Goal: Information Seeking & Learning: Stay updated

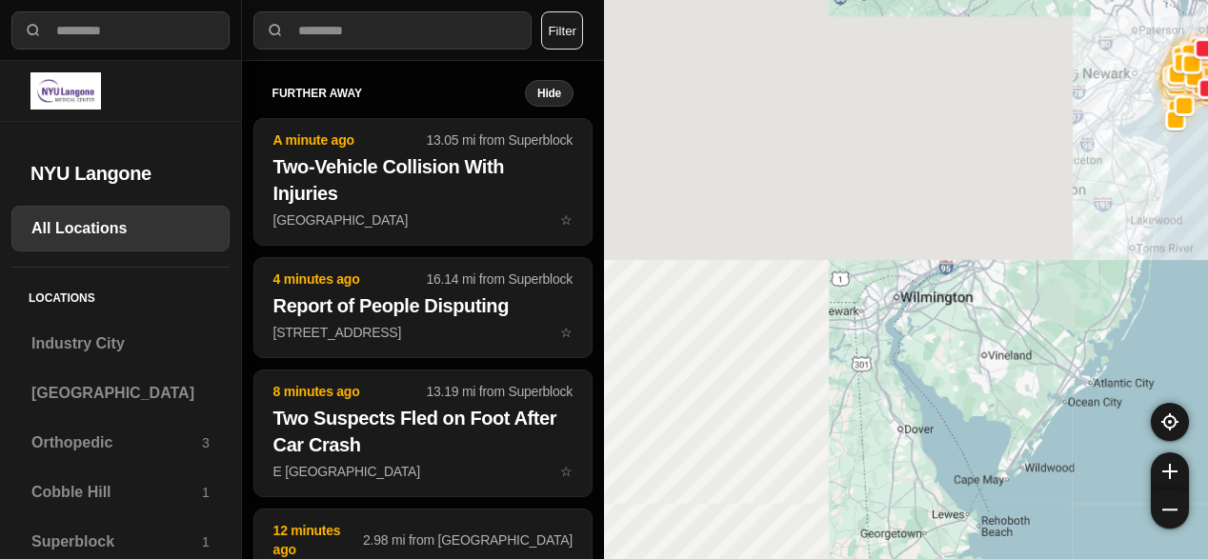
select select "*"
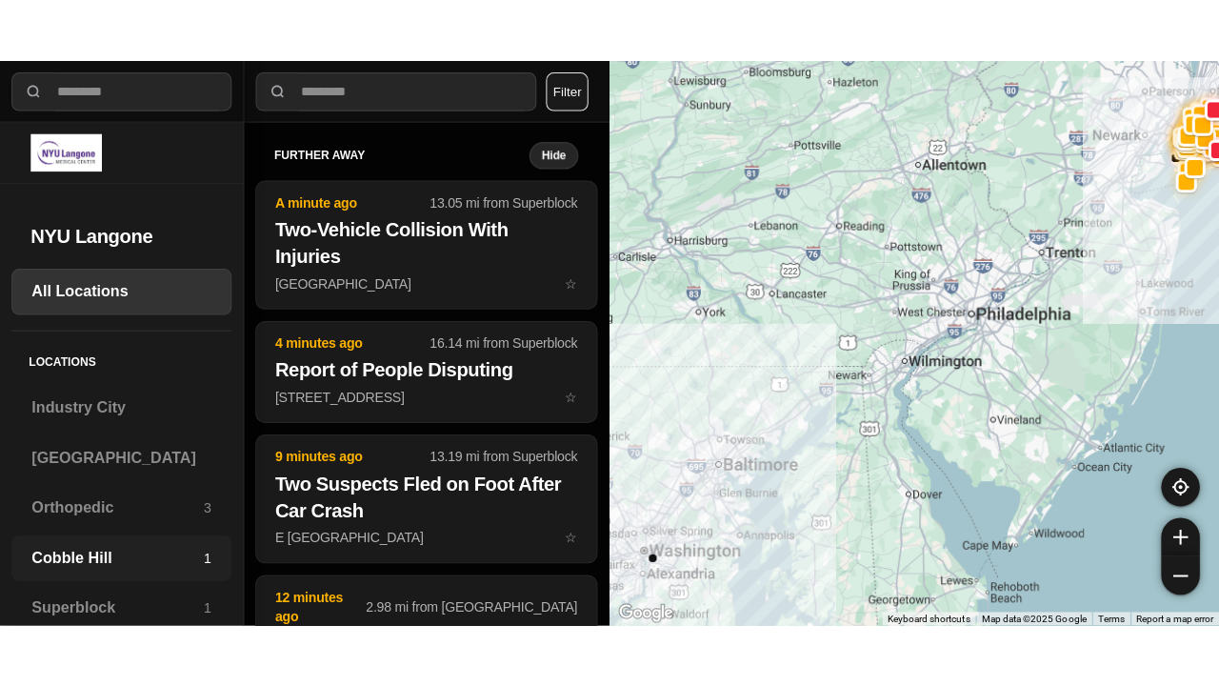
scroll to position [71, 0]
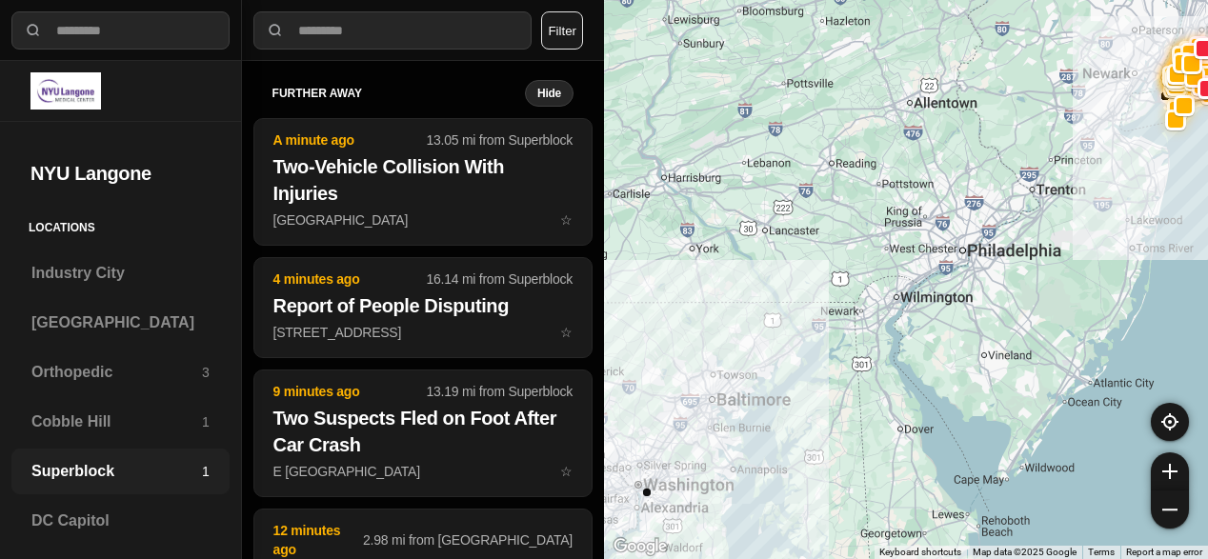
click at [90, 478] on h3 "Superblock" at bounding box center [116, 471] width 171 height 23
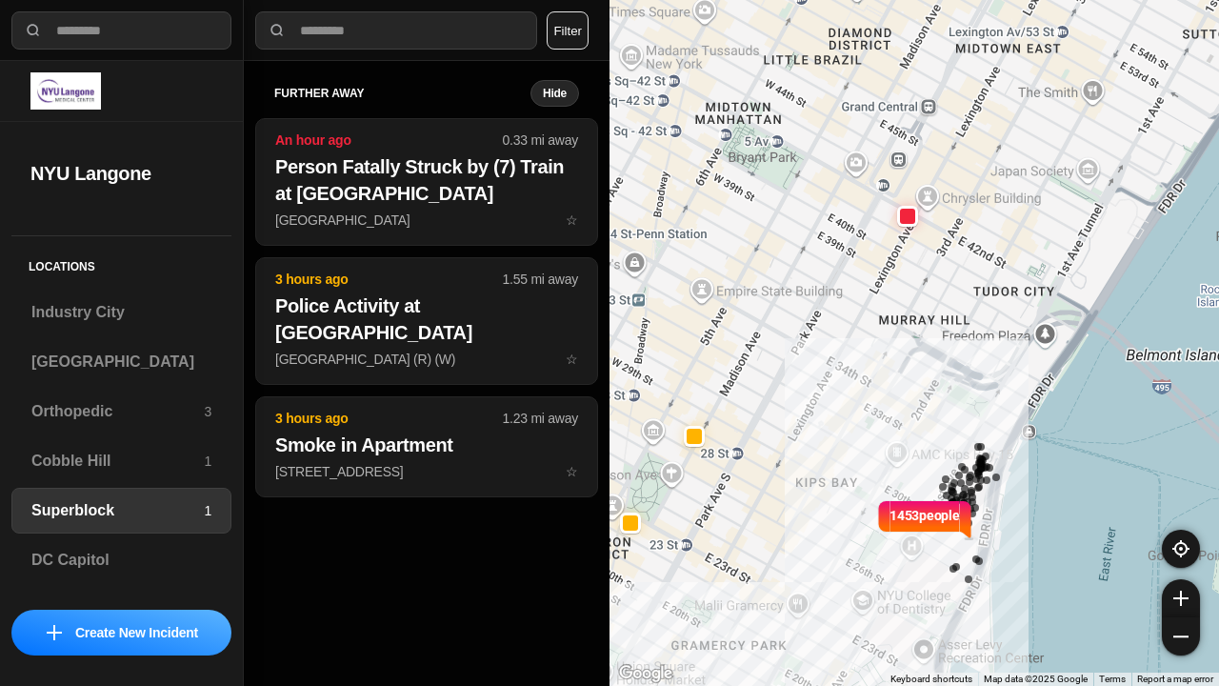
scroll to position [31, 0]
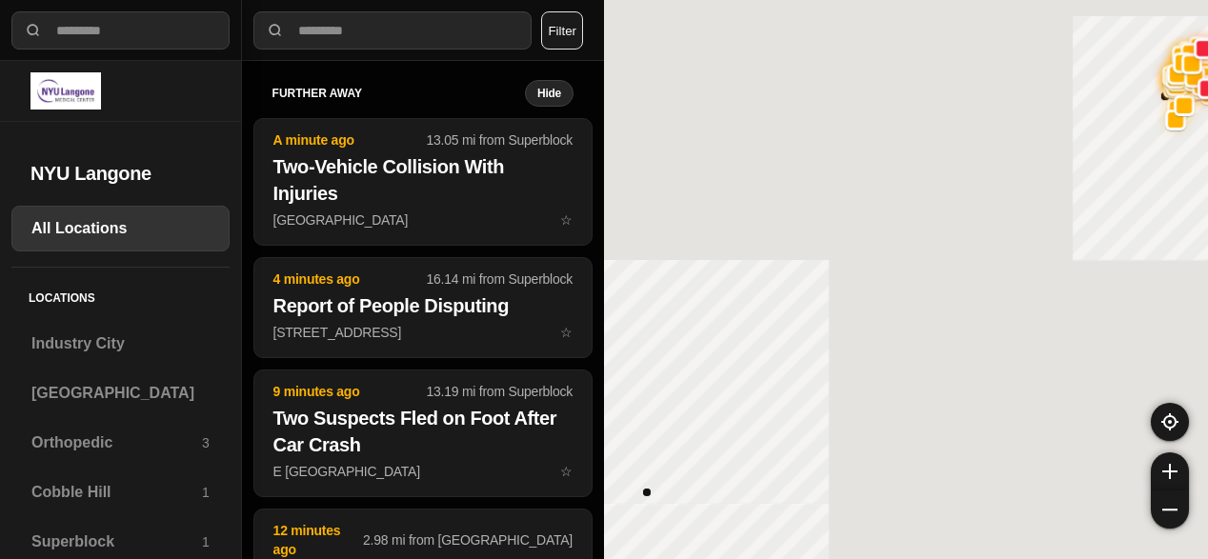
select select "*"
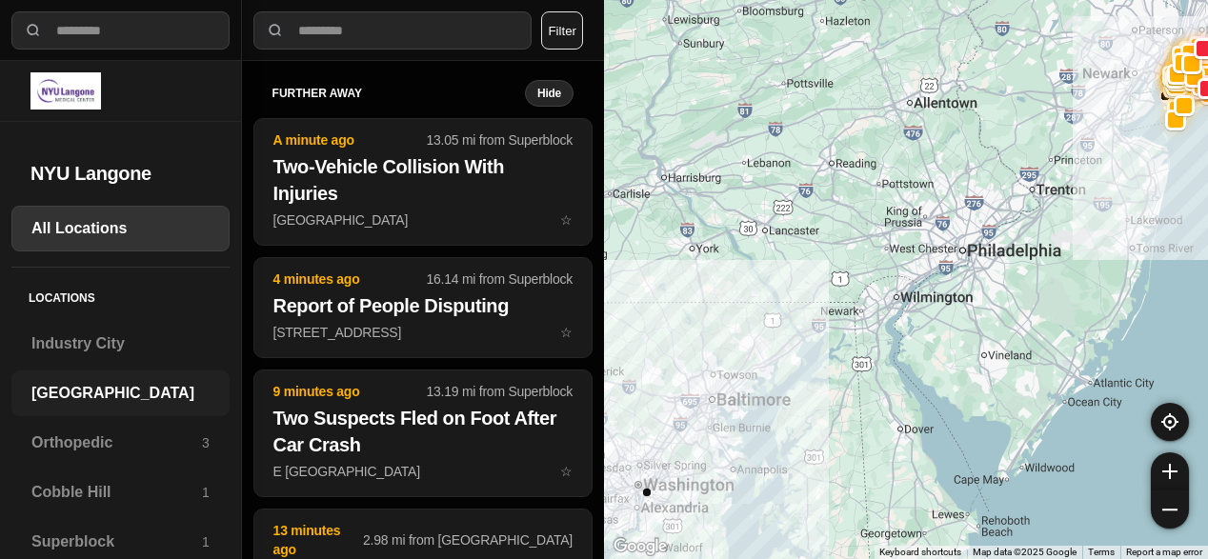
click at [81, 390] on h3 "[GEOGRAPHIC_DATA]" at bounding box center [120, 393] width 178 height 23
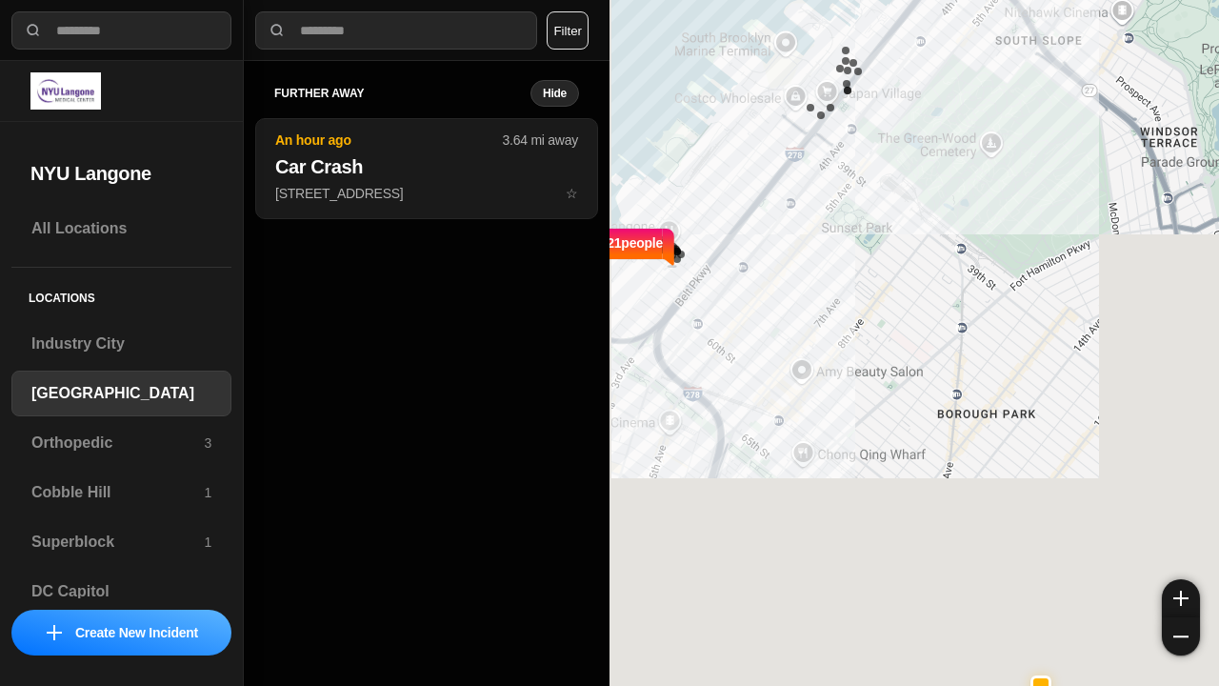
select select "*"
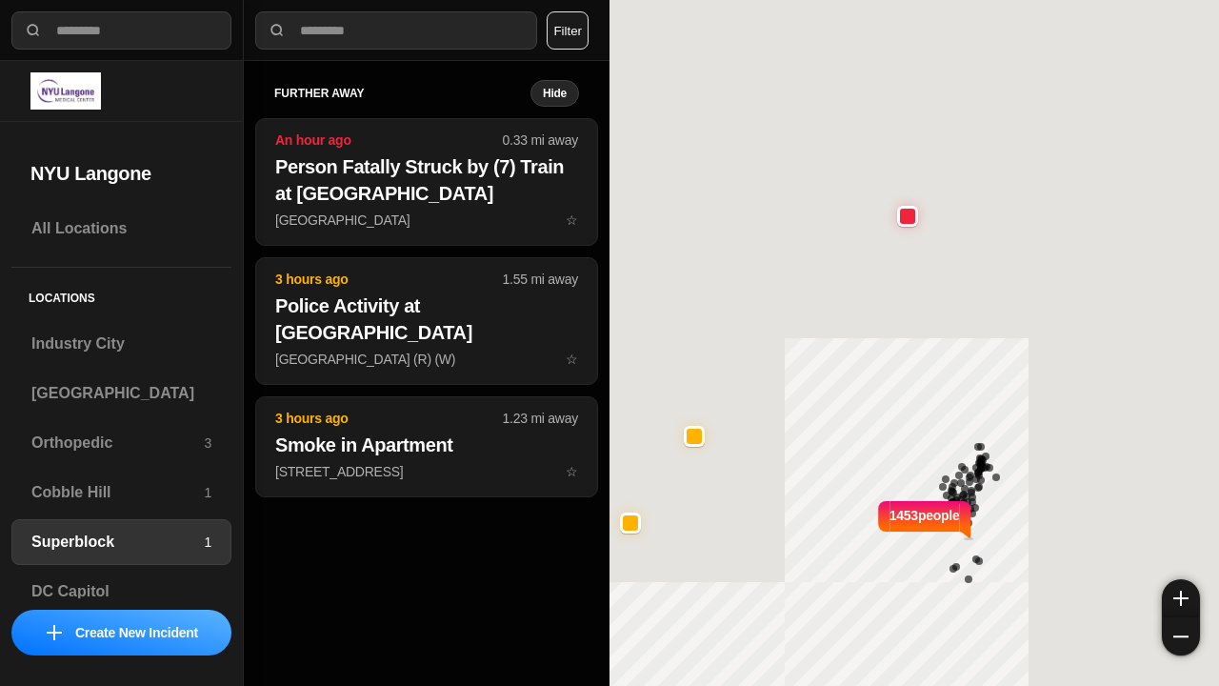
select select "*"
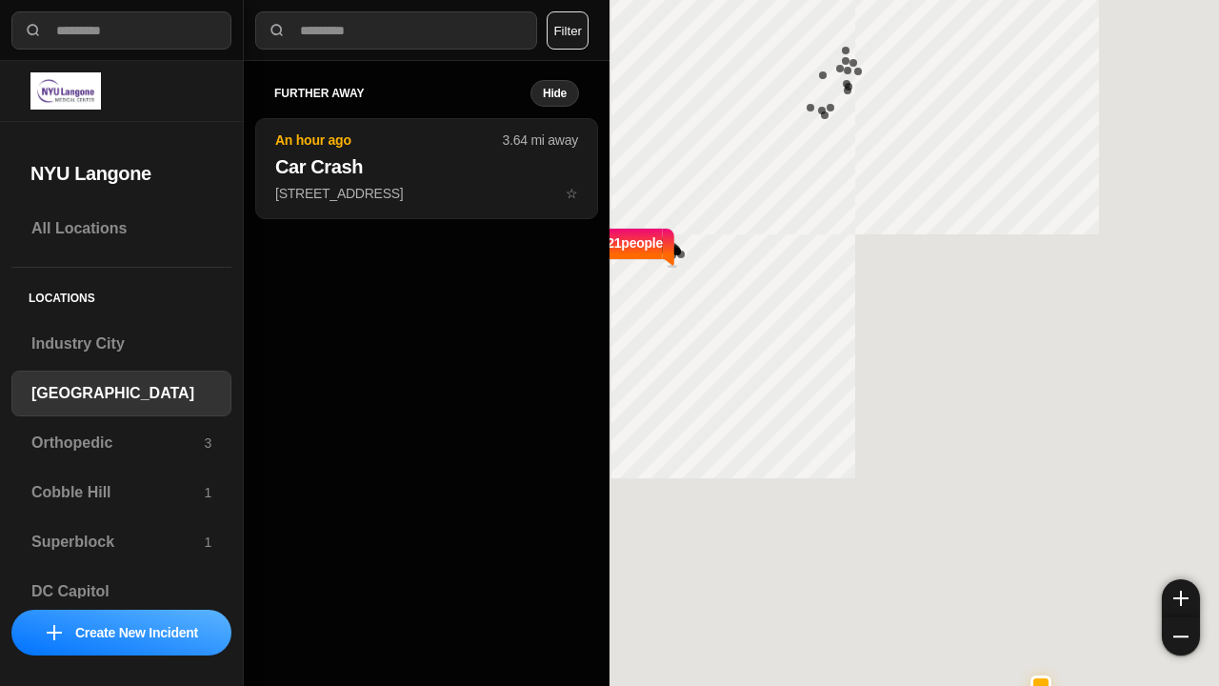
select select "*"
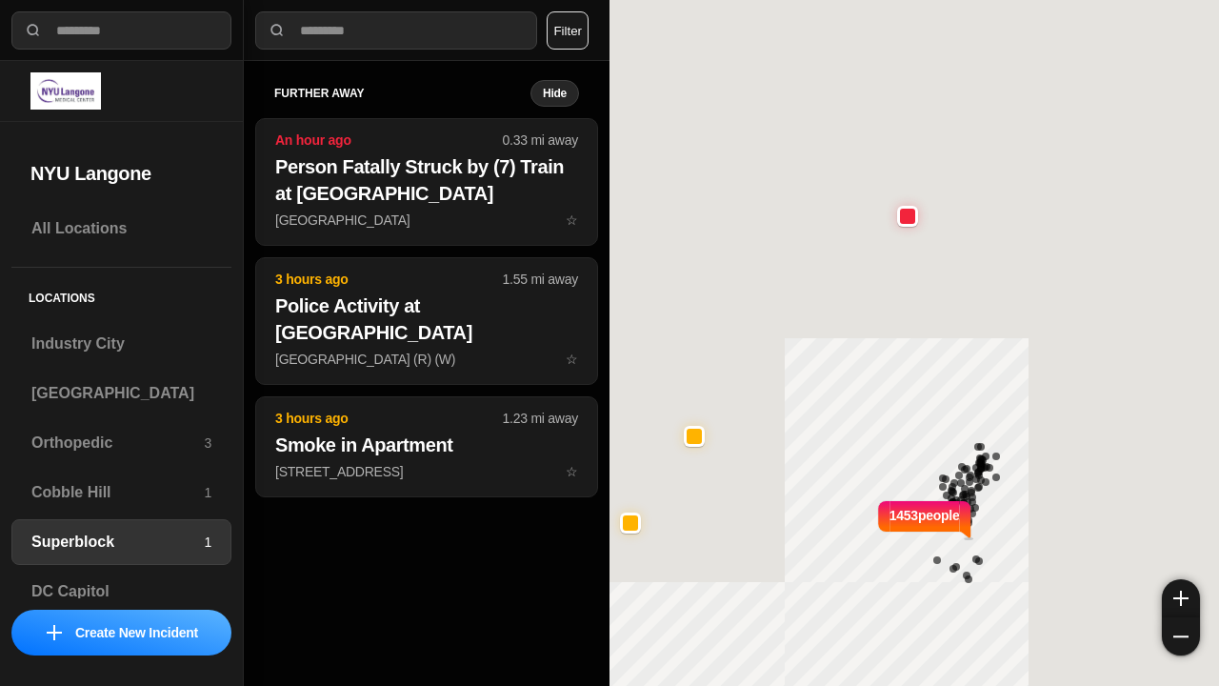
select select "*"
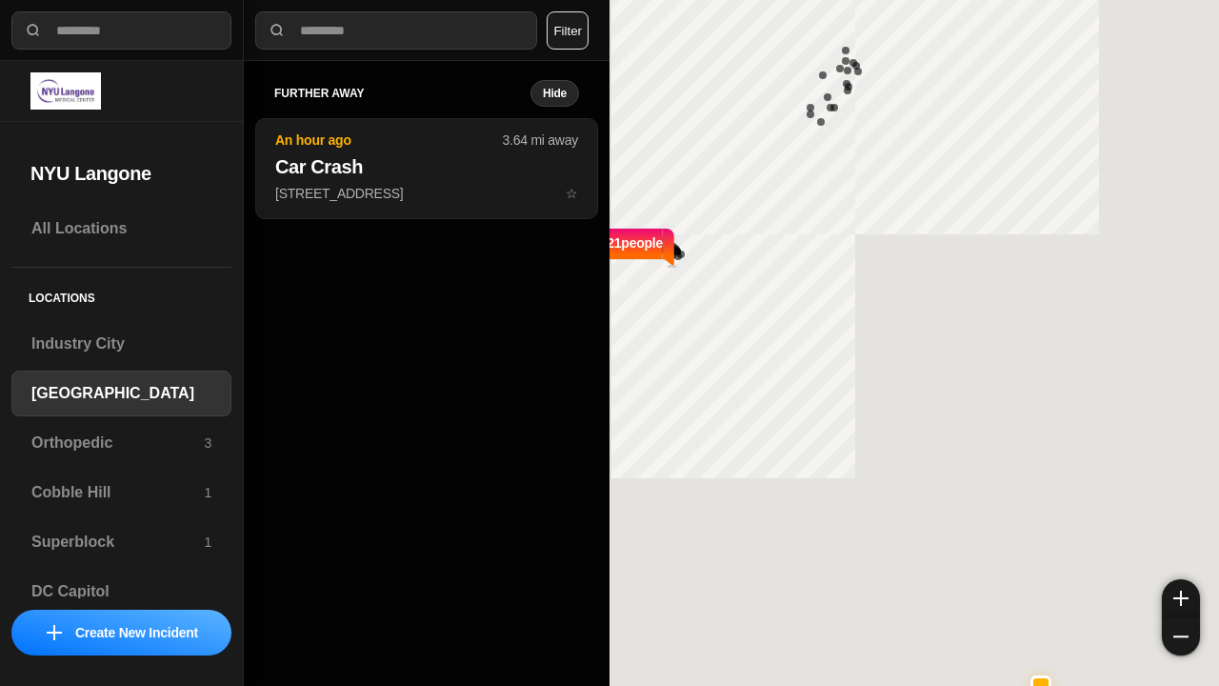
select select "*"
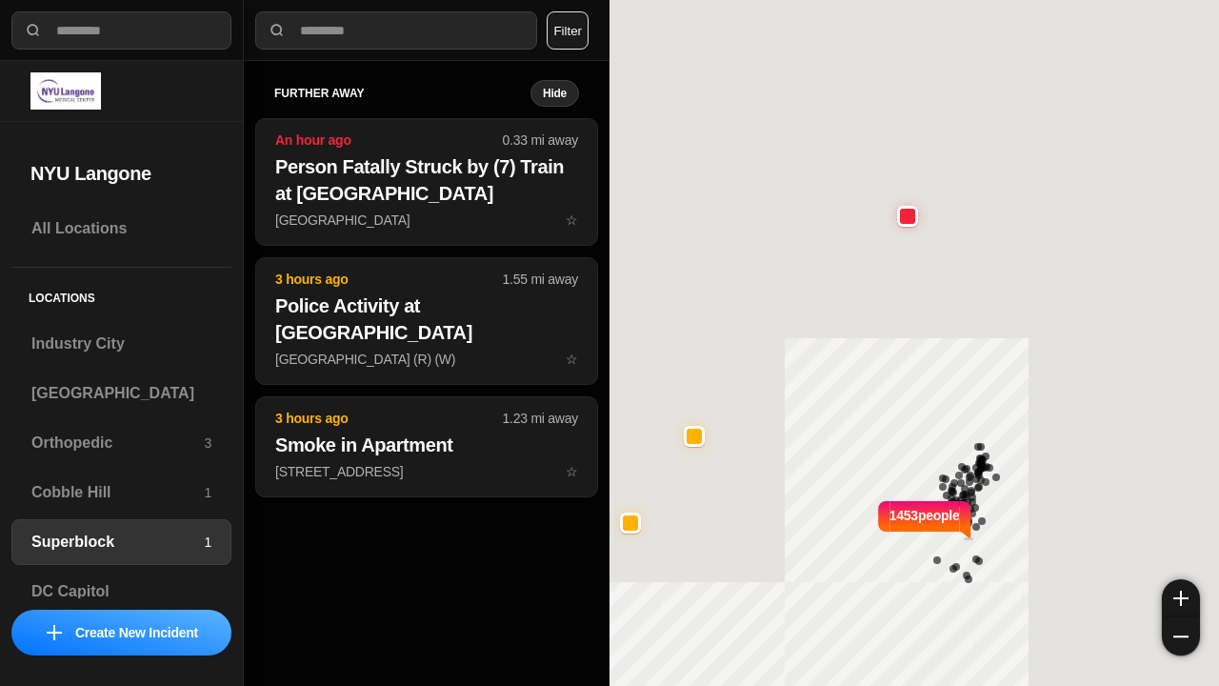
select select "*"
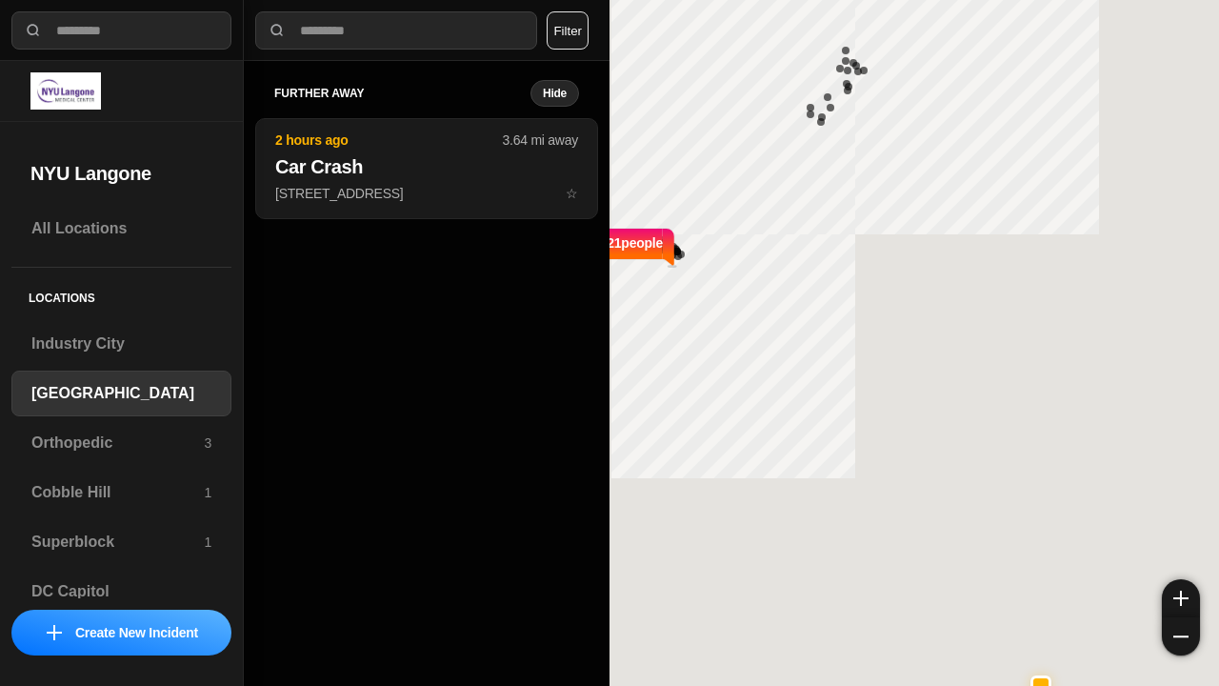
select select "*"
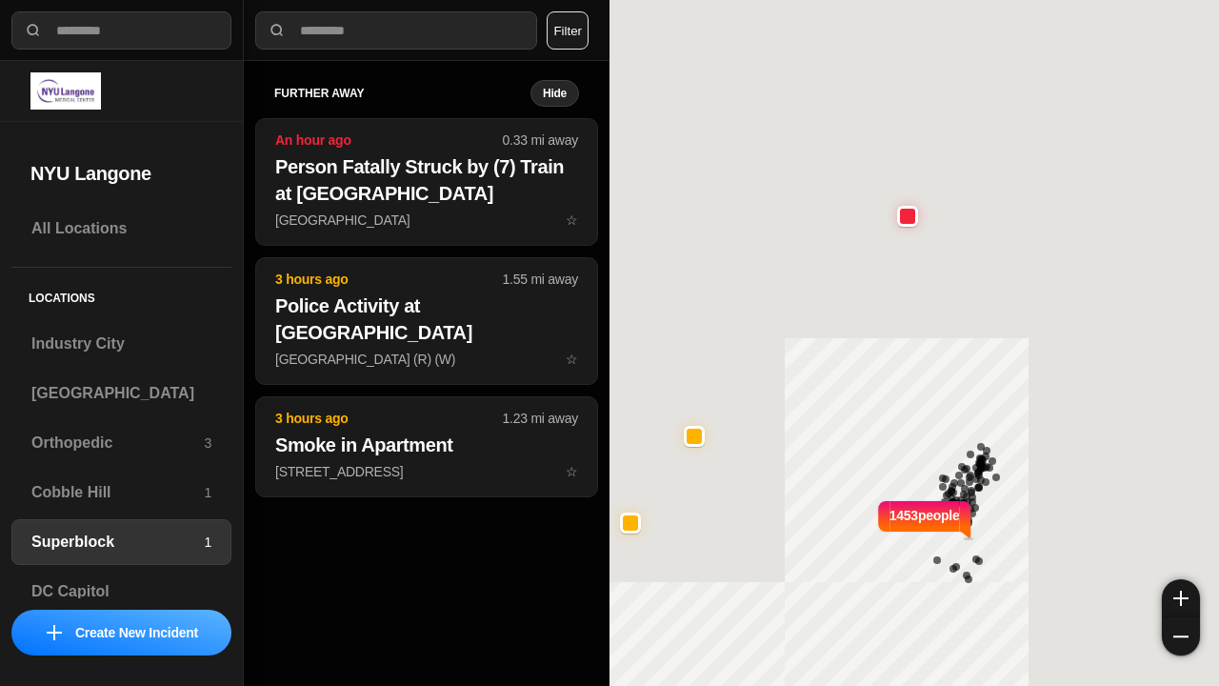
select select "*"
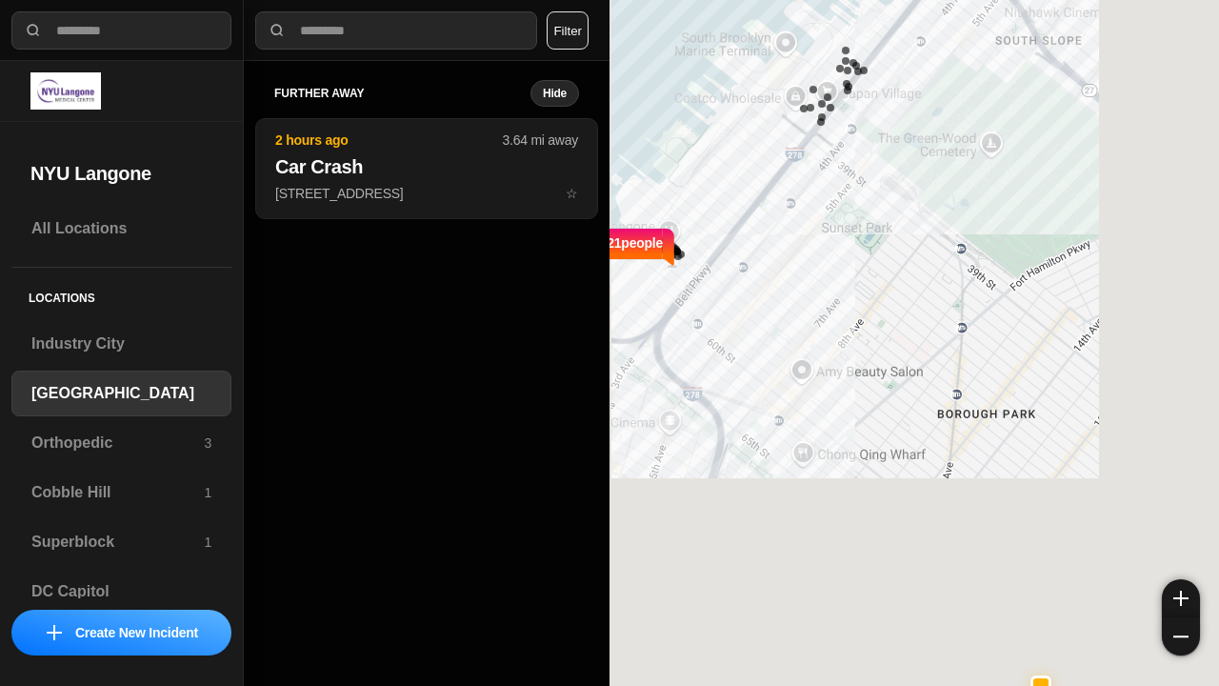
select select "*"
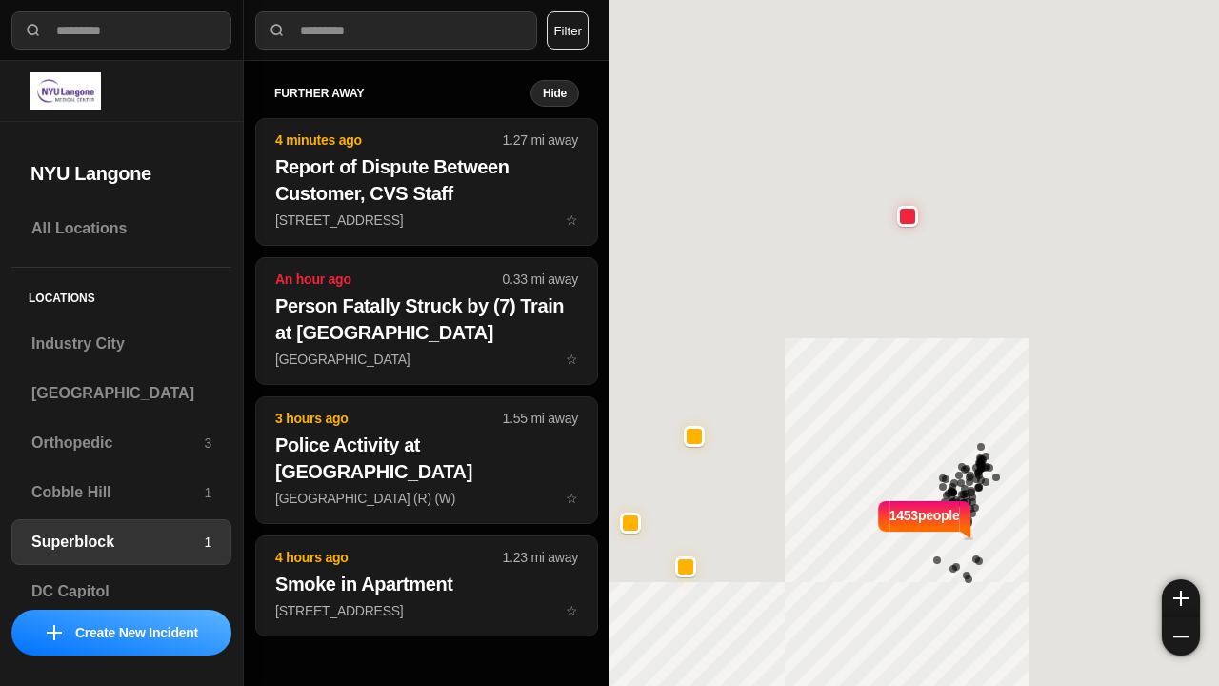
select select "*"
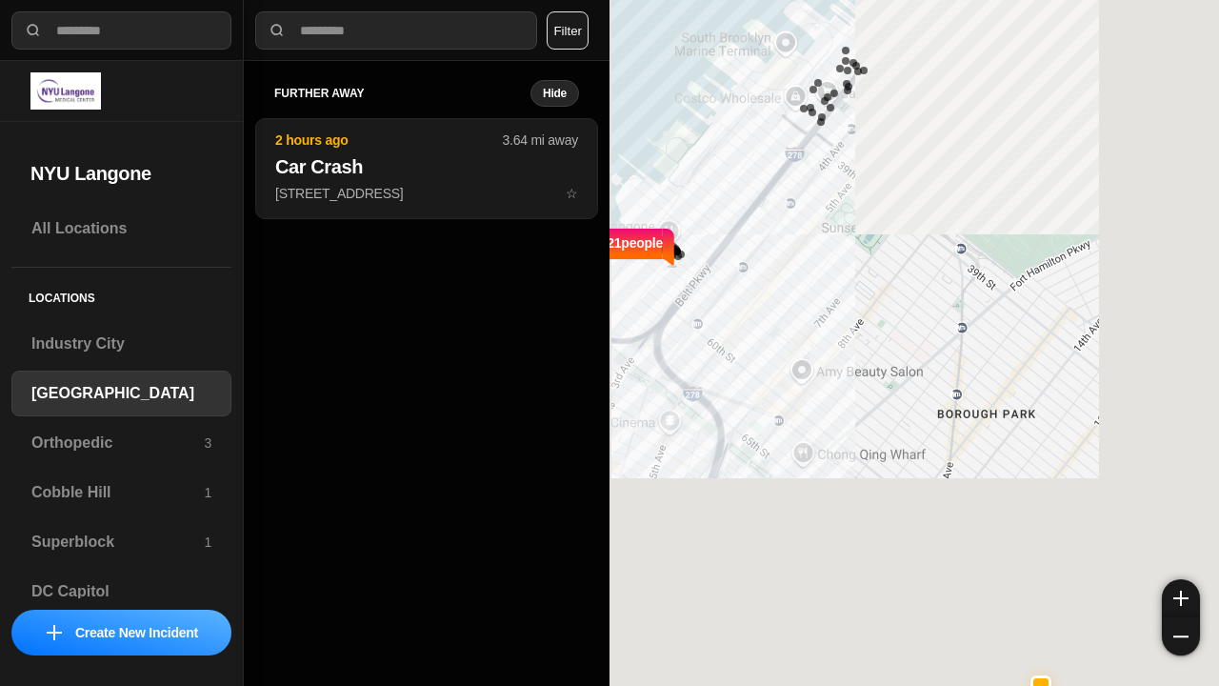
select select "*"
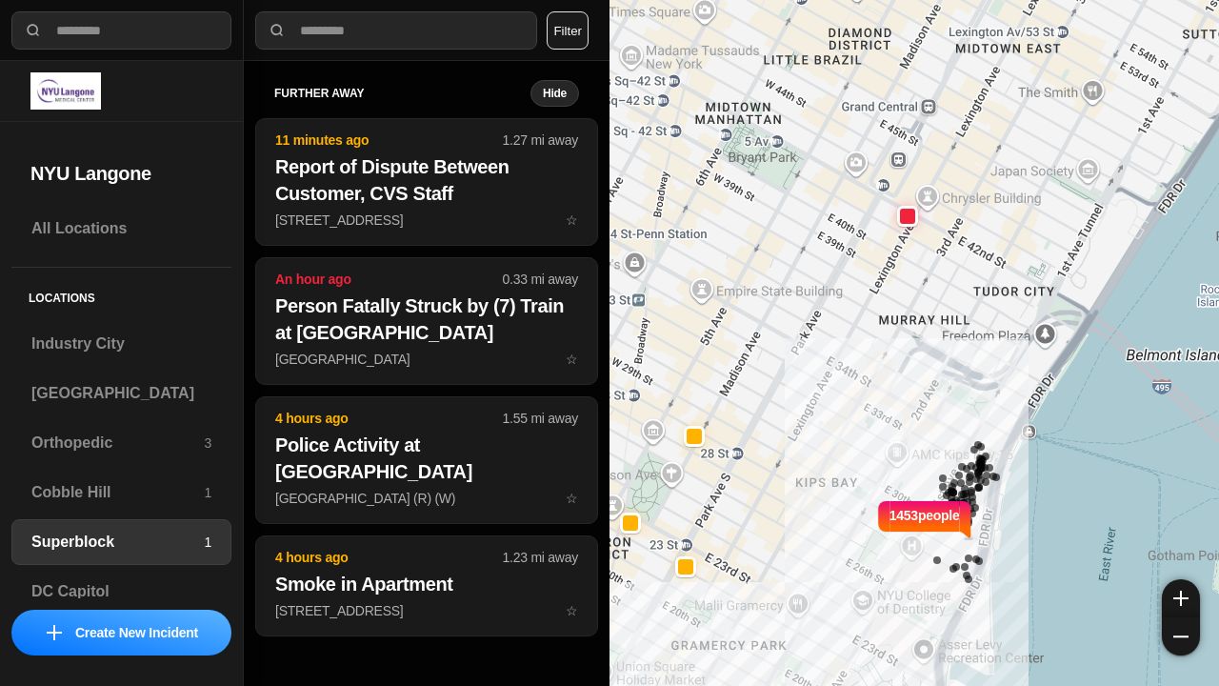
select select "*"
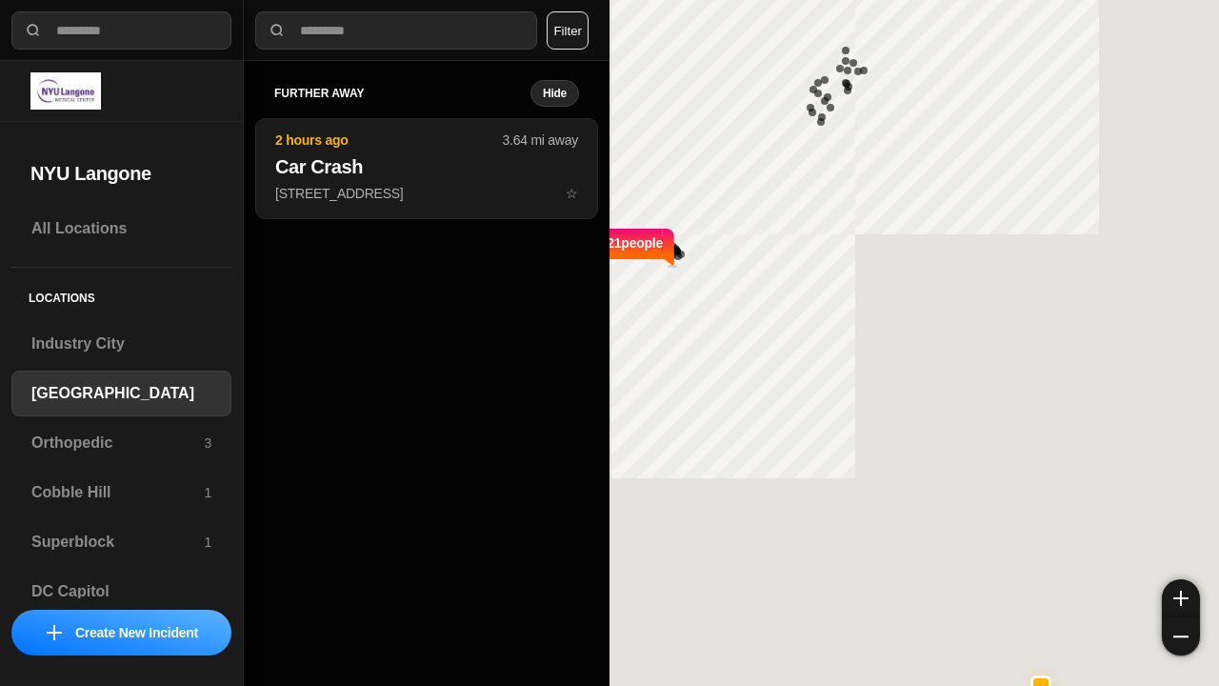
select select "*"
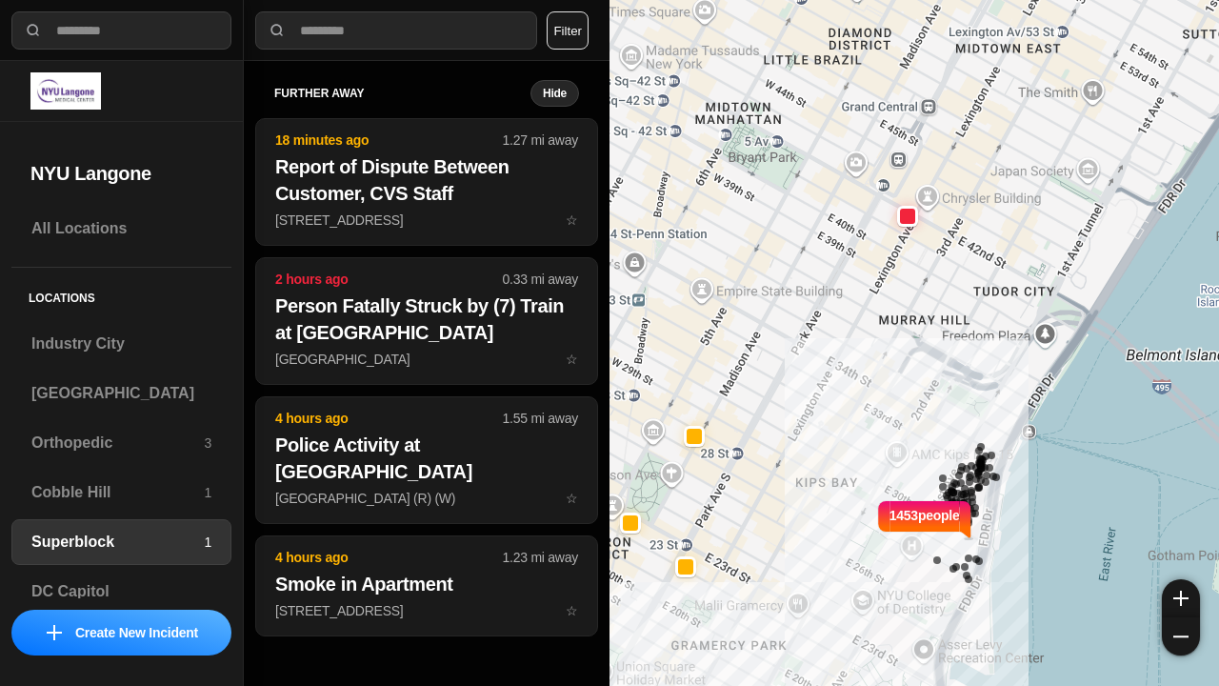
select select "*"
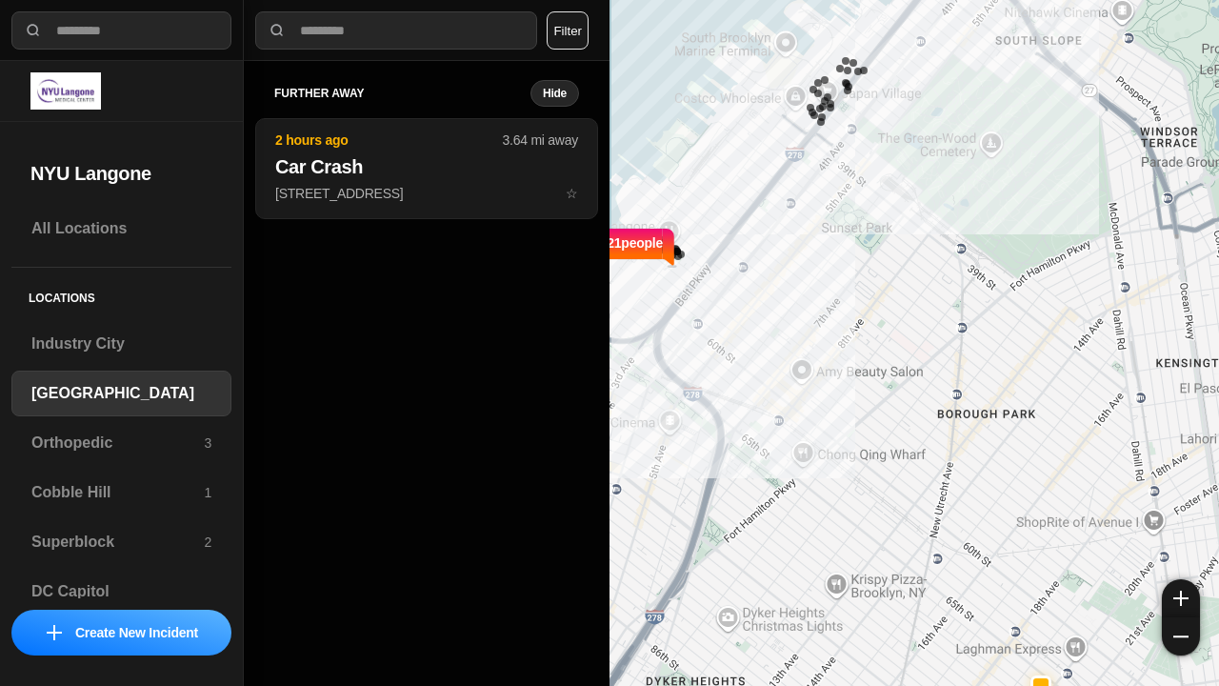
select select "*"
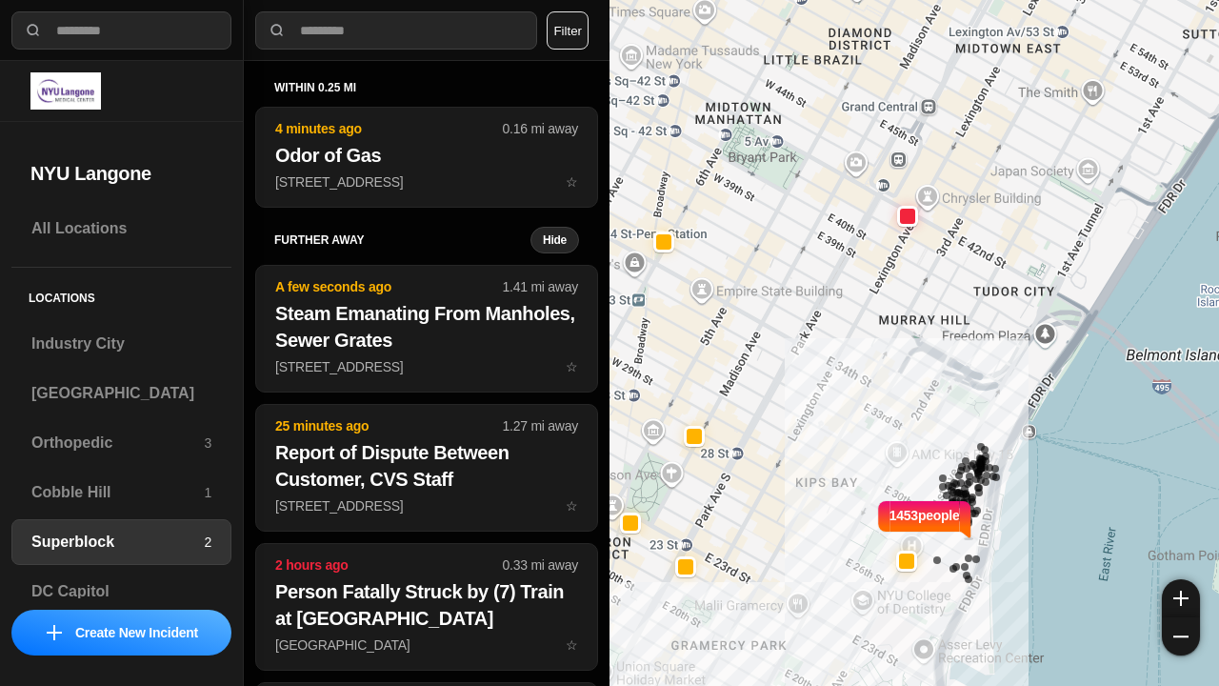
select select "*"
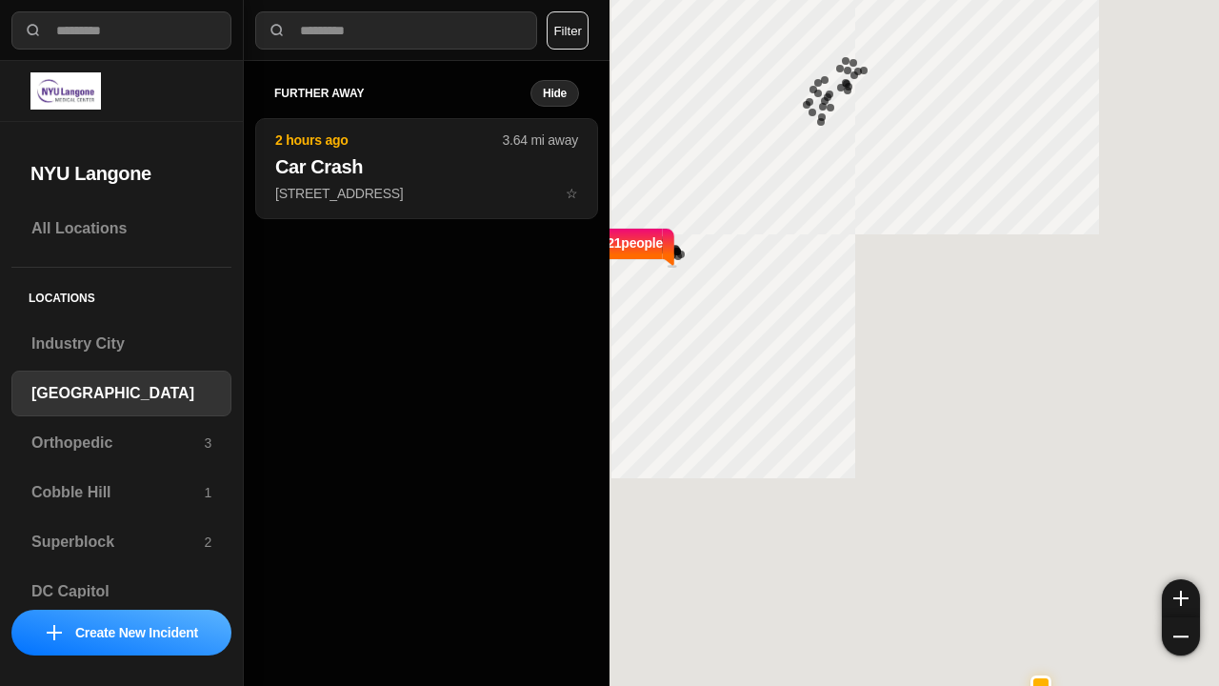
select select "*"
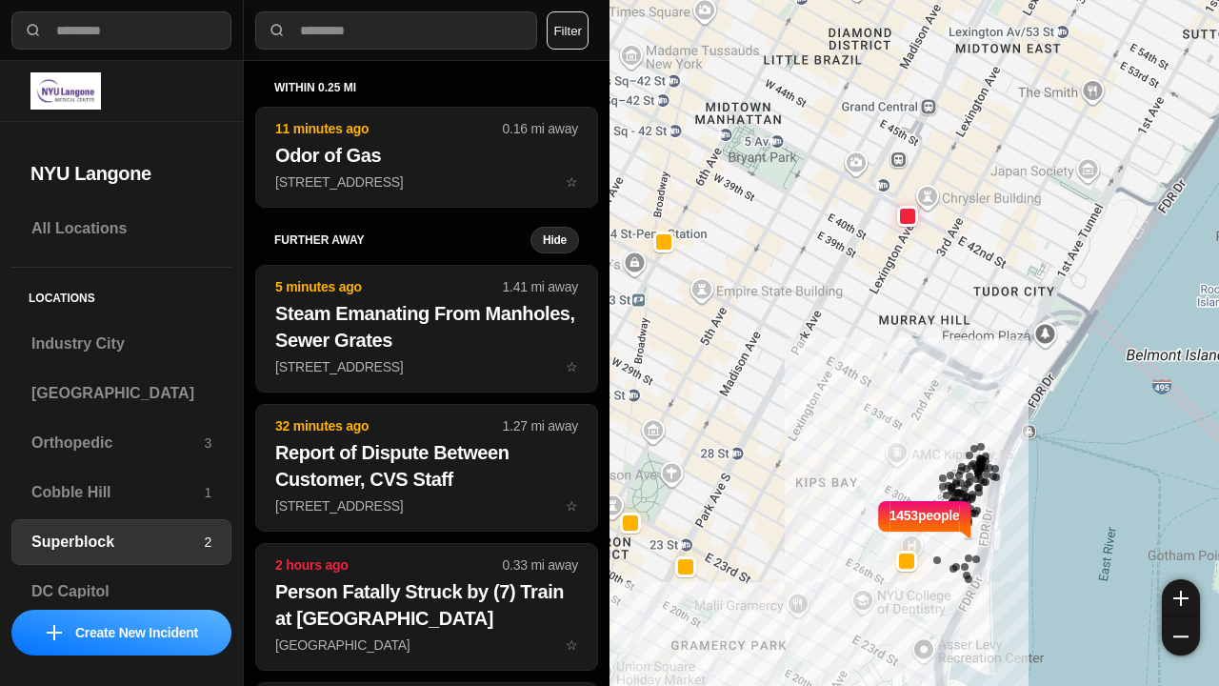
select select "*"
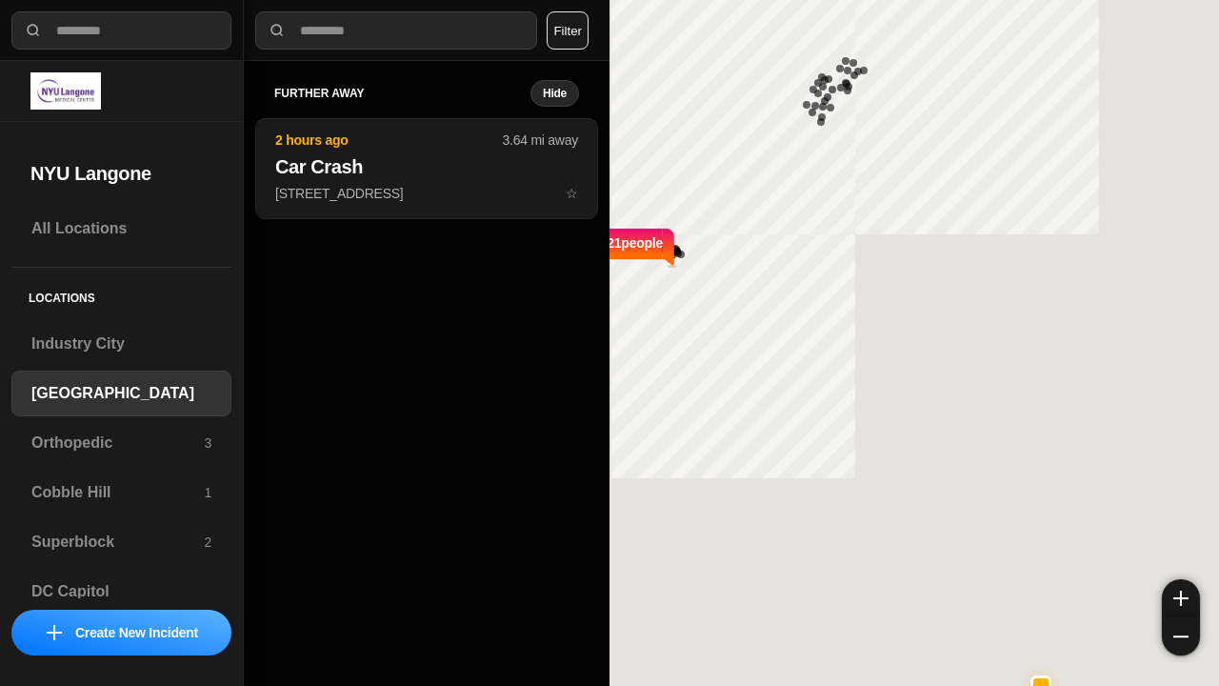
select select "*"
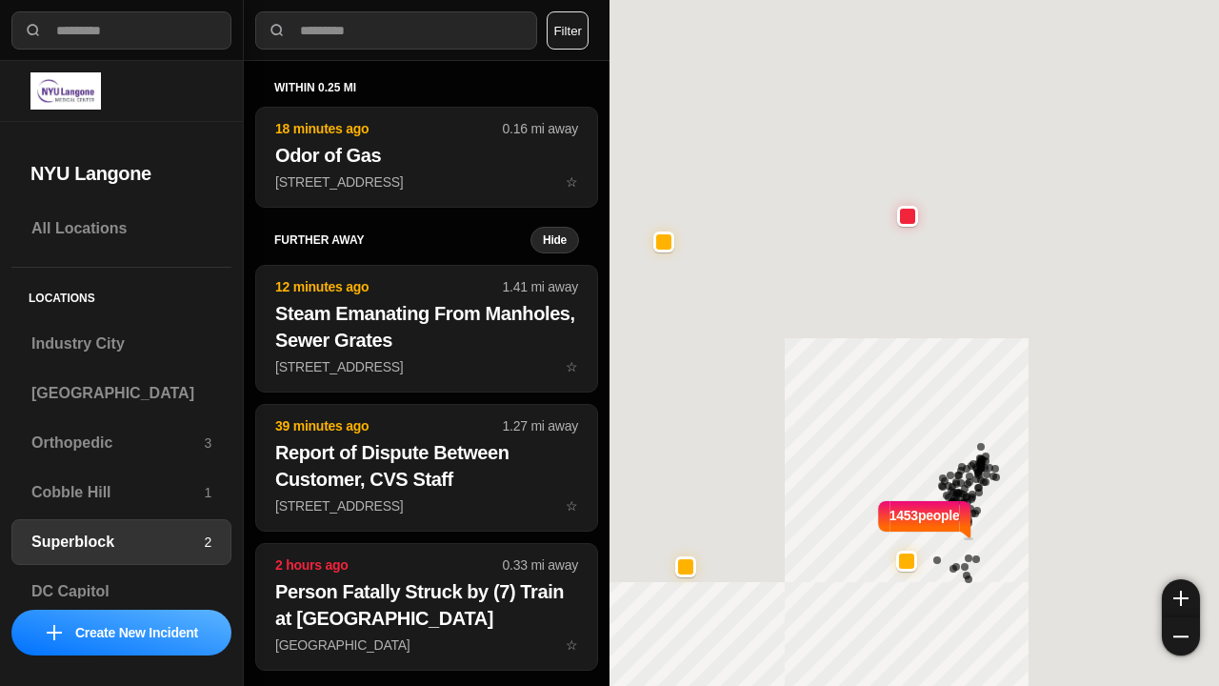
select select "*"
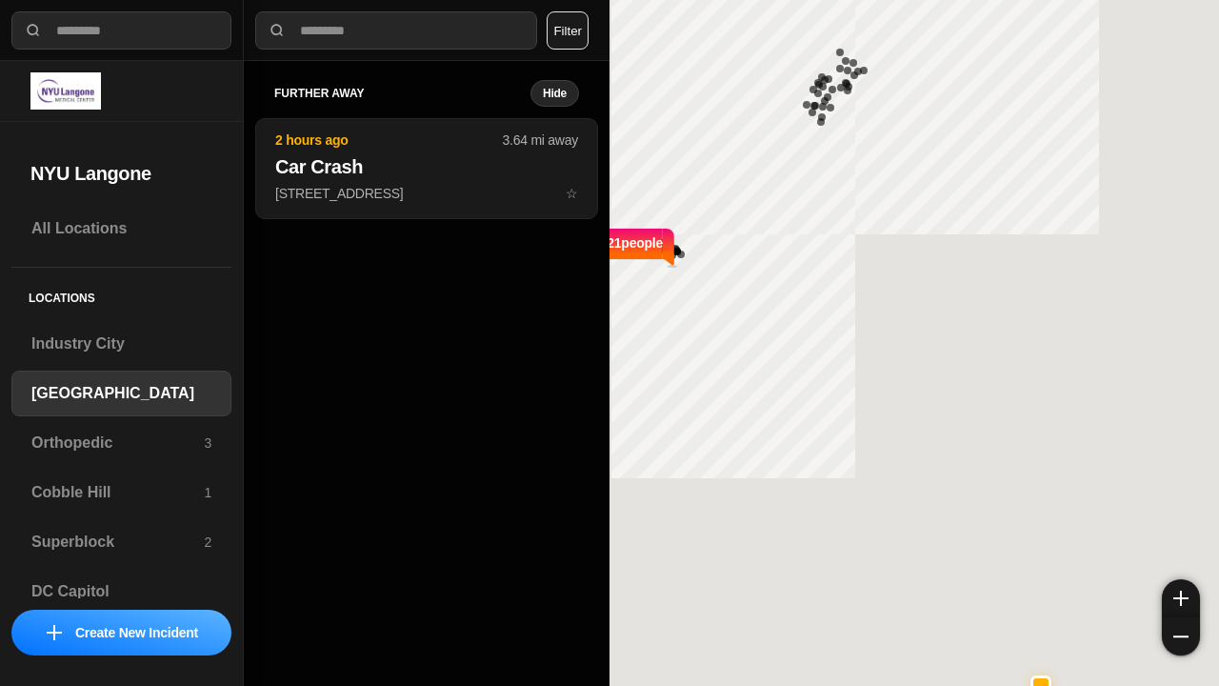
select select "*"
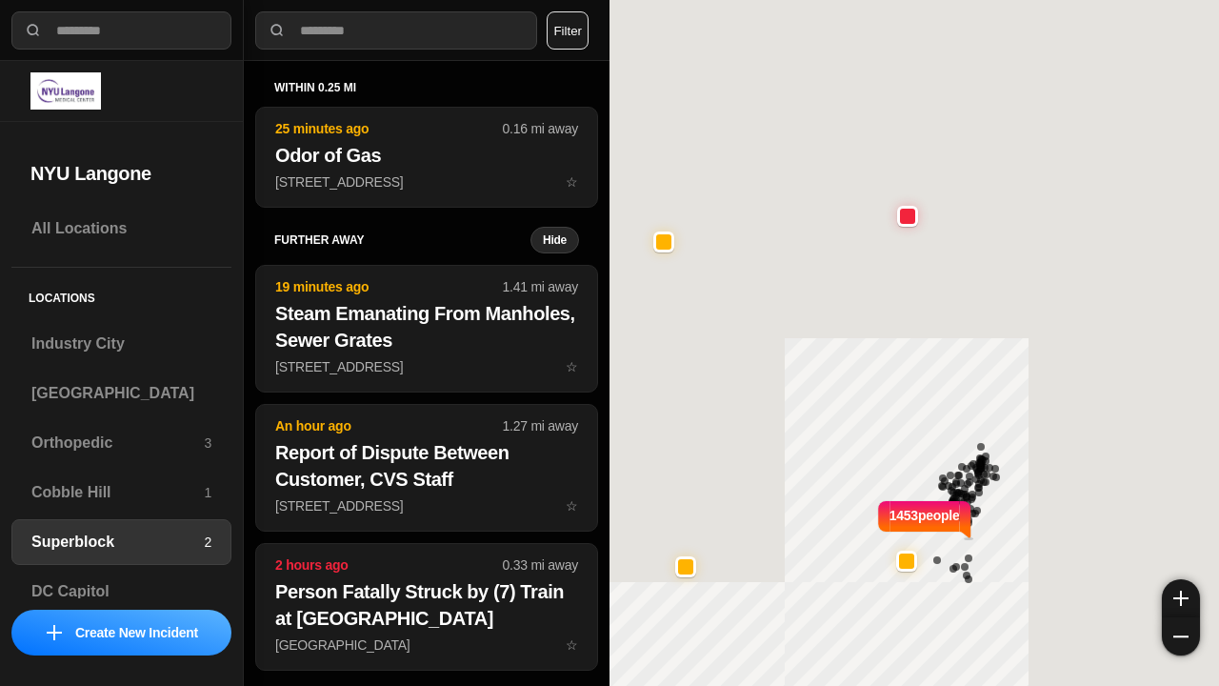
select select "*"
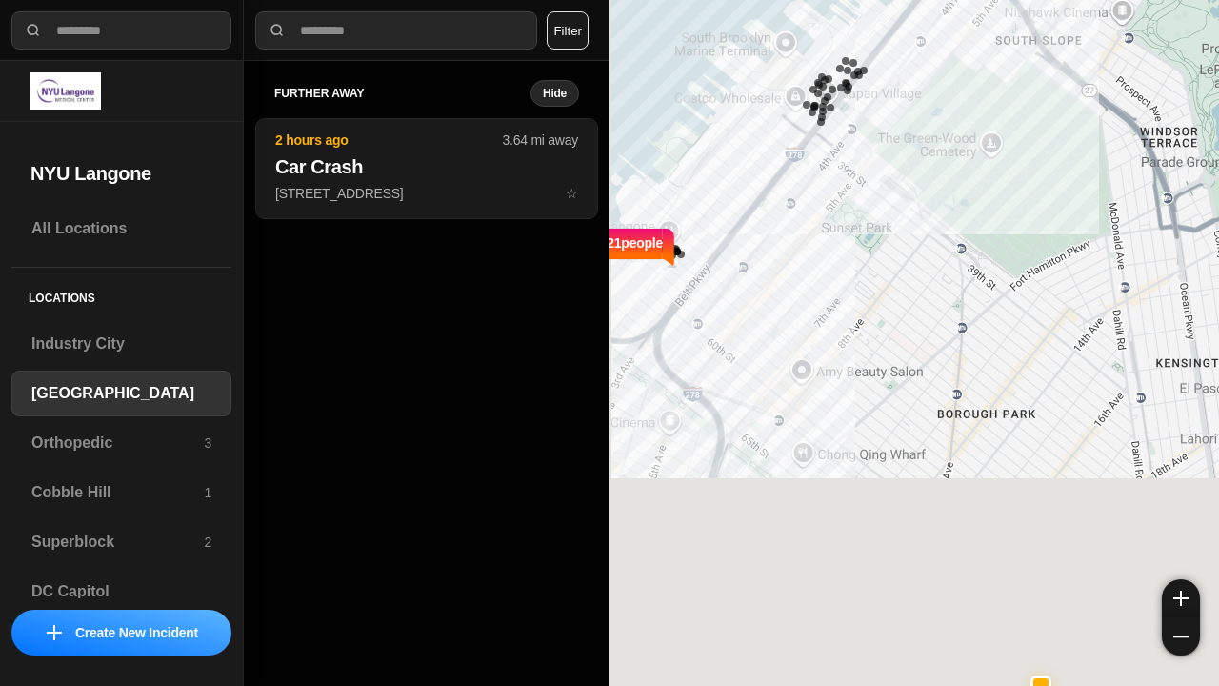
select select "*"
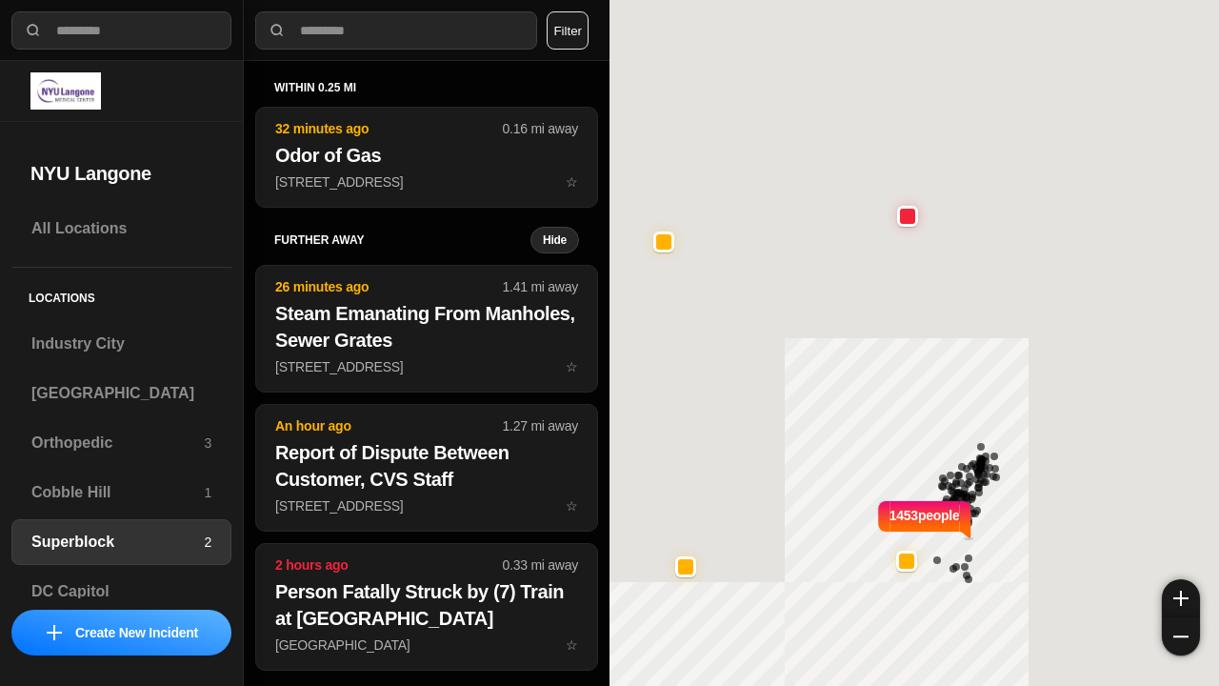
select select "*"
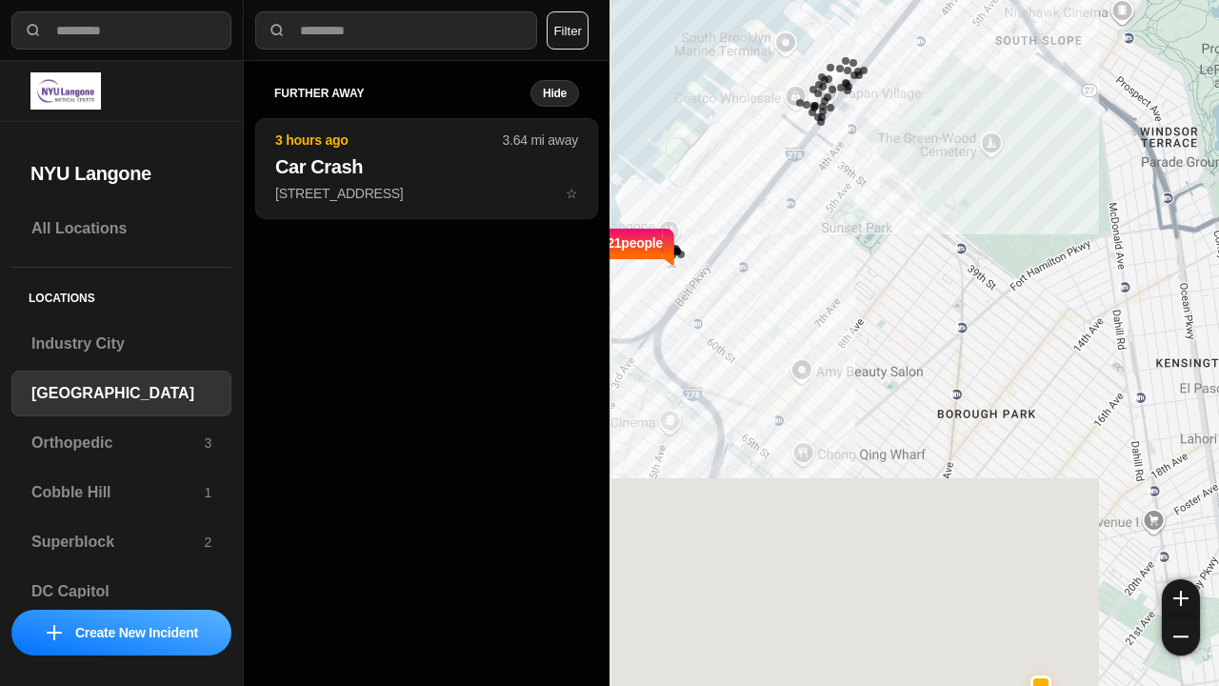
select select "*"
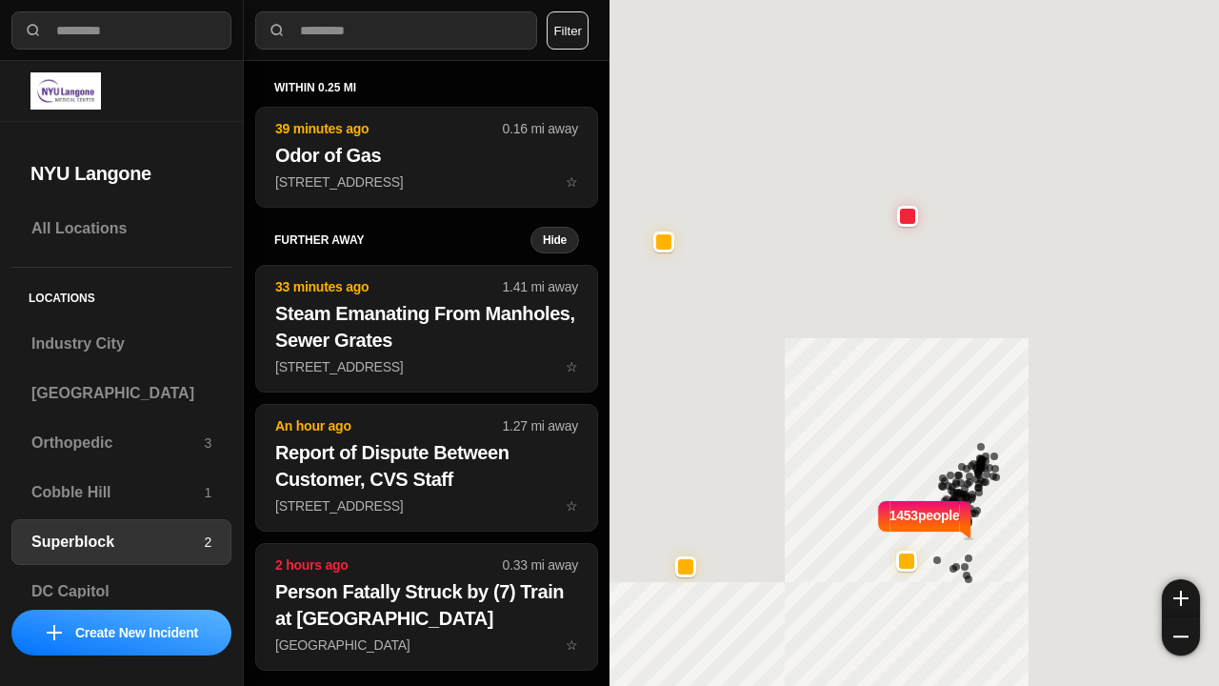
select select "*"
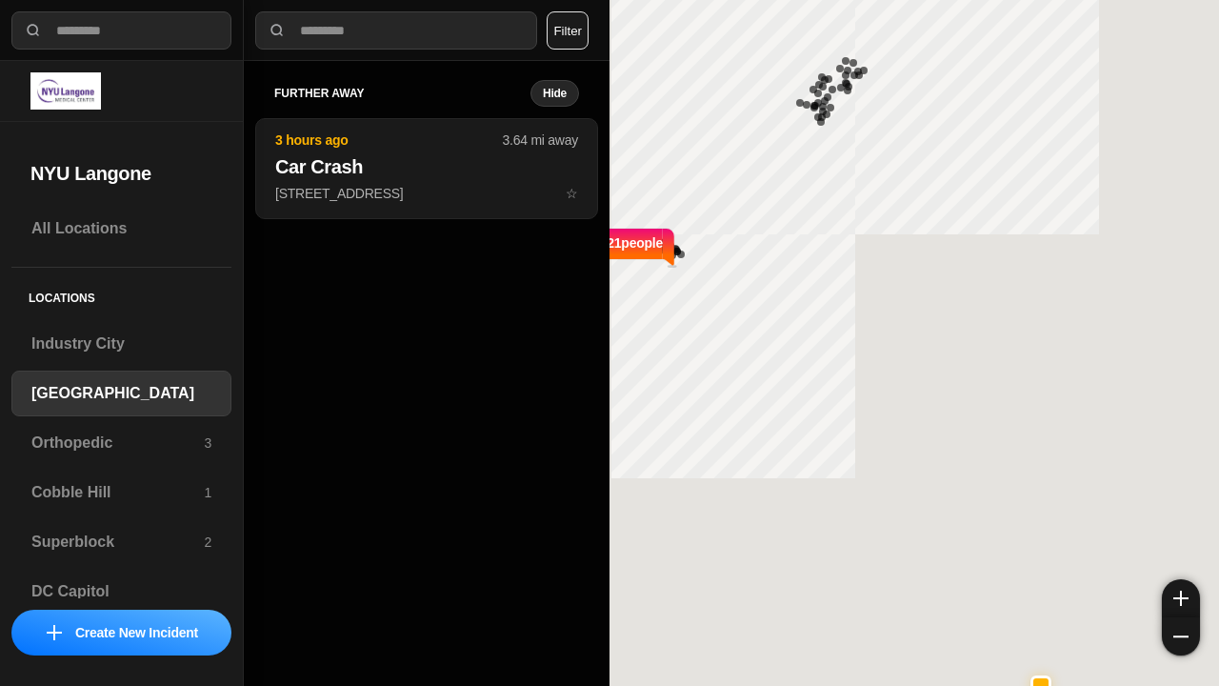
select select "*"
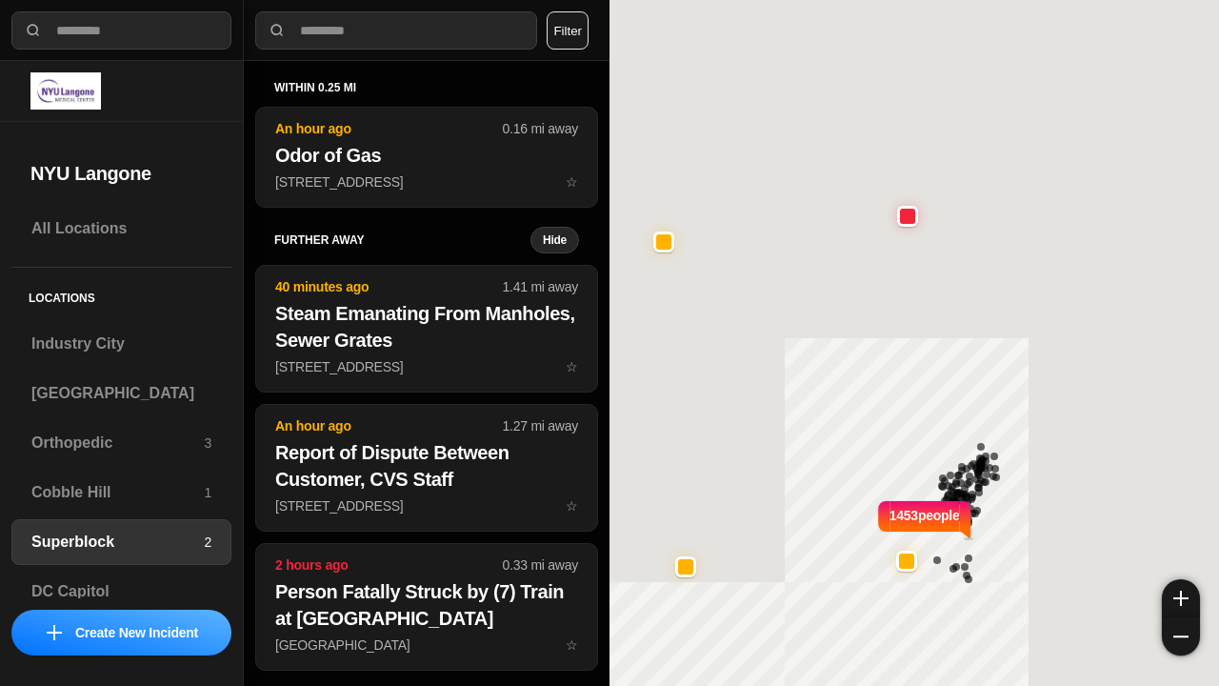
select select "*"
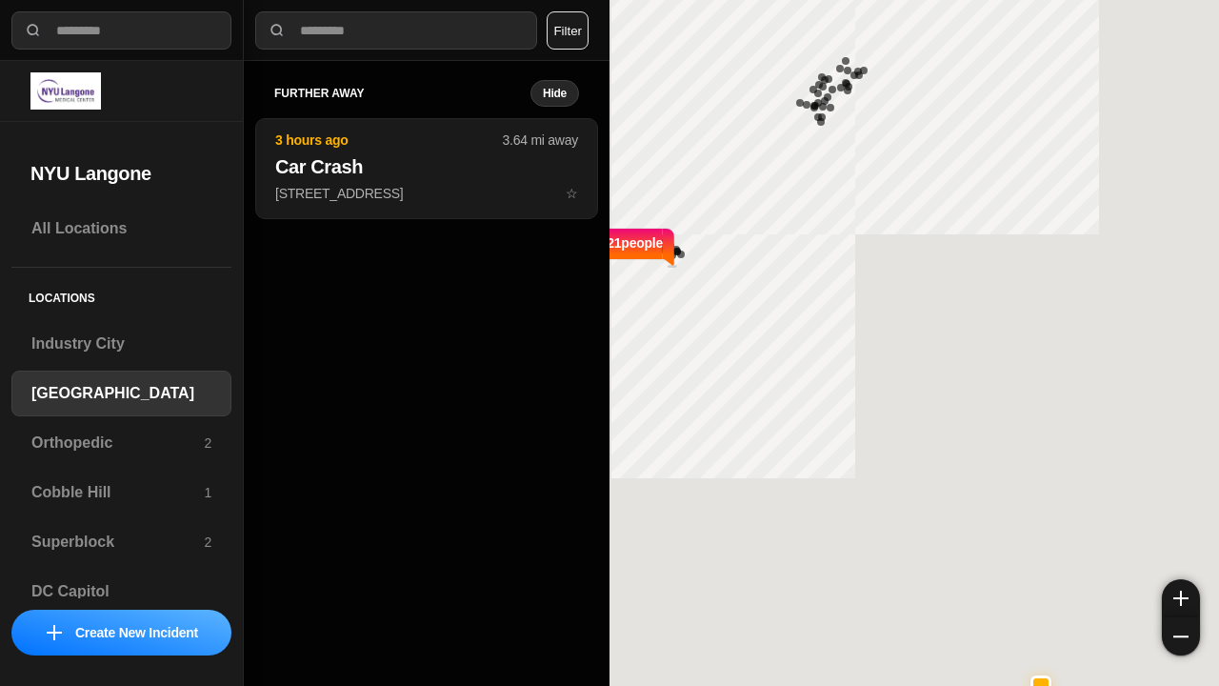
select select "*"
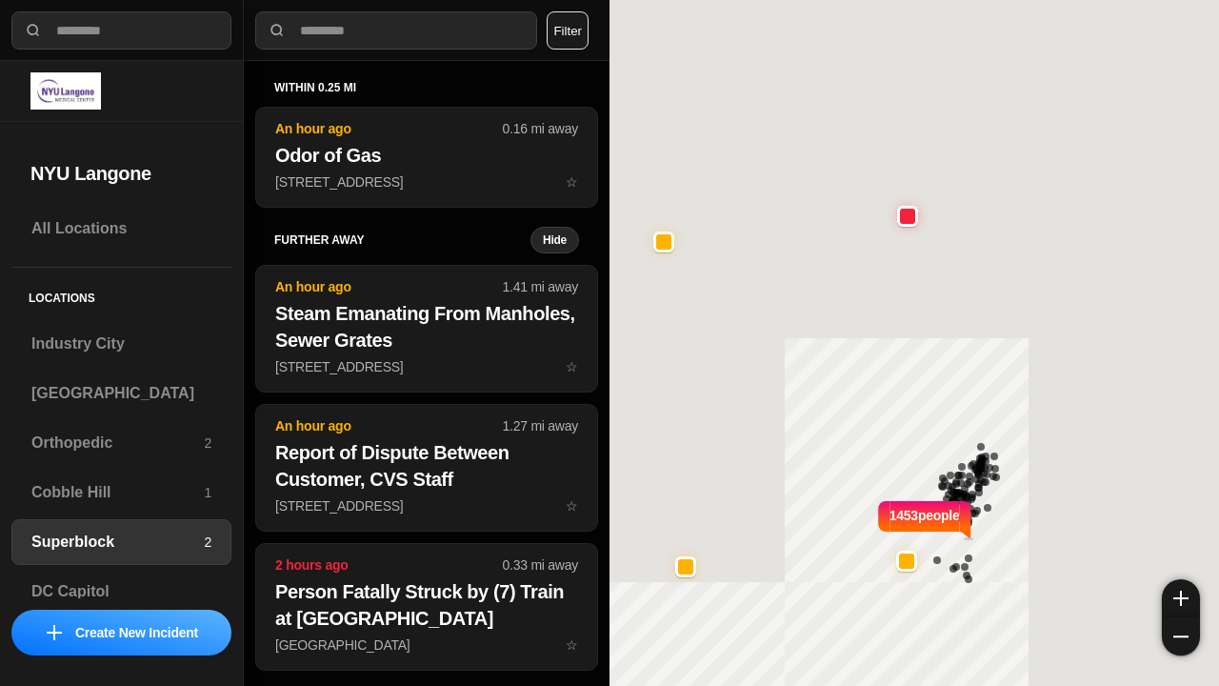
select select "*"
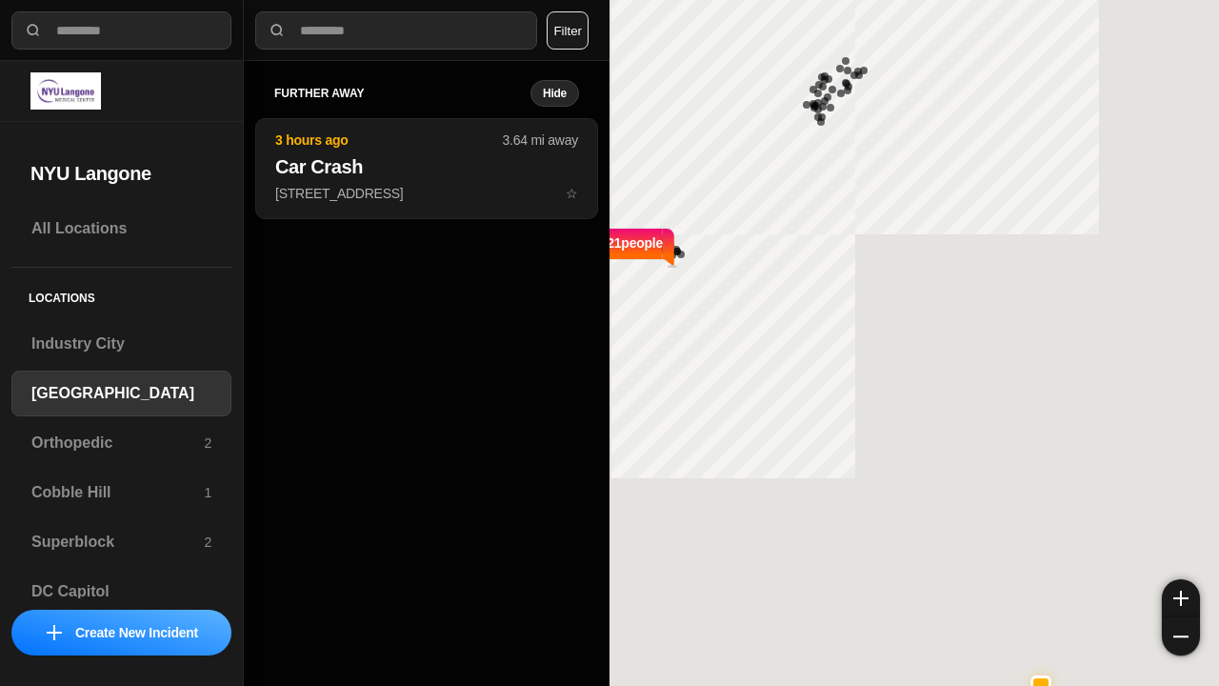
select select "*"
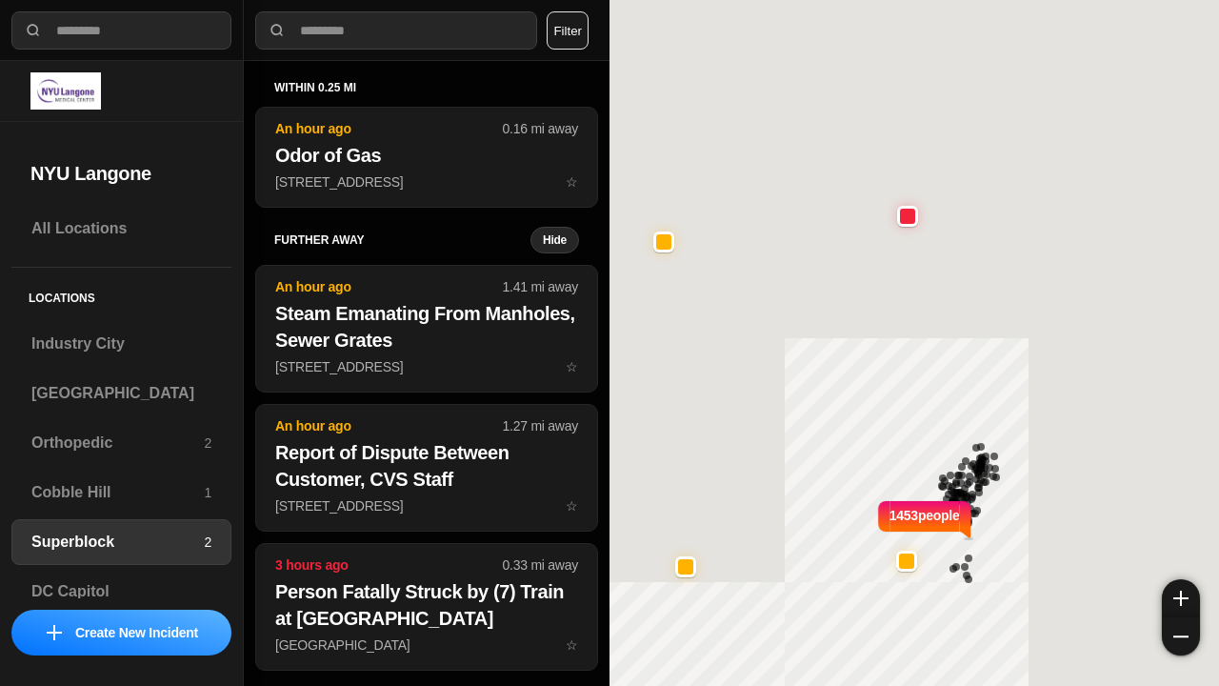
select select "*"
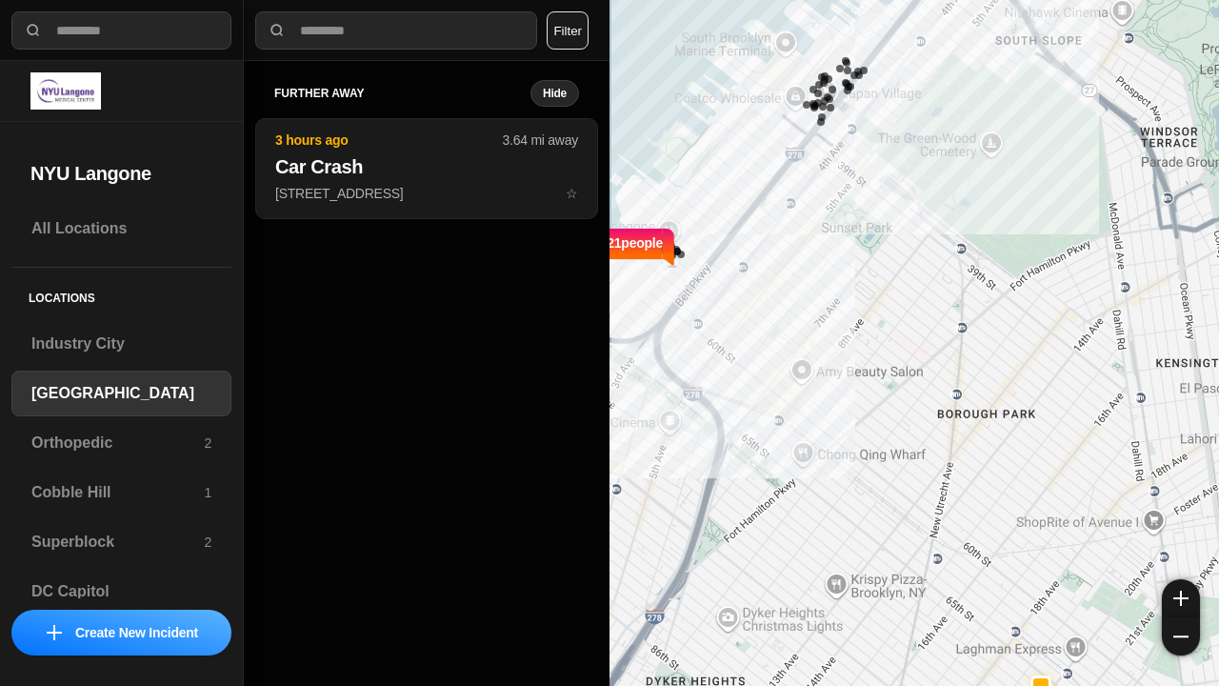
select select "*"
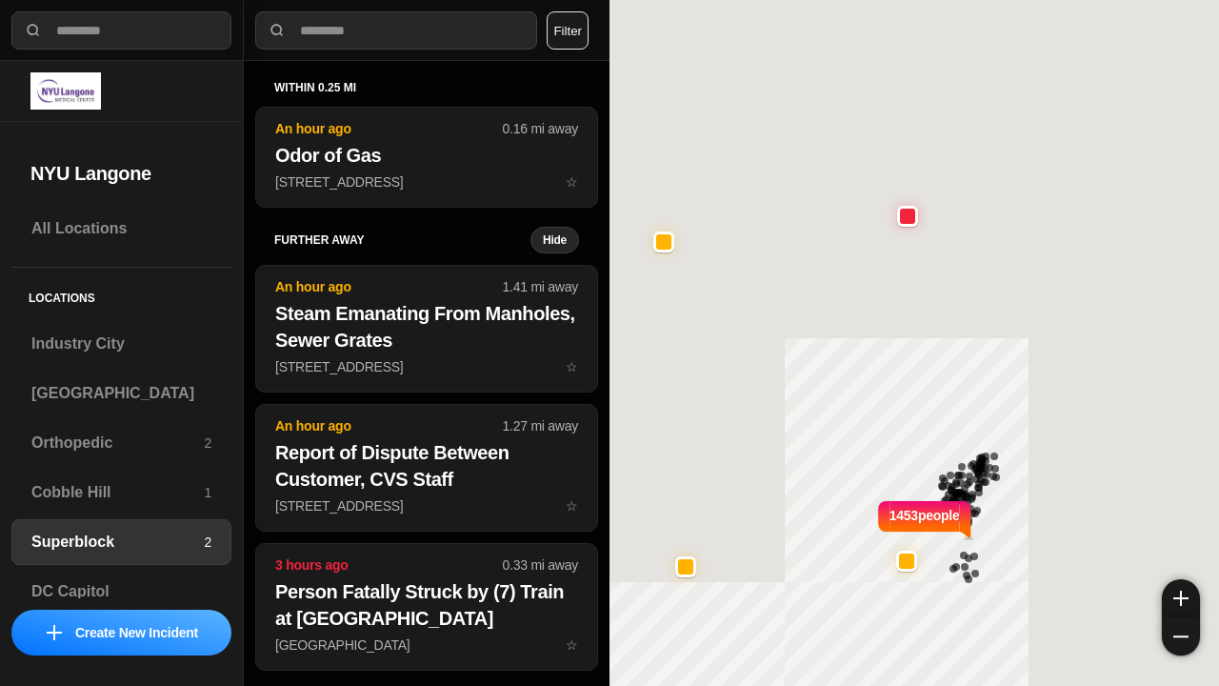
select select "*"
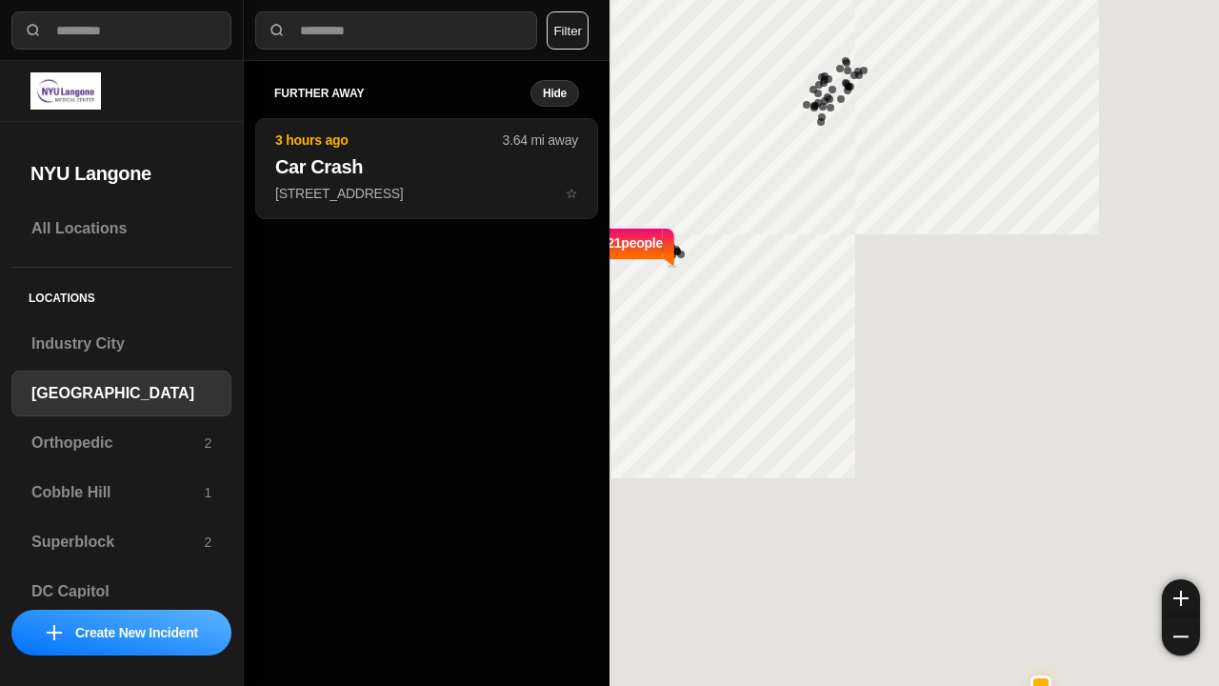
select select "*"
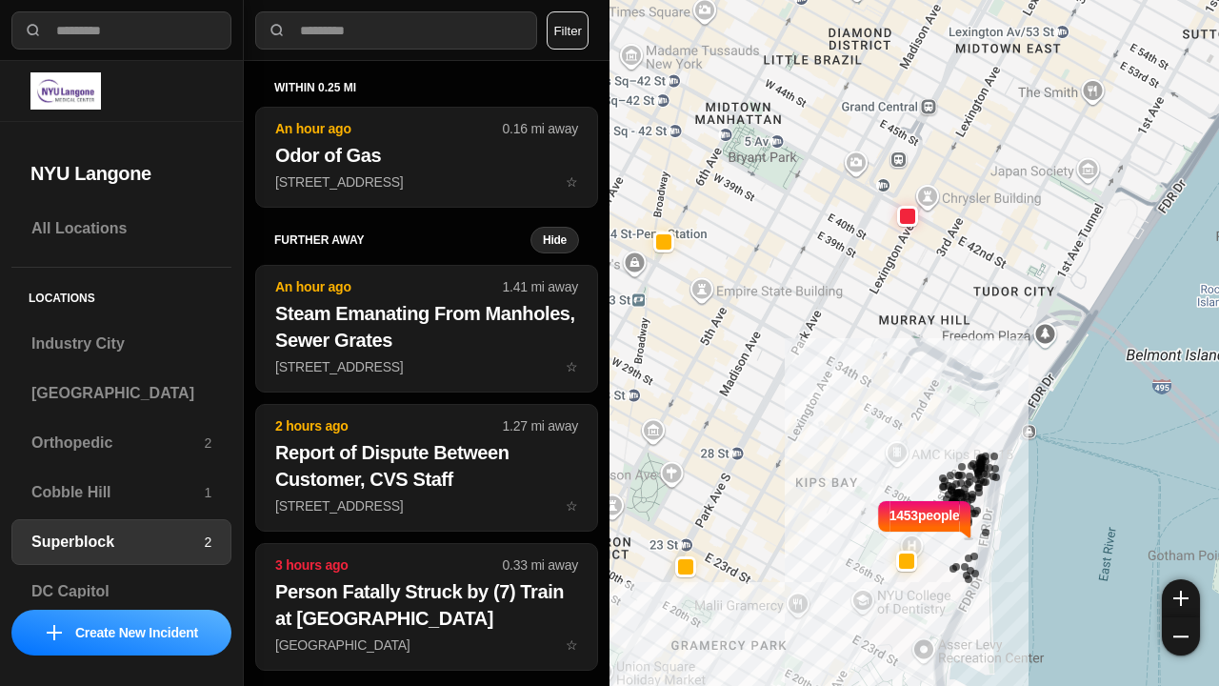
select select "*"
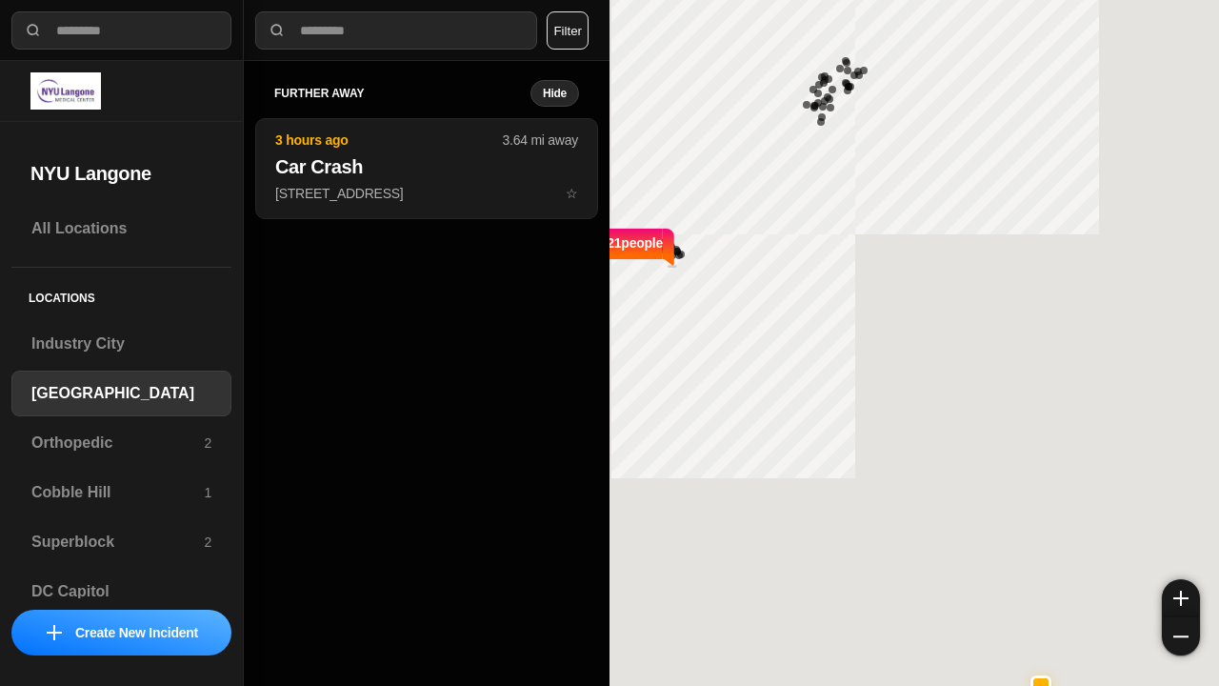
select select "*"
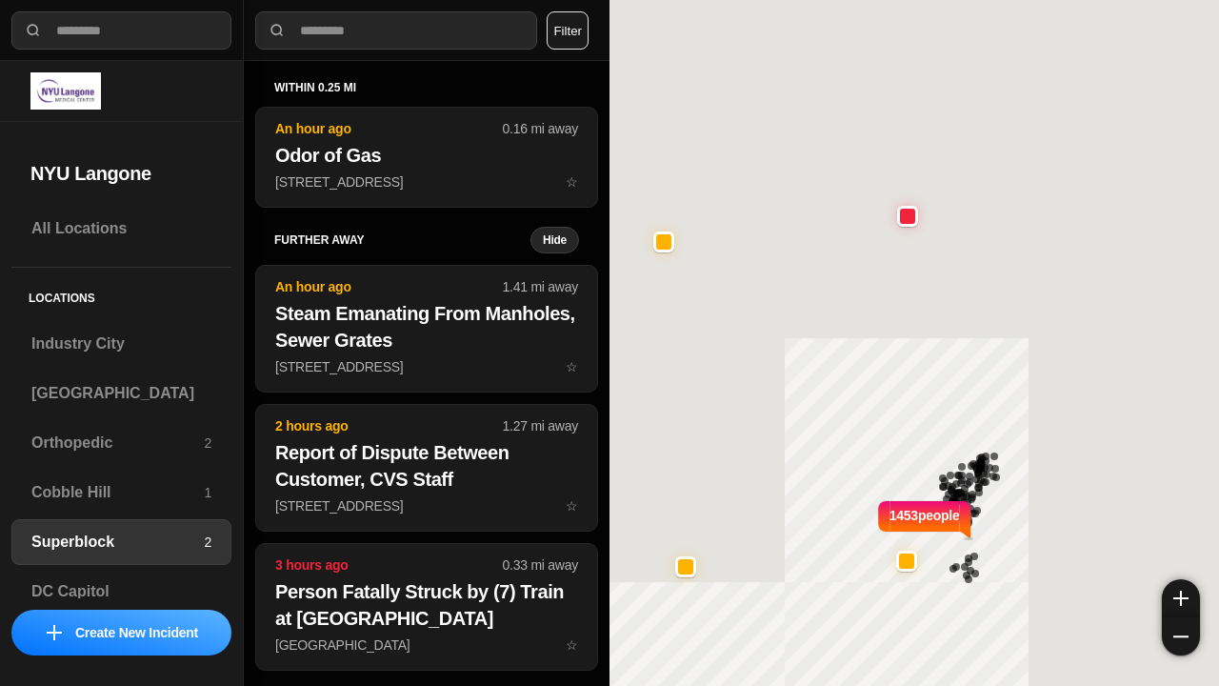
select select "*"
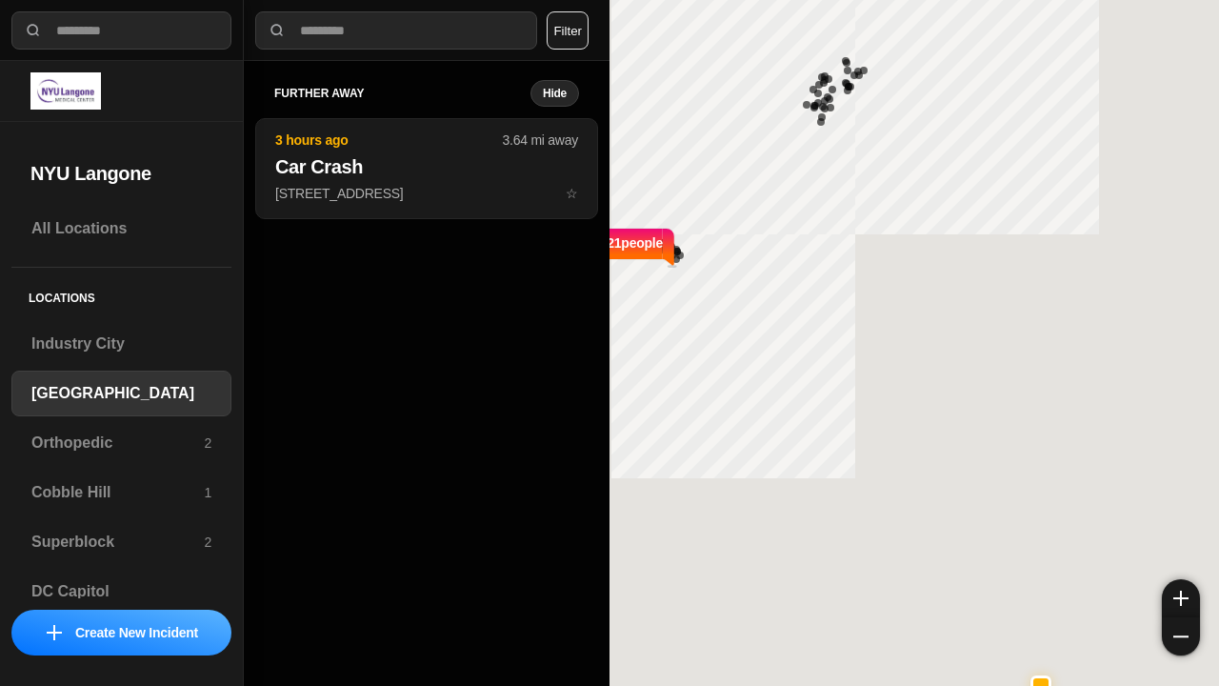
select select "*"
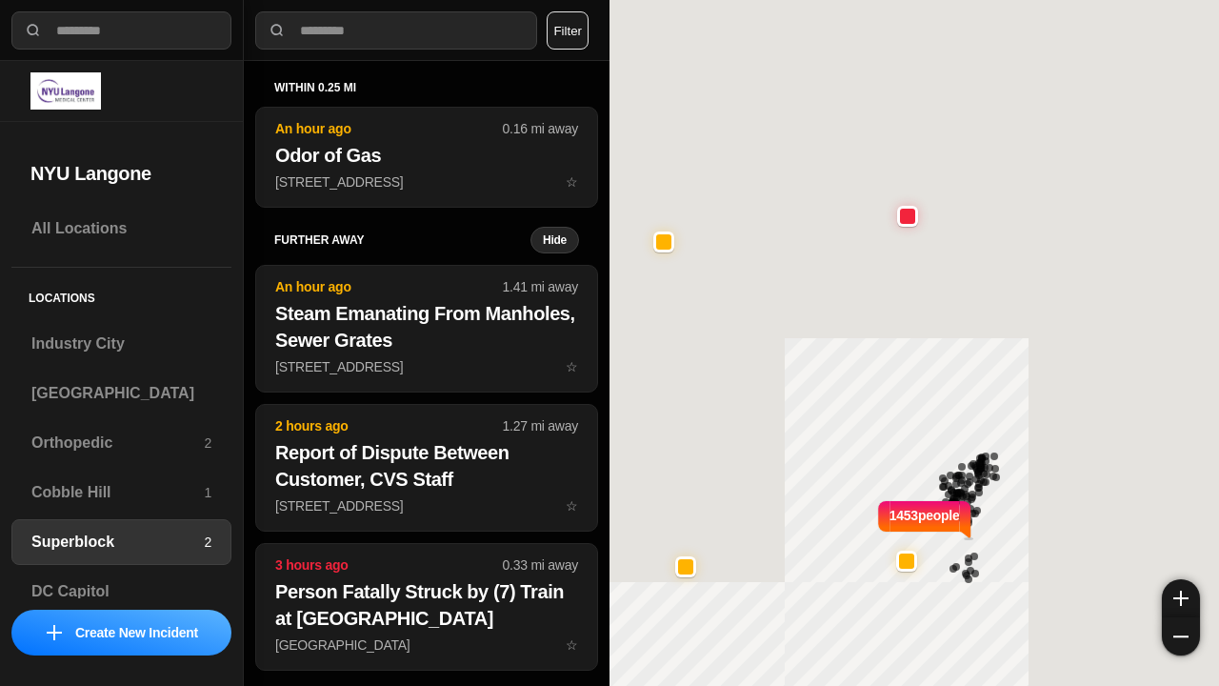
select select "*"
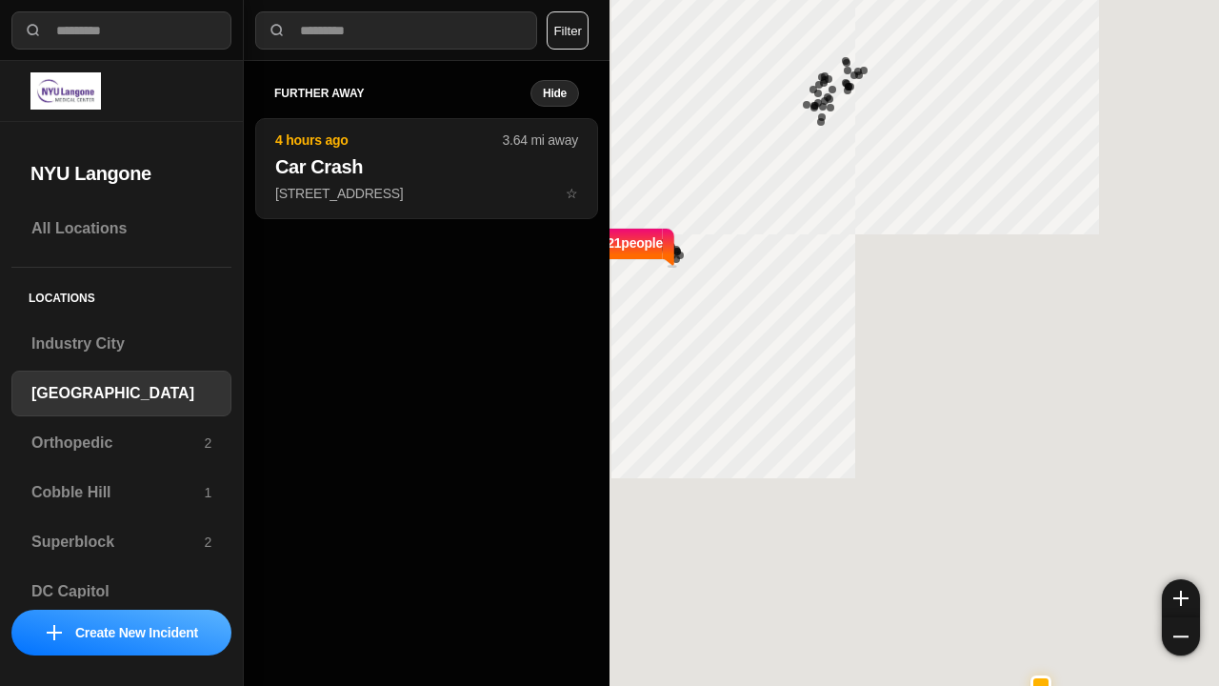
select select "*"
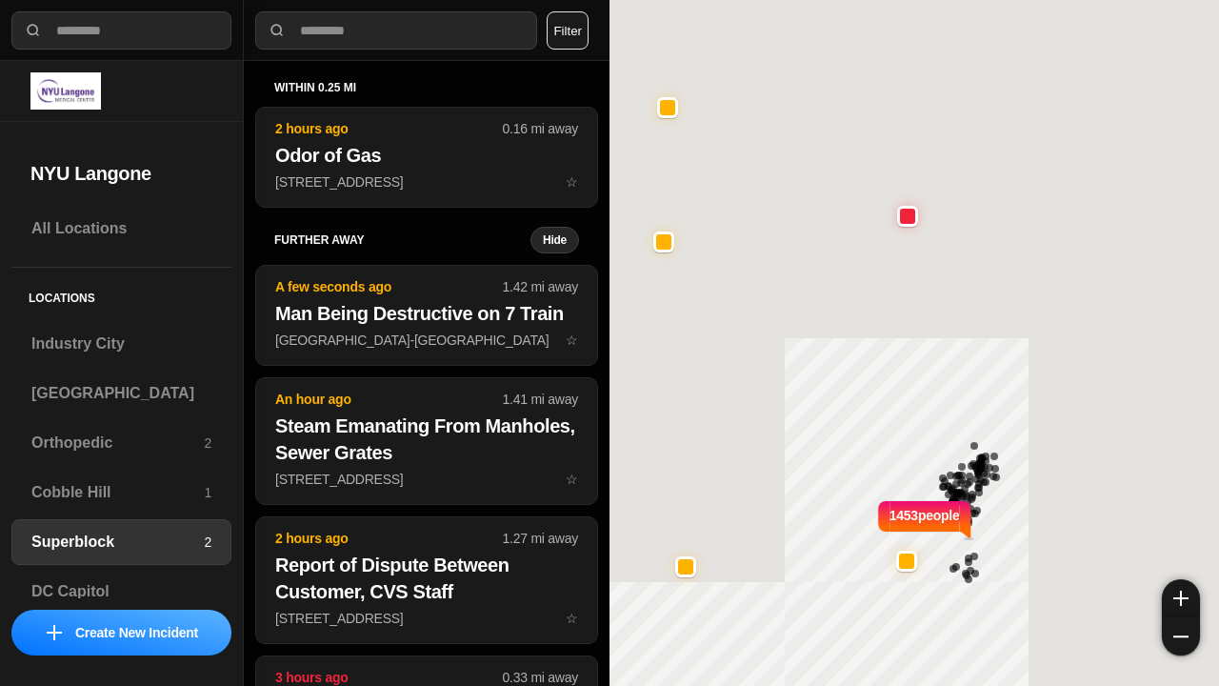
select select "*"
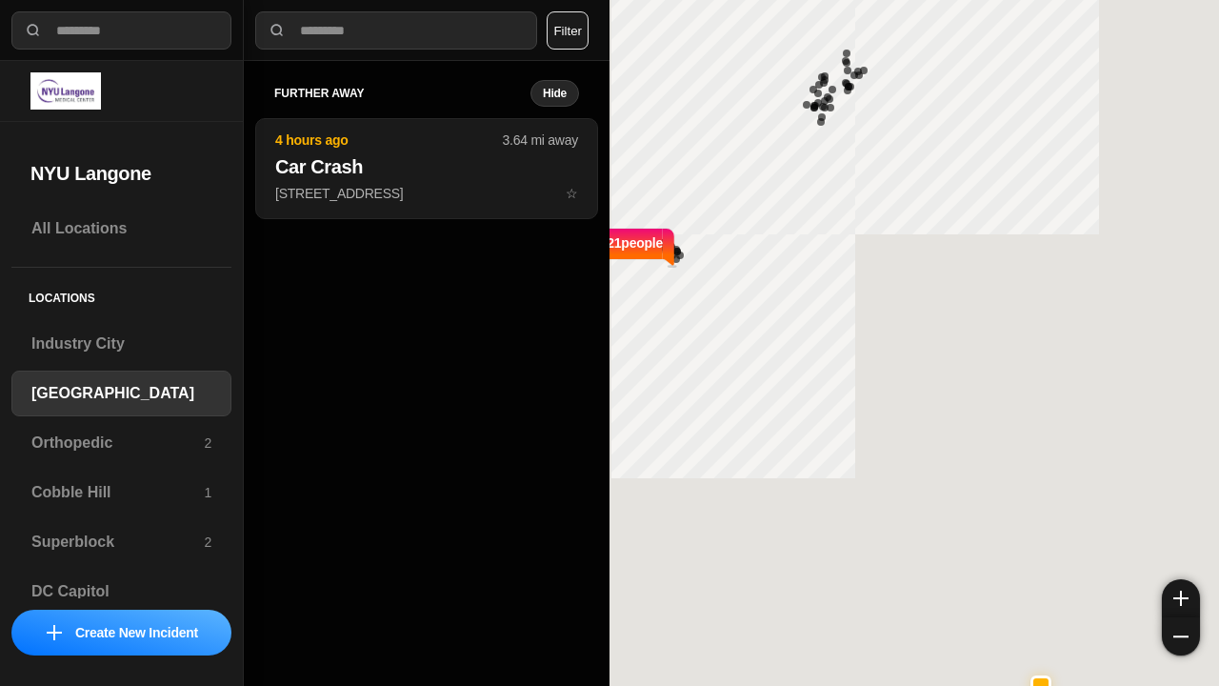
select select "*"
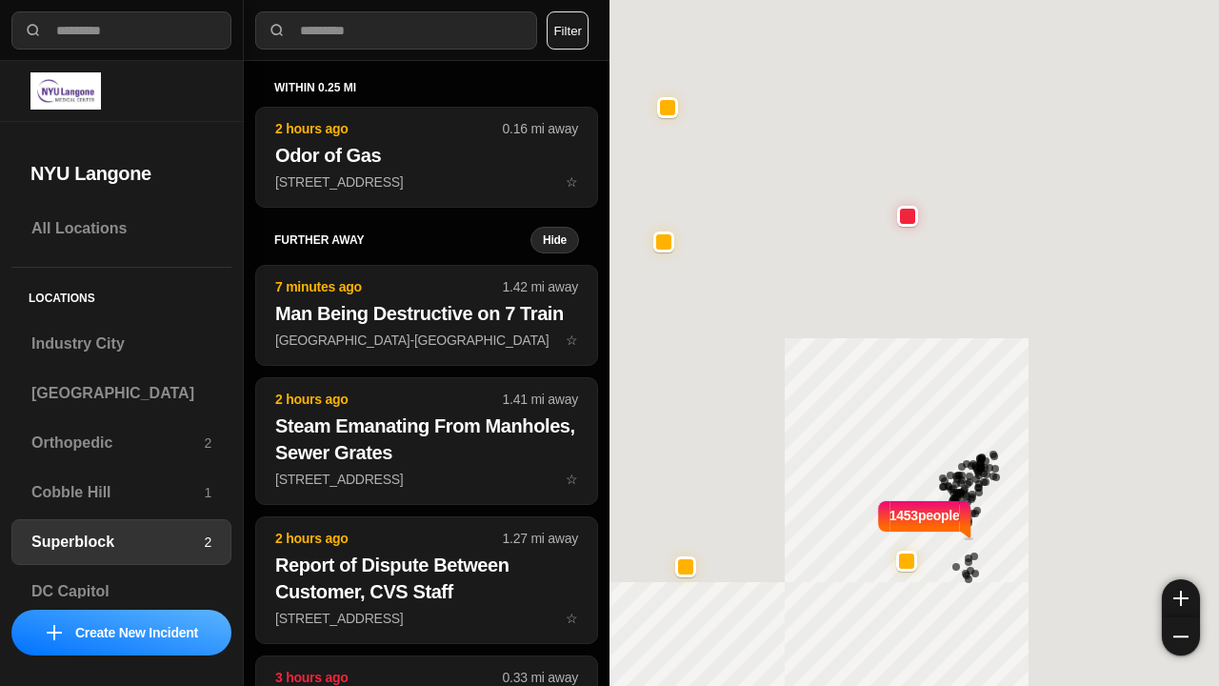
select select "*"
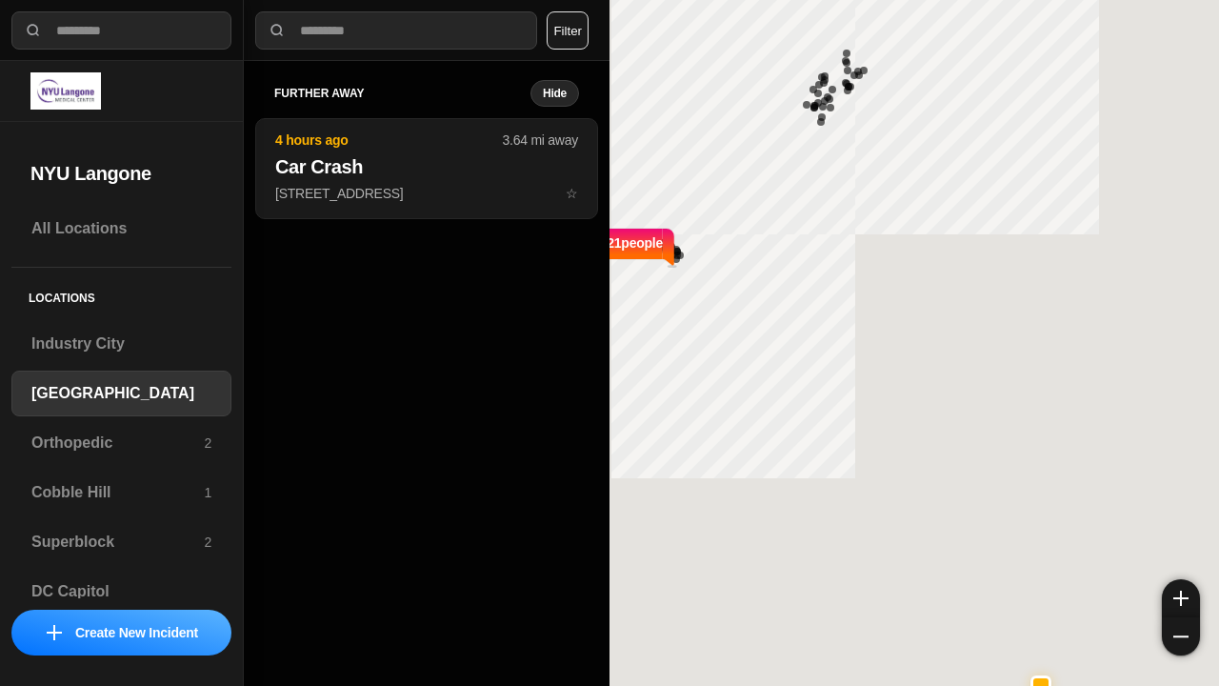
select select "*"
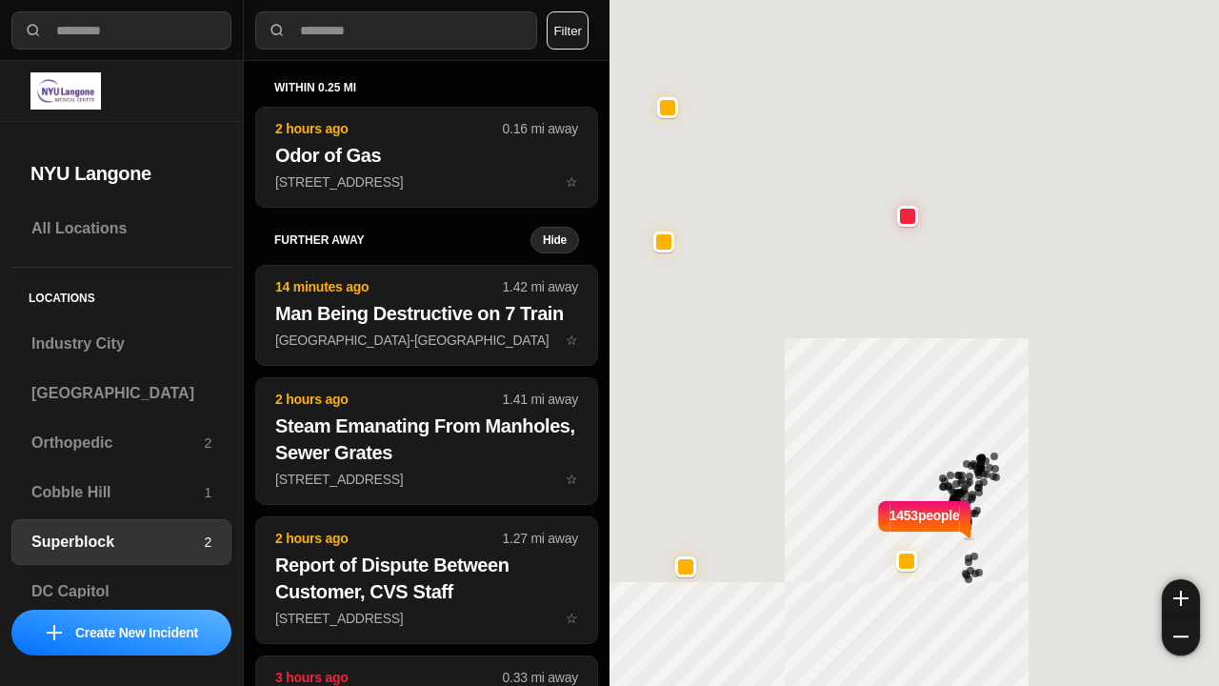
select select "*"
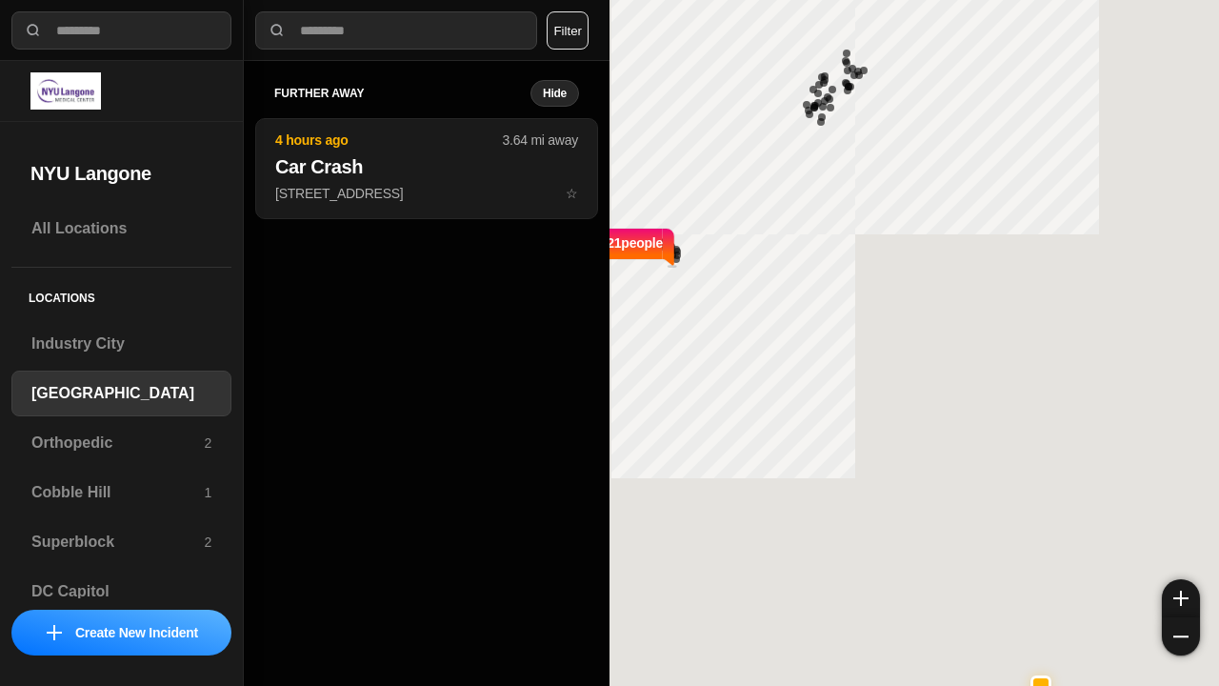
select select "*"
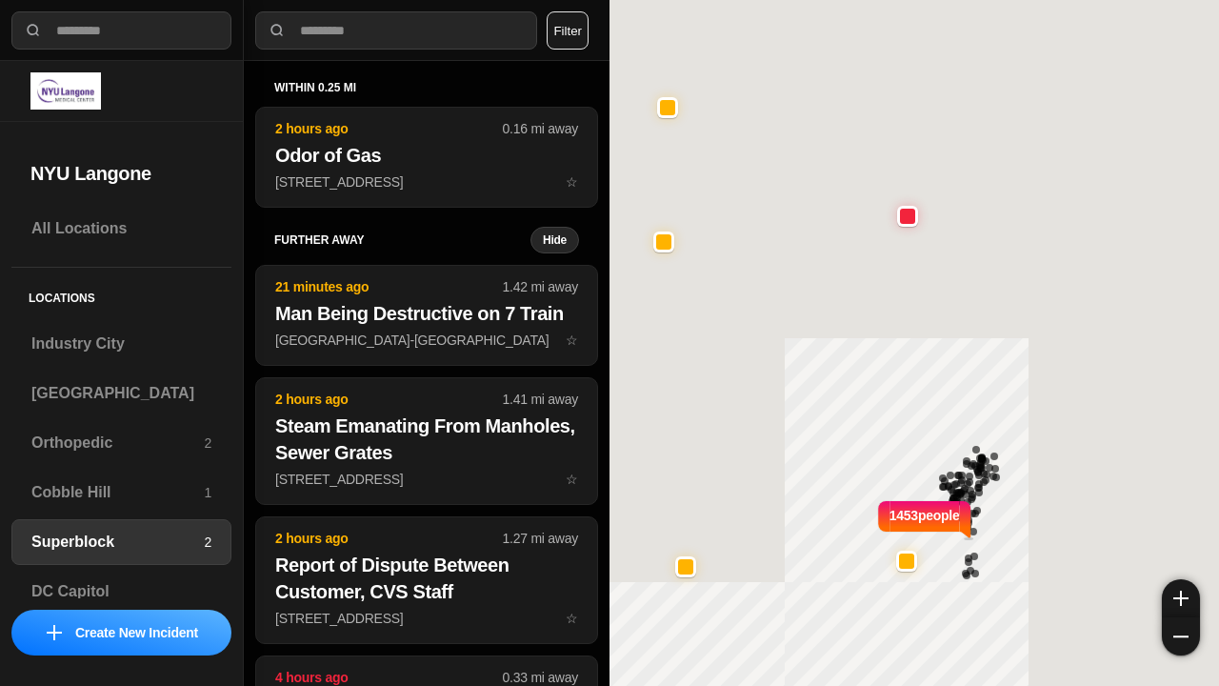
select select "*"
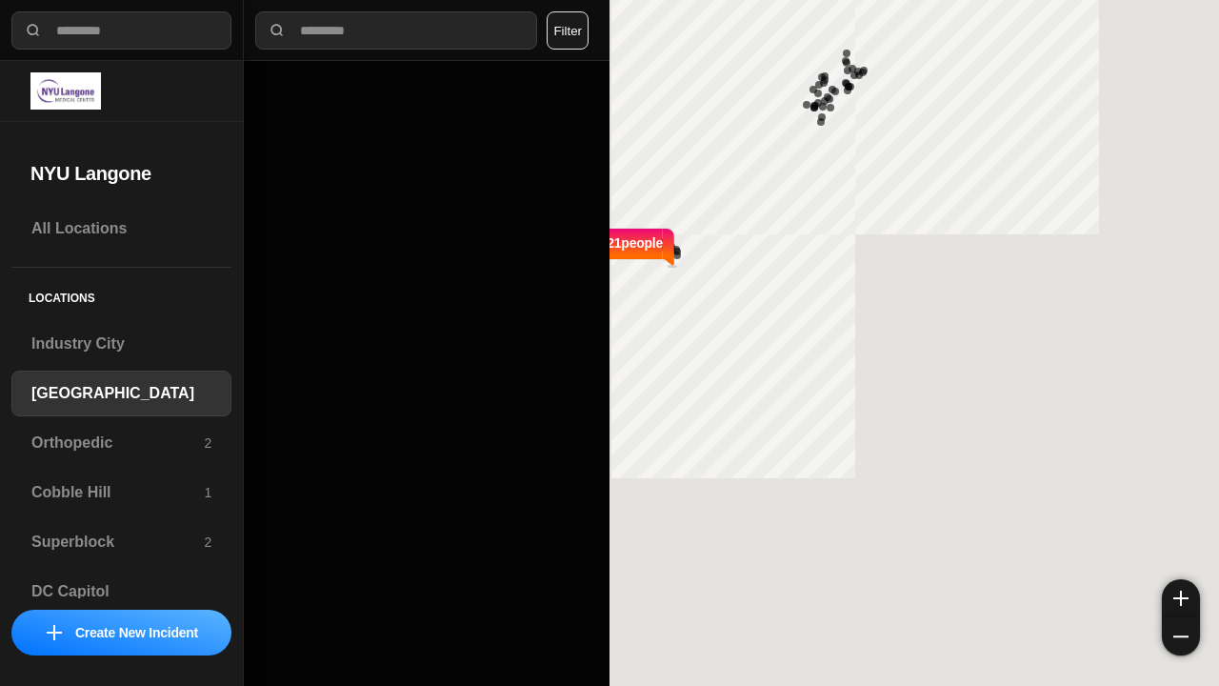
select select "*"
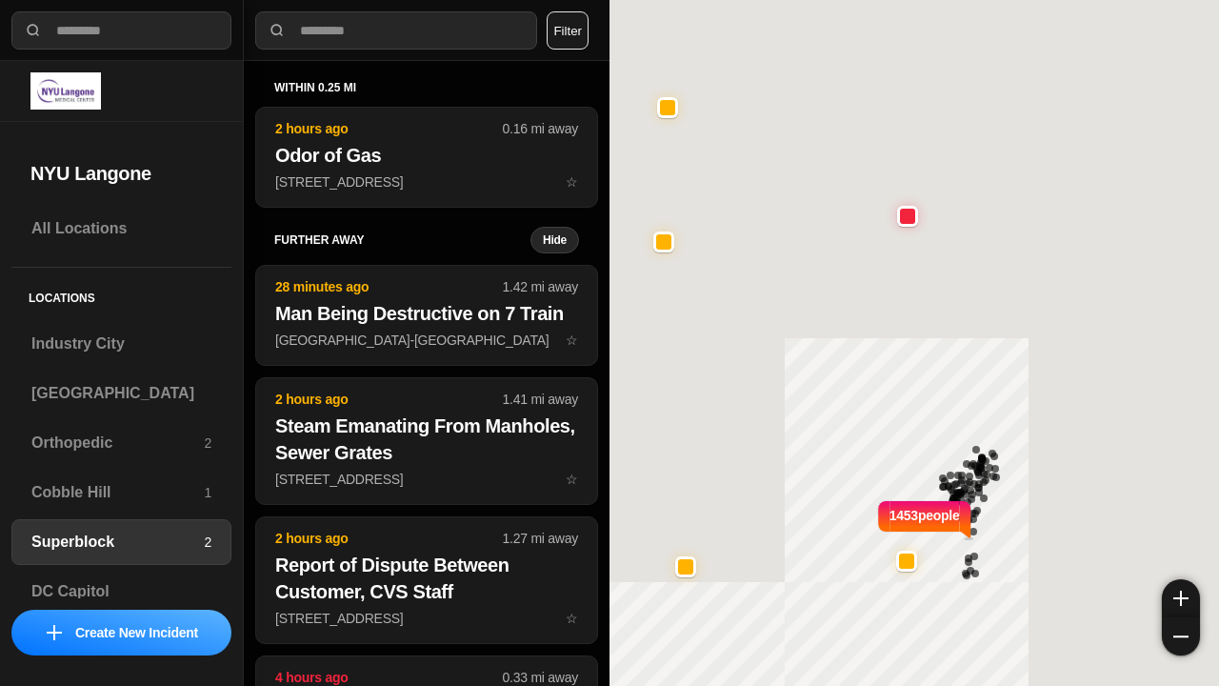
select select "*"
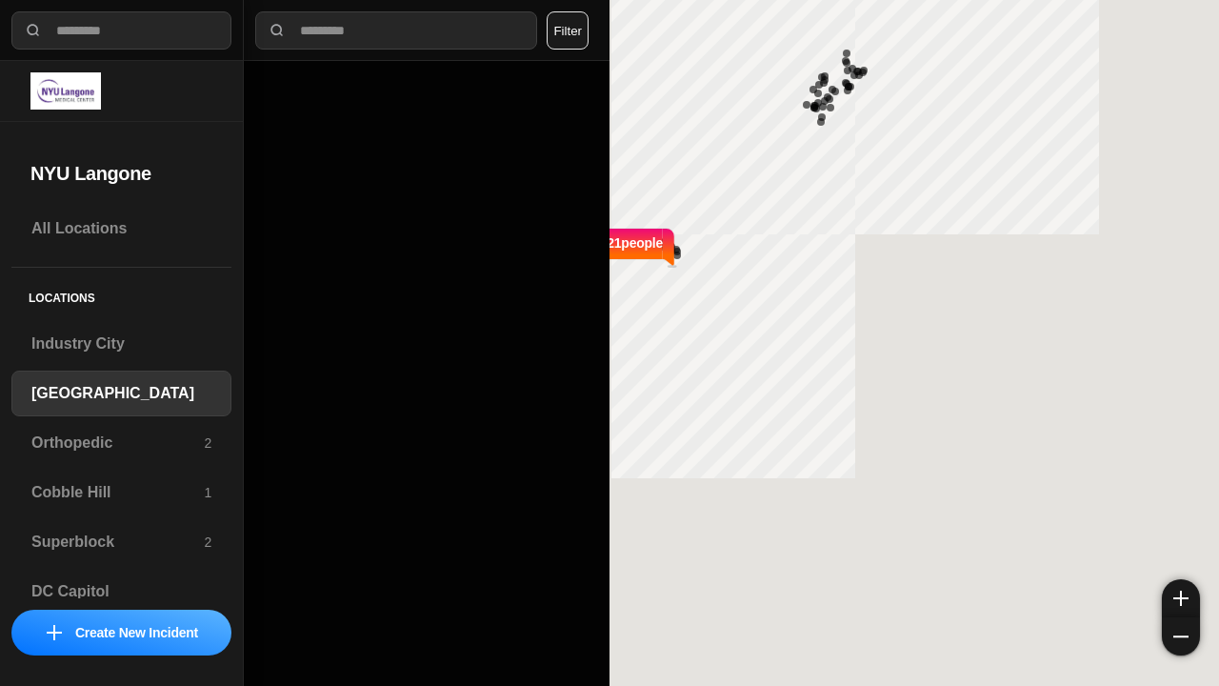
select select "*"
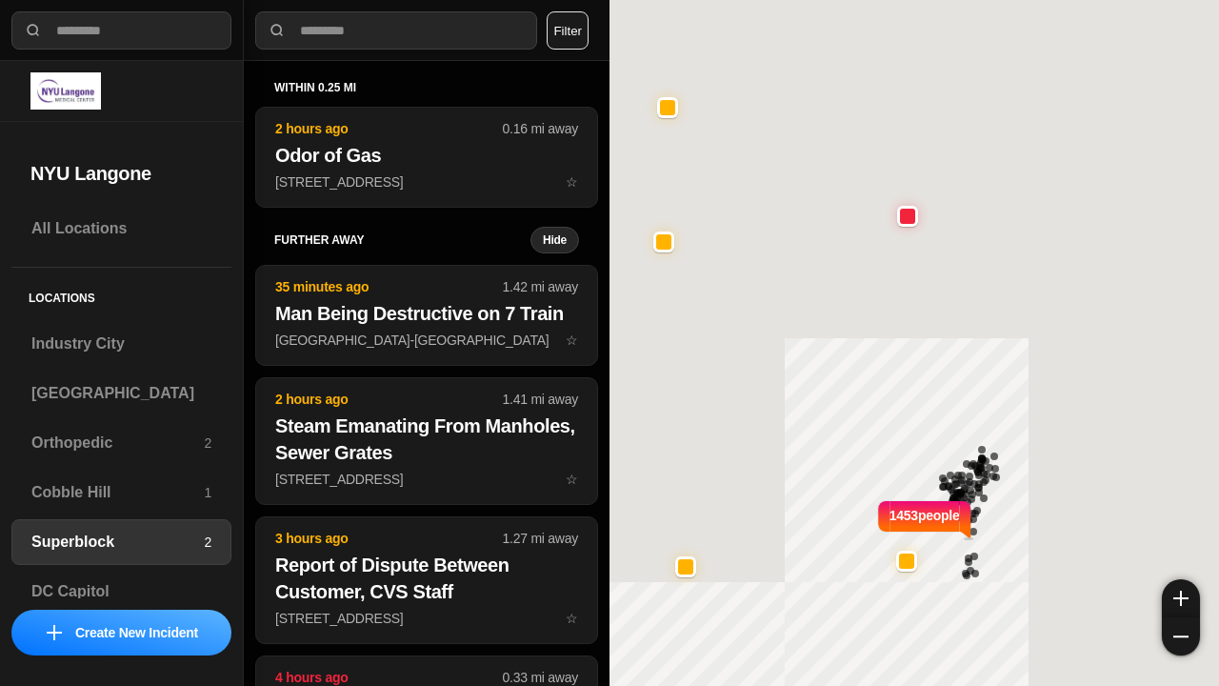
select select "*"
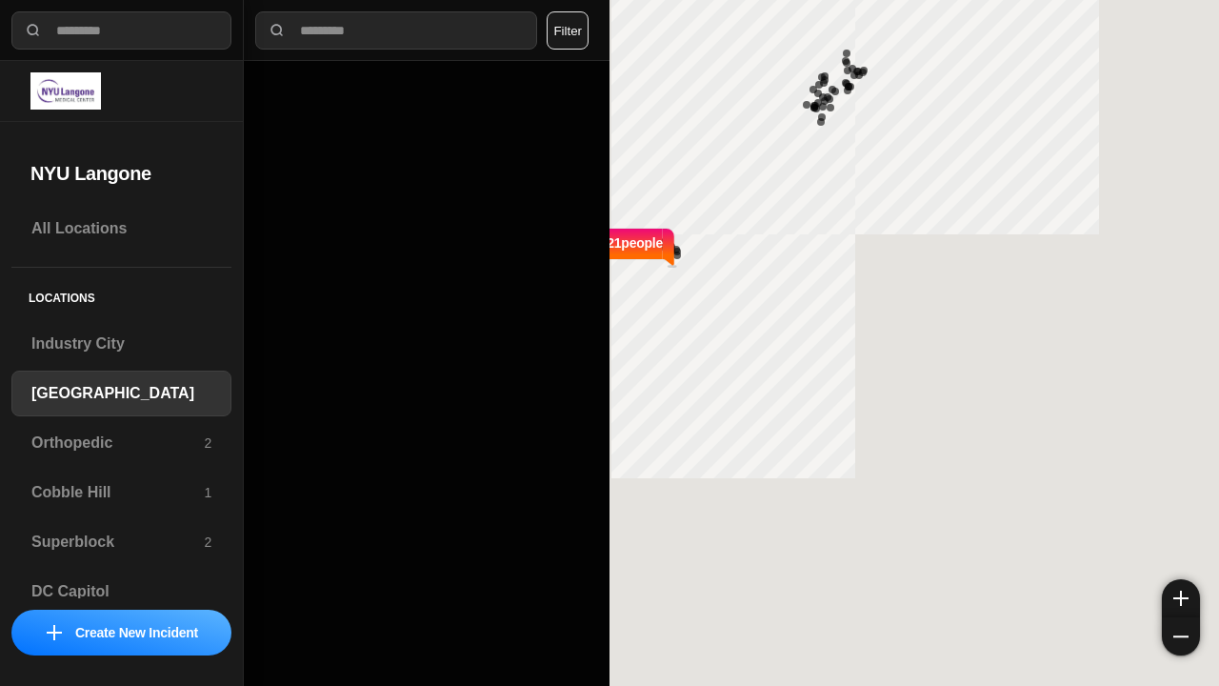
select select "*"
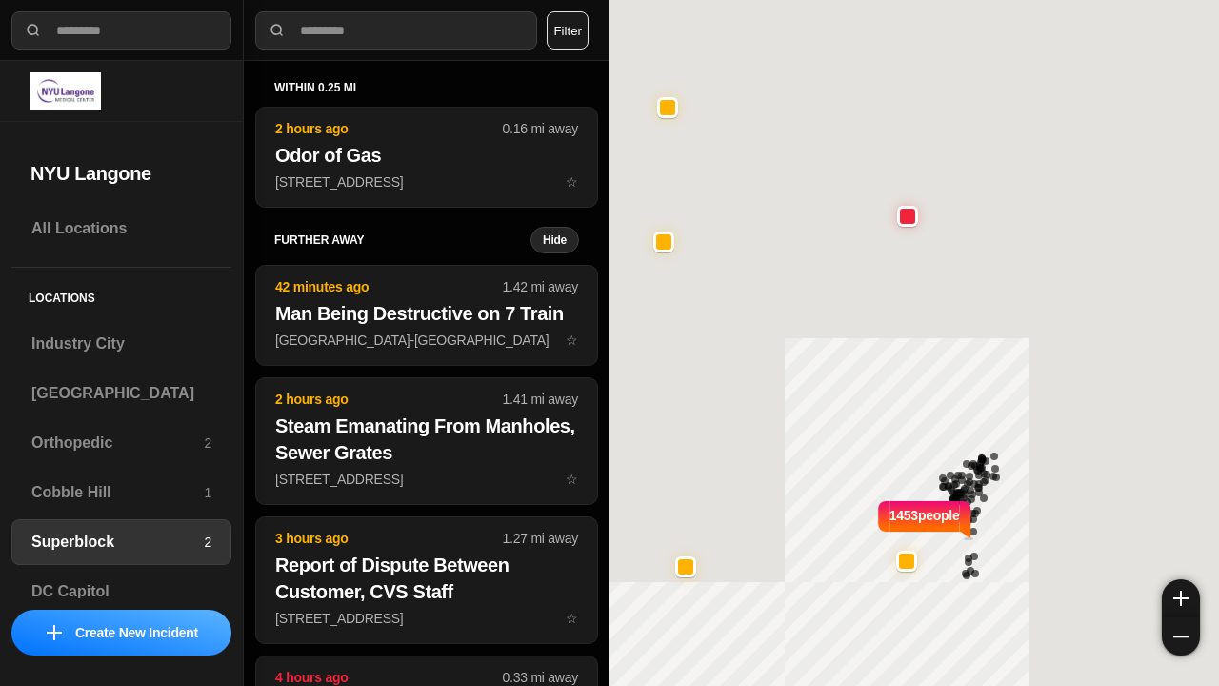
select select "*"
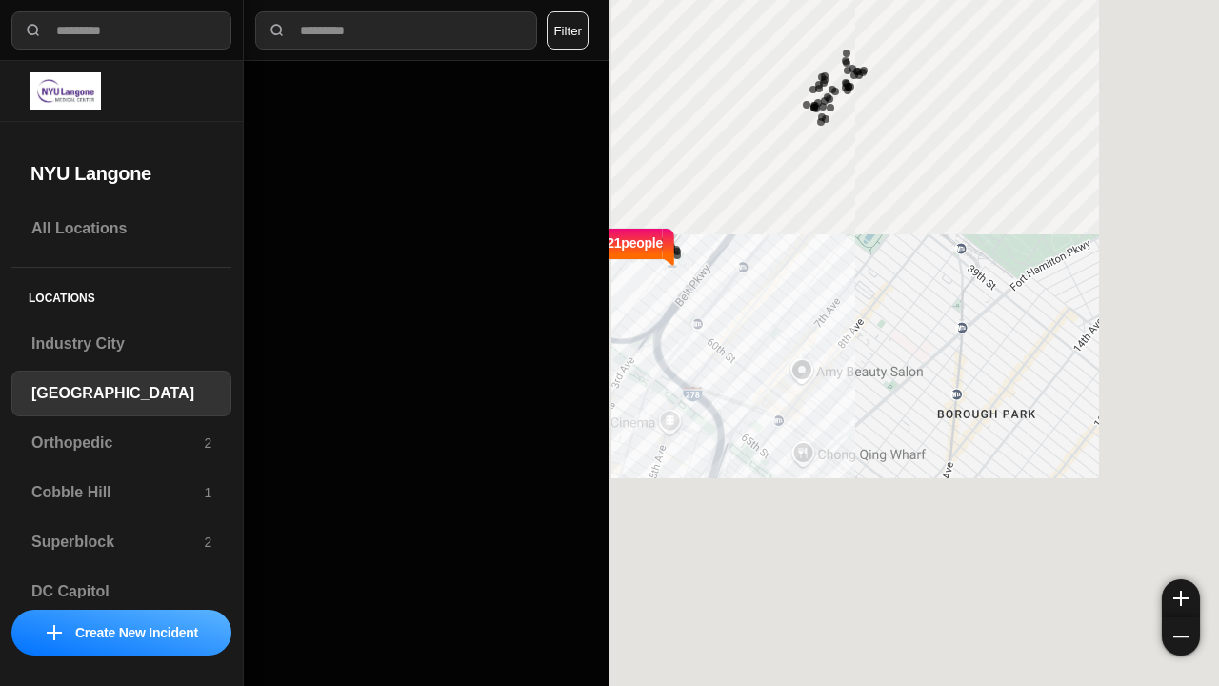
select select "*"
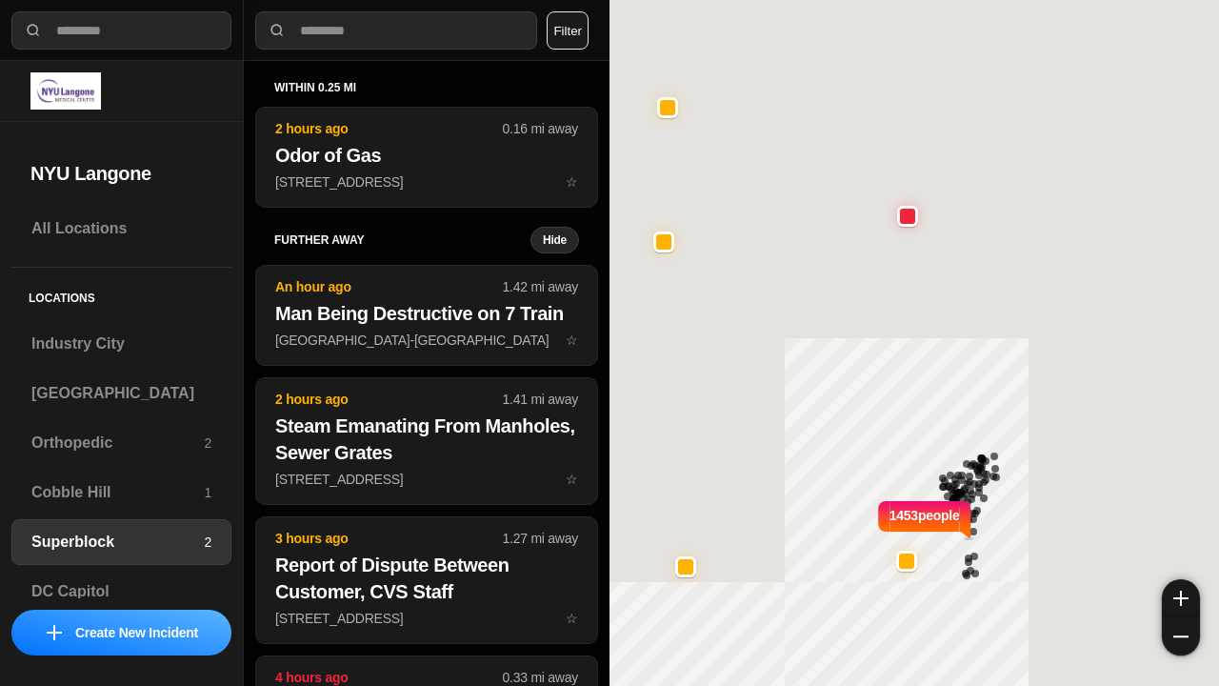
select select "*"
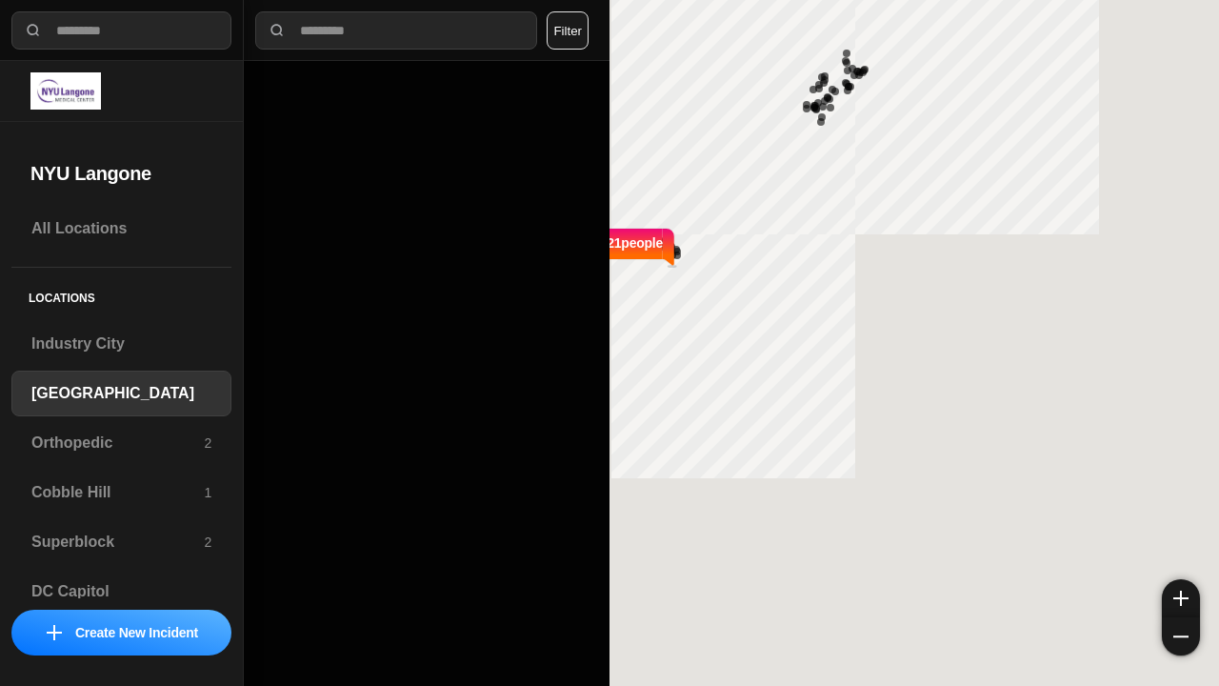
select select "*"
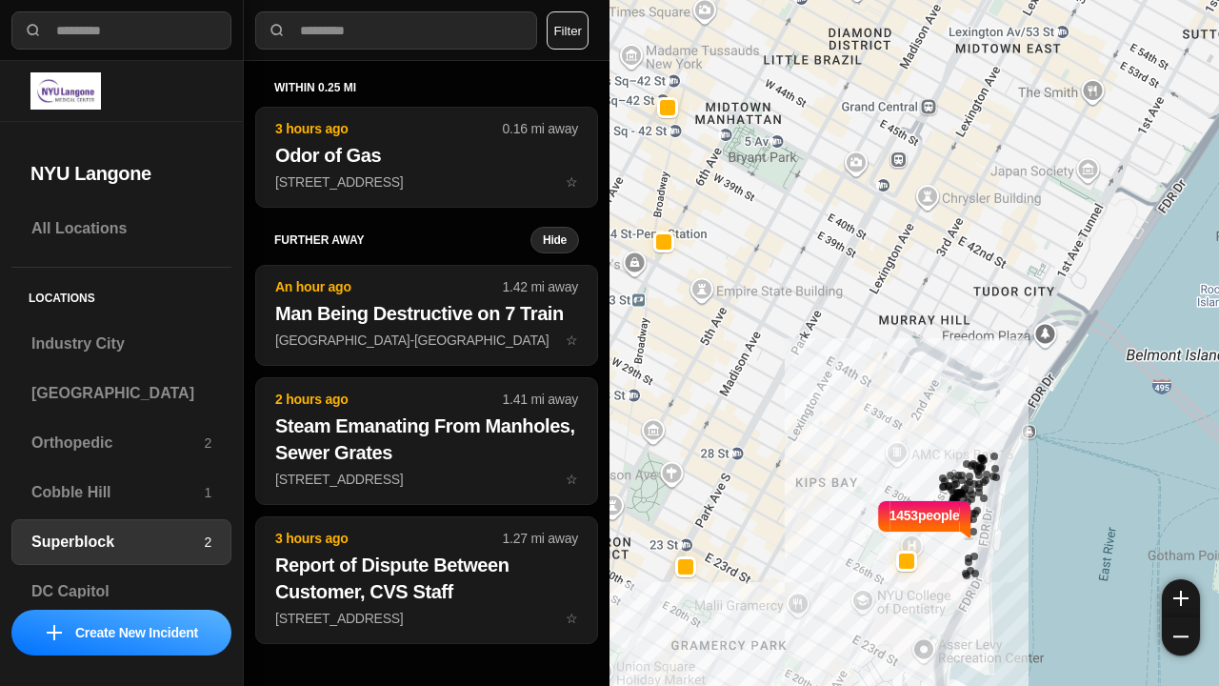
select select "*"
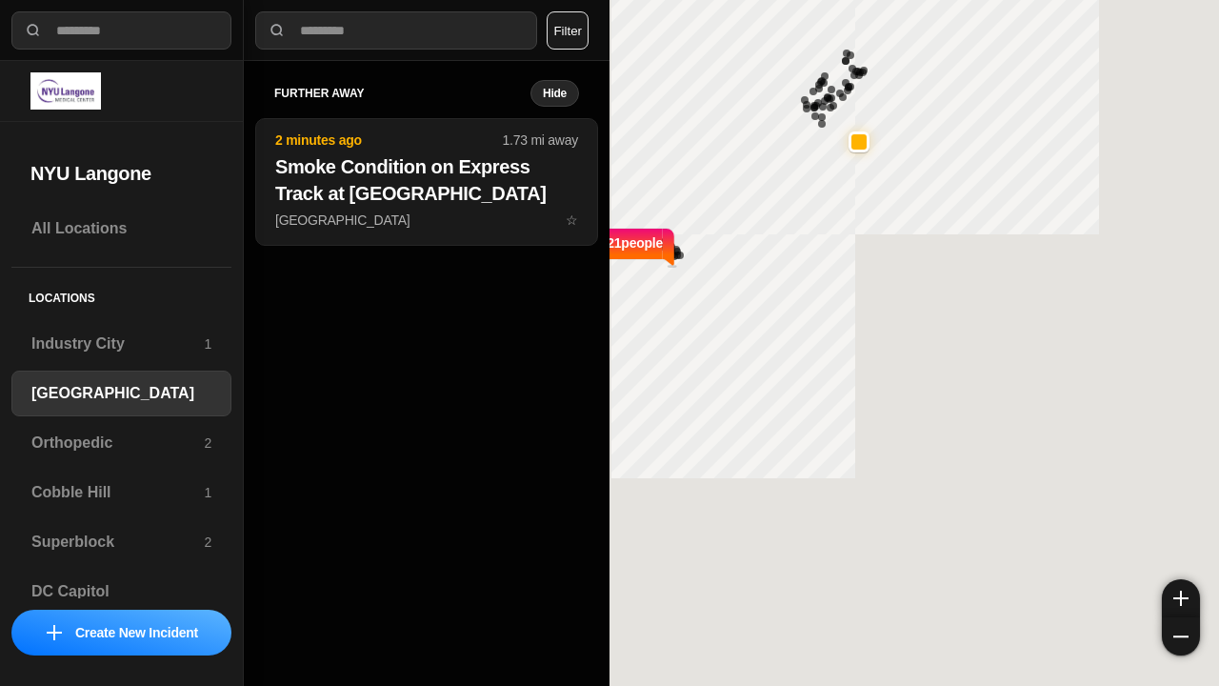
select select "*"
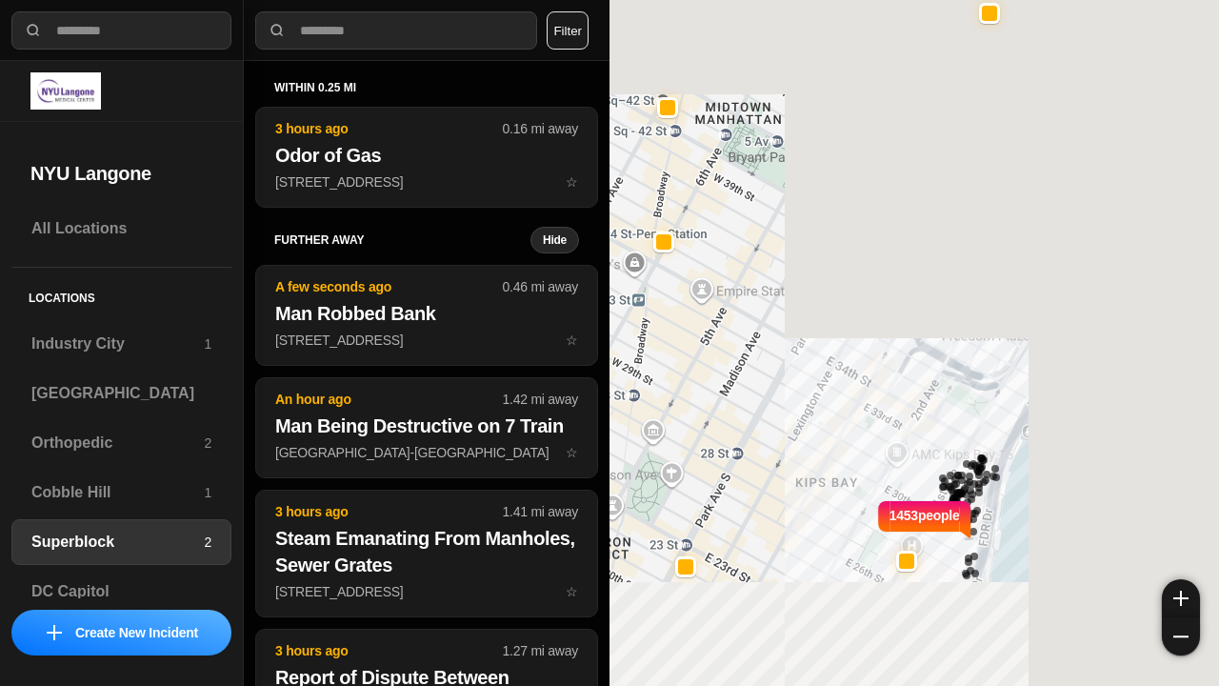
select select "*"
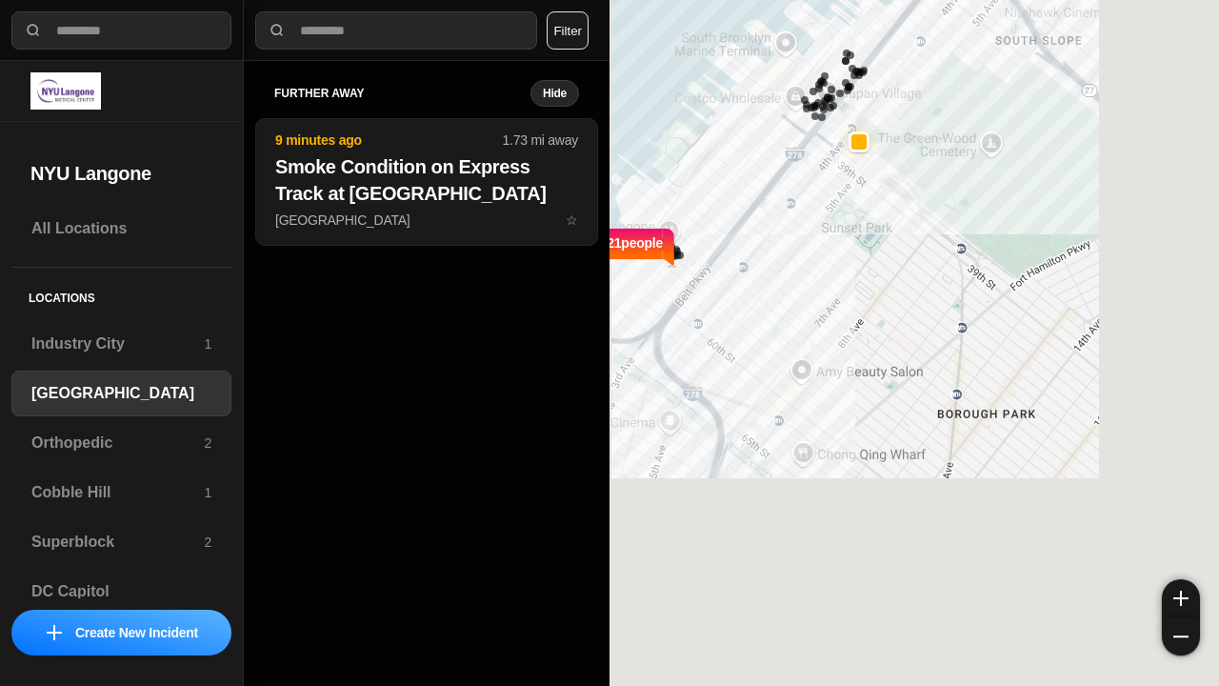
select select "*"
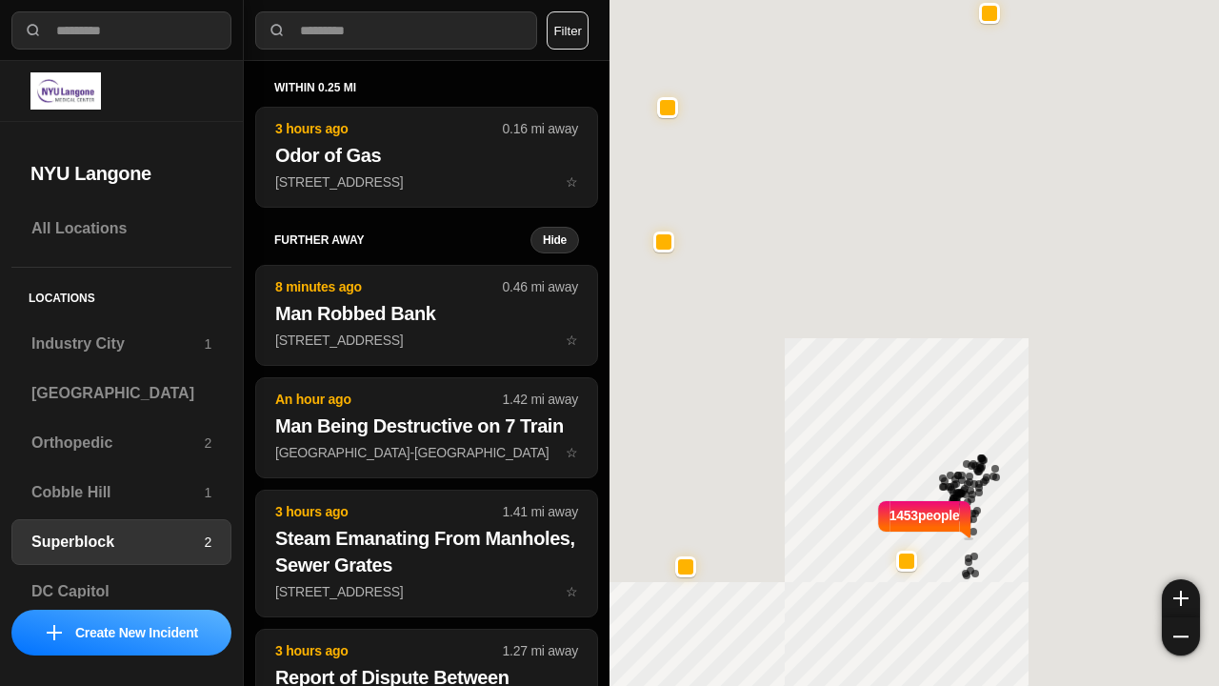
select select "*"
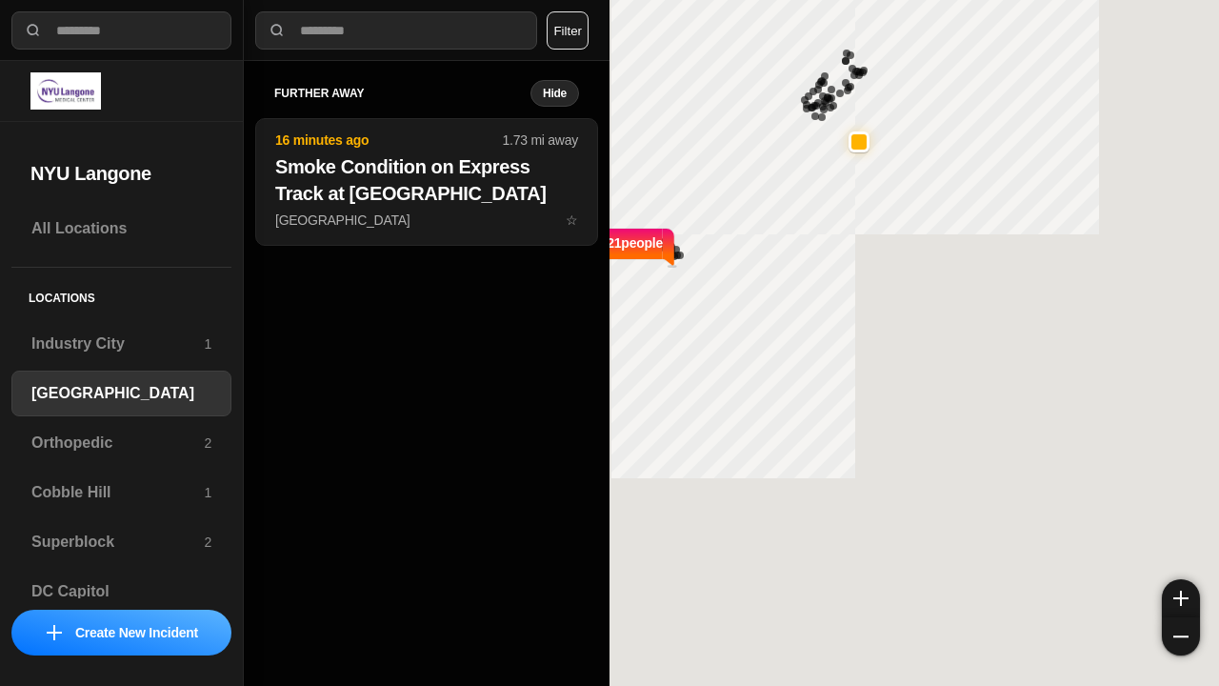
select select "*"
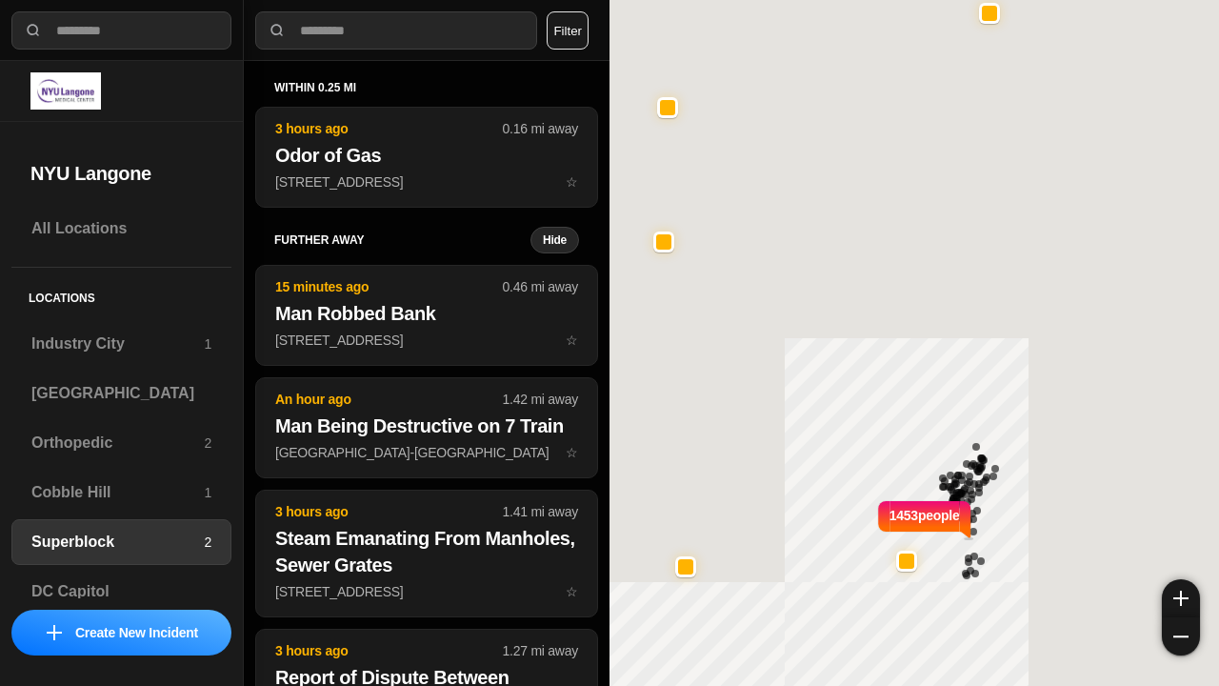
select select "*"
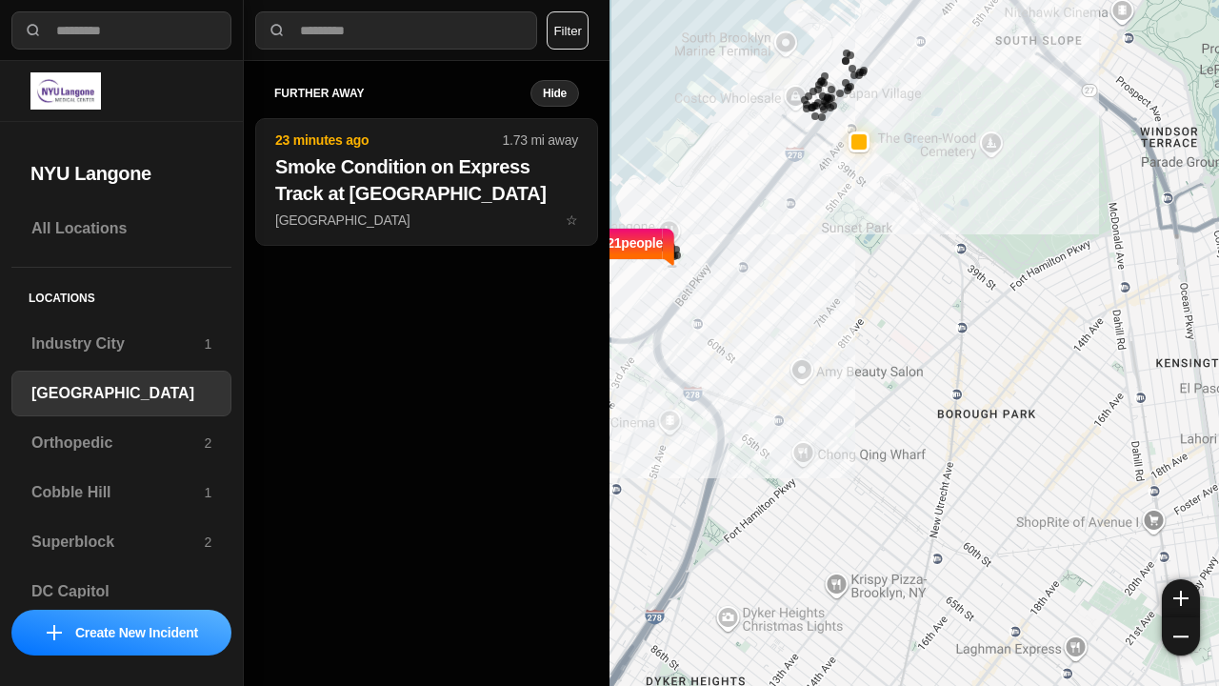
select select "*"
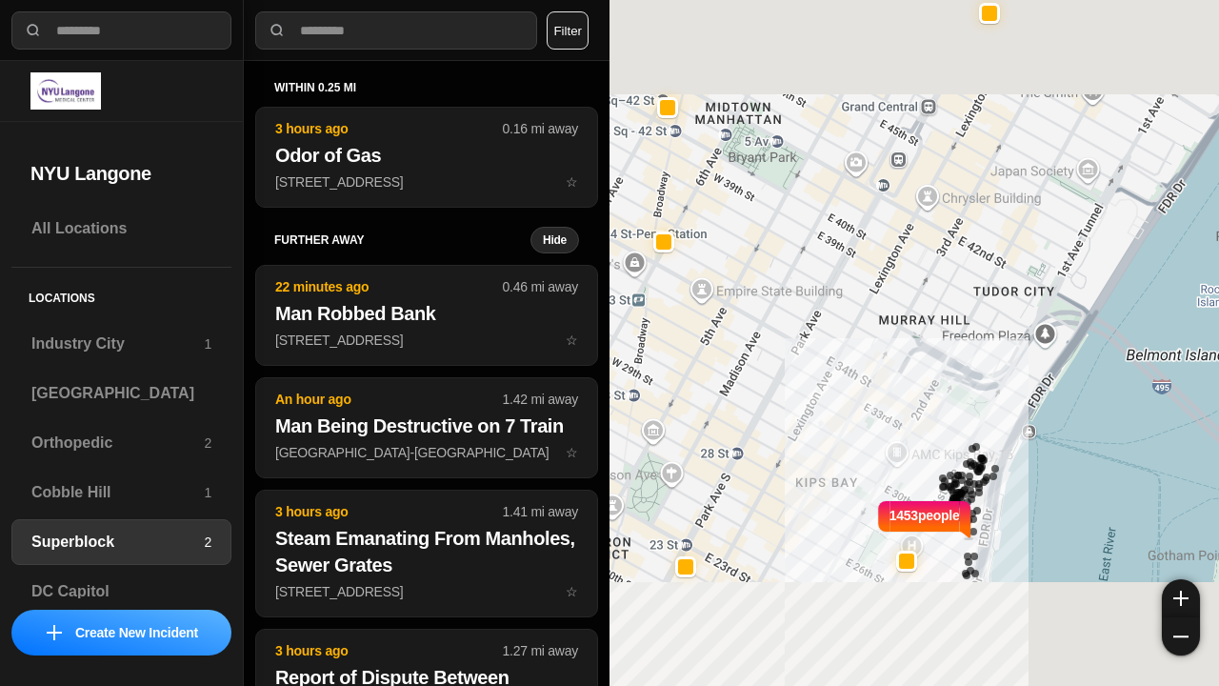
select select "*"
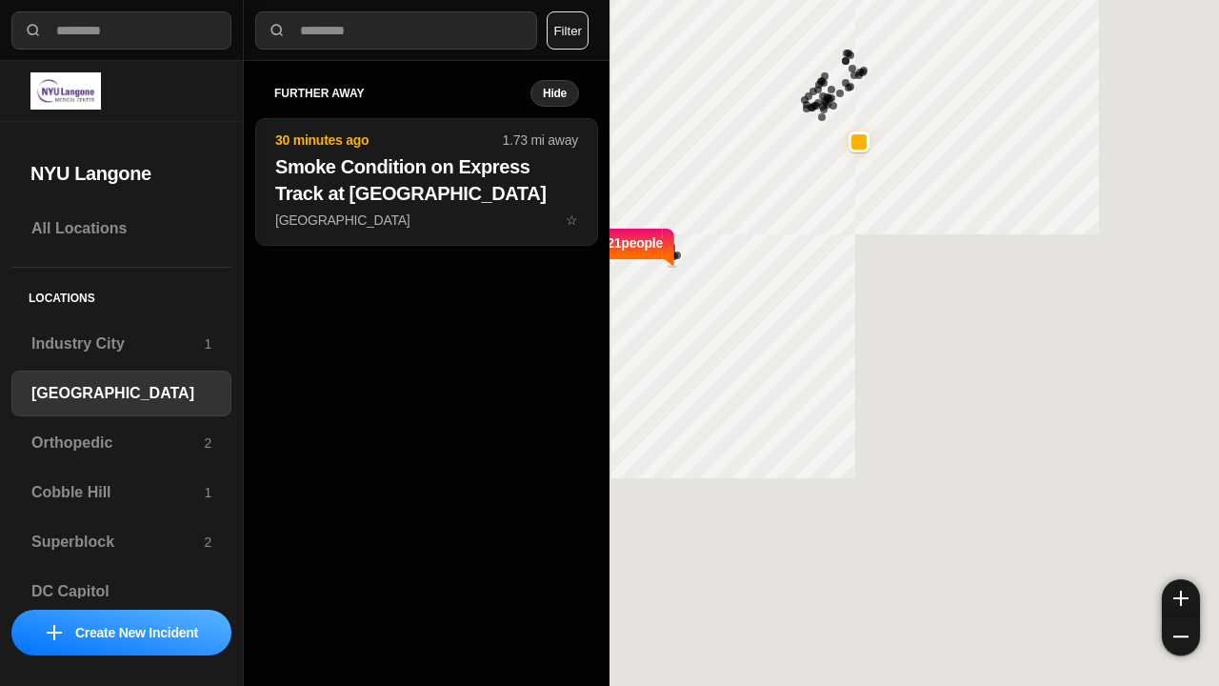
select select "*"
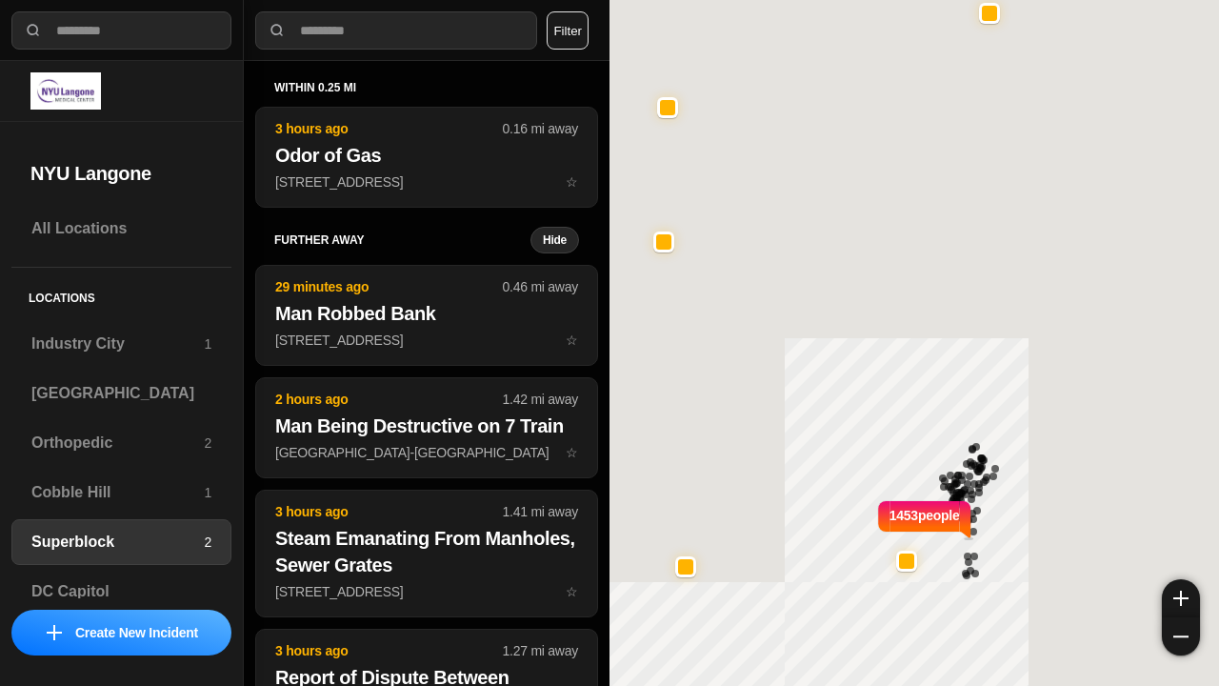
select select "*"
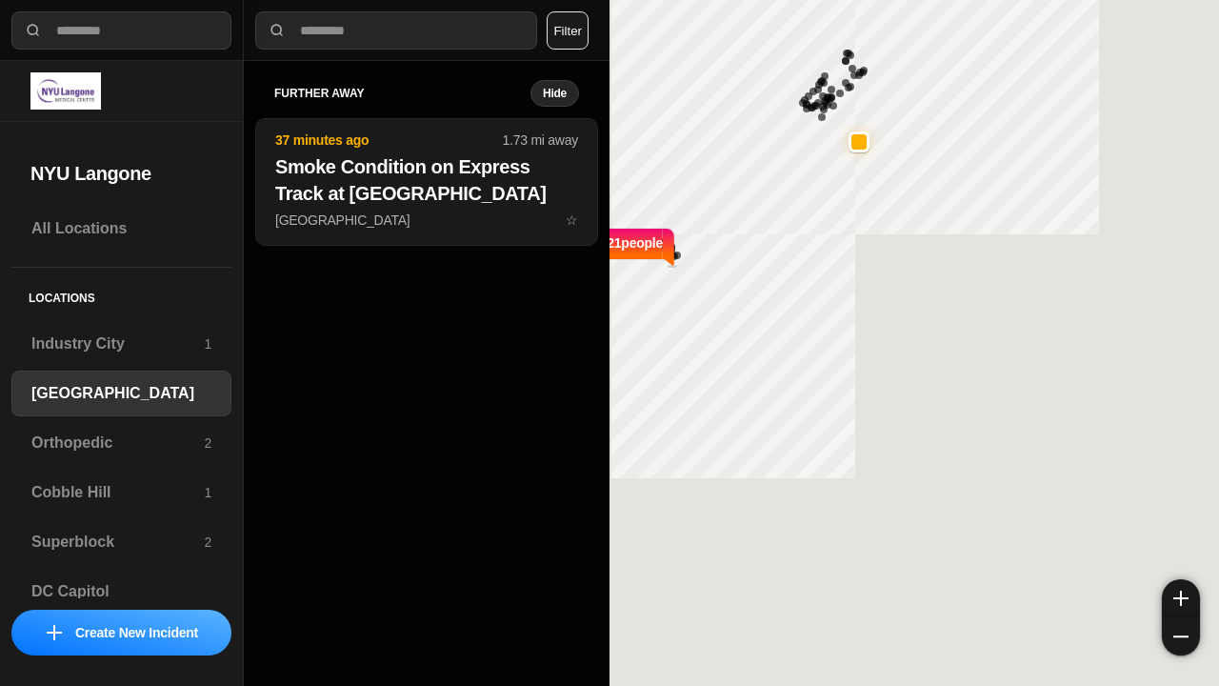
select select "*"
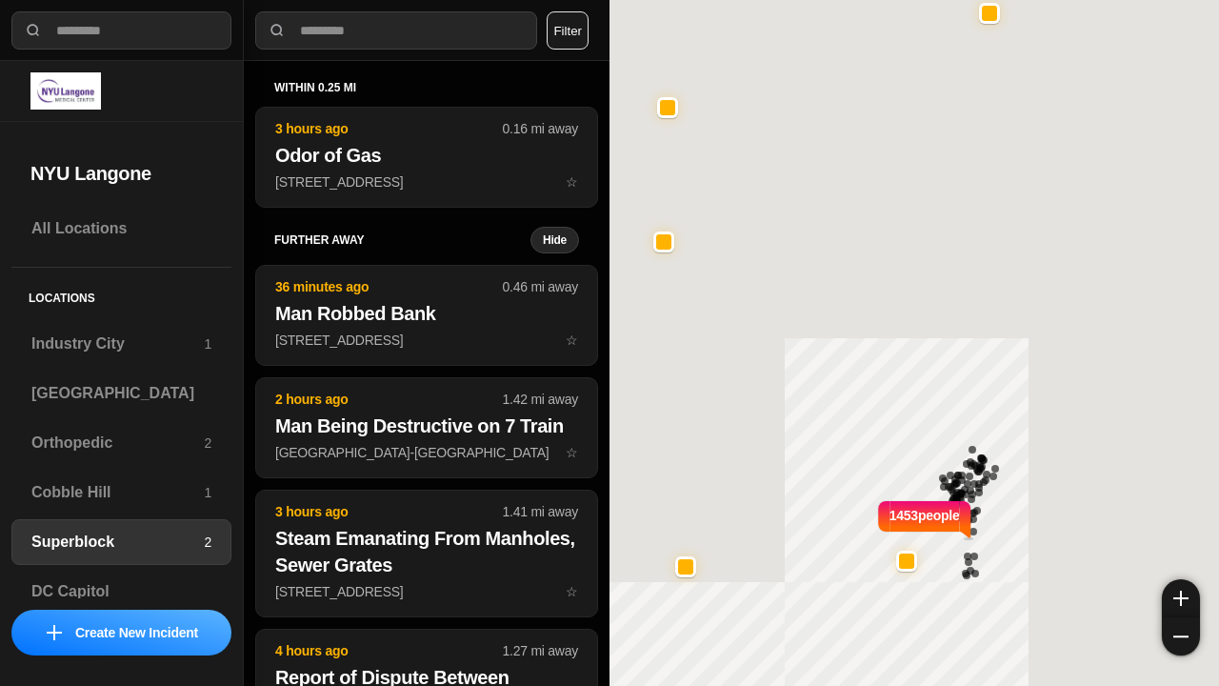
select select "*"
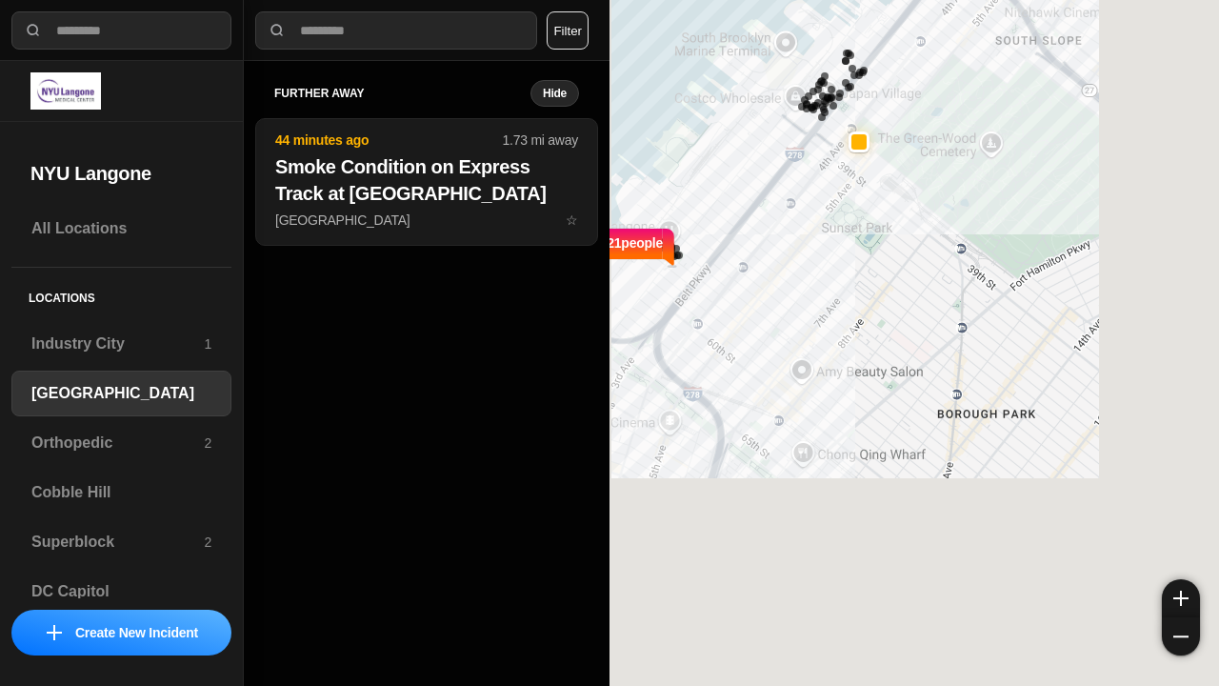
select select "*"
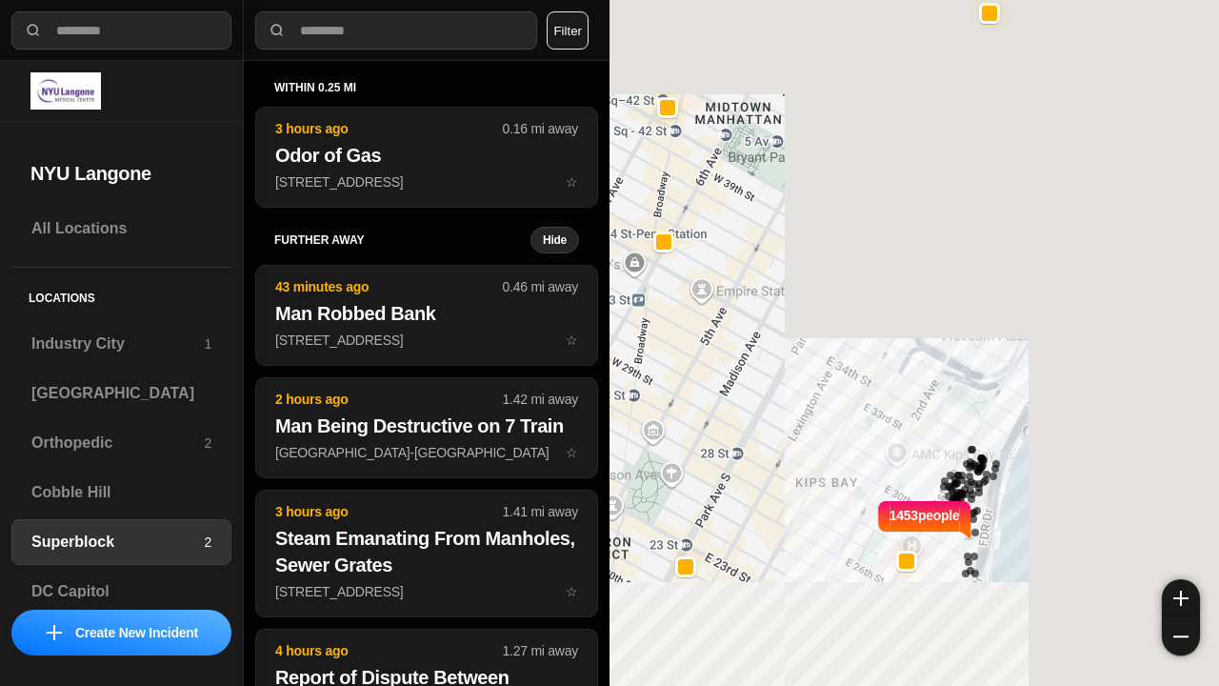
select select "*"
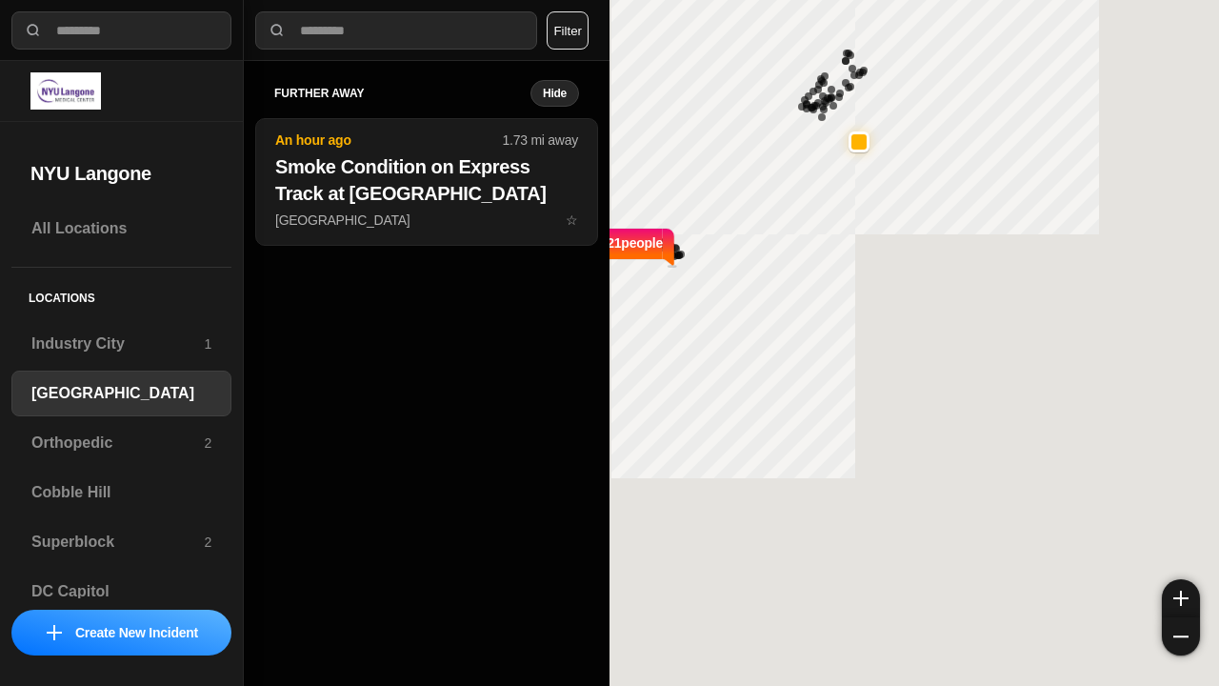
select select "*"
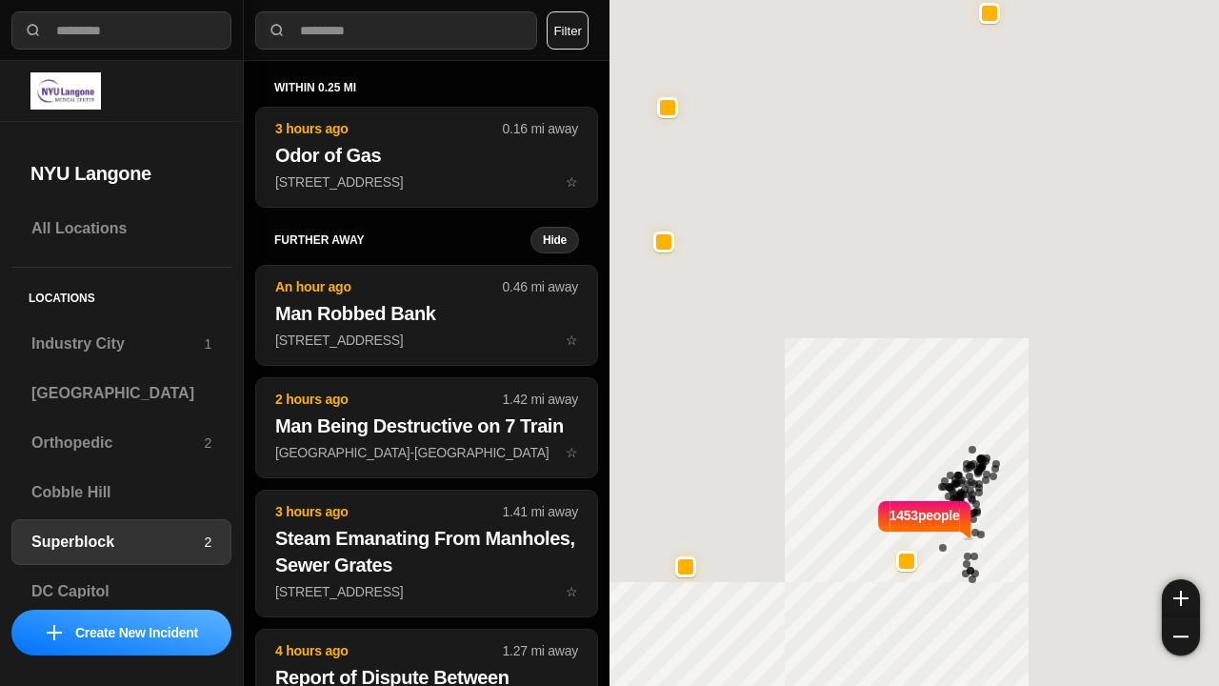
select select "*"
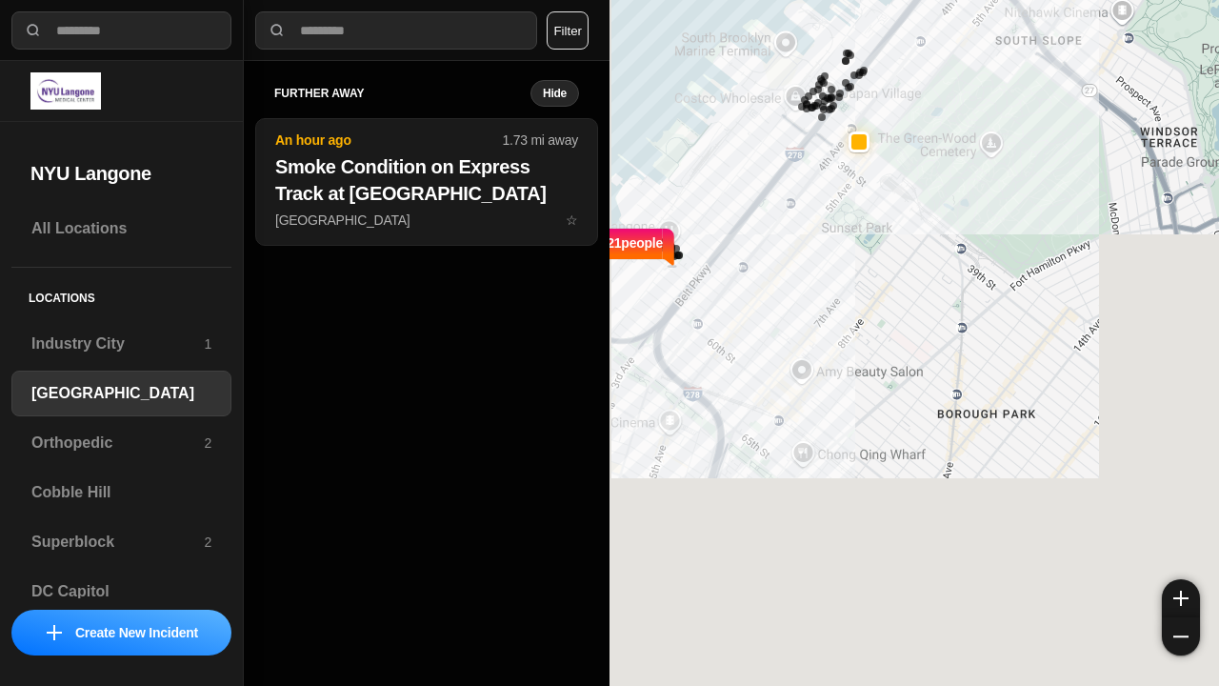
select select "*"
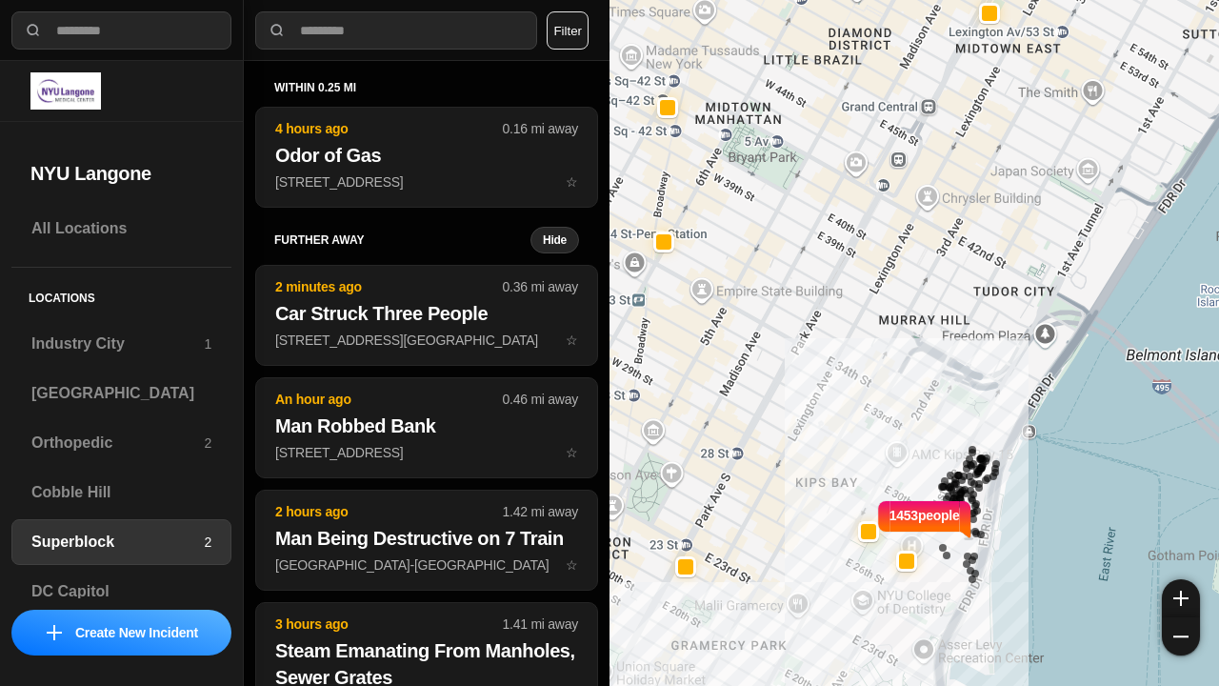
select select "*"
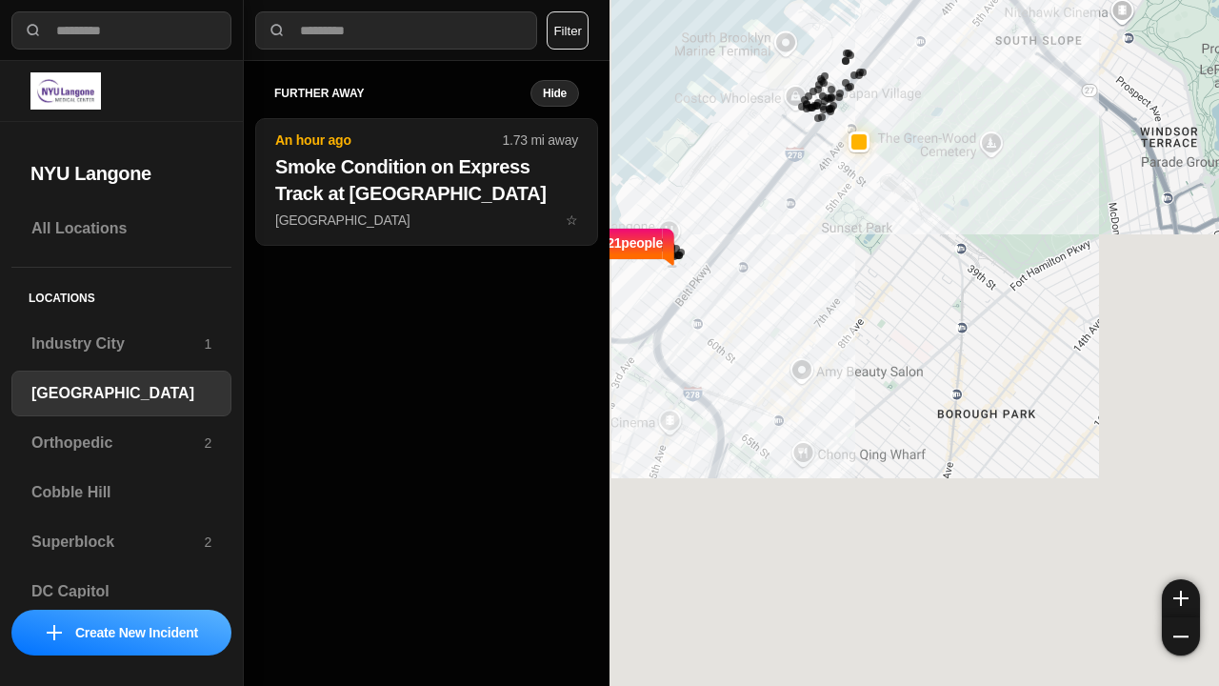
select select "*"
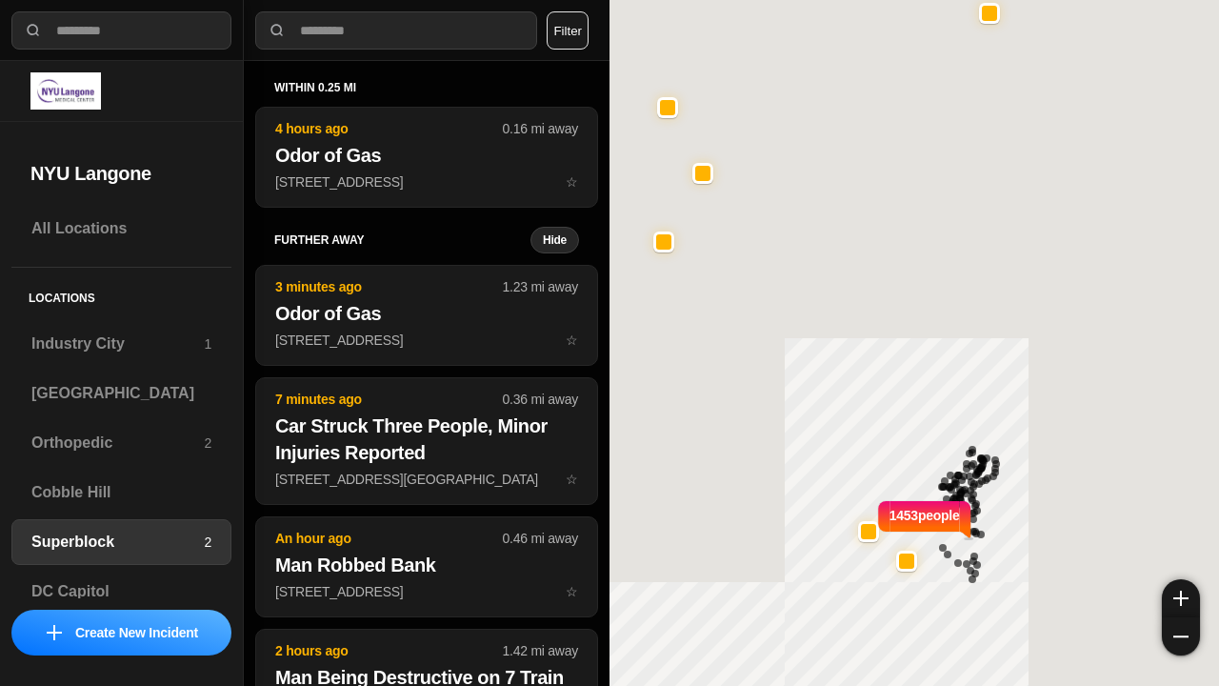
select select "*"
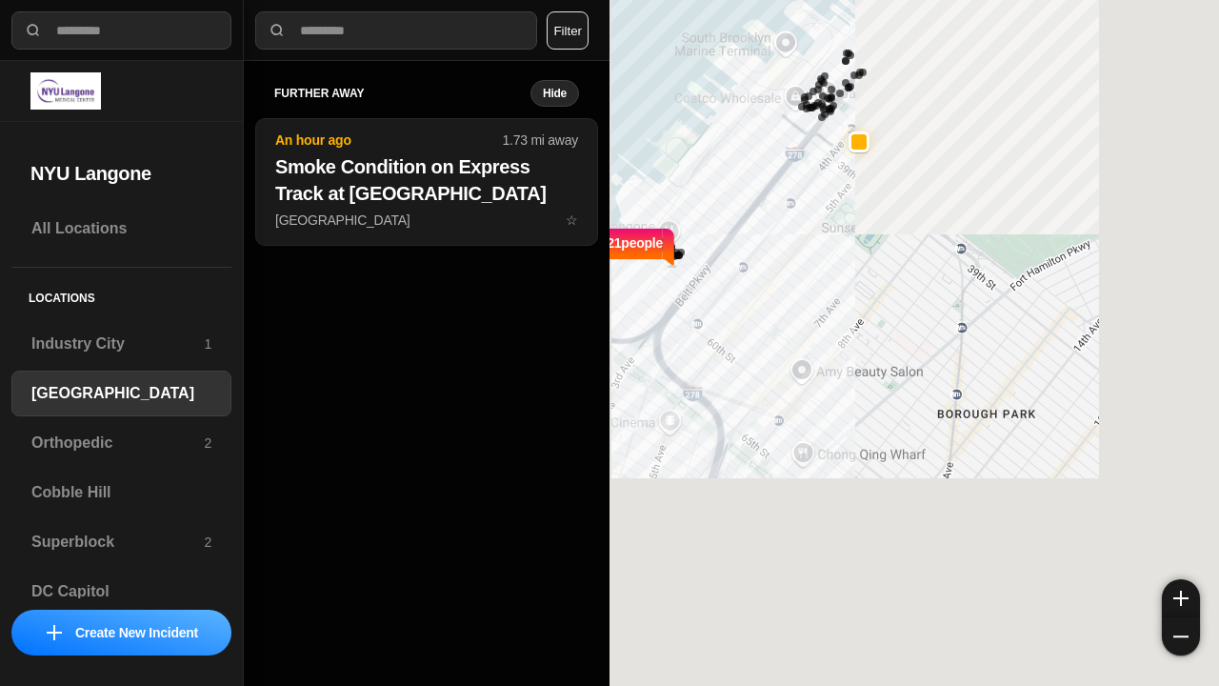
select select "*"
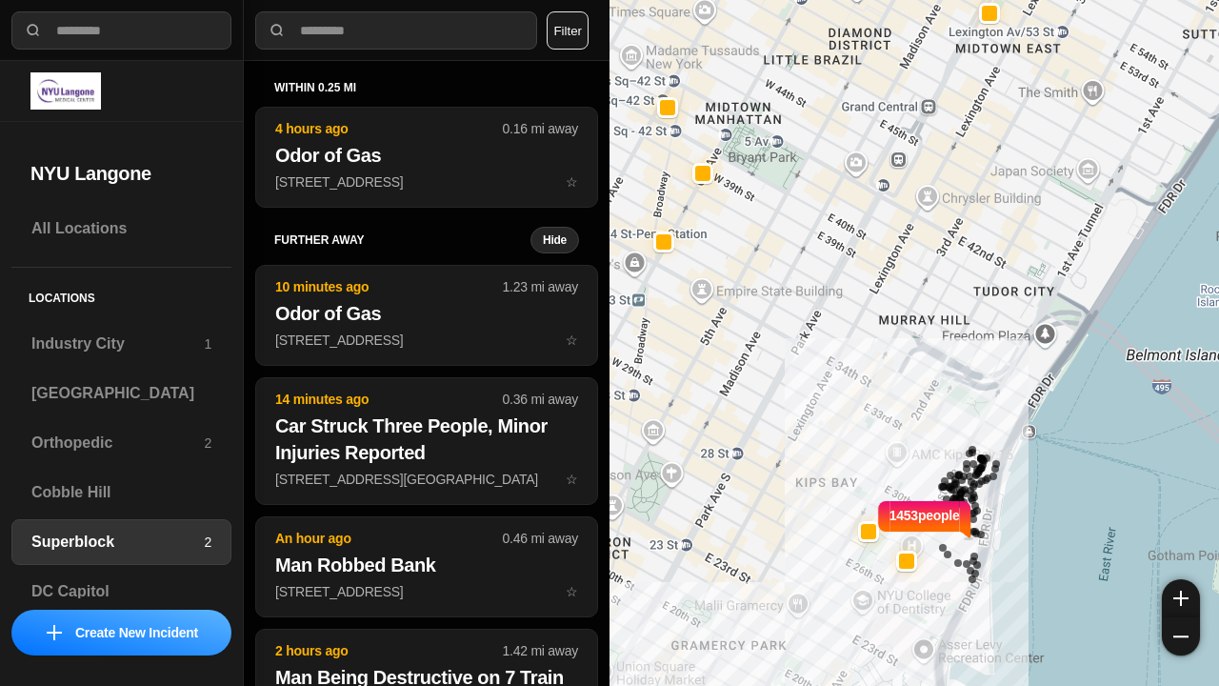
select select "*"
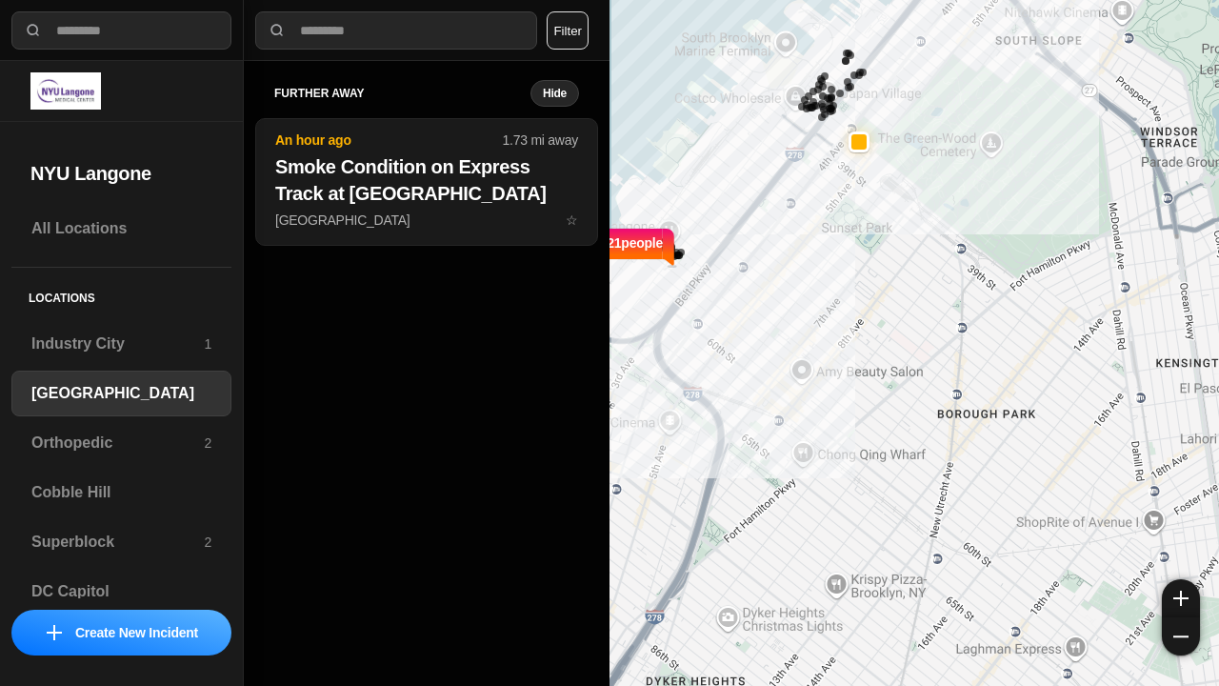
select select "*"
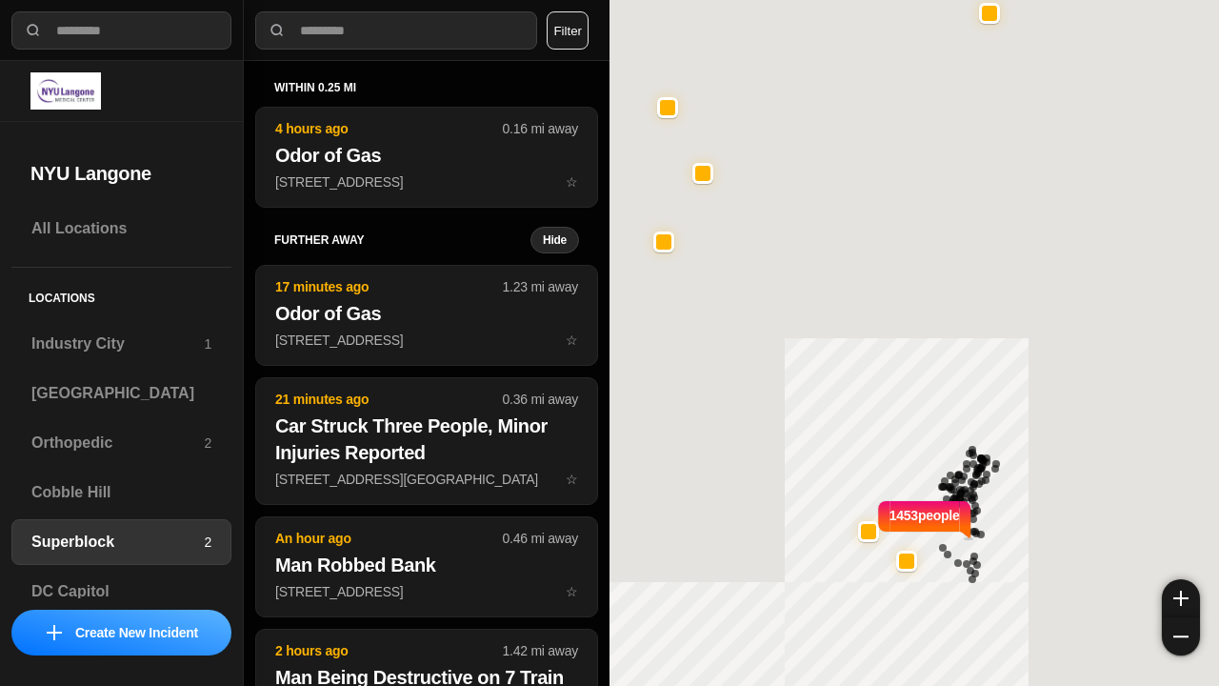
select select "*"
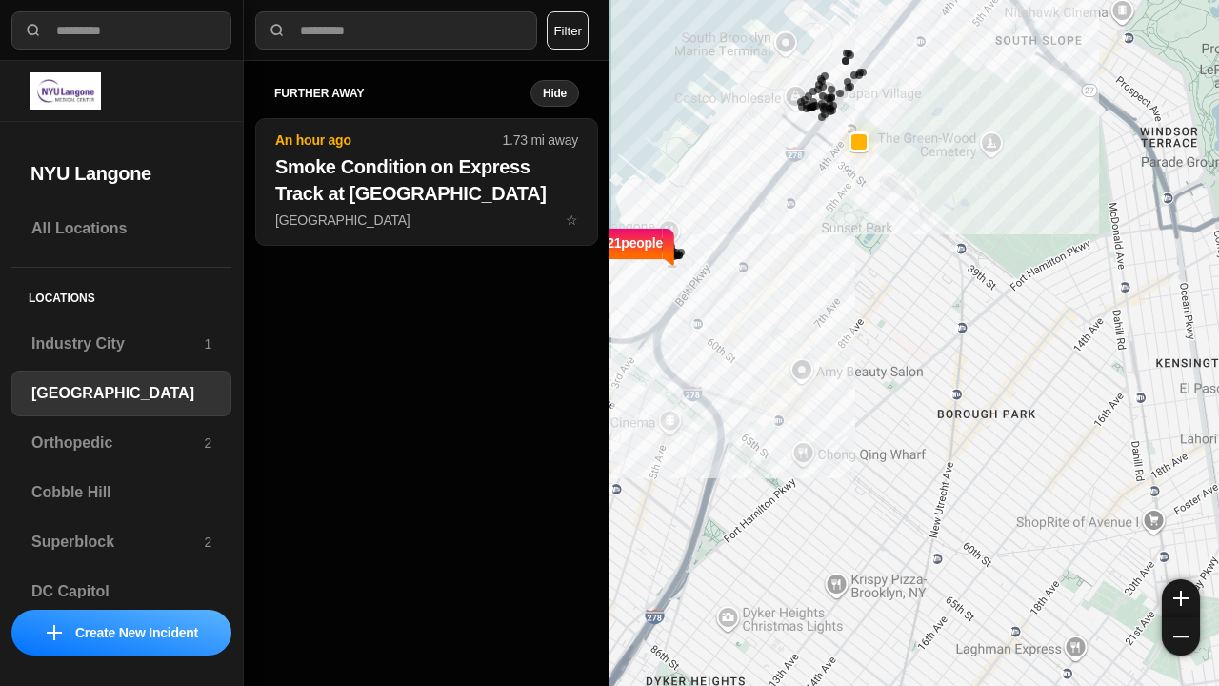
select select "*"
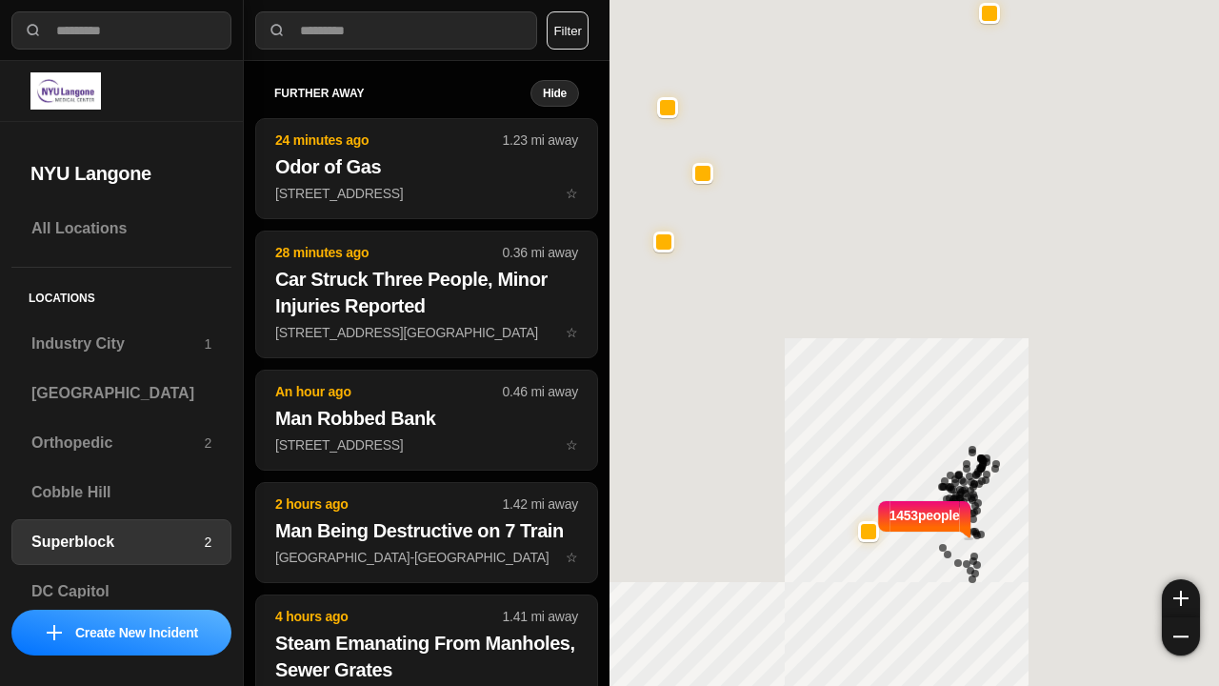
select select "*"
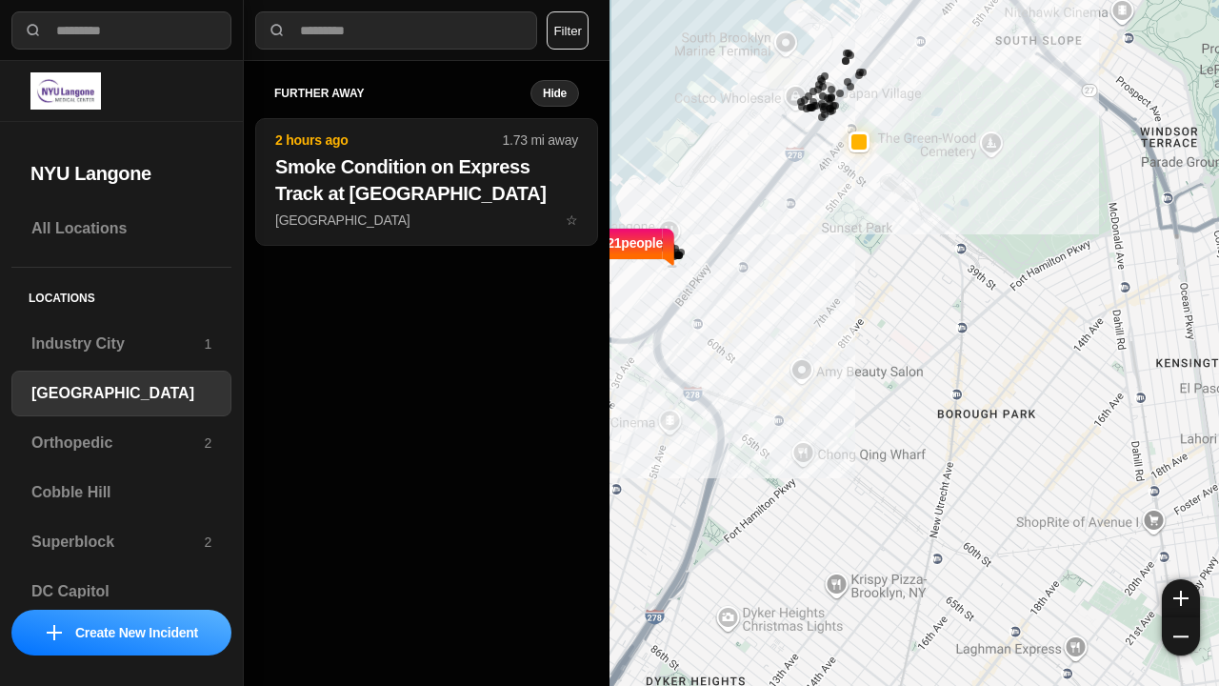
select select "*"
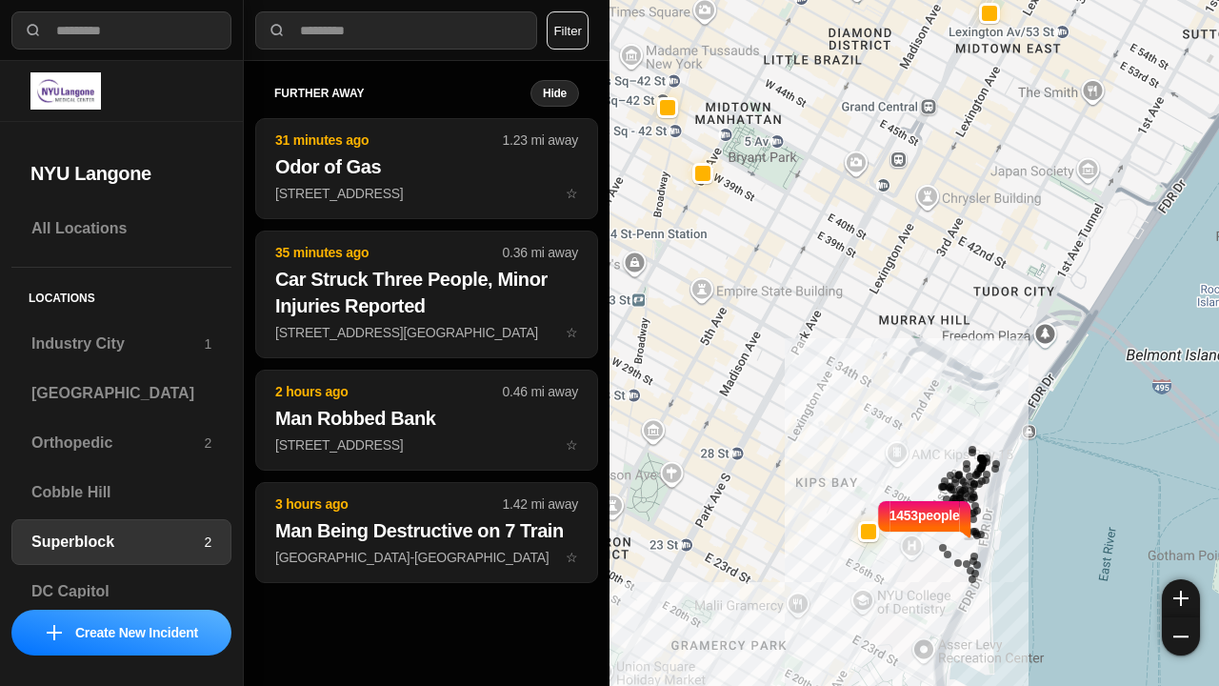
select select "*"
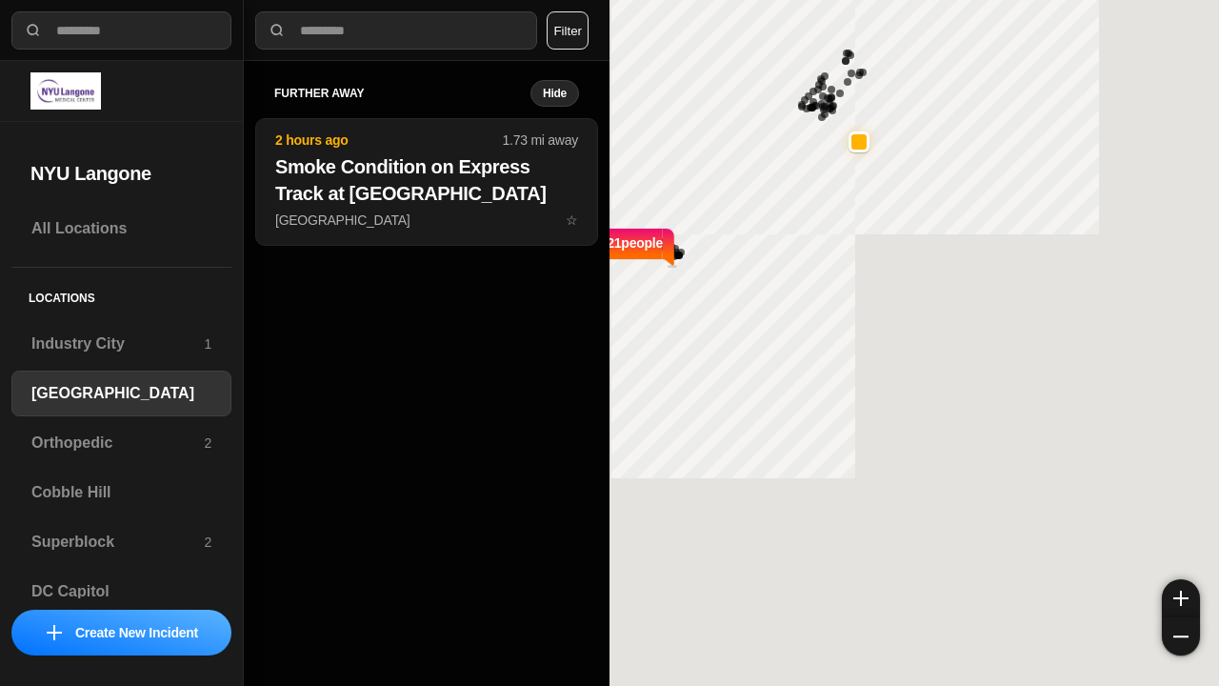
select select "*"
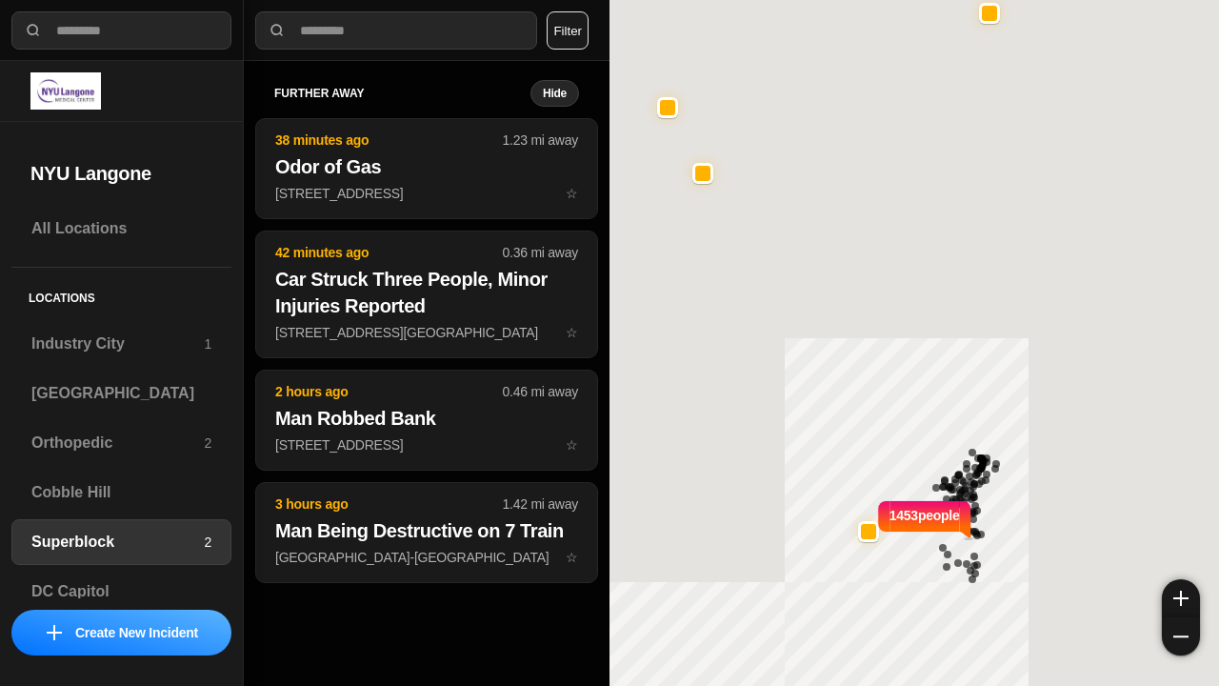
select select "*"
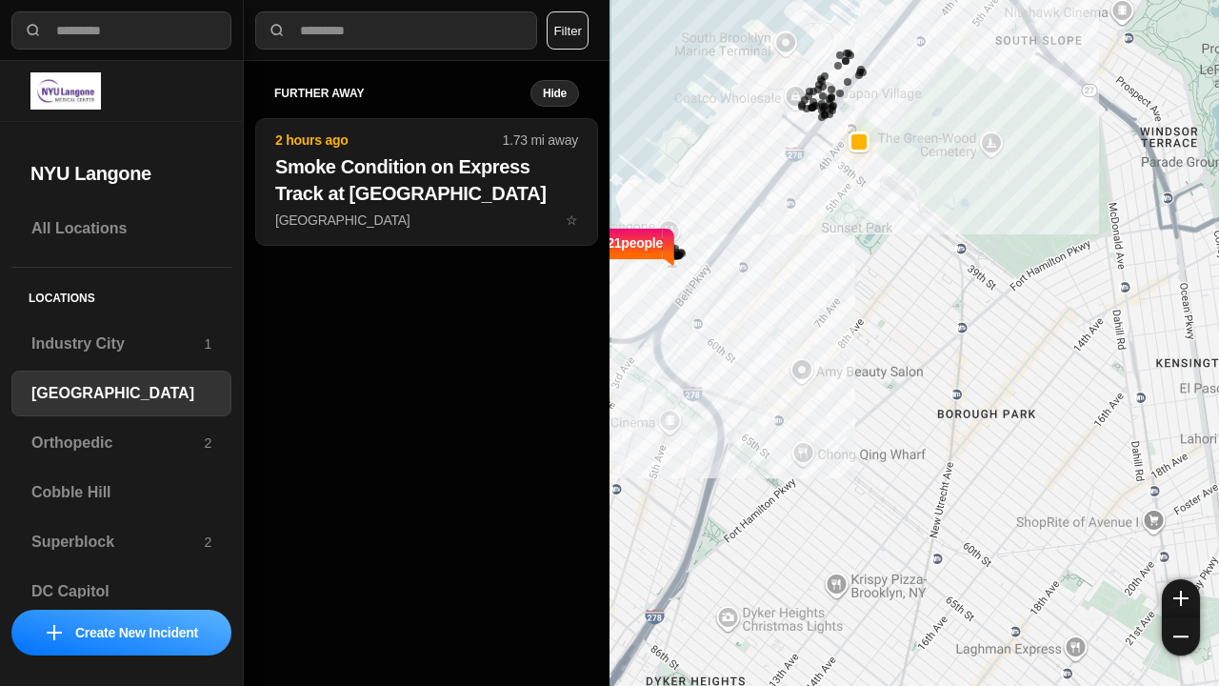
select select "*"
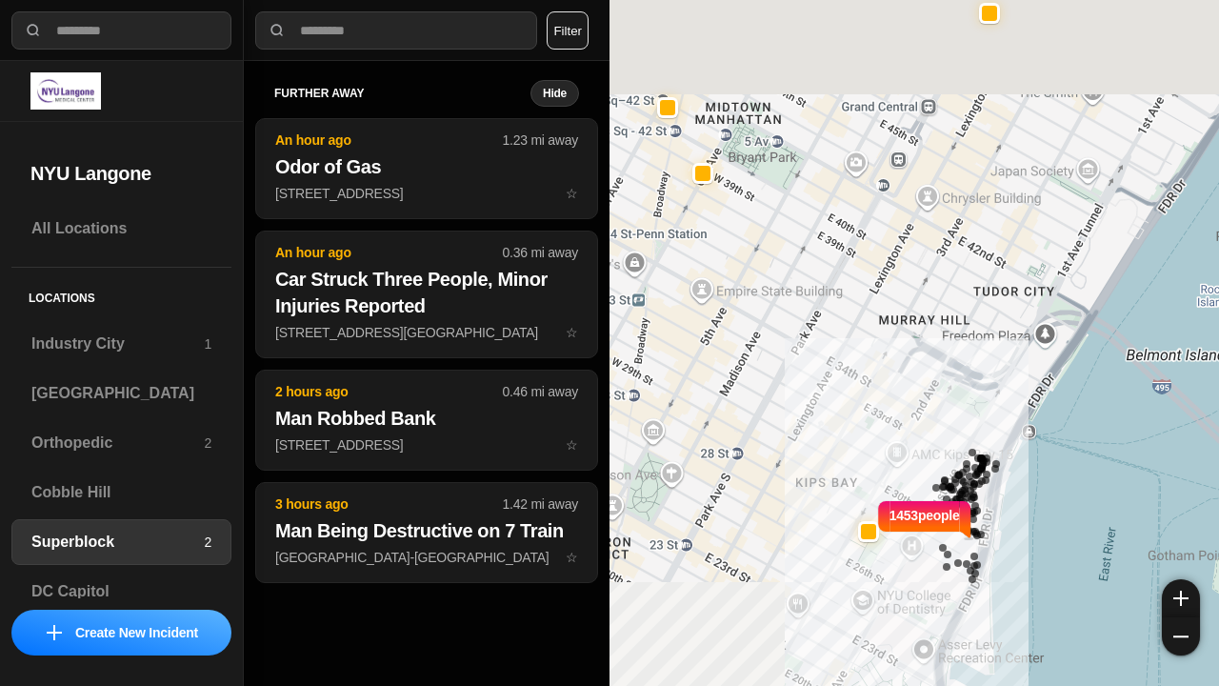
select select "*"
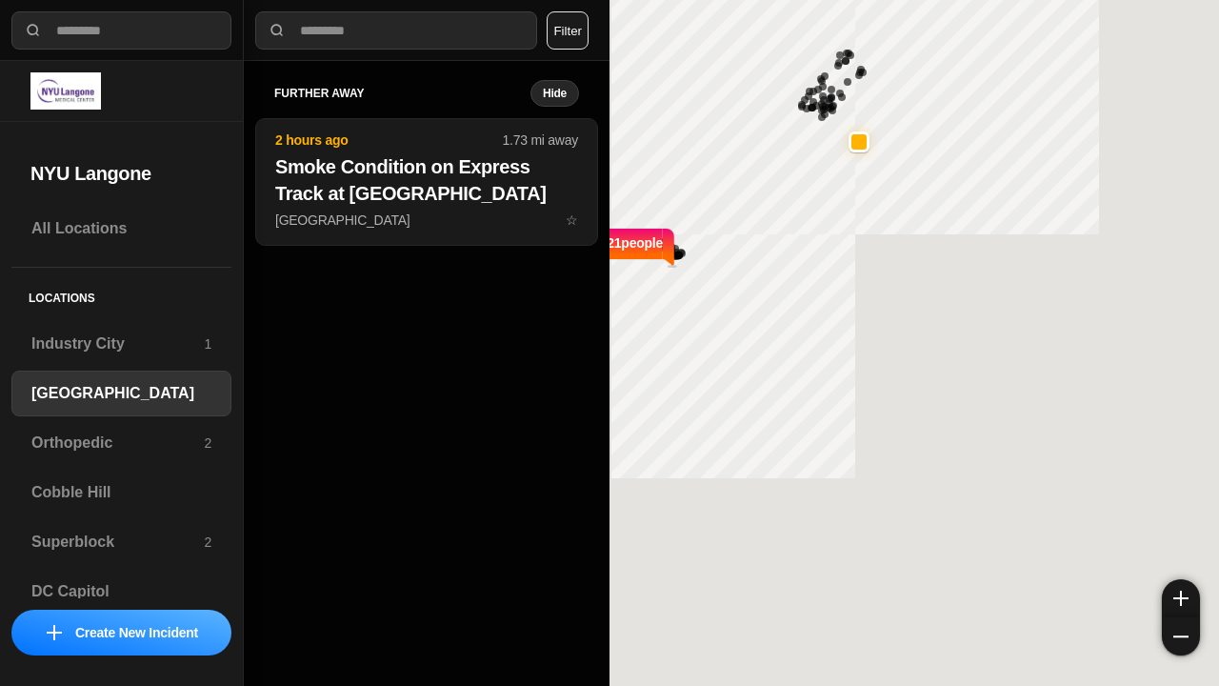
select select "*"
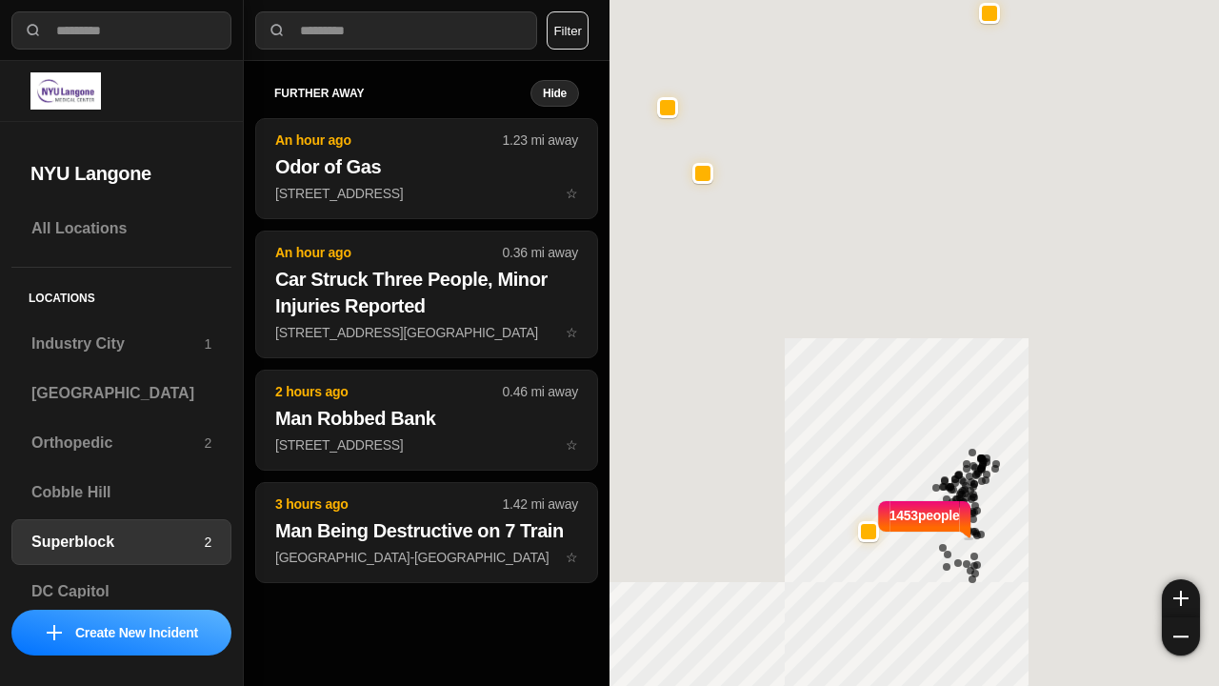
select select "*"
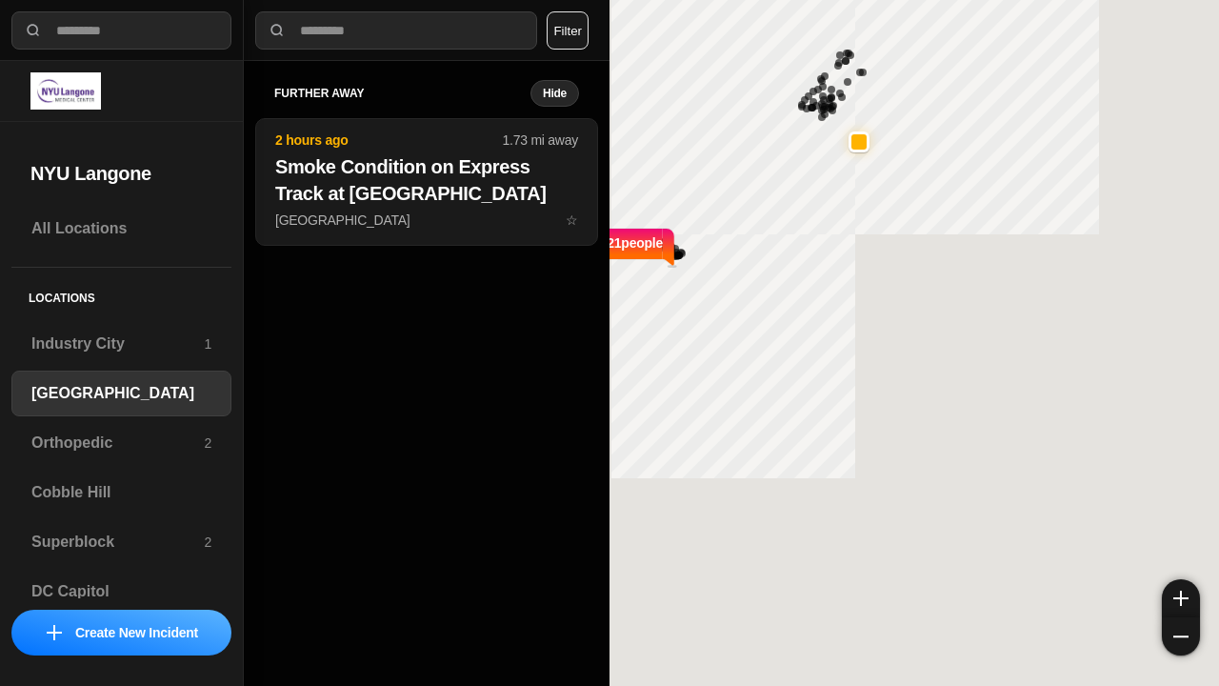
select select "*"
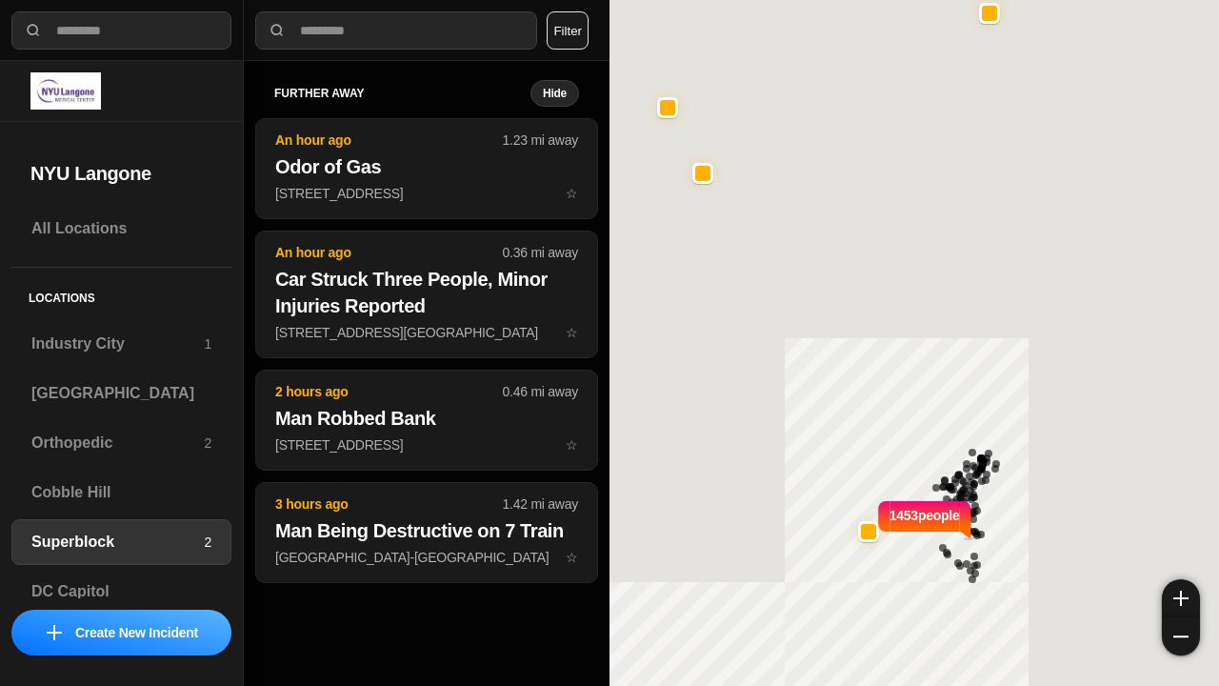
select select "*"
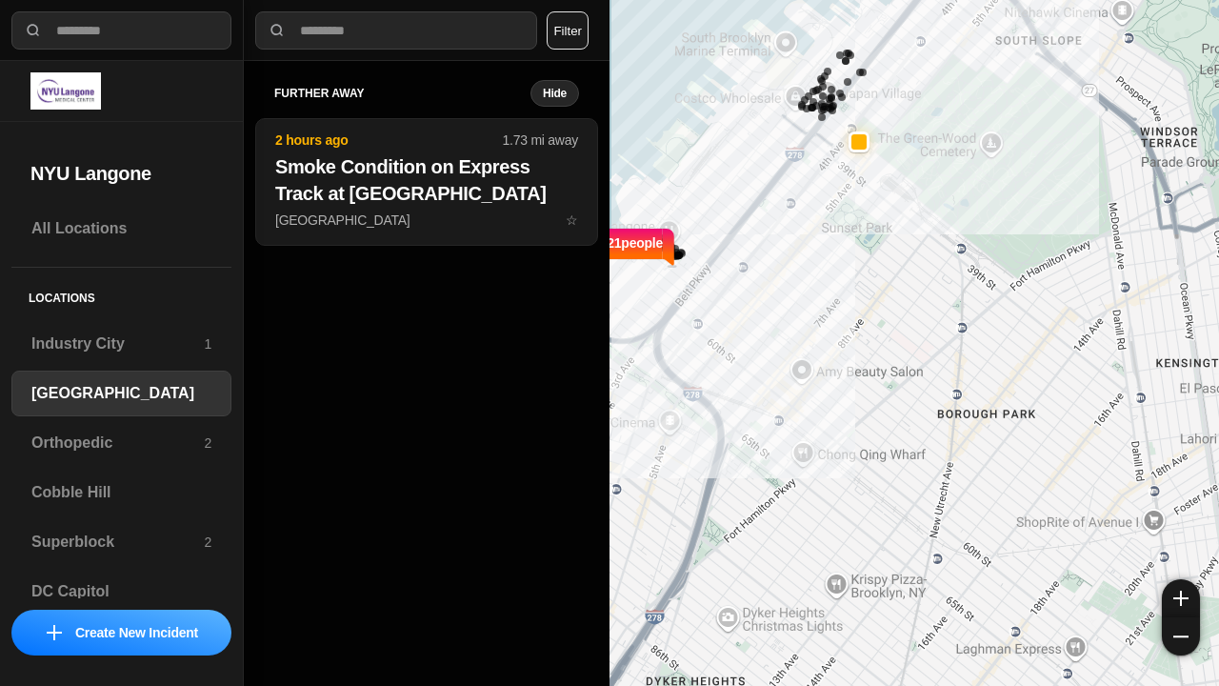
select select "*"
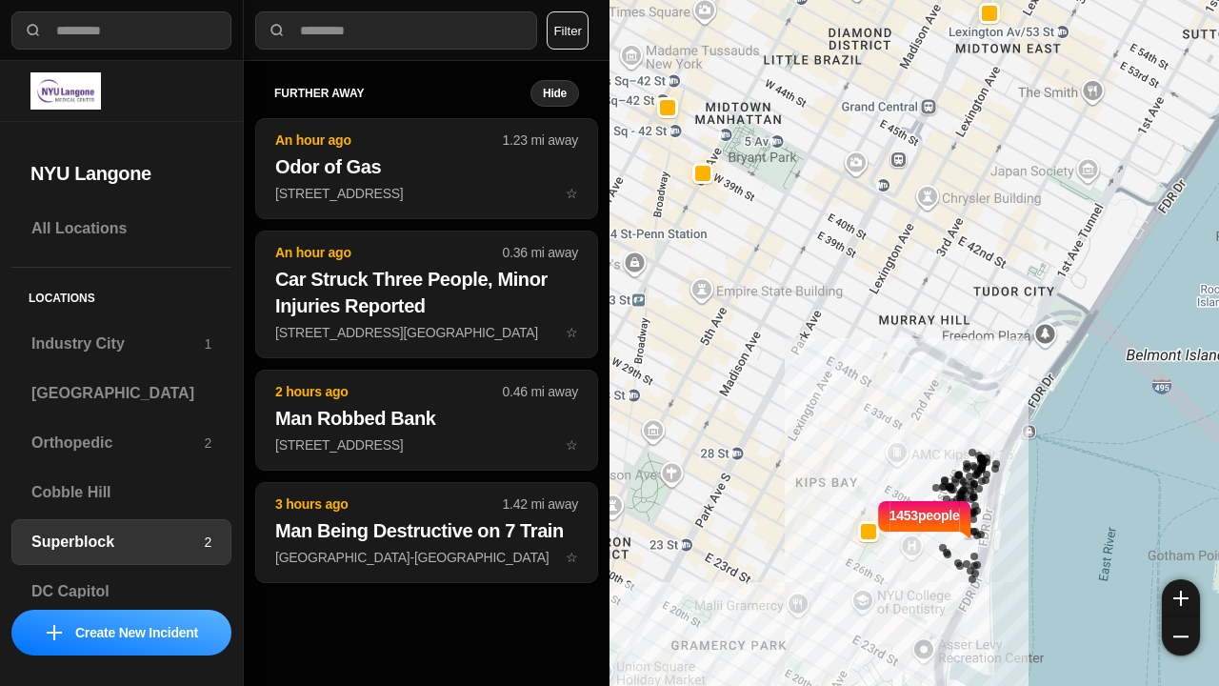
select select "*"
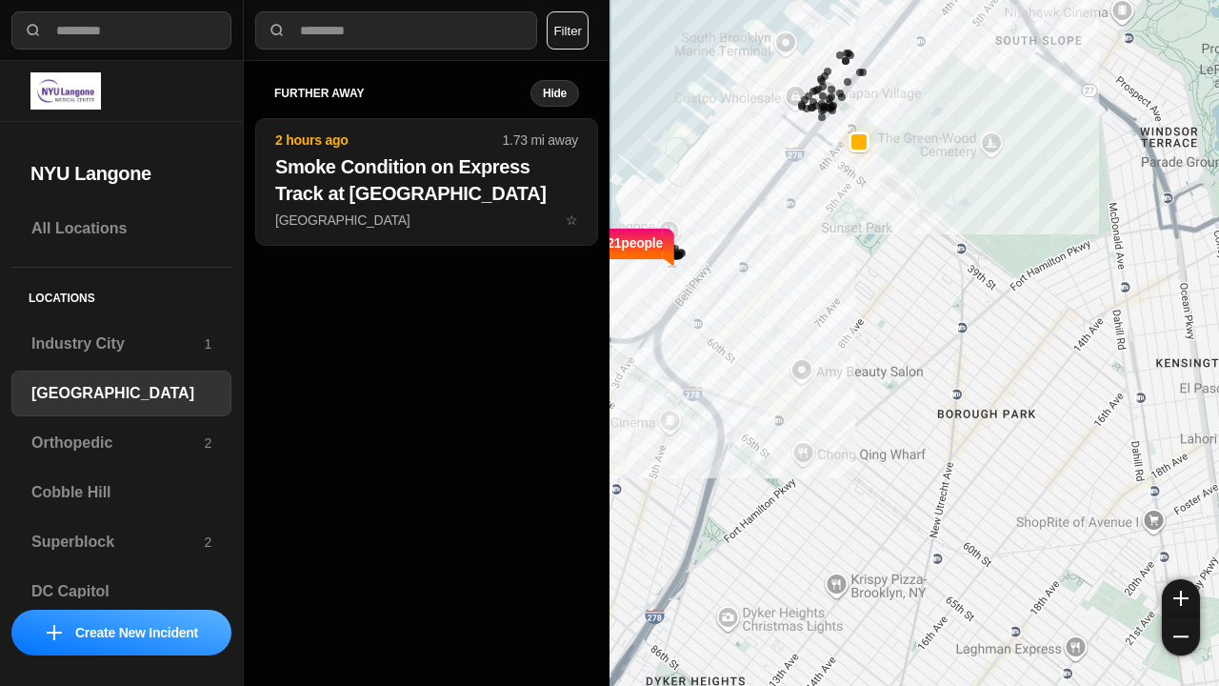
select select "*"
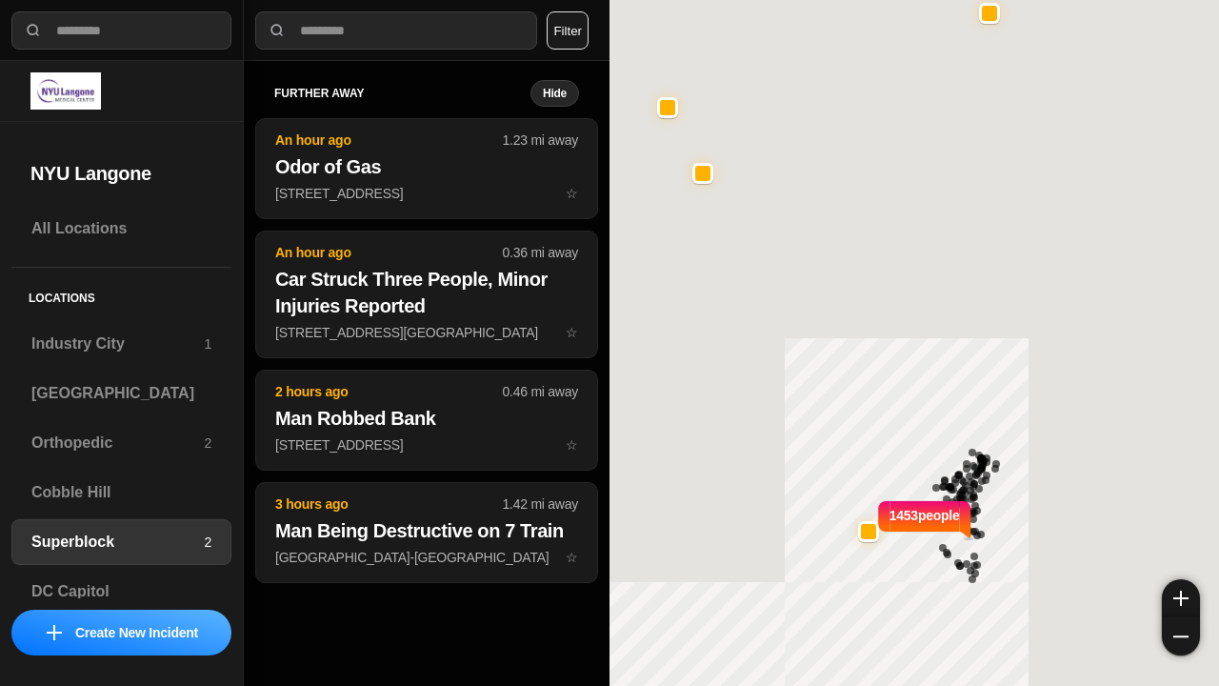
select select "*"
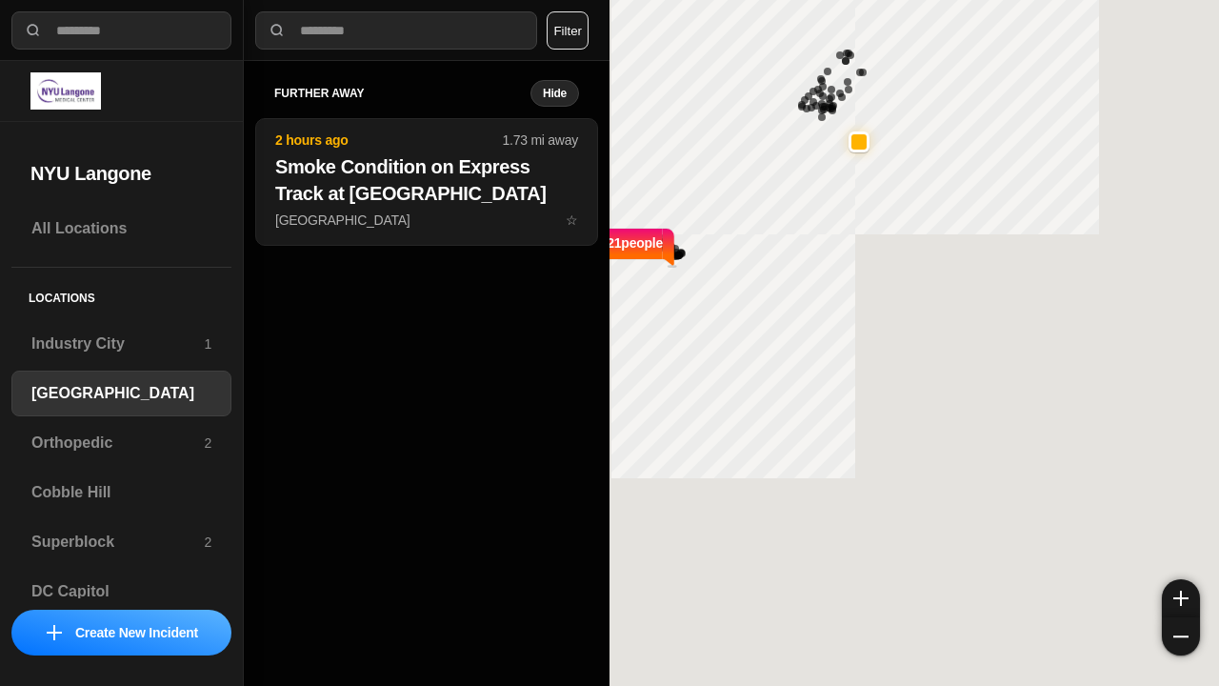
select select "*"
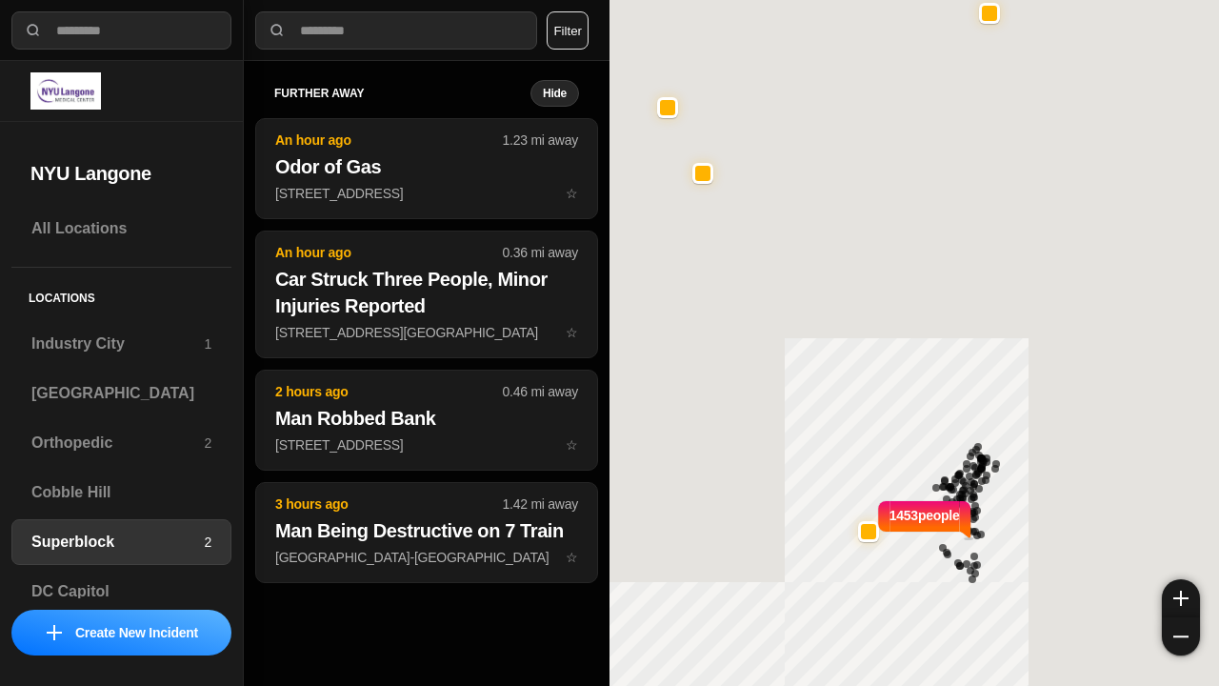
select select "*"
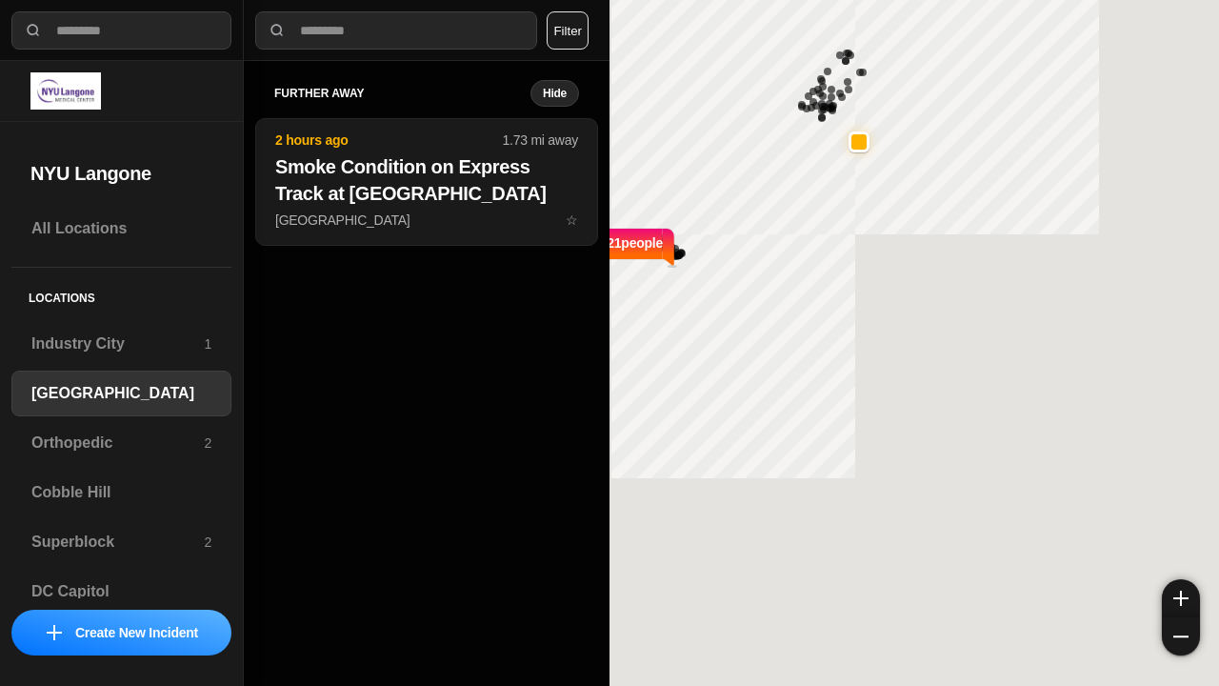
select select "*"
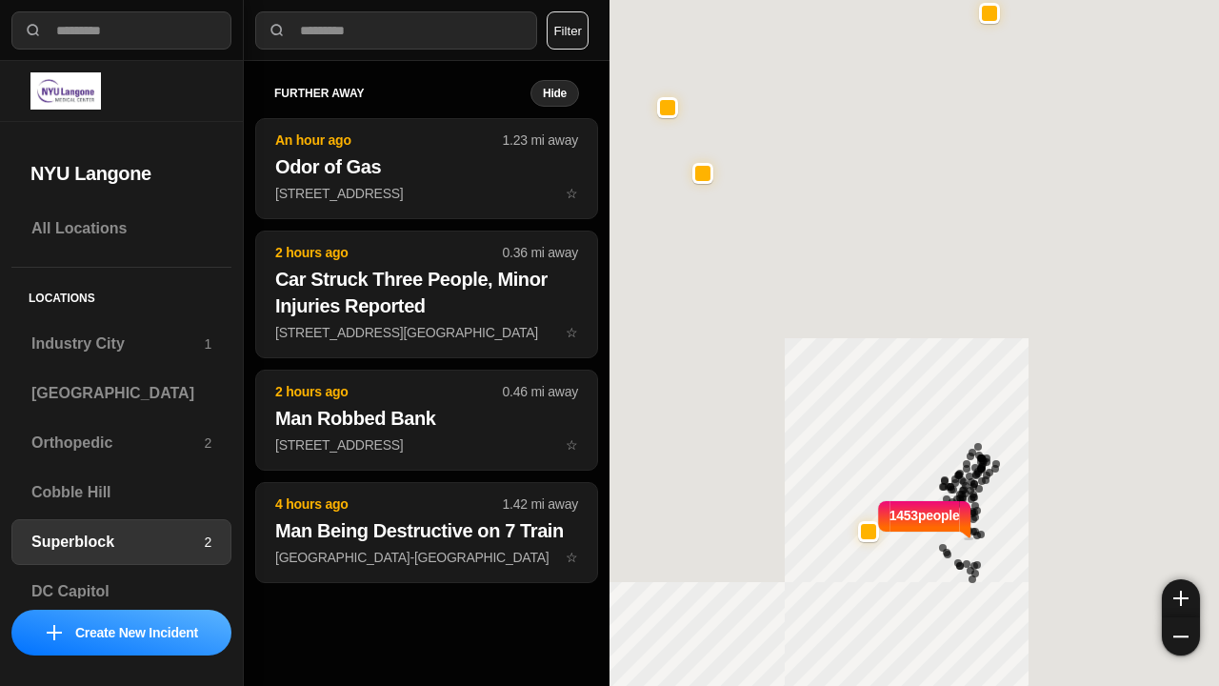
select select "*"
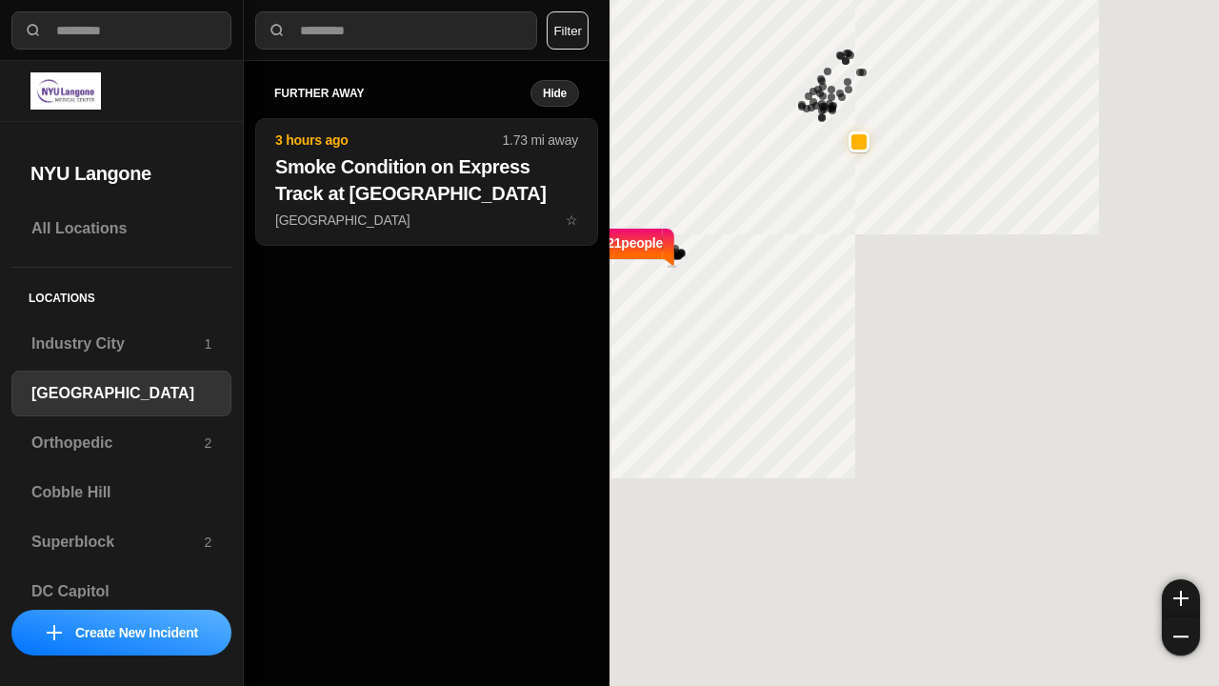
select select "*"
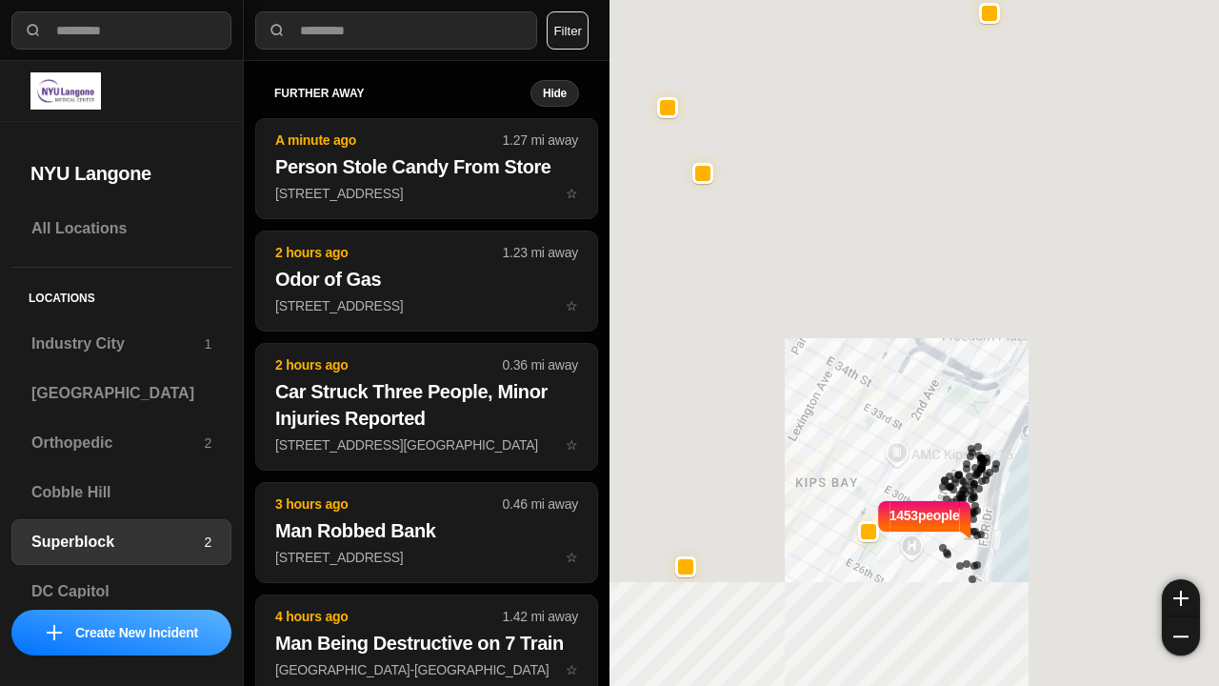
select select "*"
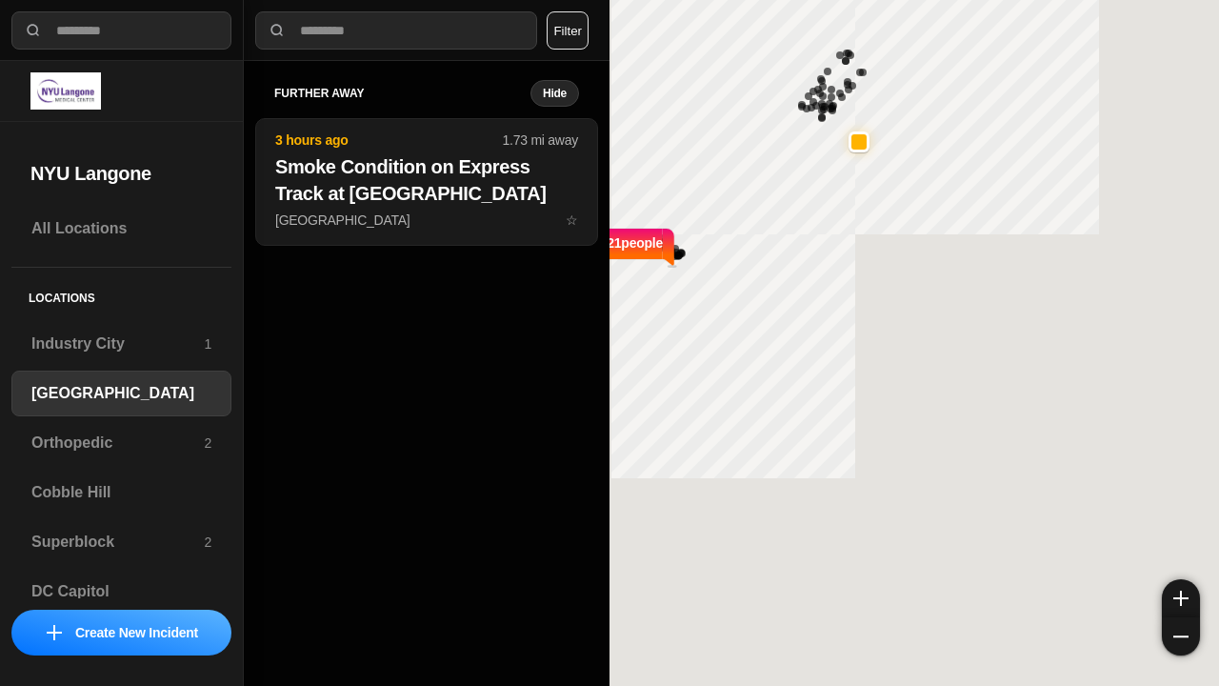
select select "*"
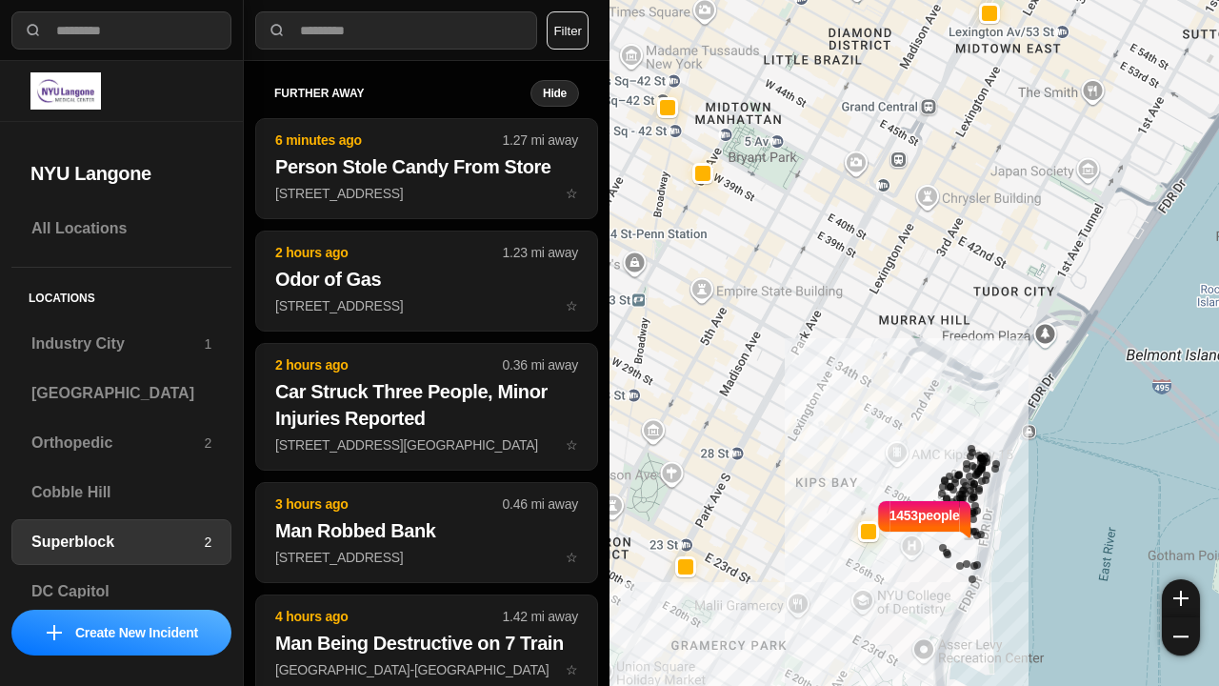
select select "*"
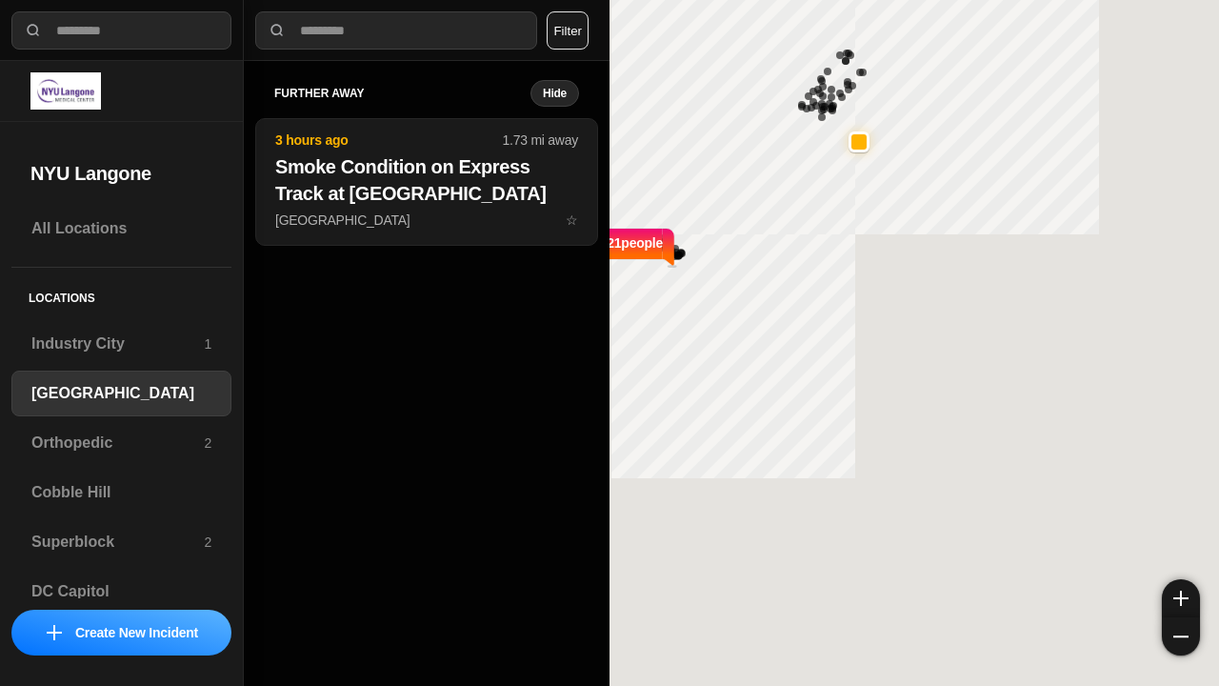
select select "*"
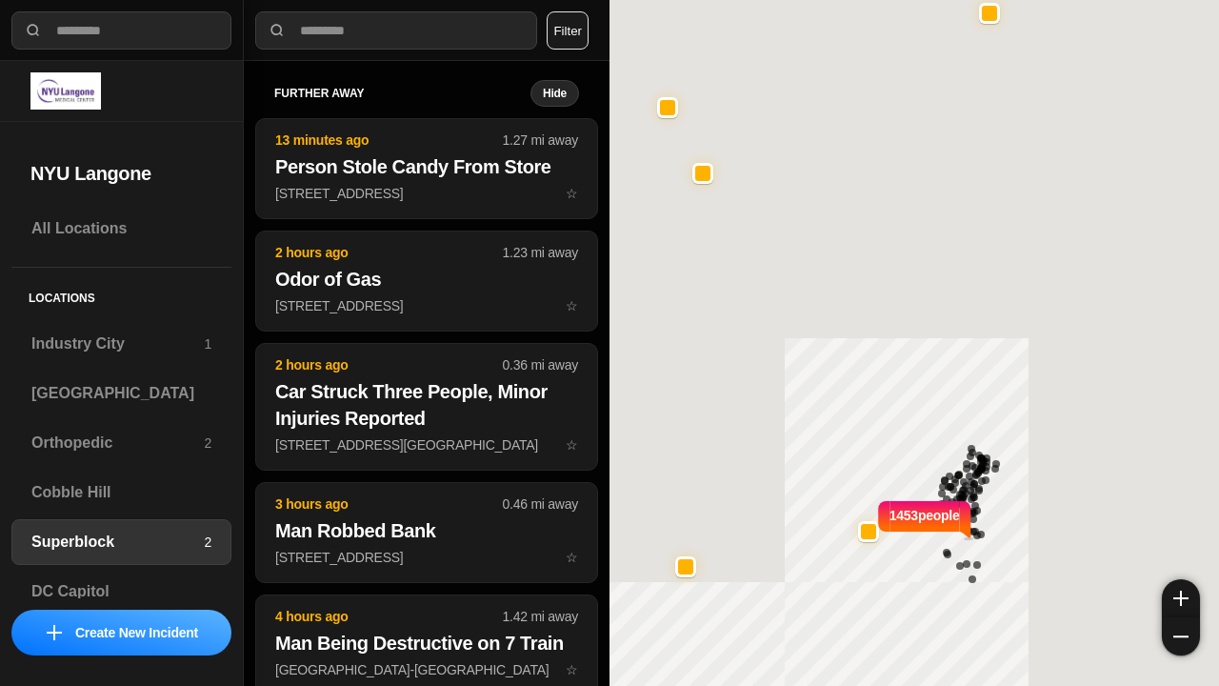
select select "*"
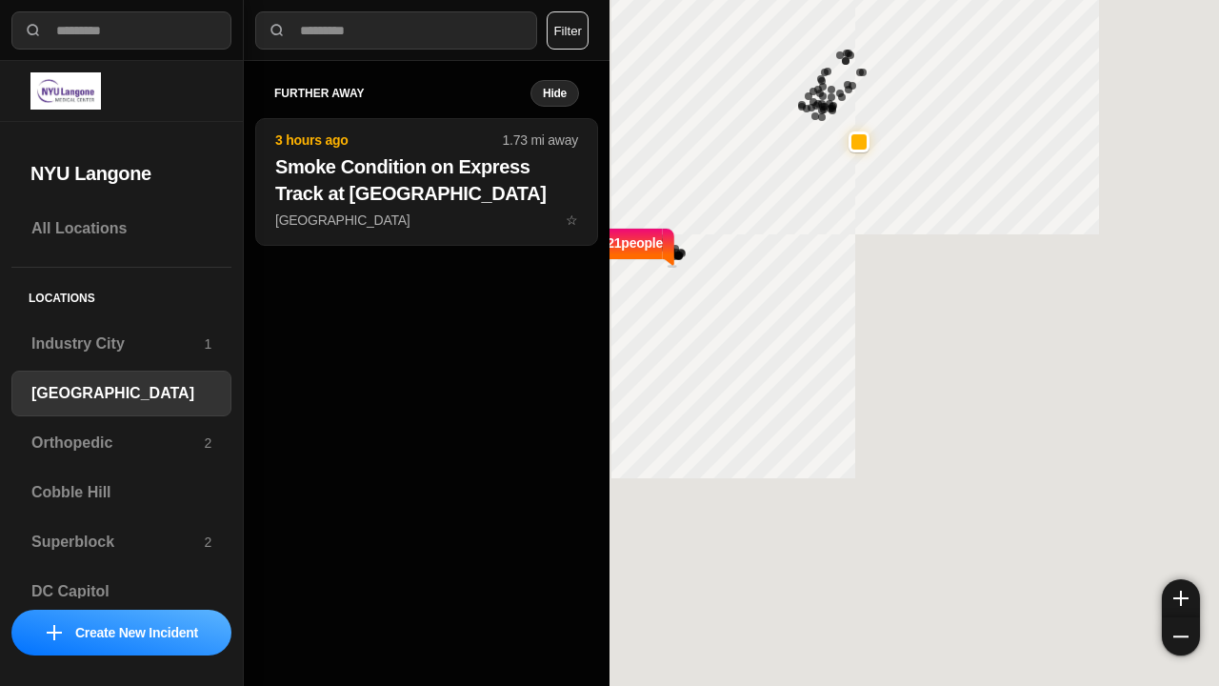
select select "*"
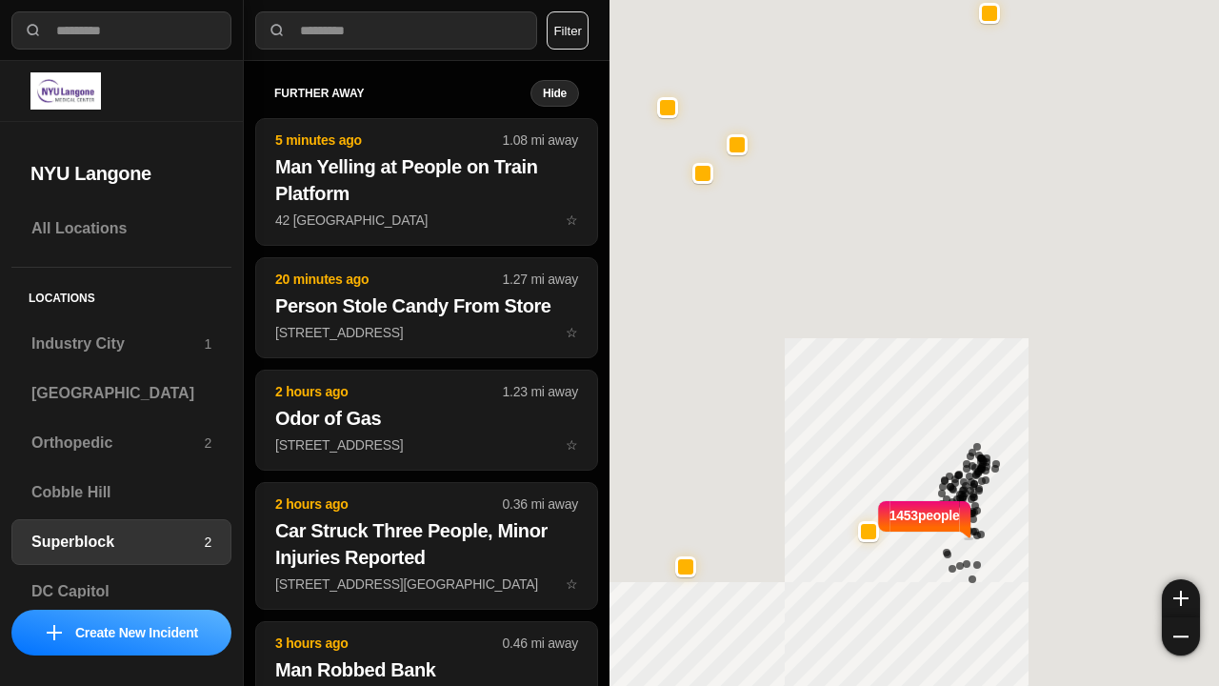
select select "*"
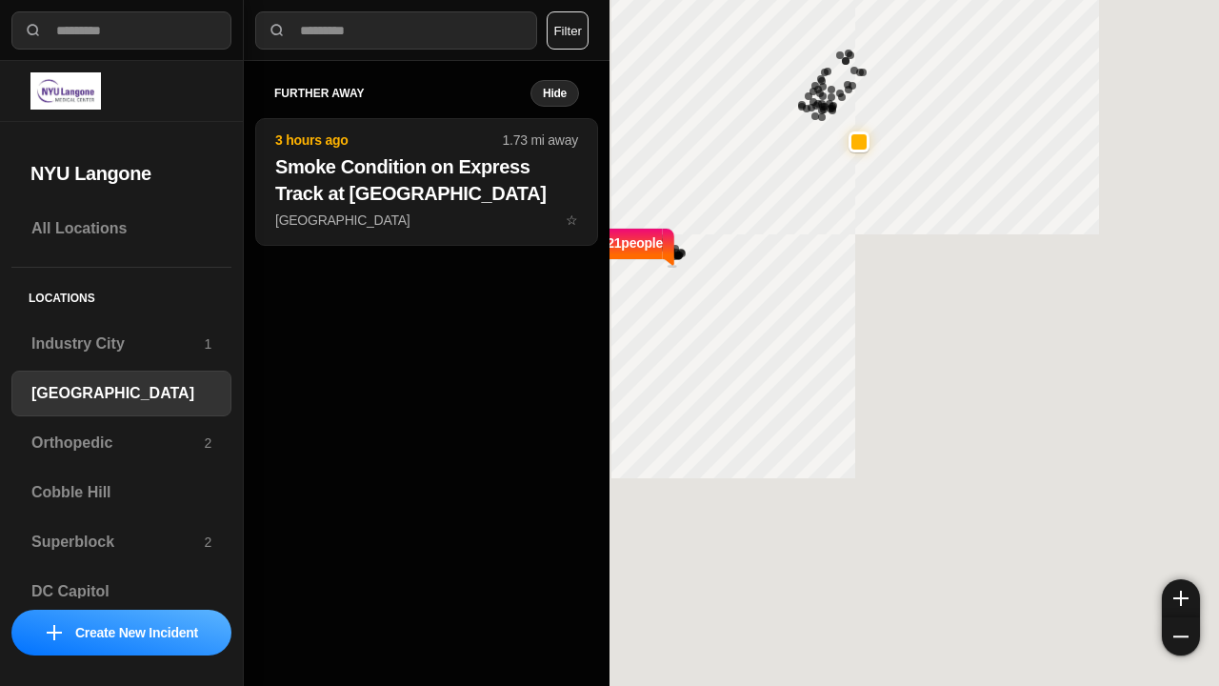
select select "*"
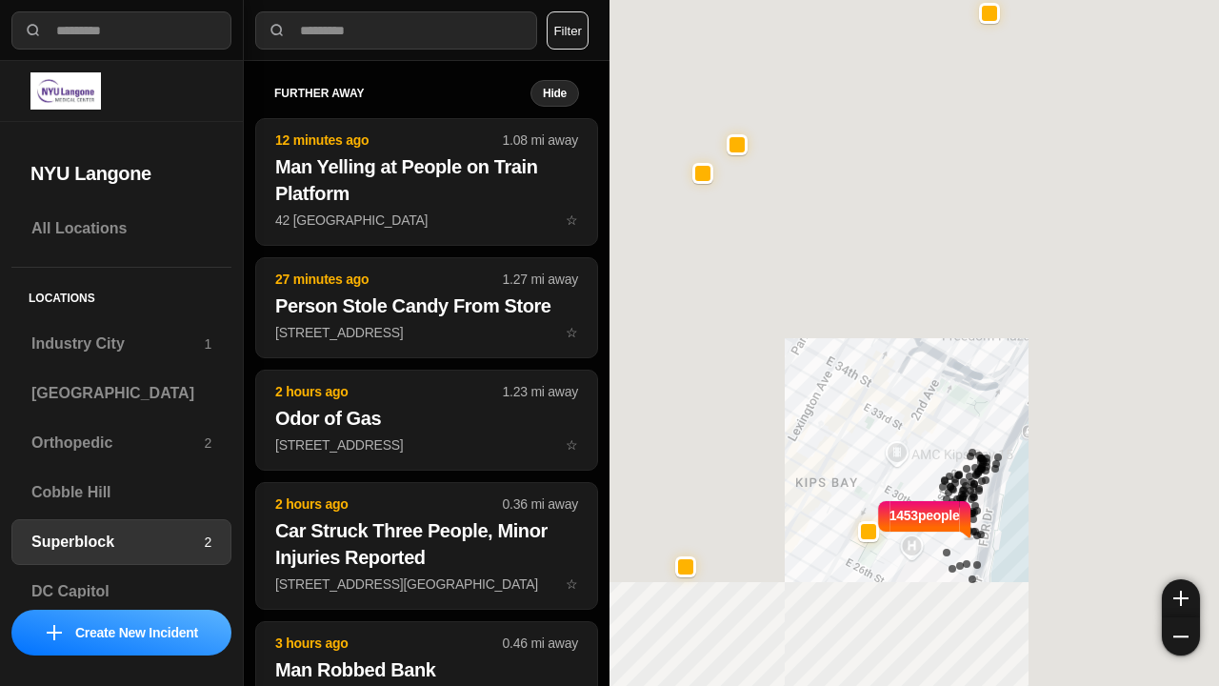
select select "*"
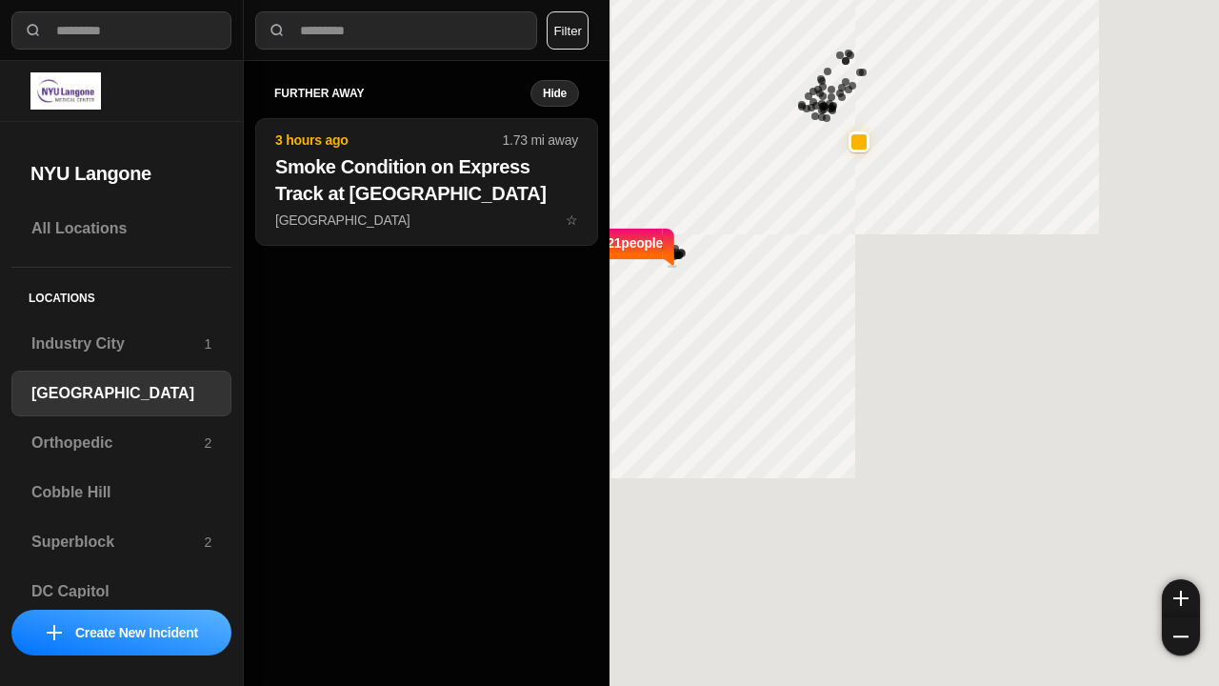
select select "*"
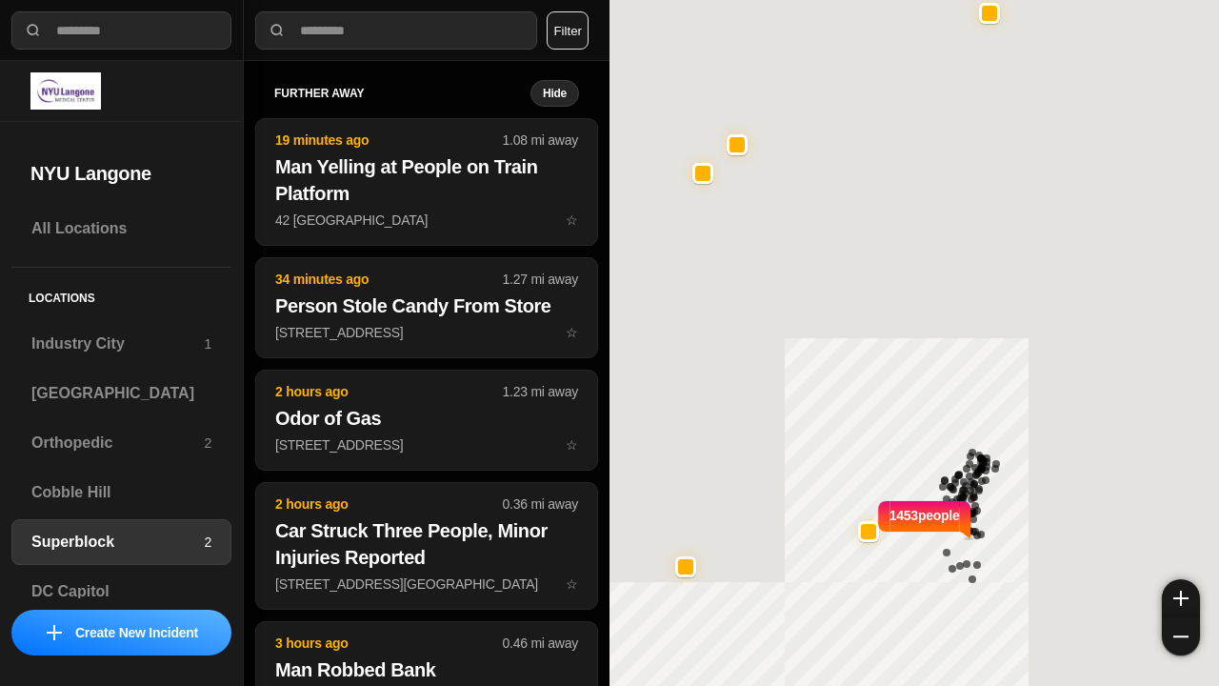
select select "*"
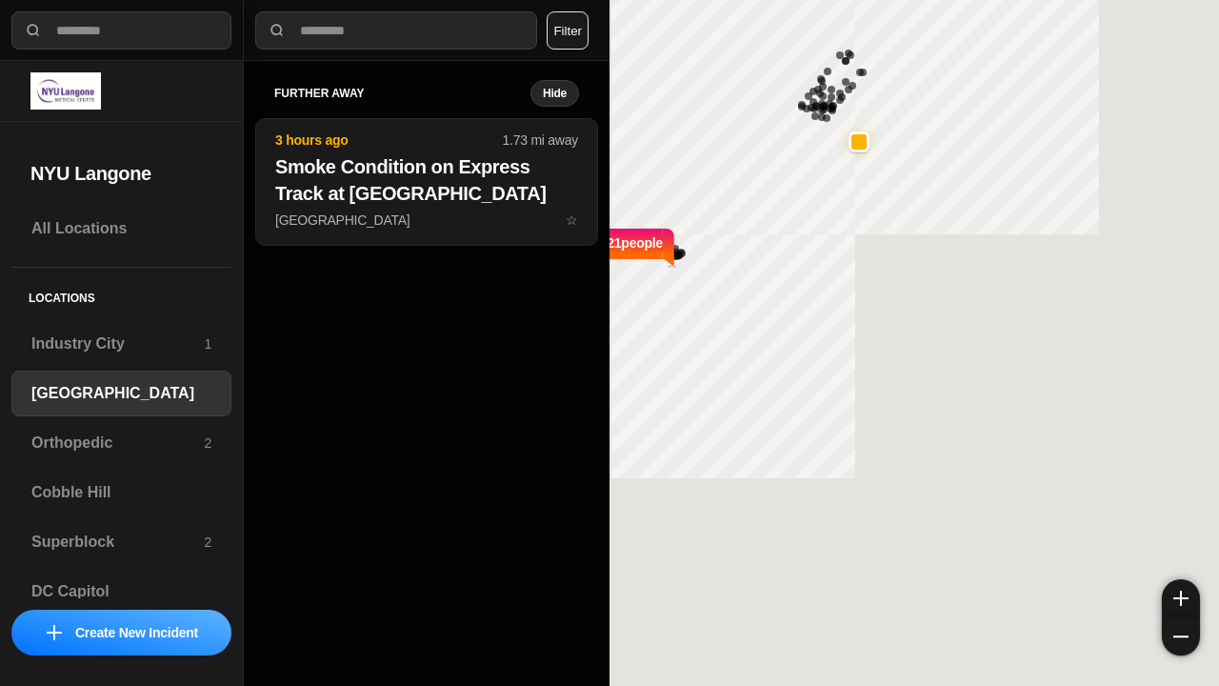
select select "*"
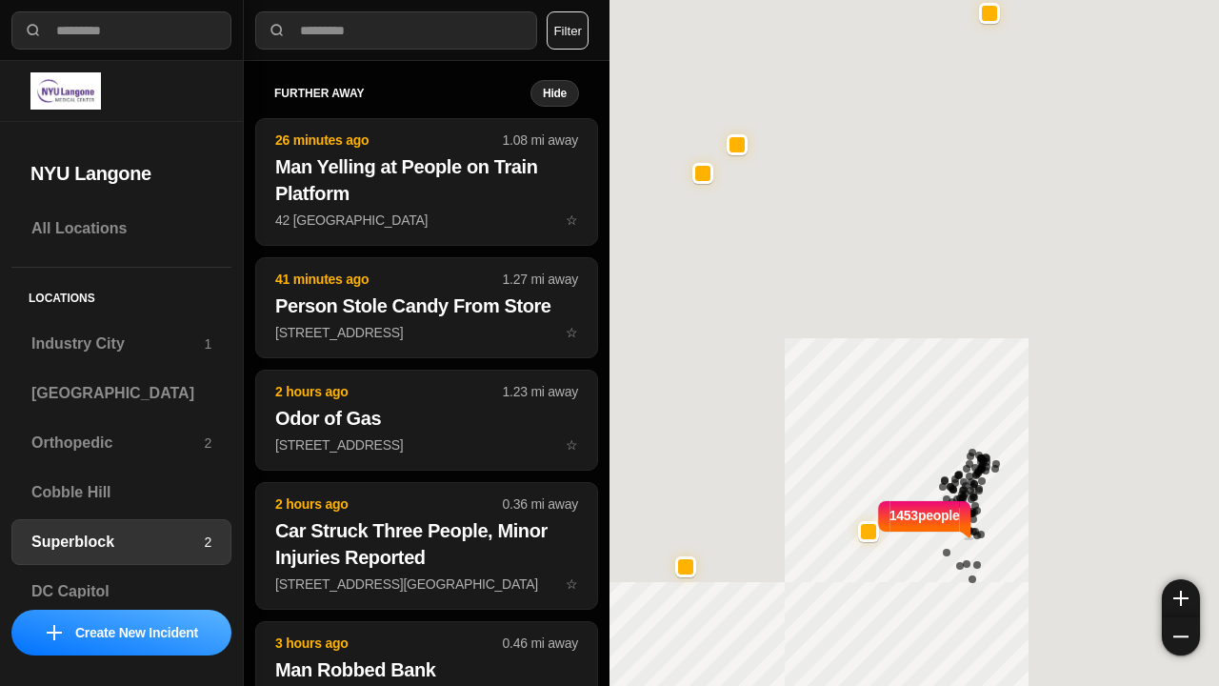
select select "*"
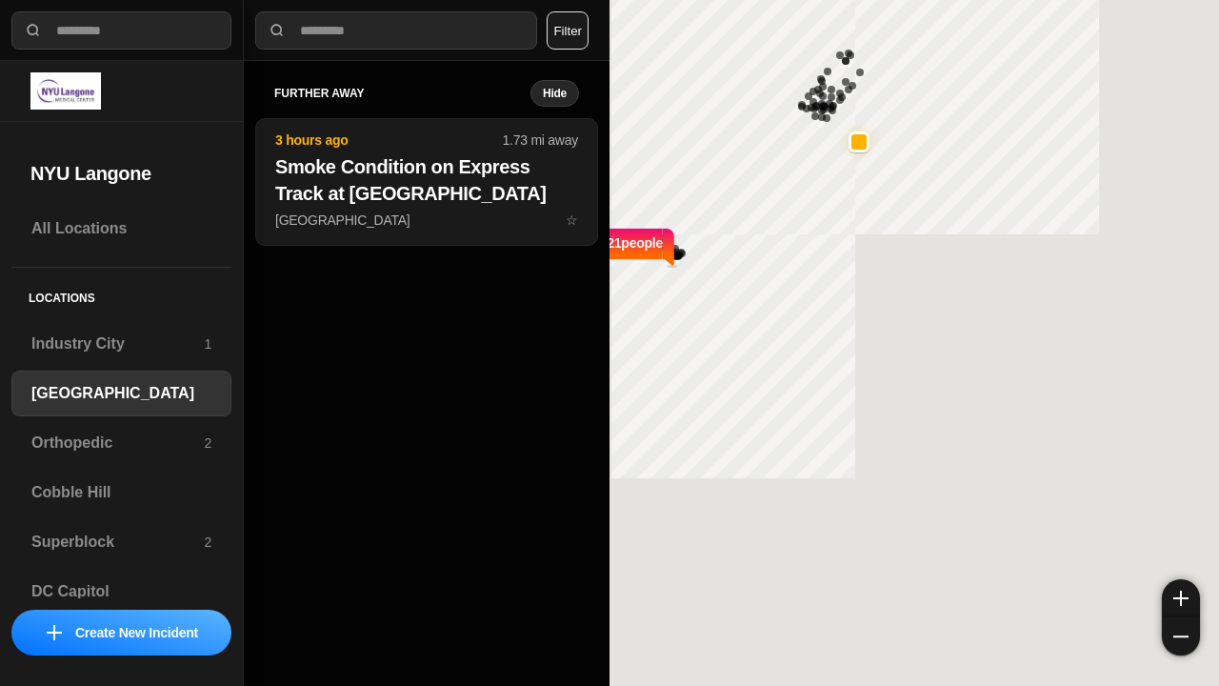
select select "*"
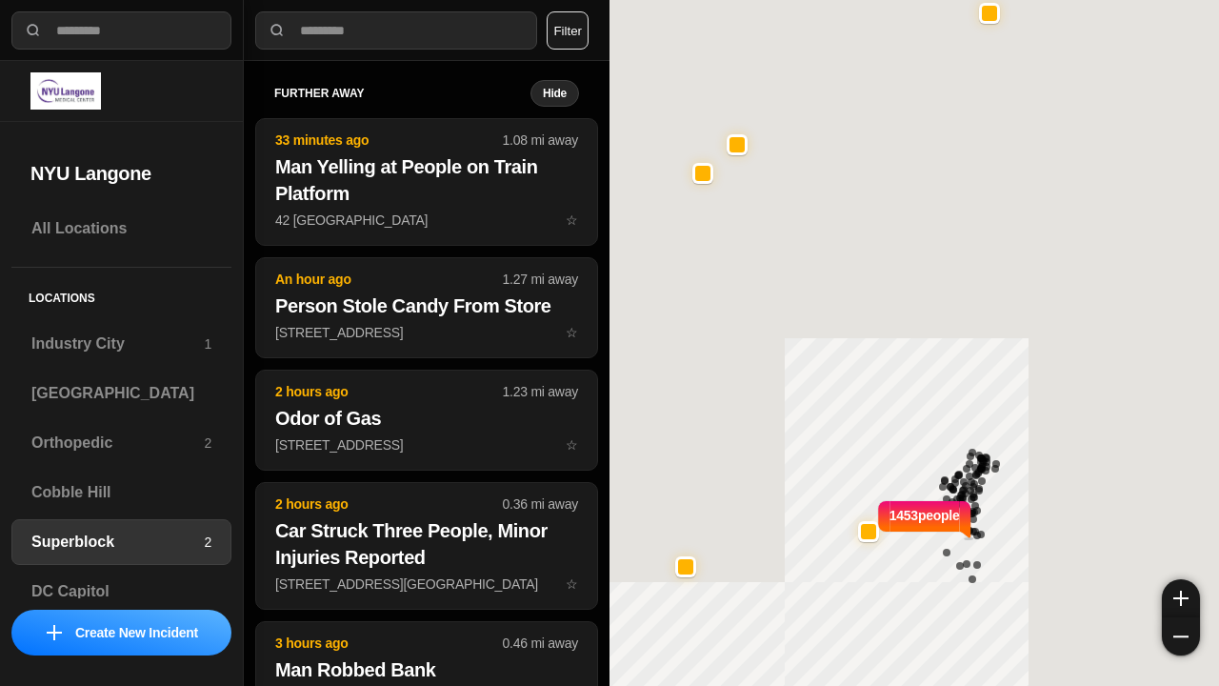
select select "*"
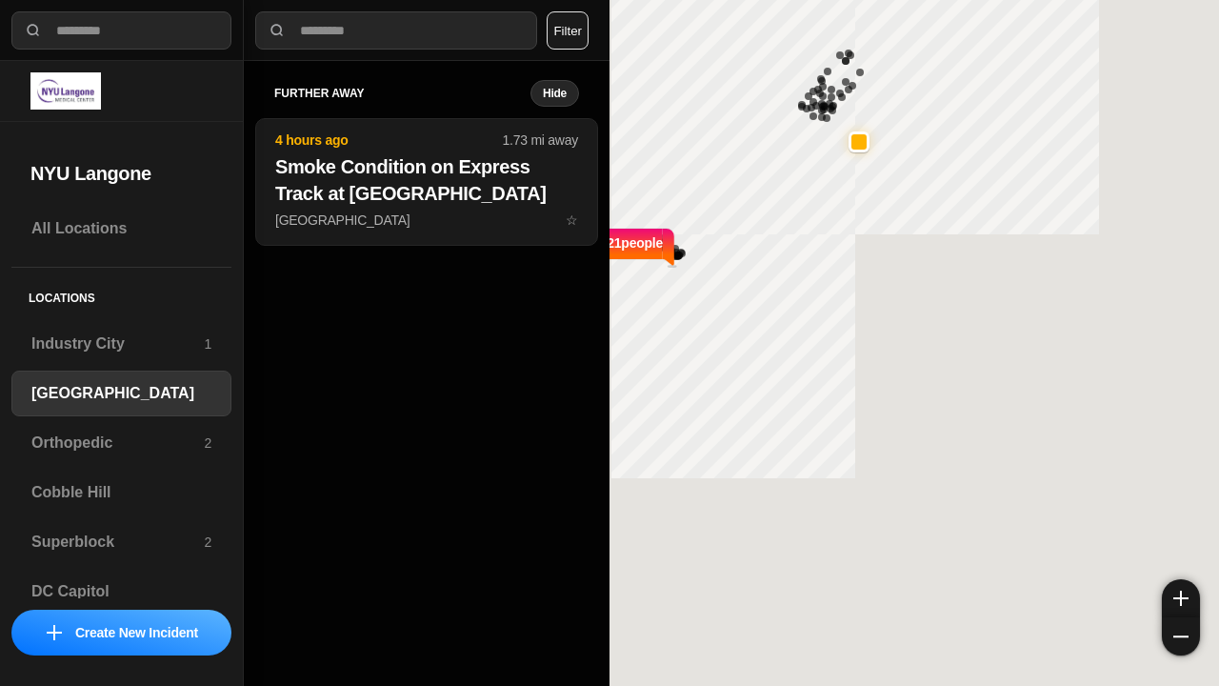
select select "*"
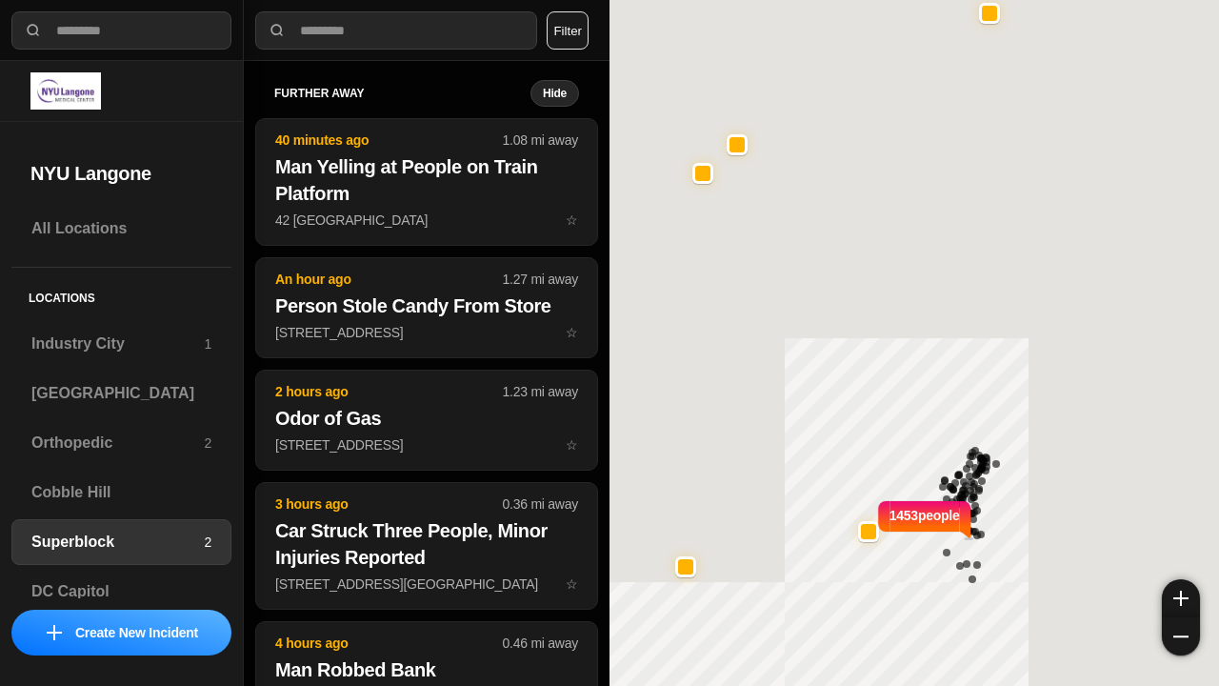
select select "*"
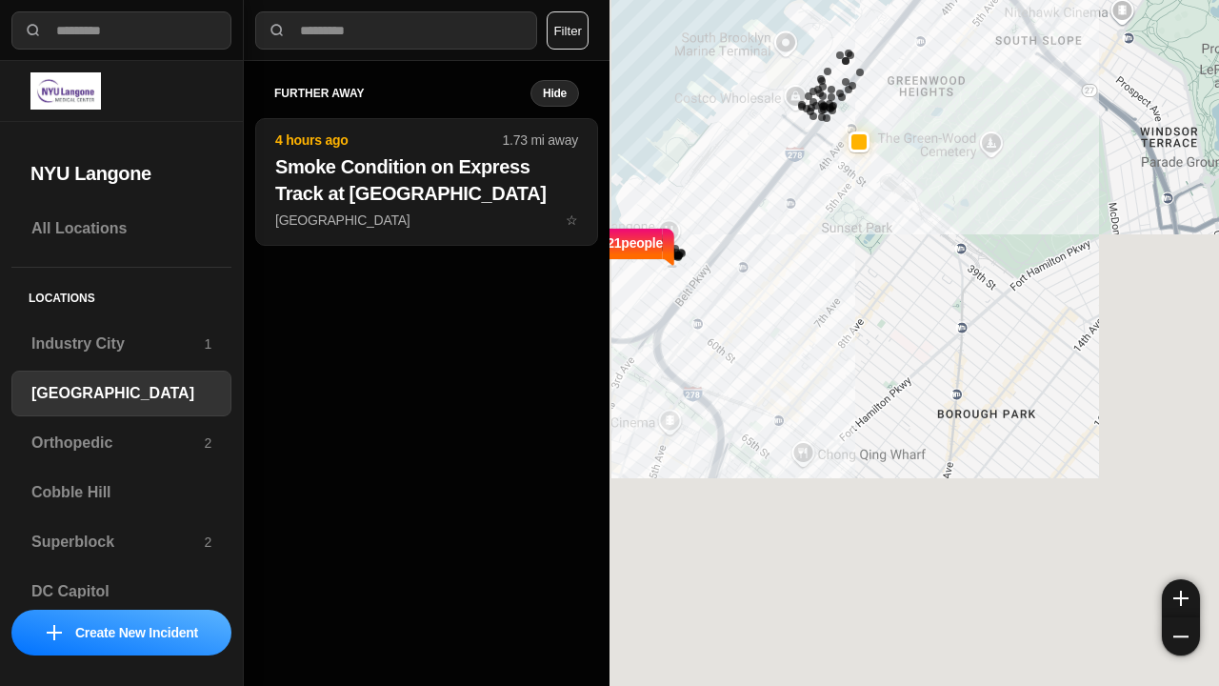
select select "*"
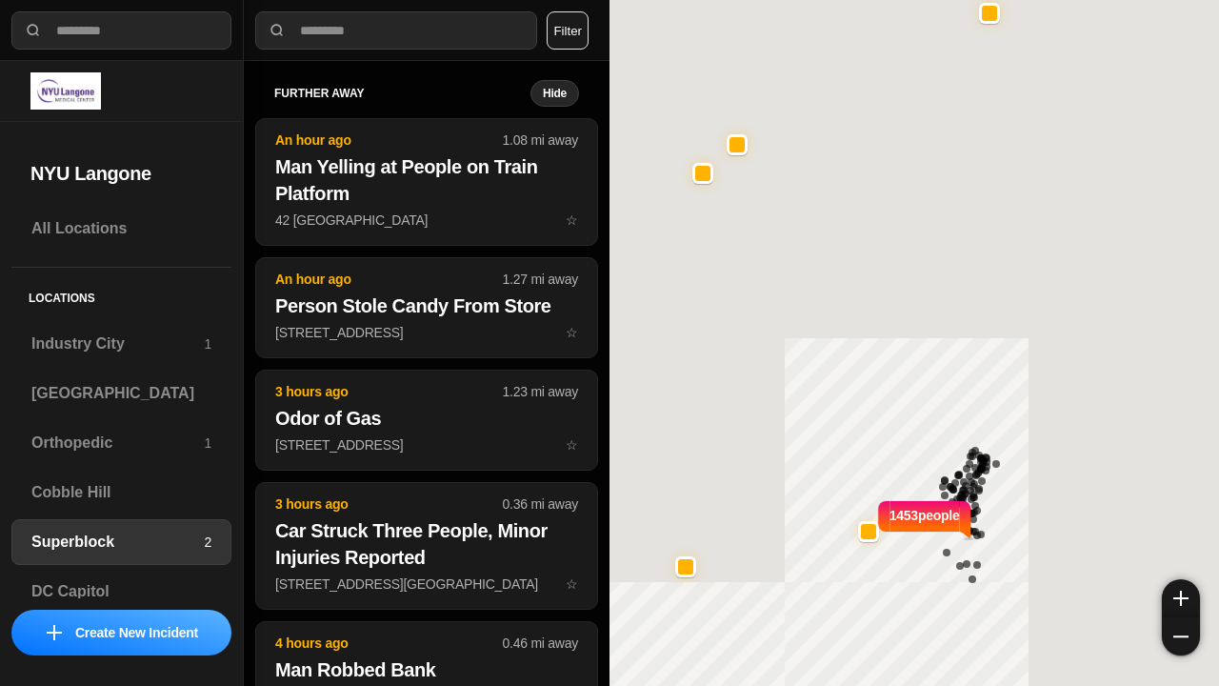
select select "*"
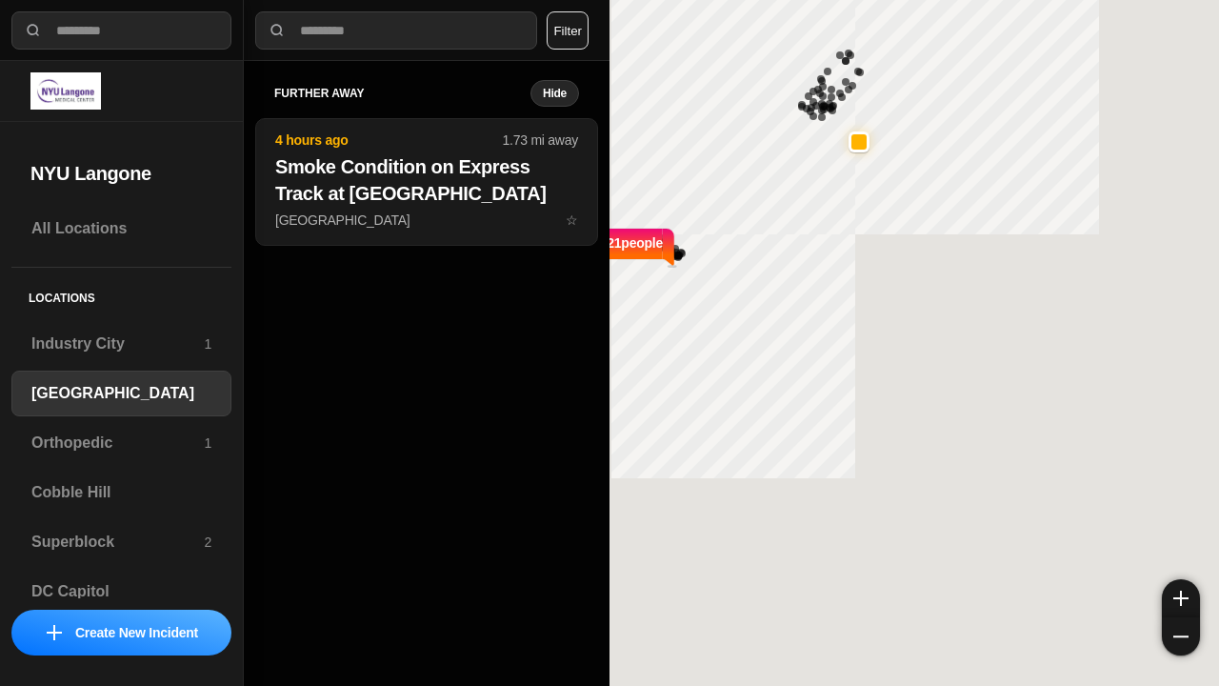
select select "*"
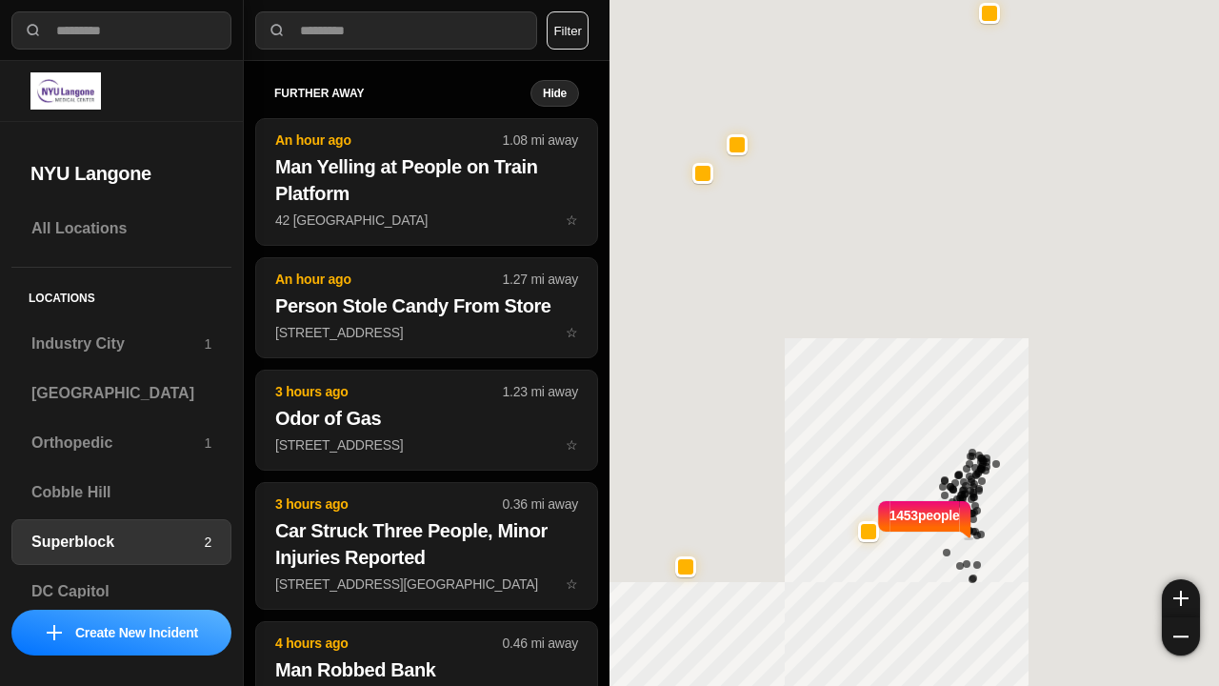
select select "*"
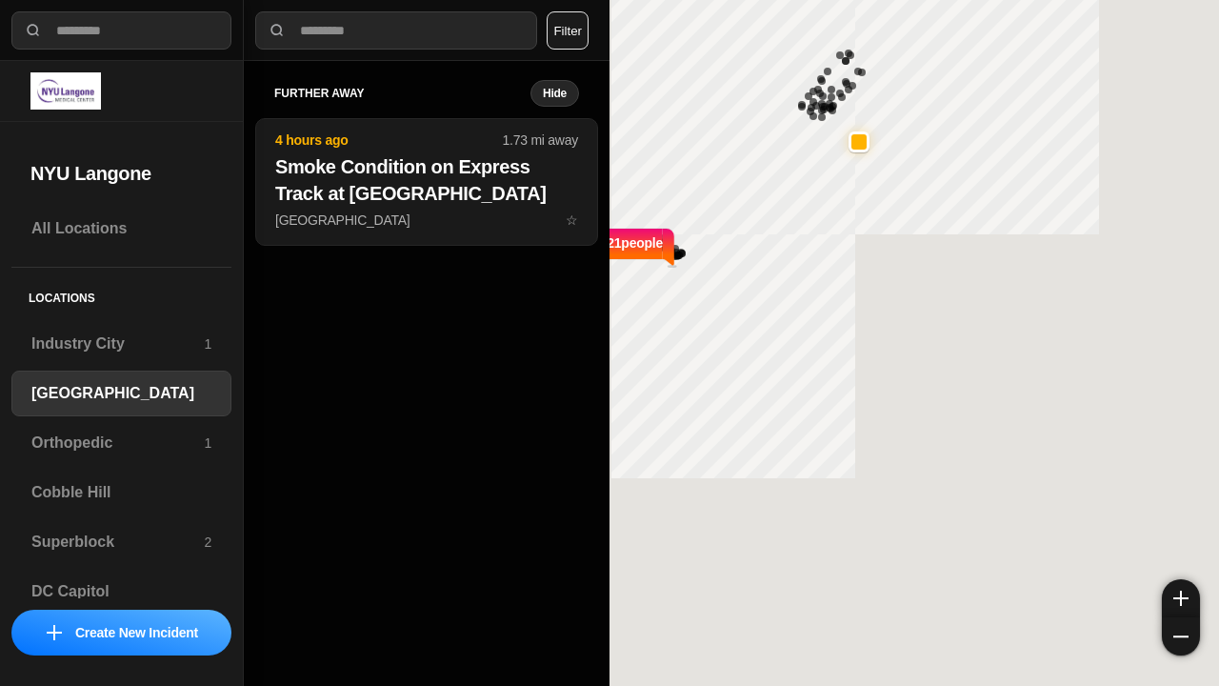
select select "*"
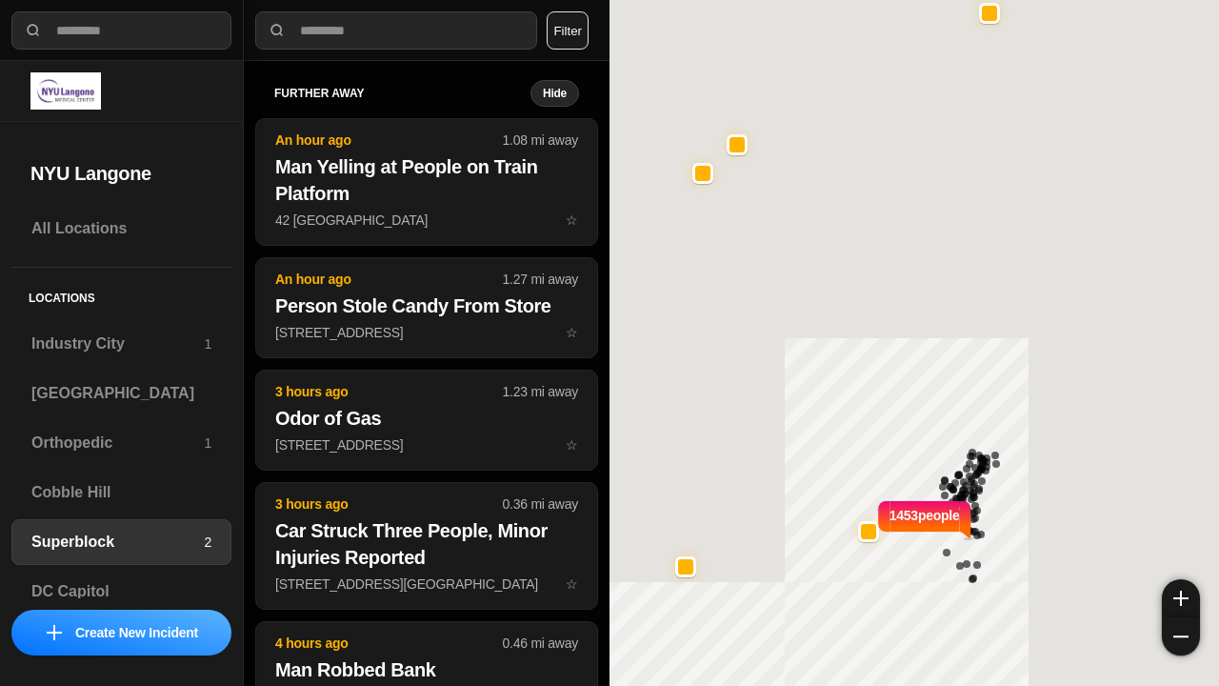
select select "*"
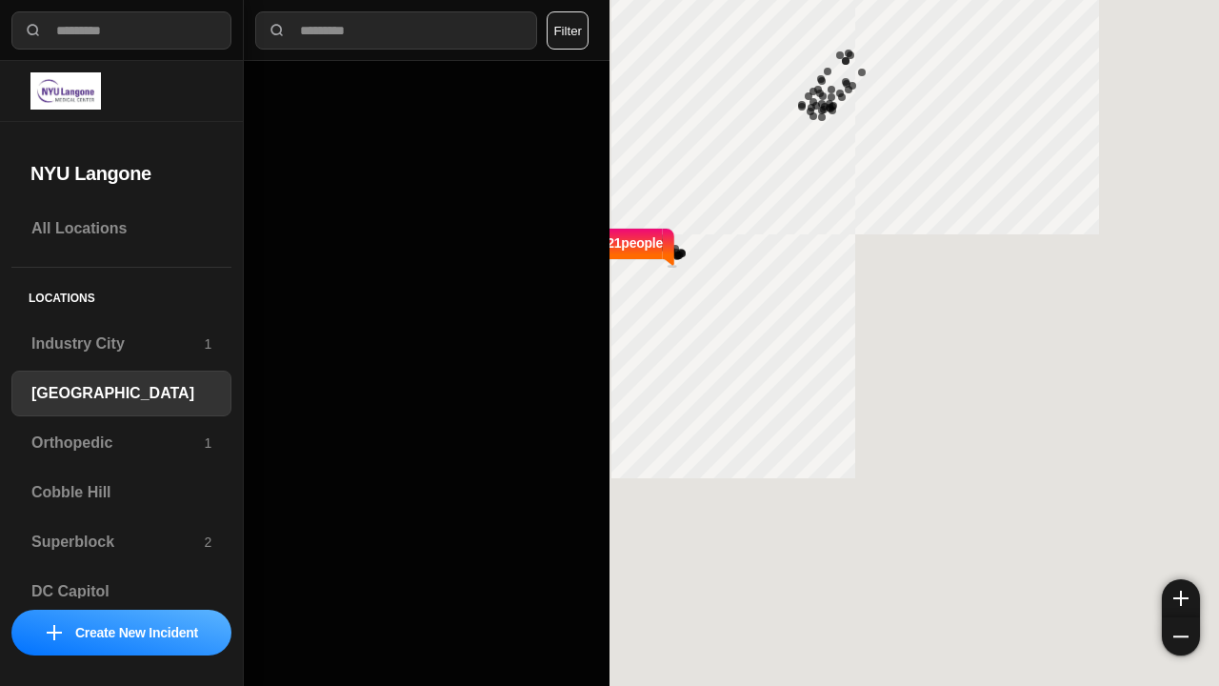
select select "*"
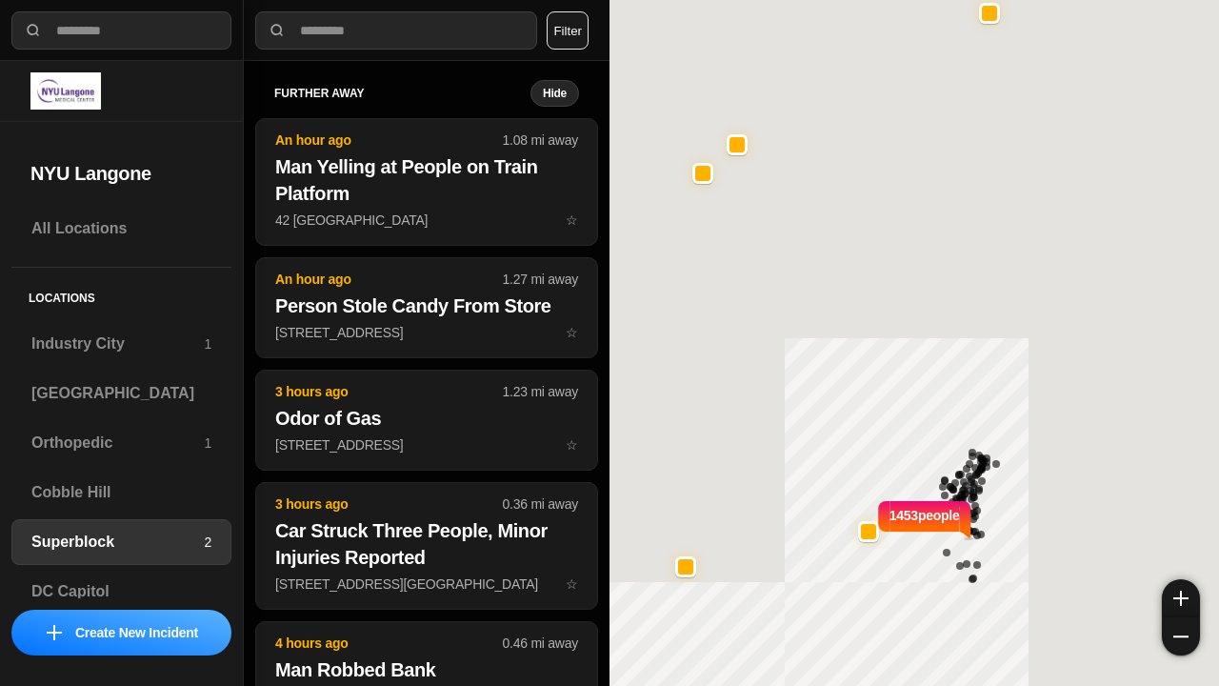
select select "*"
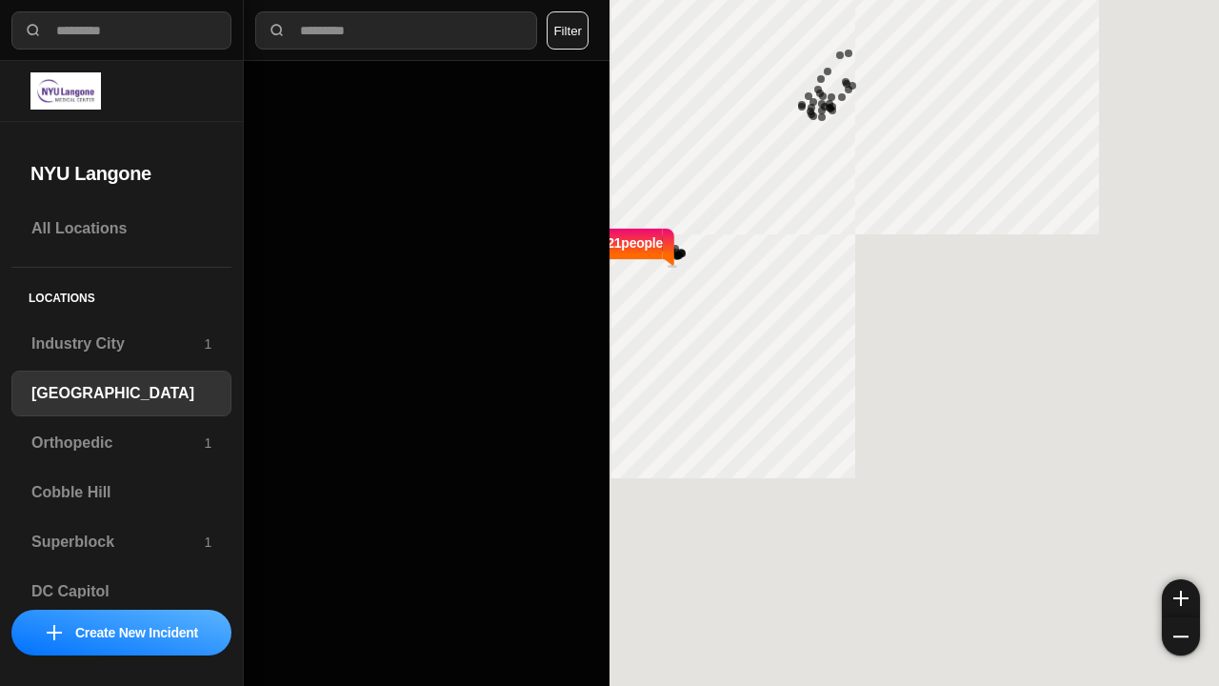
select select "*"
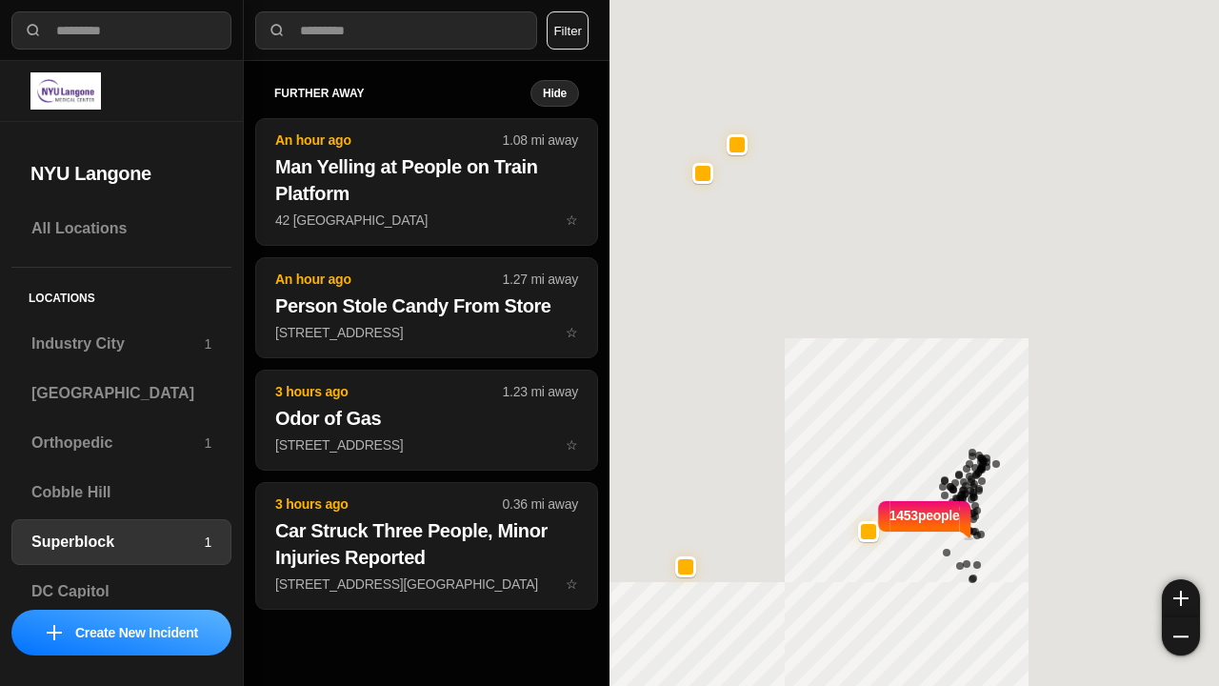
select select "*"
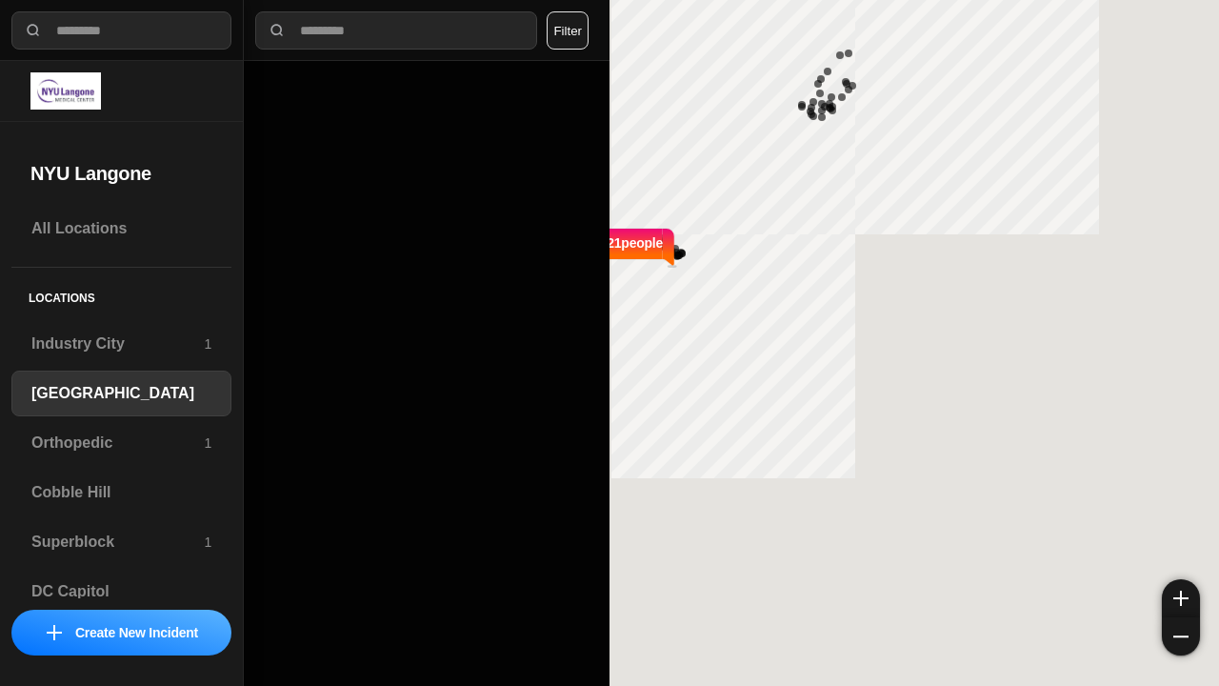
select select "*"
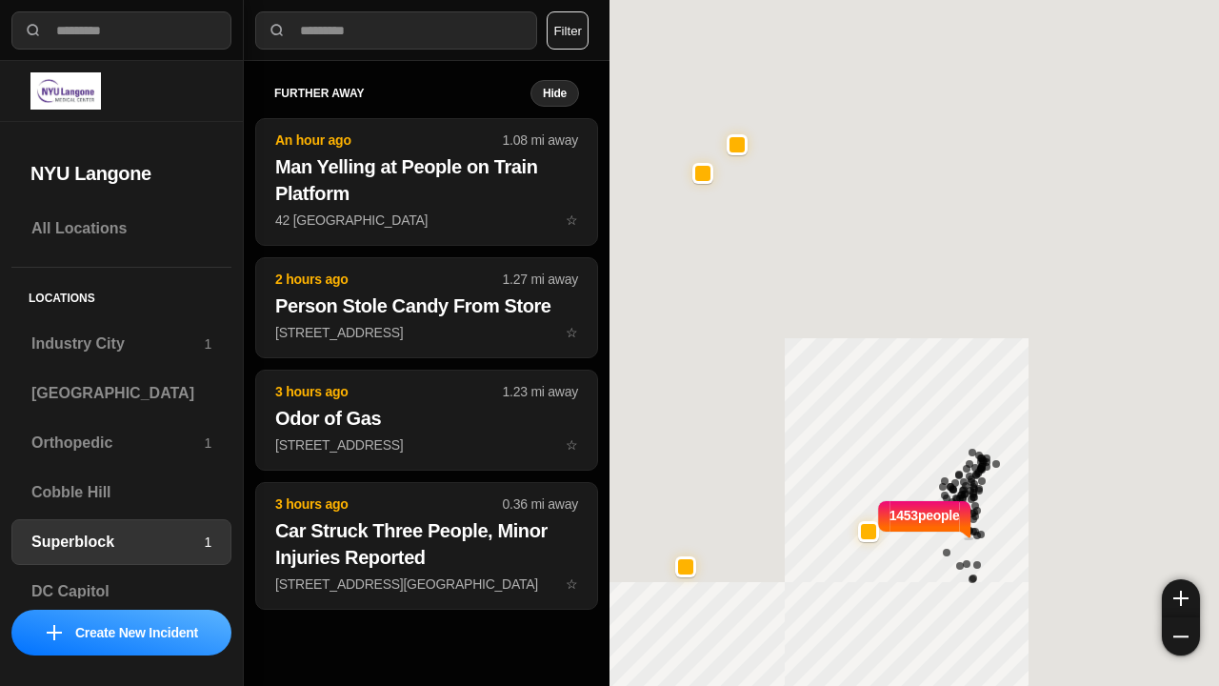
select select "*"
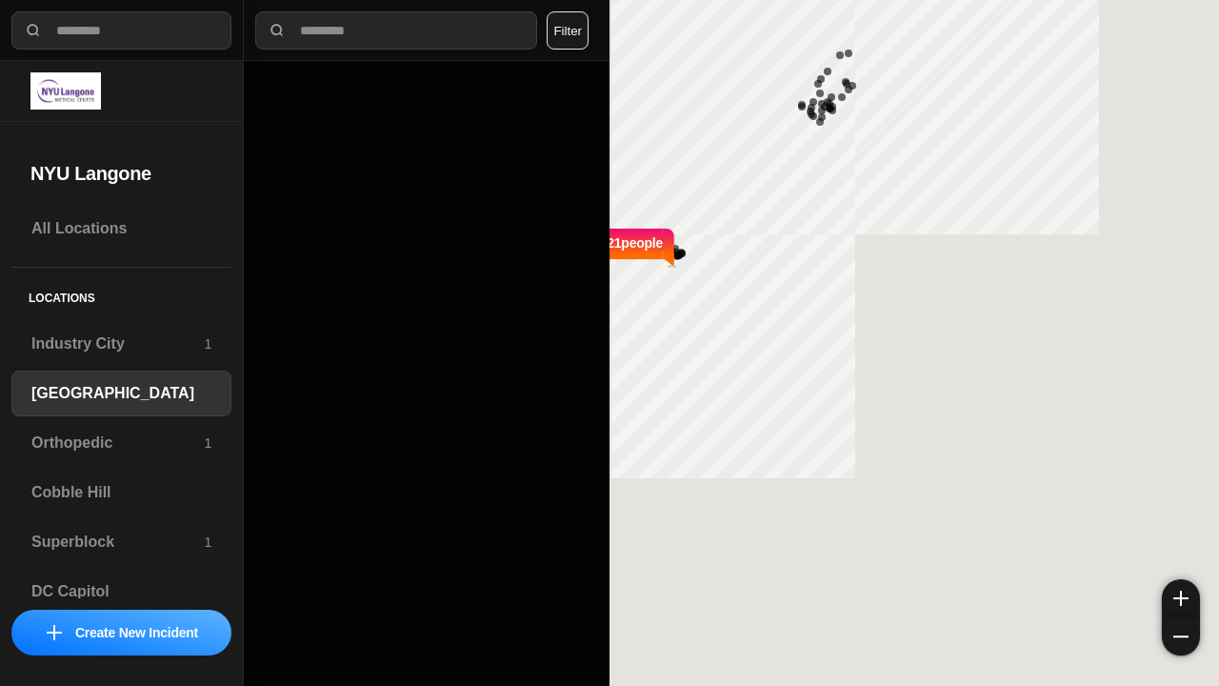
select select "*"
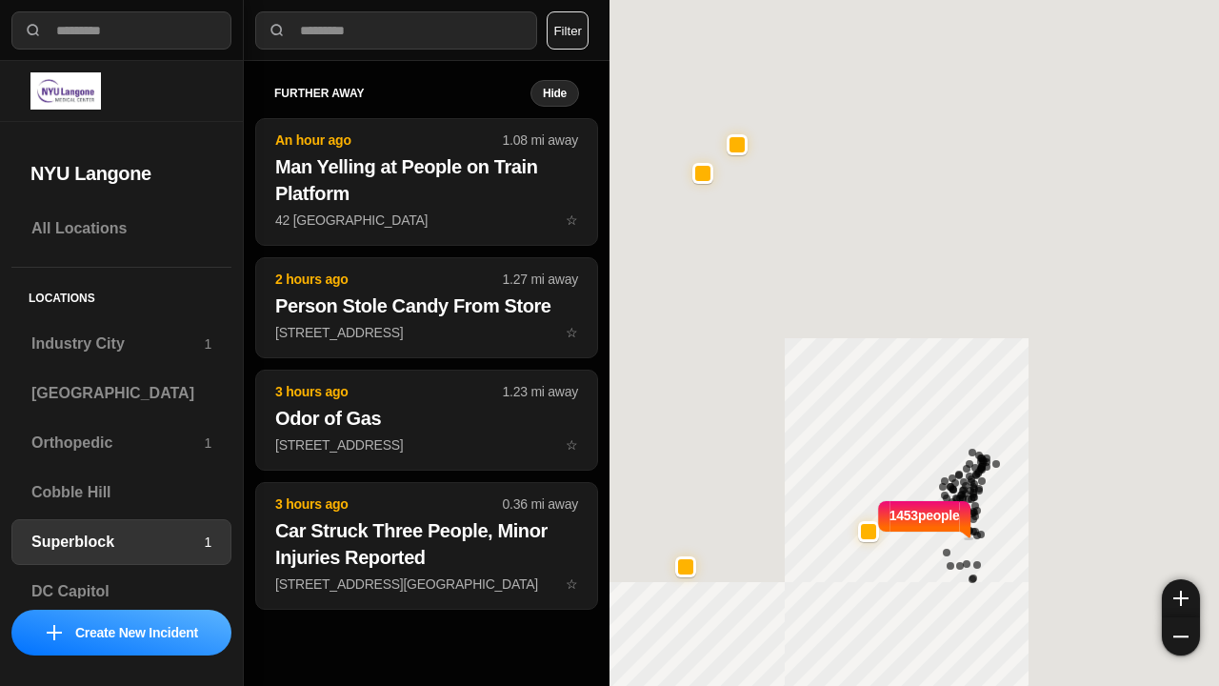
select select "*"
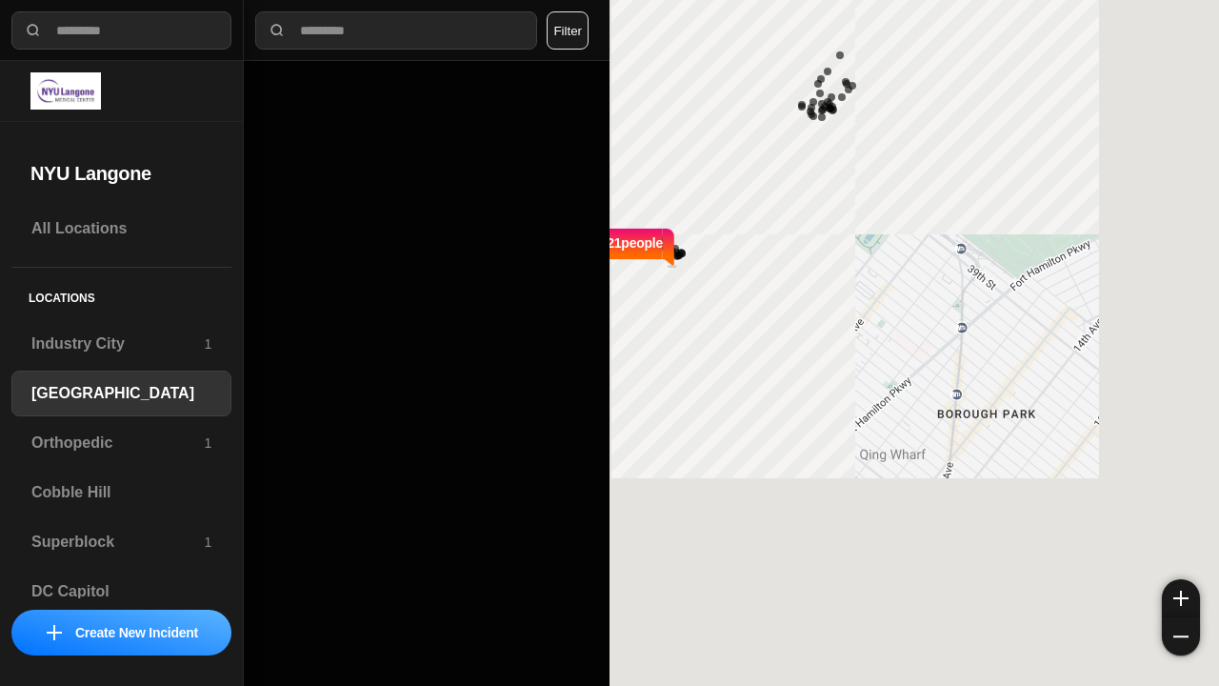
select select "*"
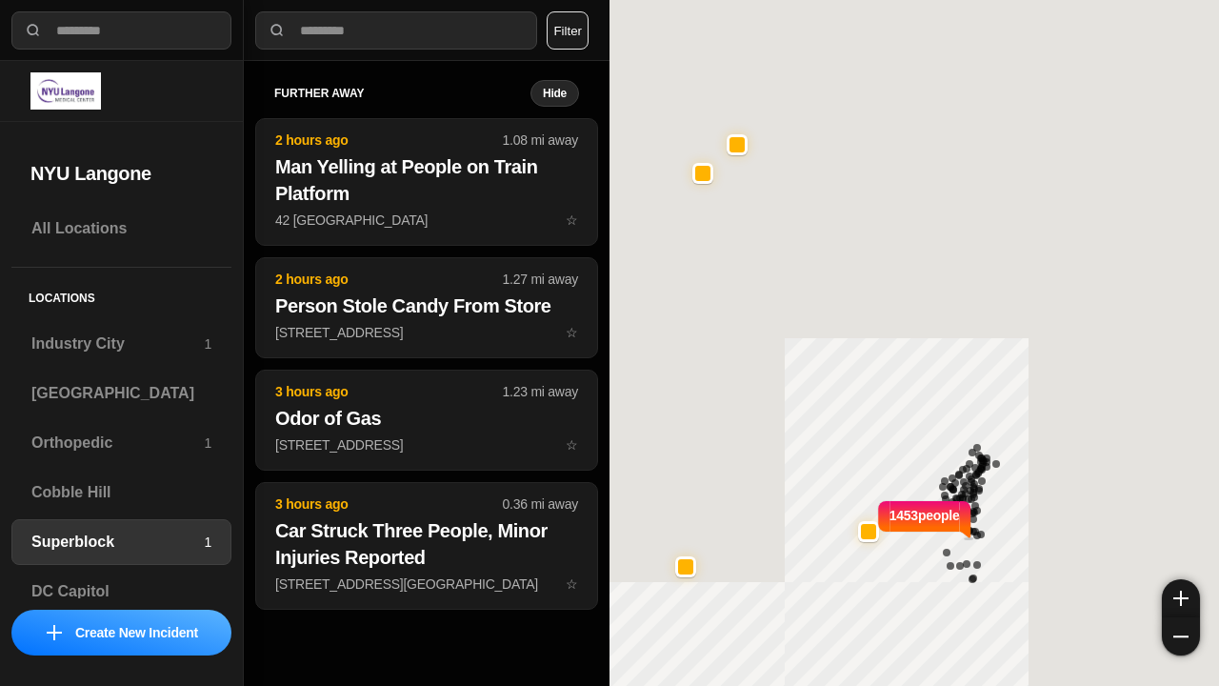
select select "*"
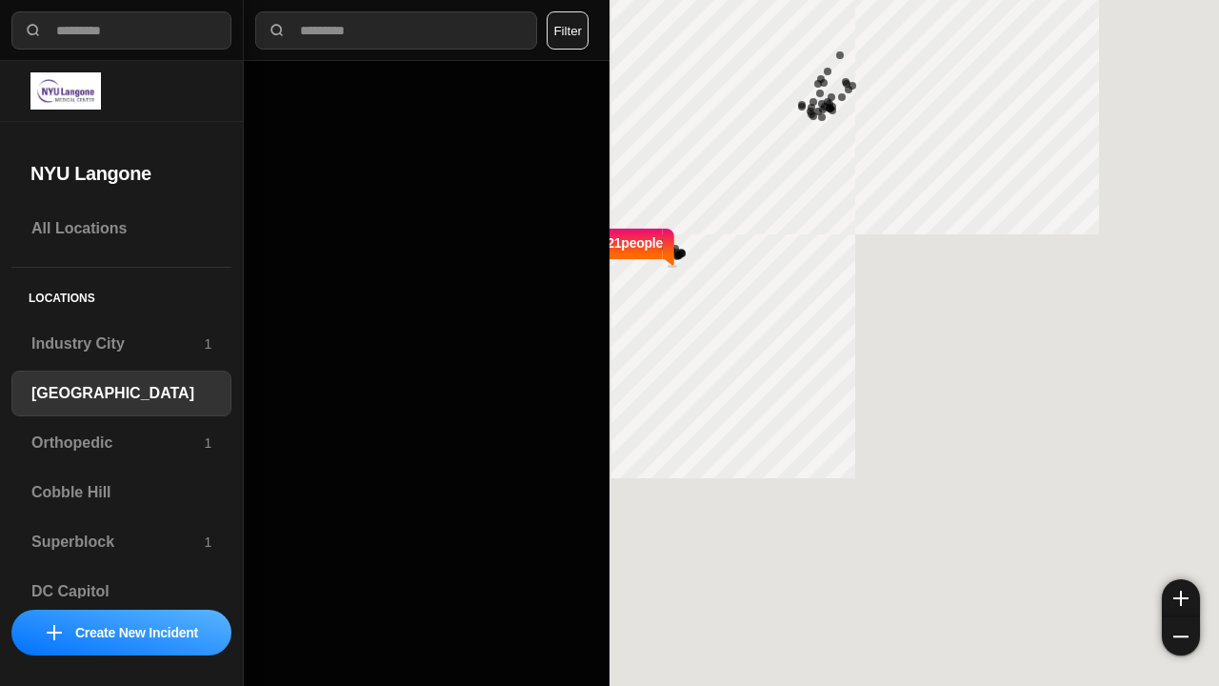
select select "*"
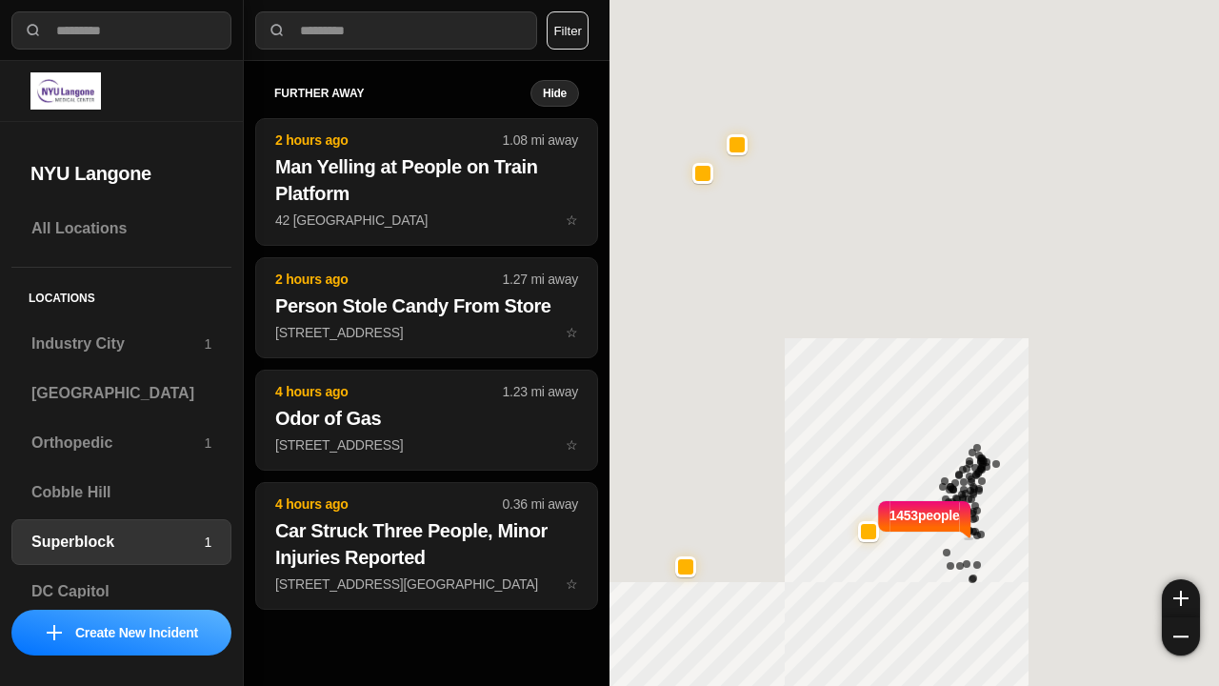
select select "*"
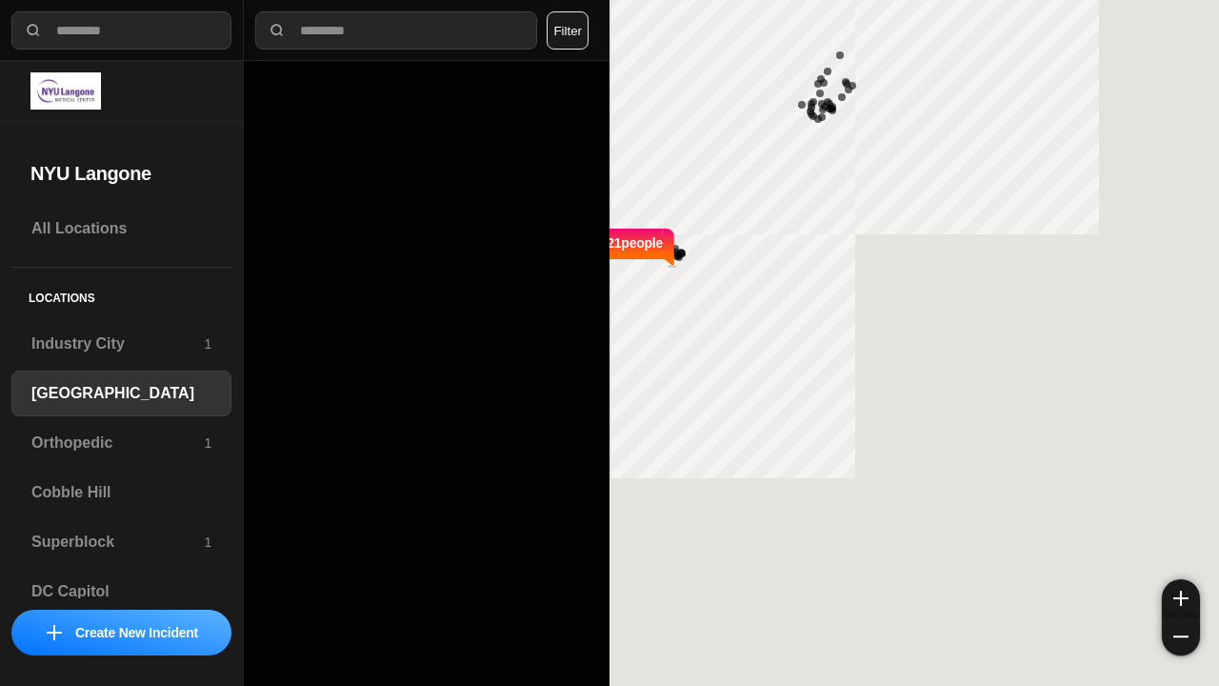
select select "*"
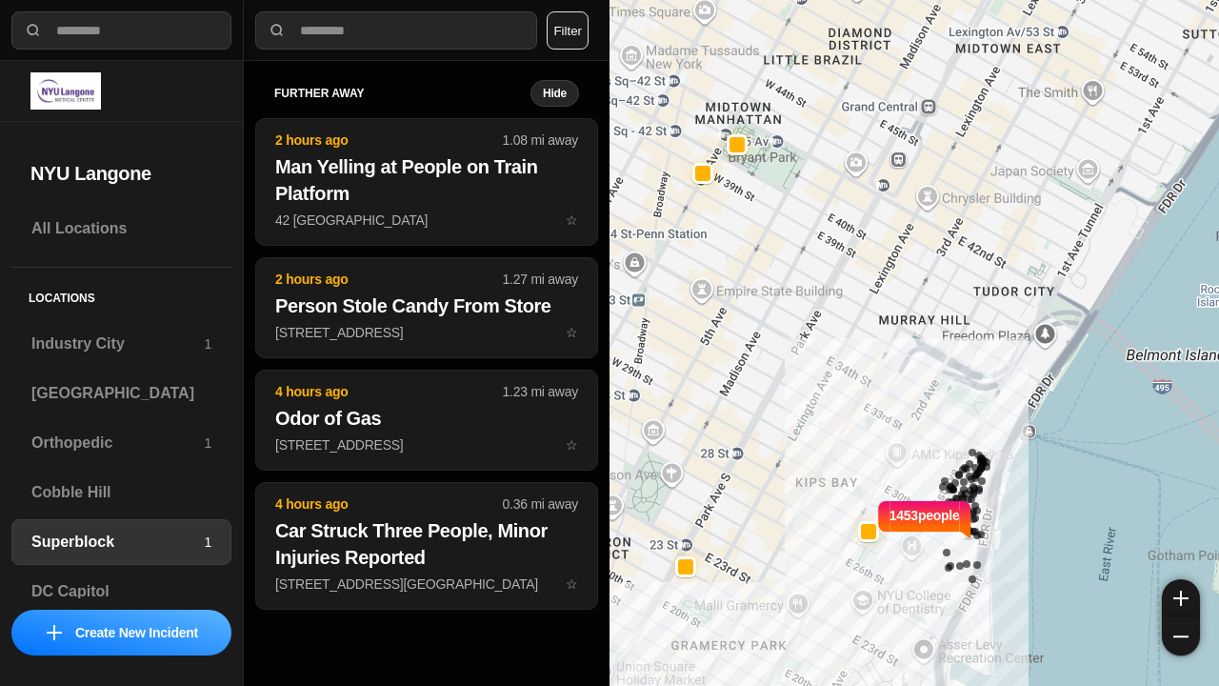
select select "*"
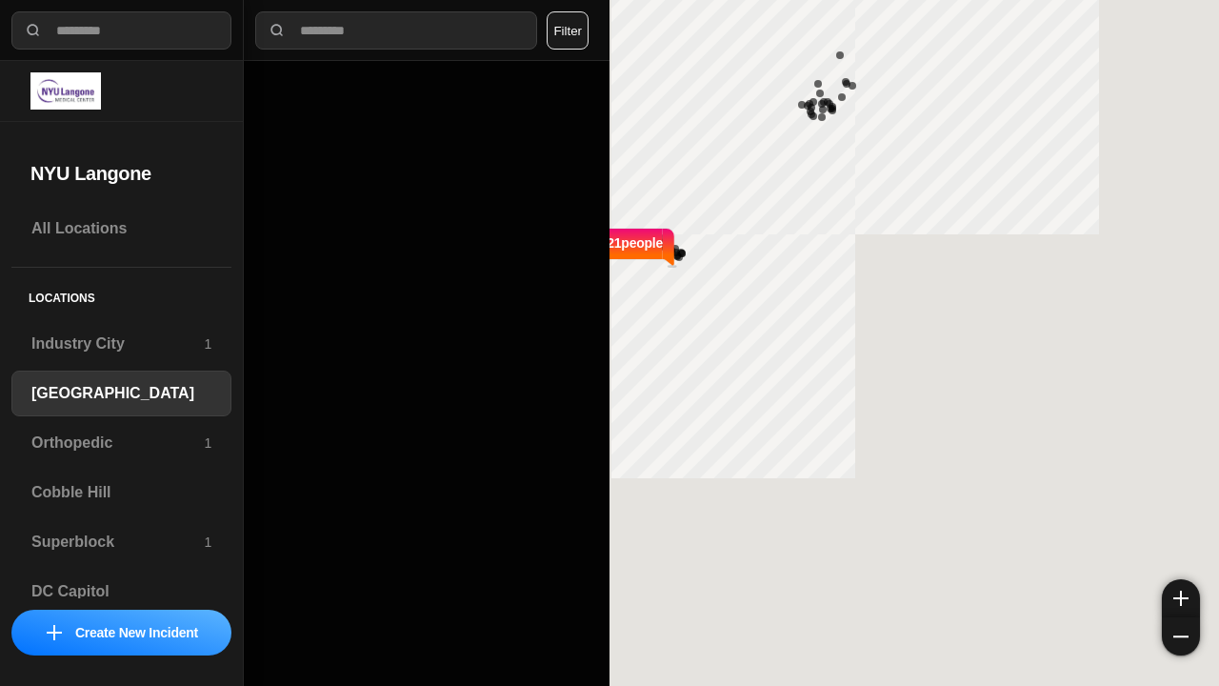
select select "*"
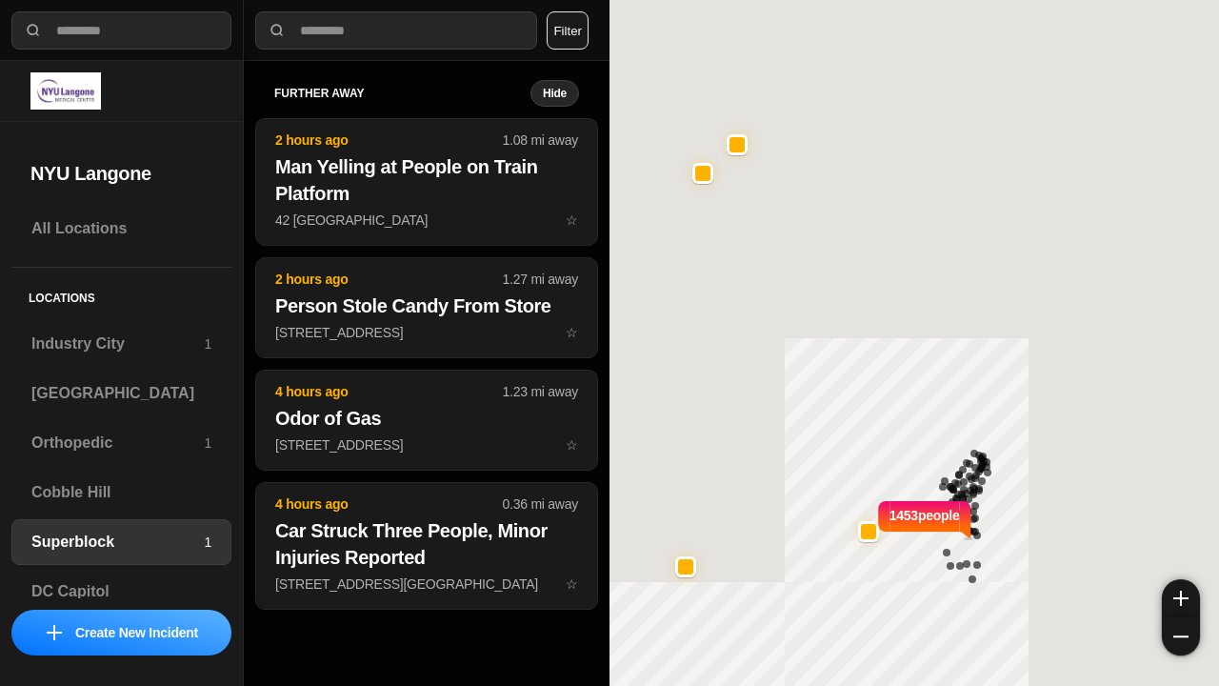
select select "*"
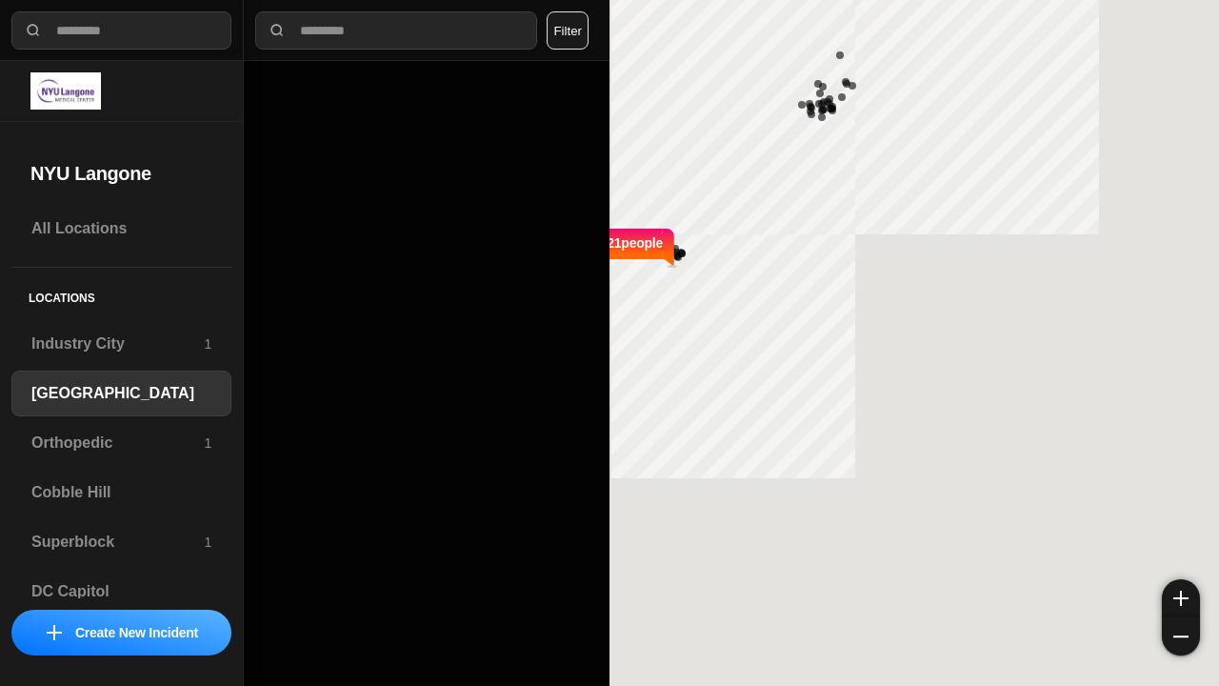
select select "*"
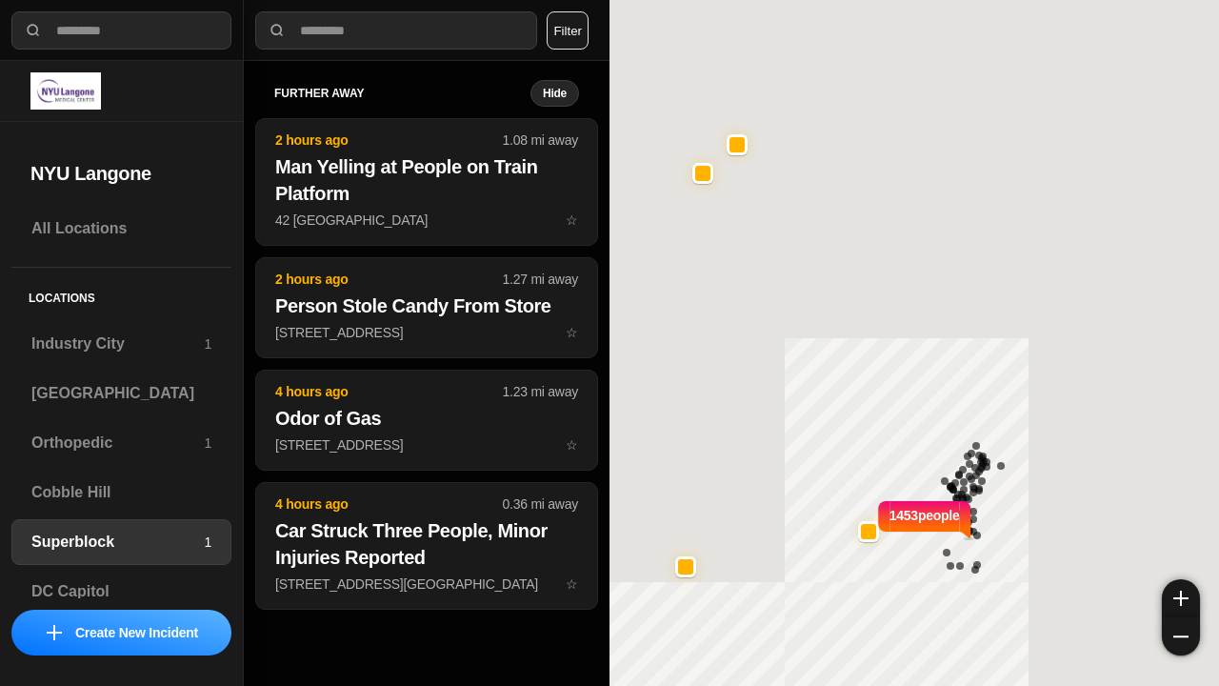
select select "*"
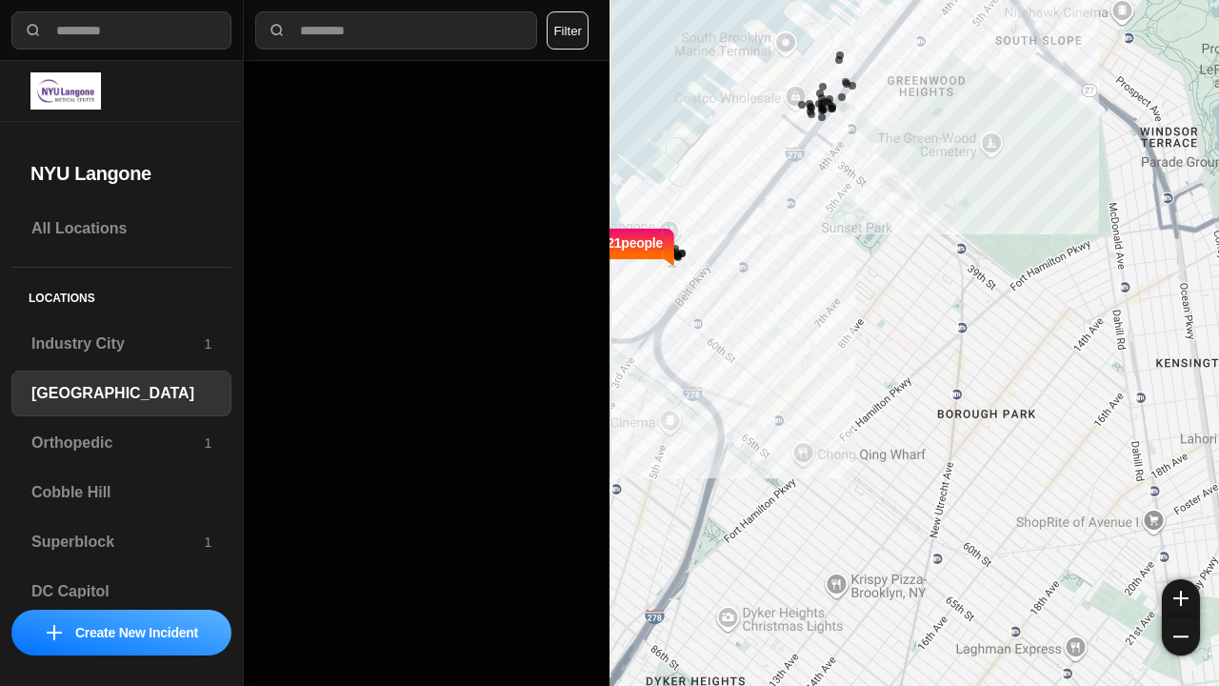
select select "*"
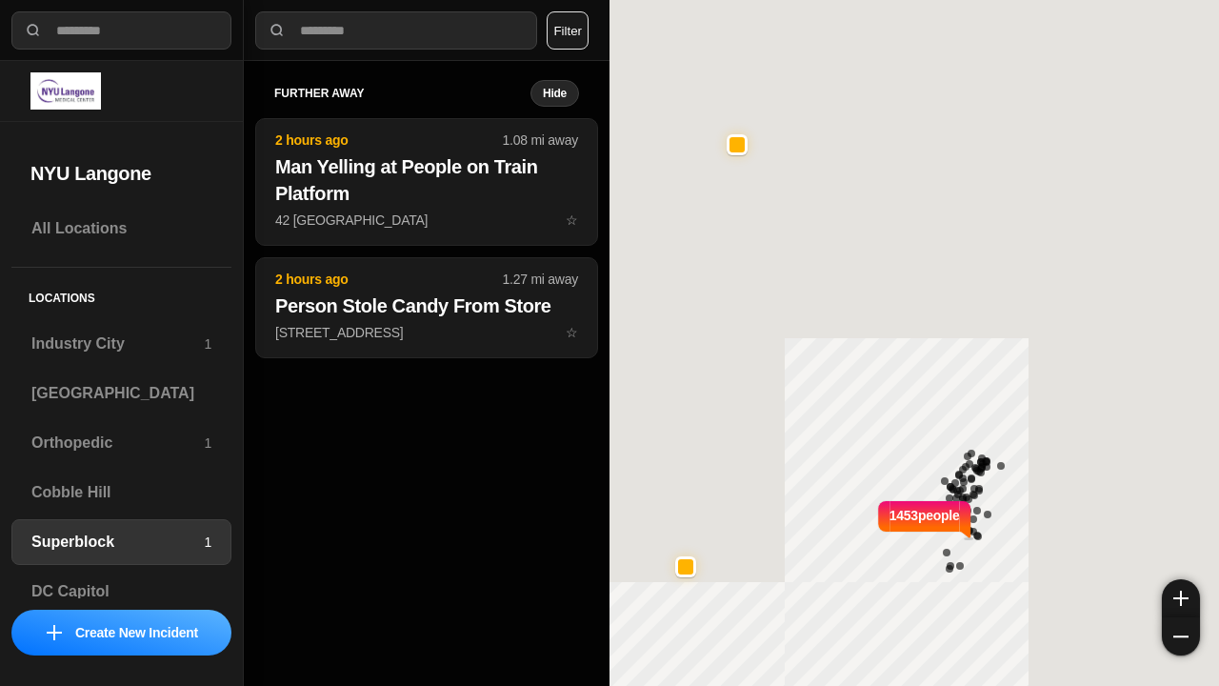
select select "*"
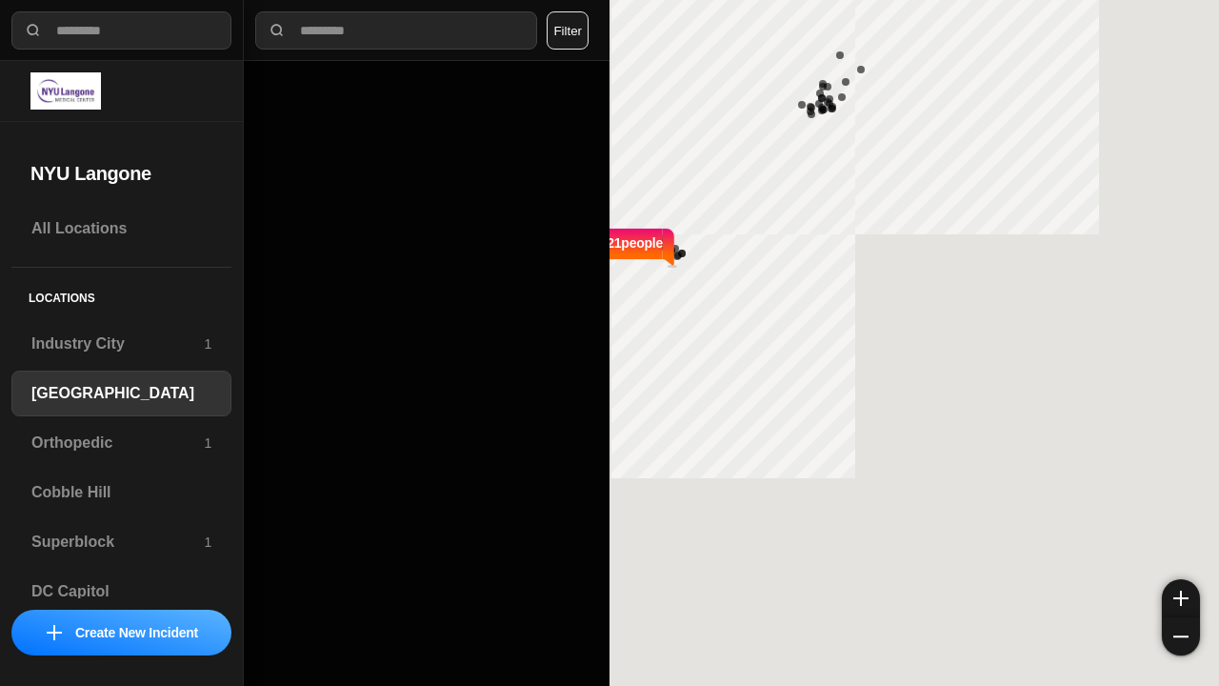
select select "*"
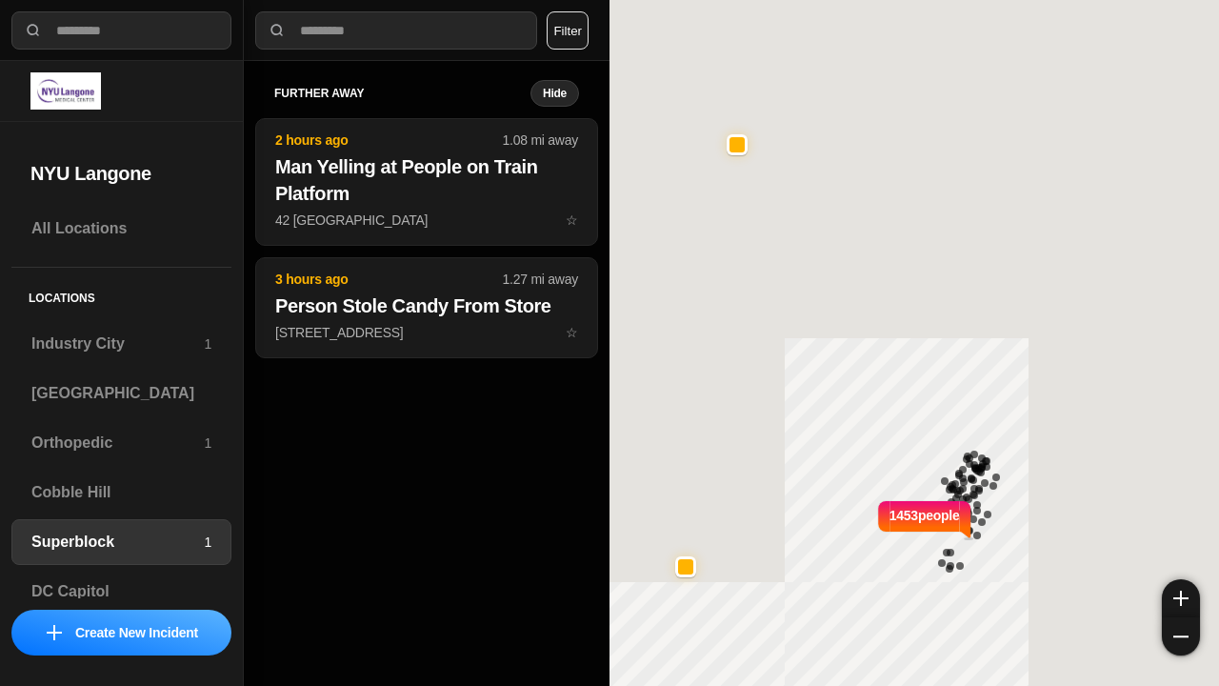
select select "*"
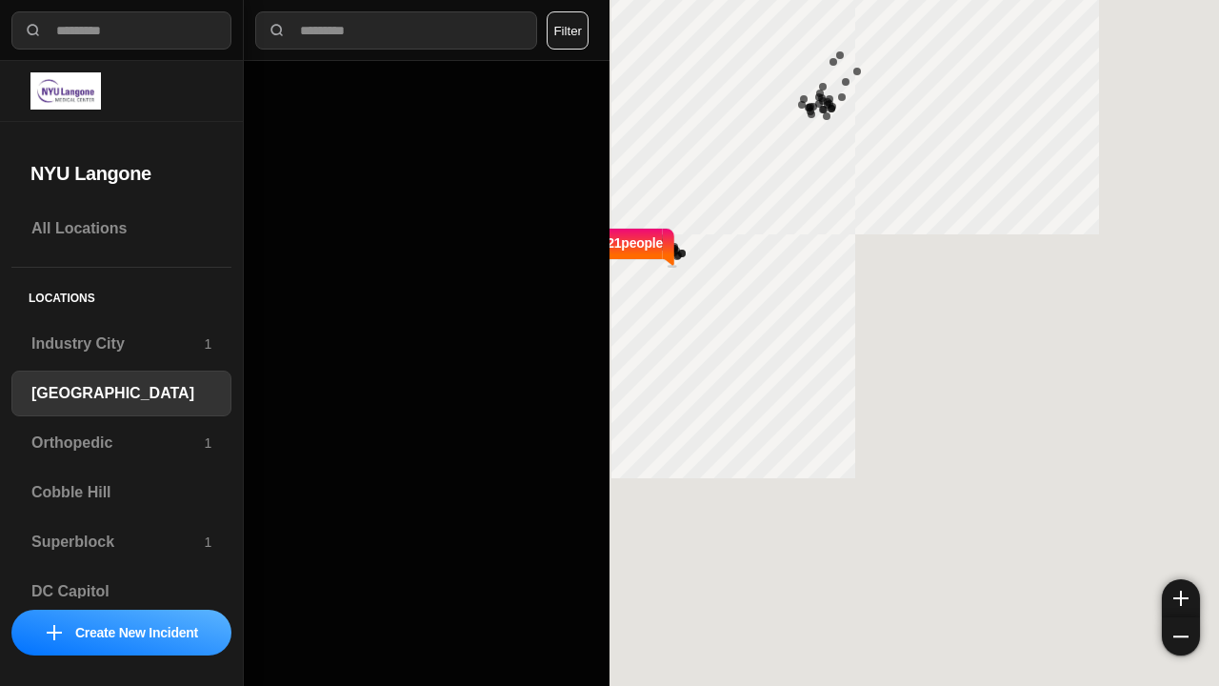
select select "*"
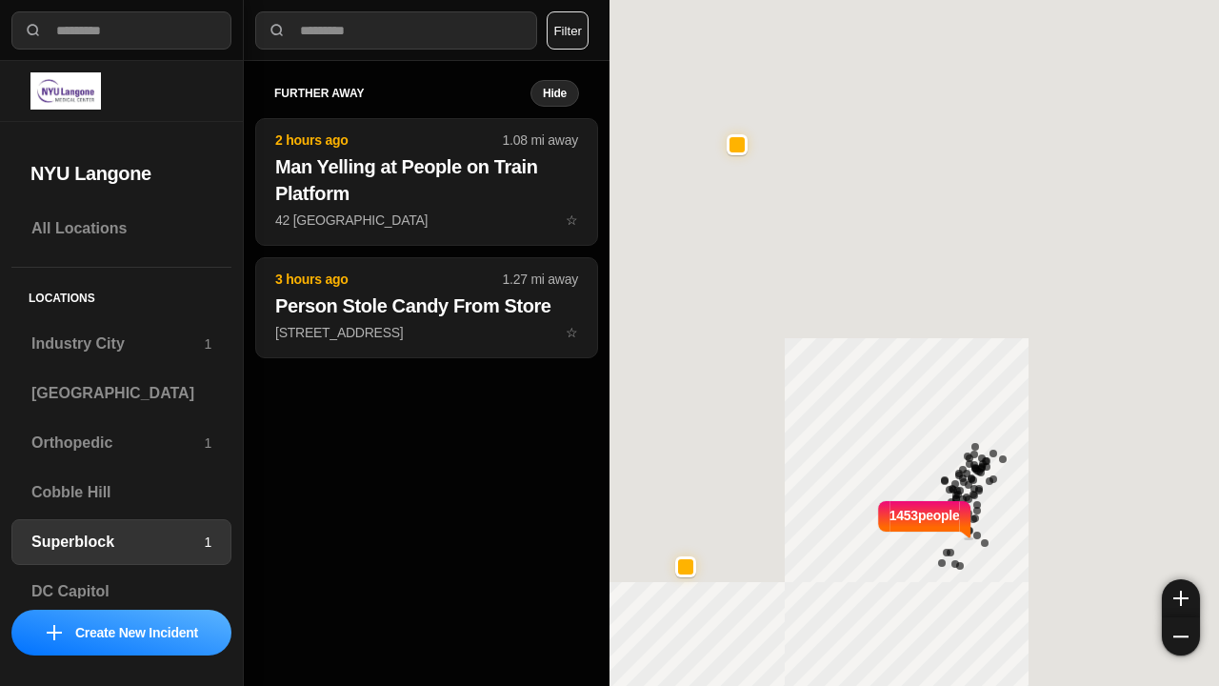
select select "*"
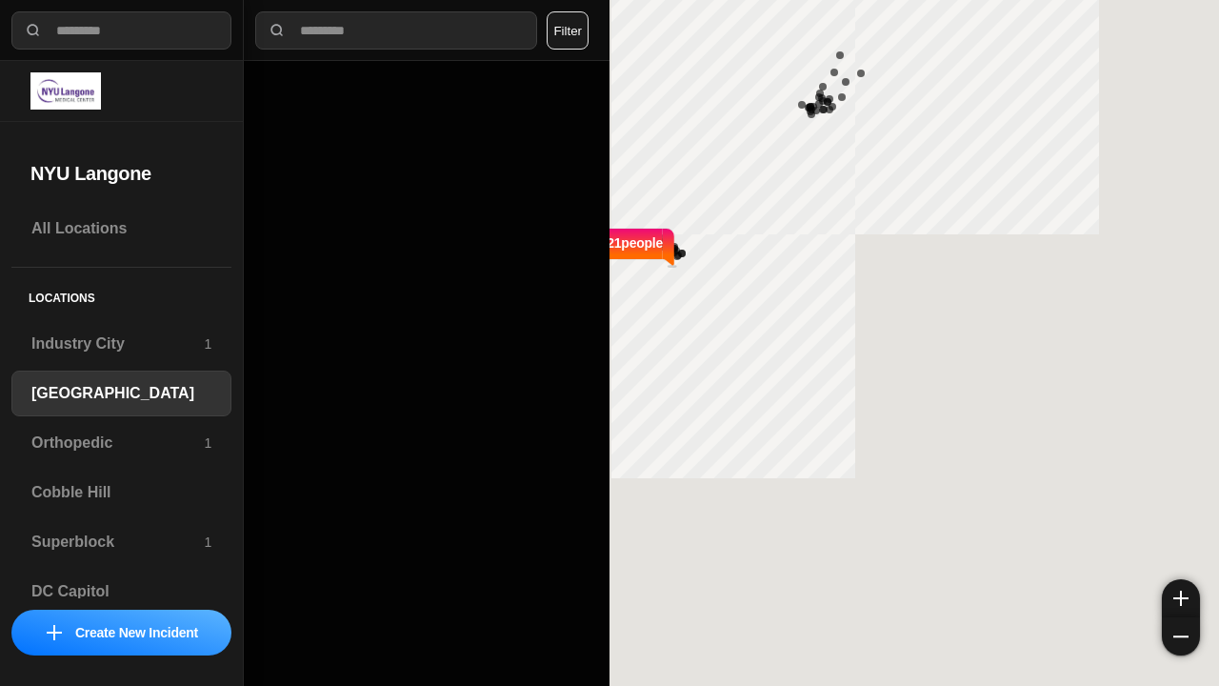
select select "*"
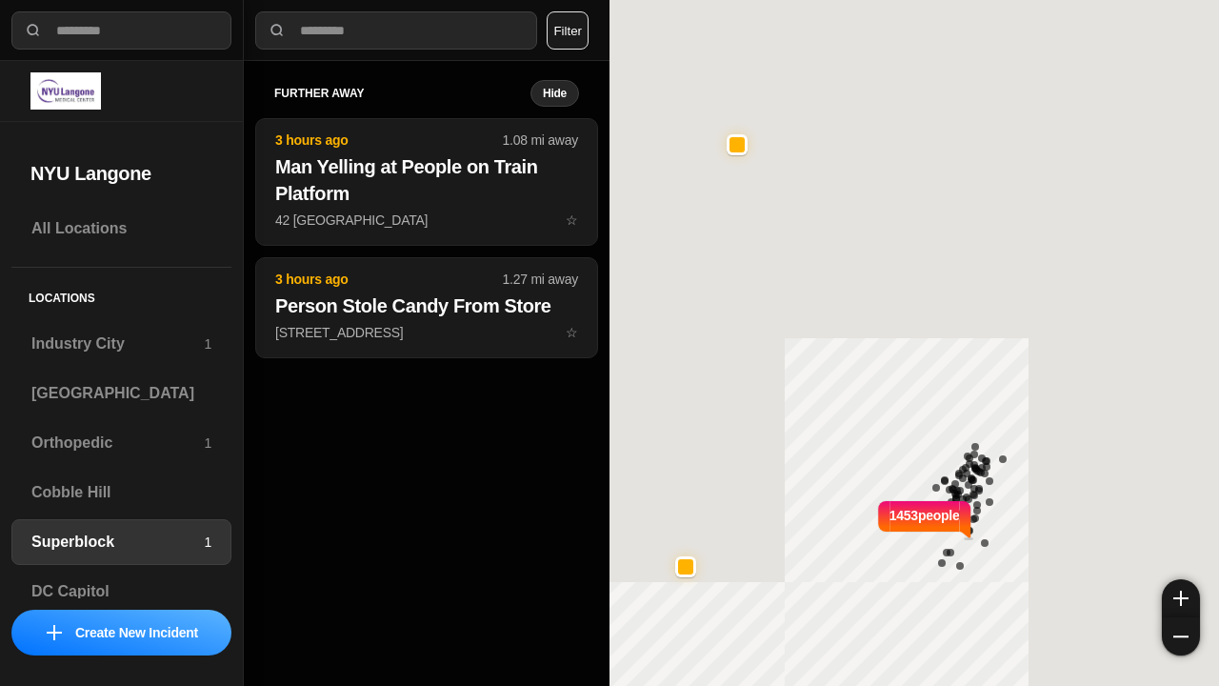
select select "*"
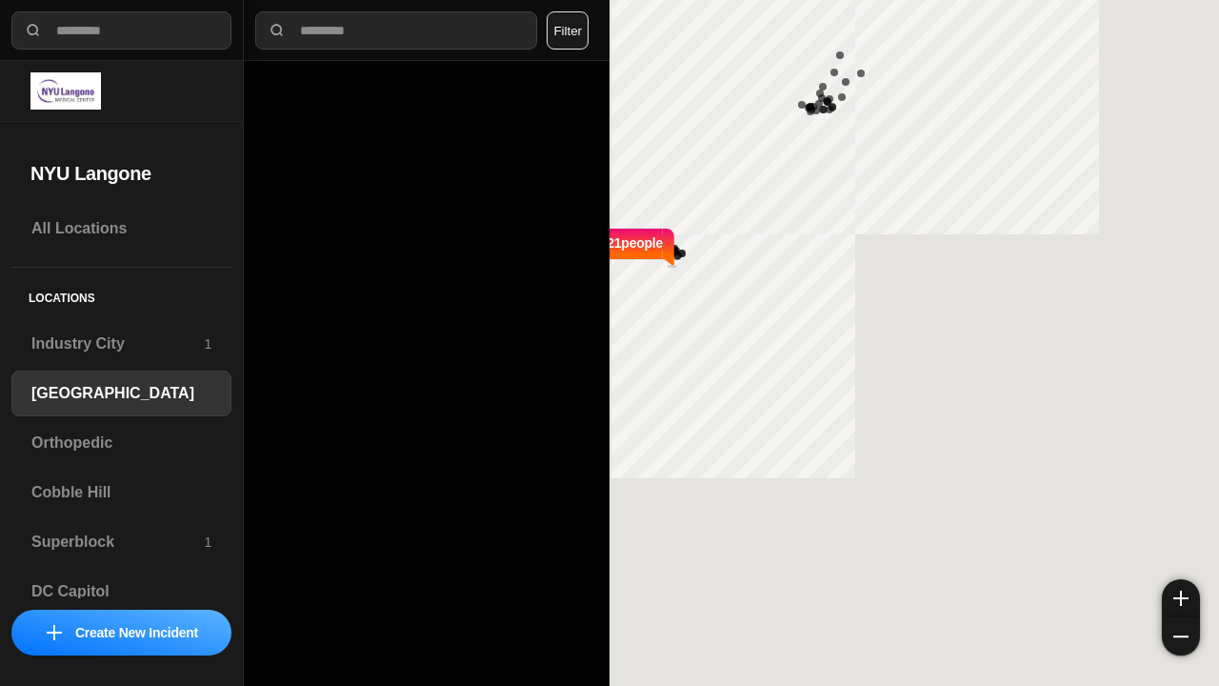
select select "*"
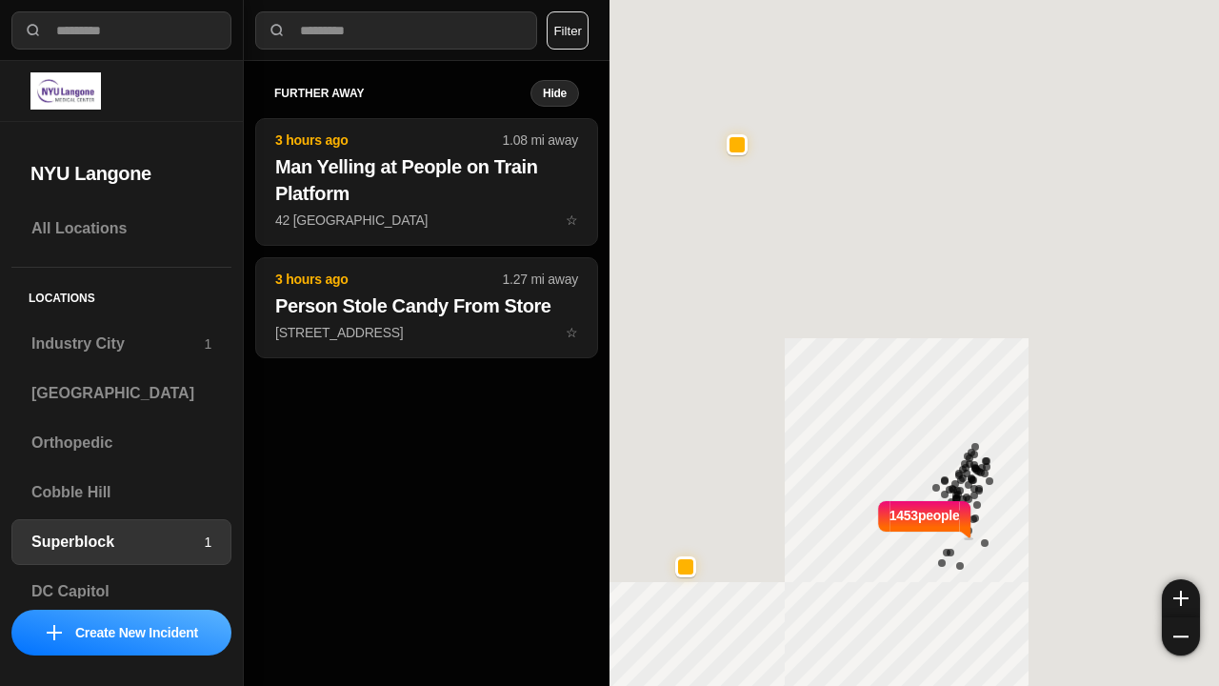
select select "*"
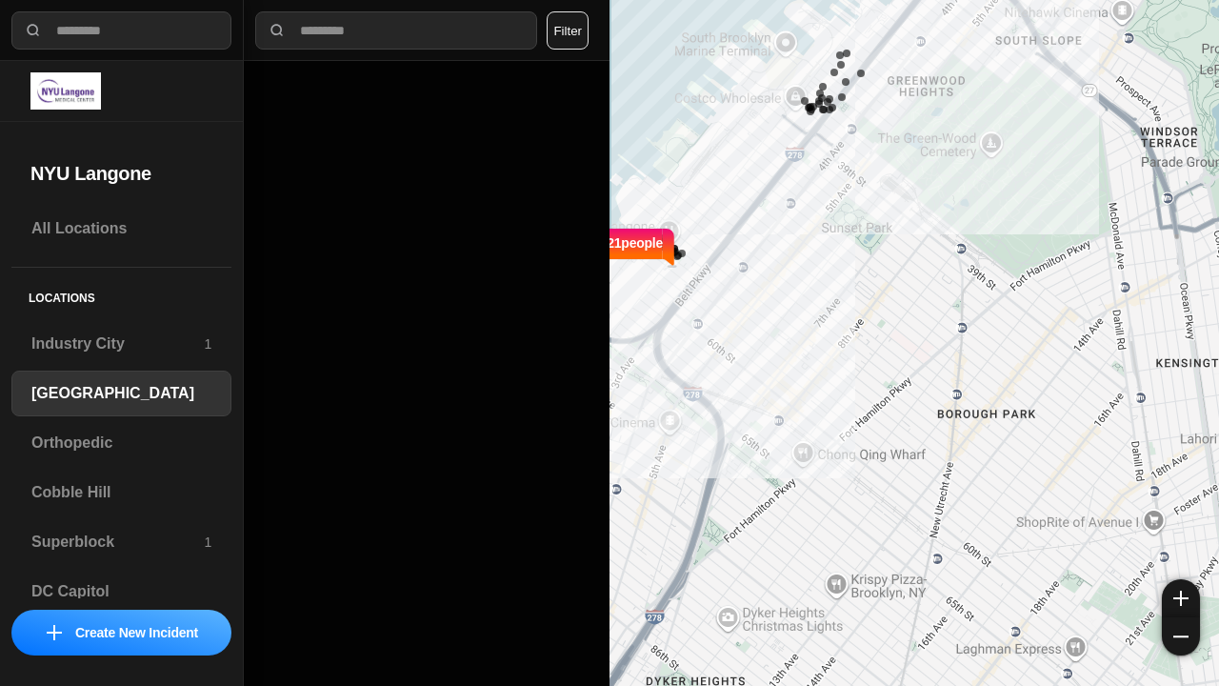
select select "*"
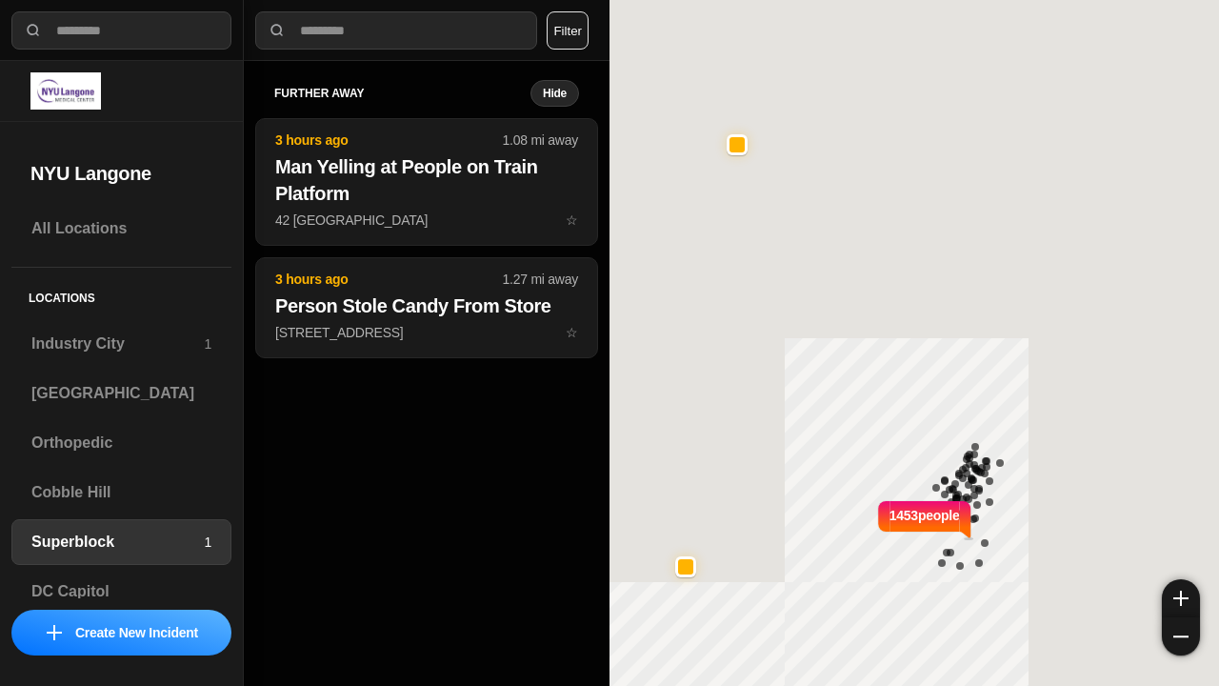
select select "*"
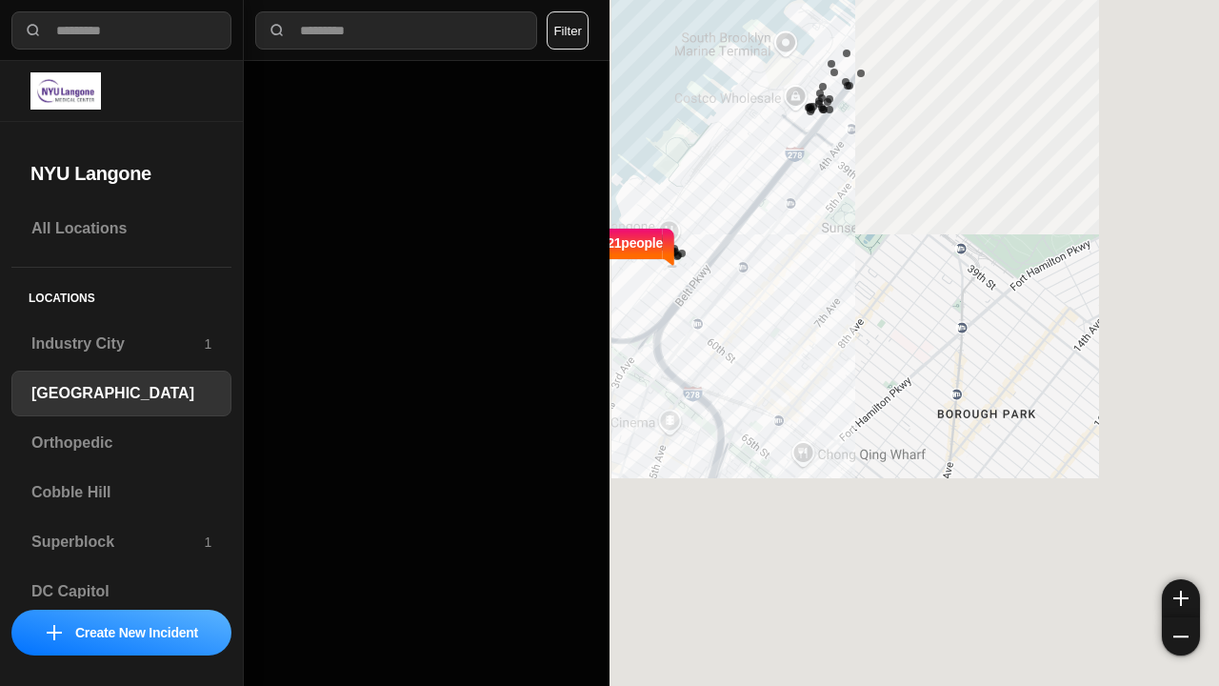
select select "*"
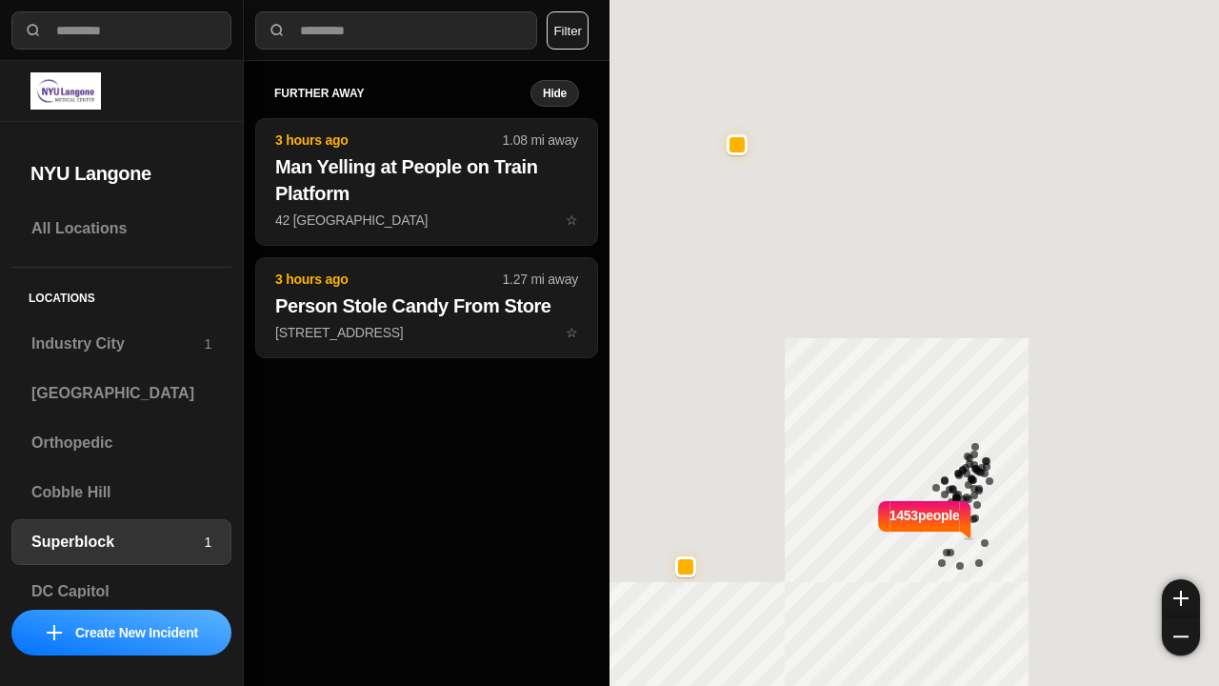
select select "*"
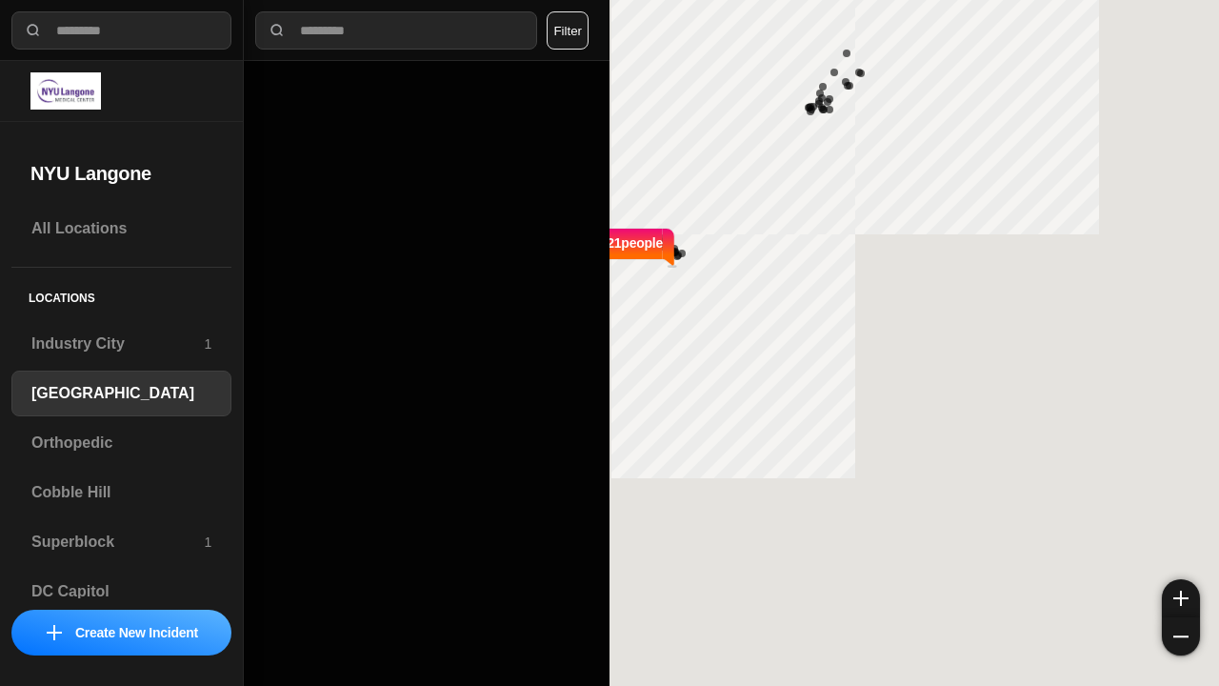
select select "*"
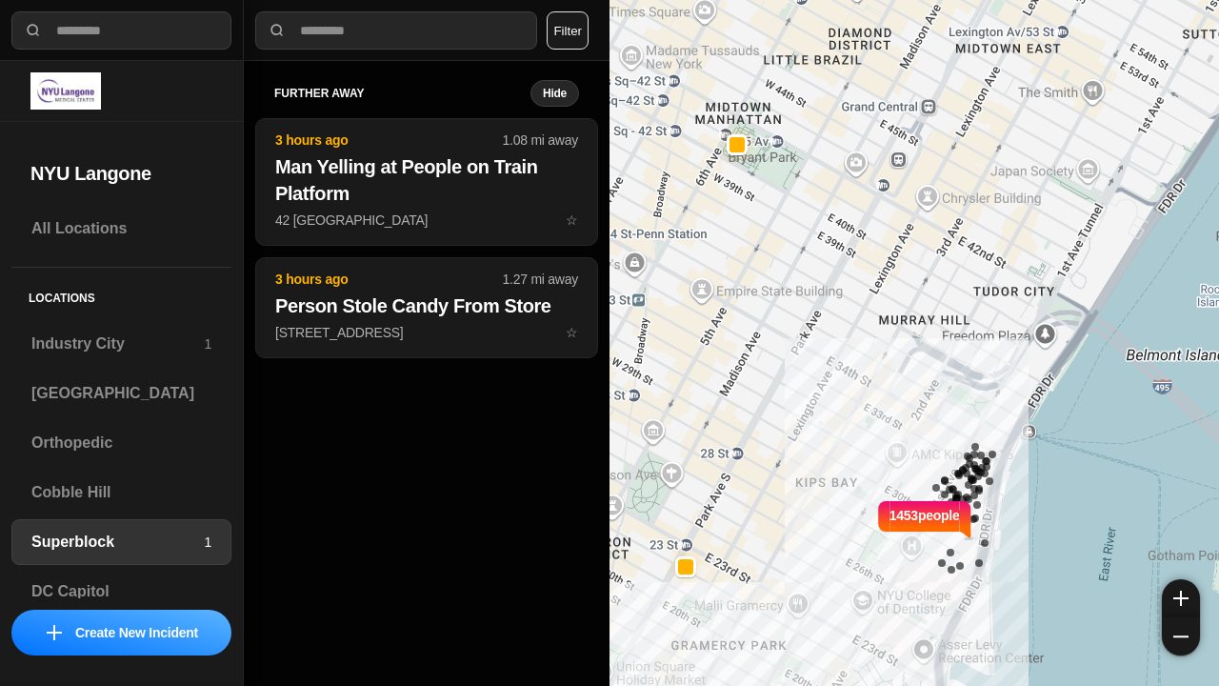
select select "*"
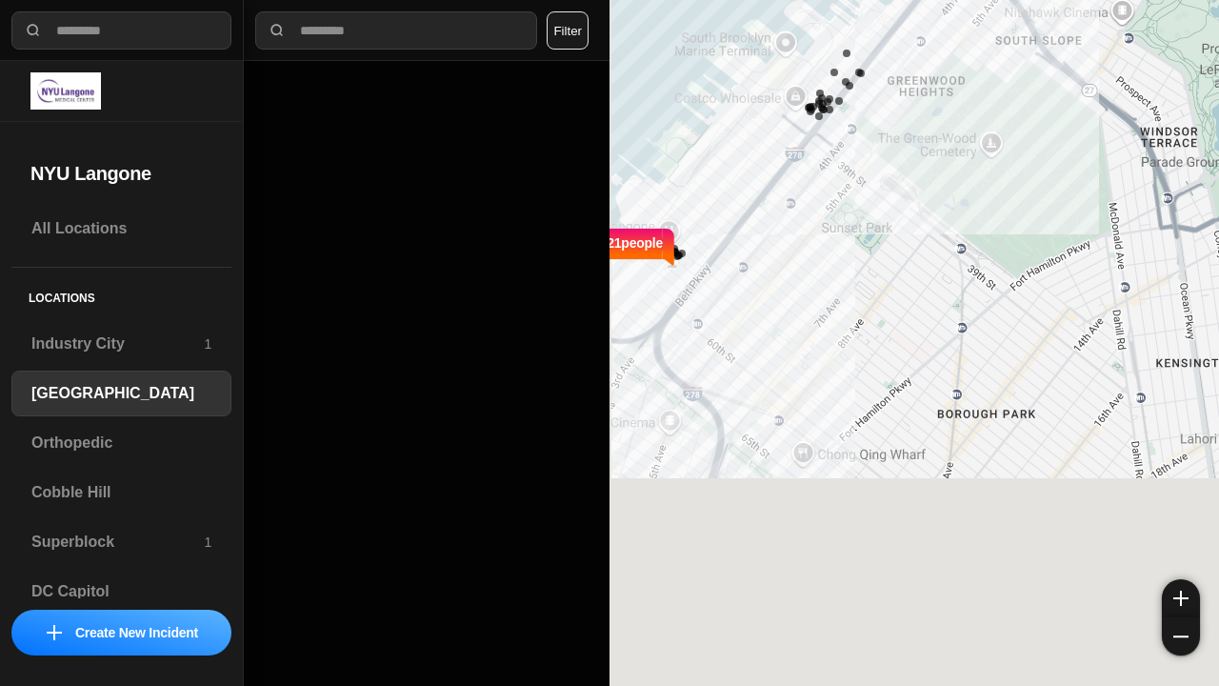
select select "*"
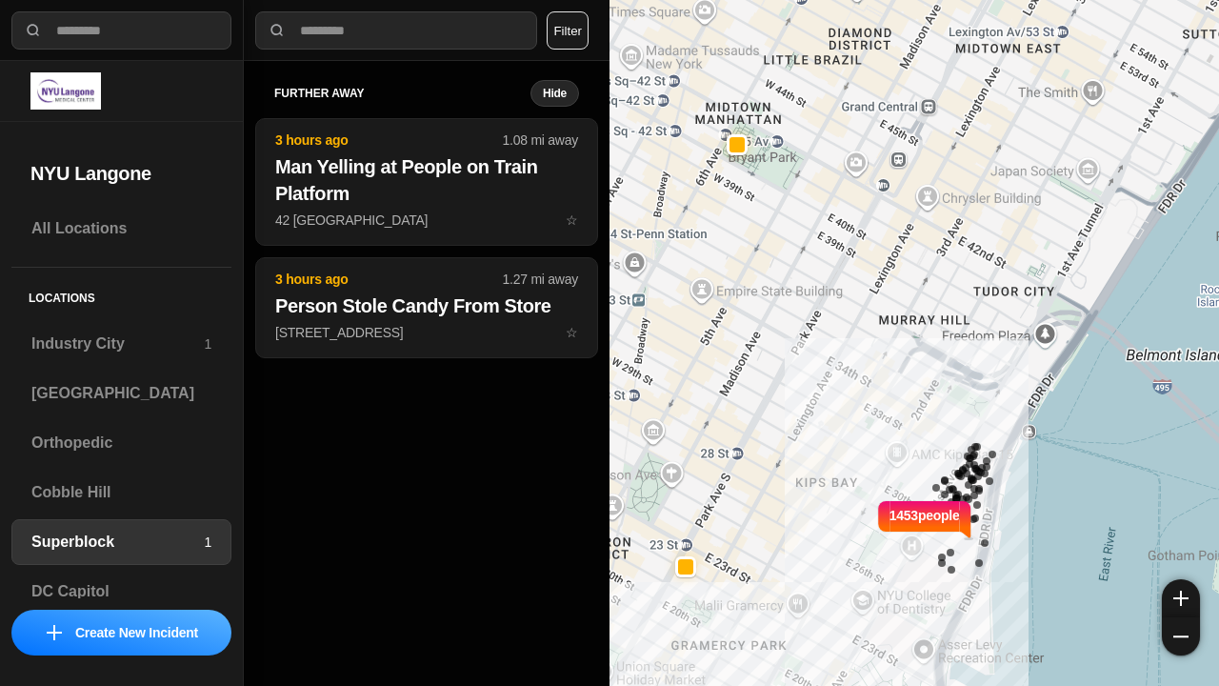
select select "*"
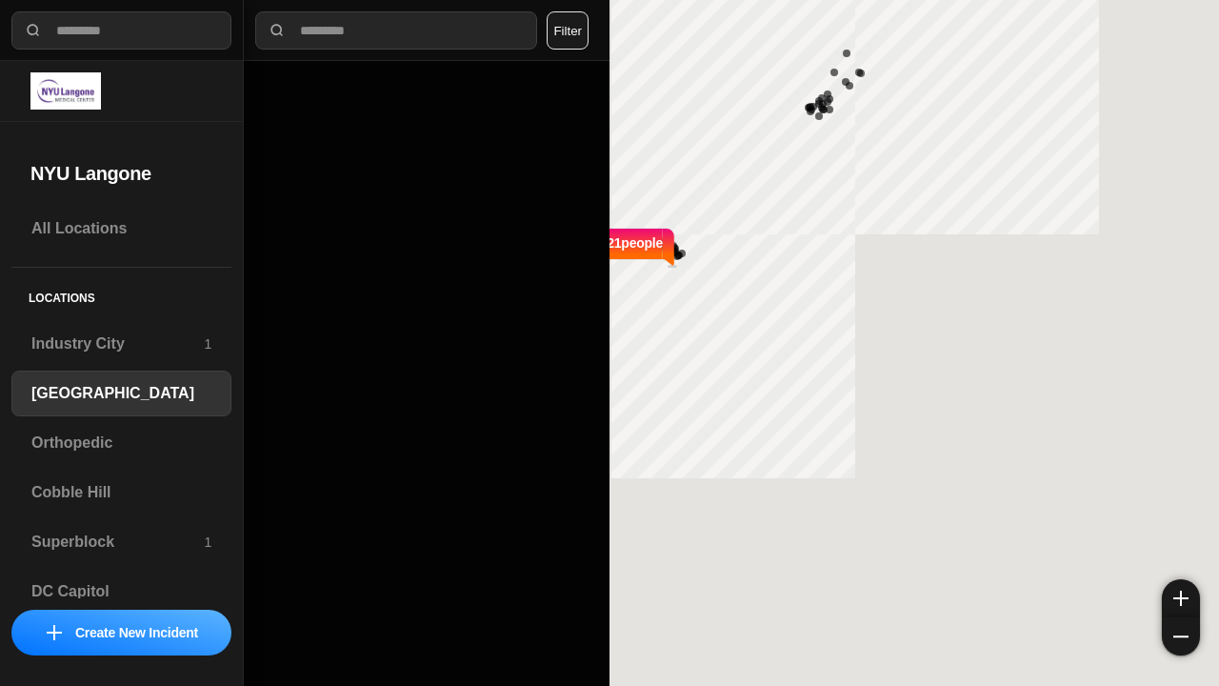
select select "*"
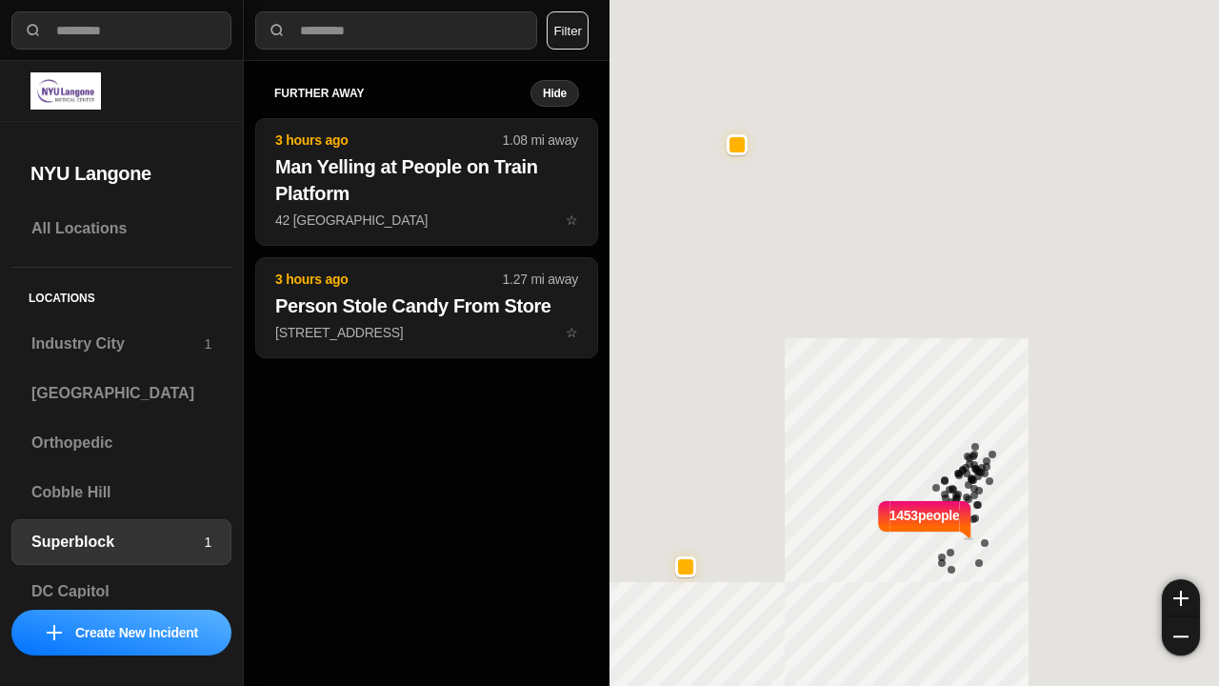
select select "*"
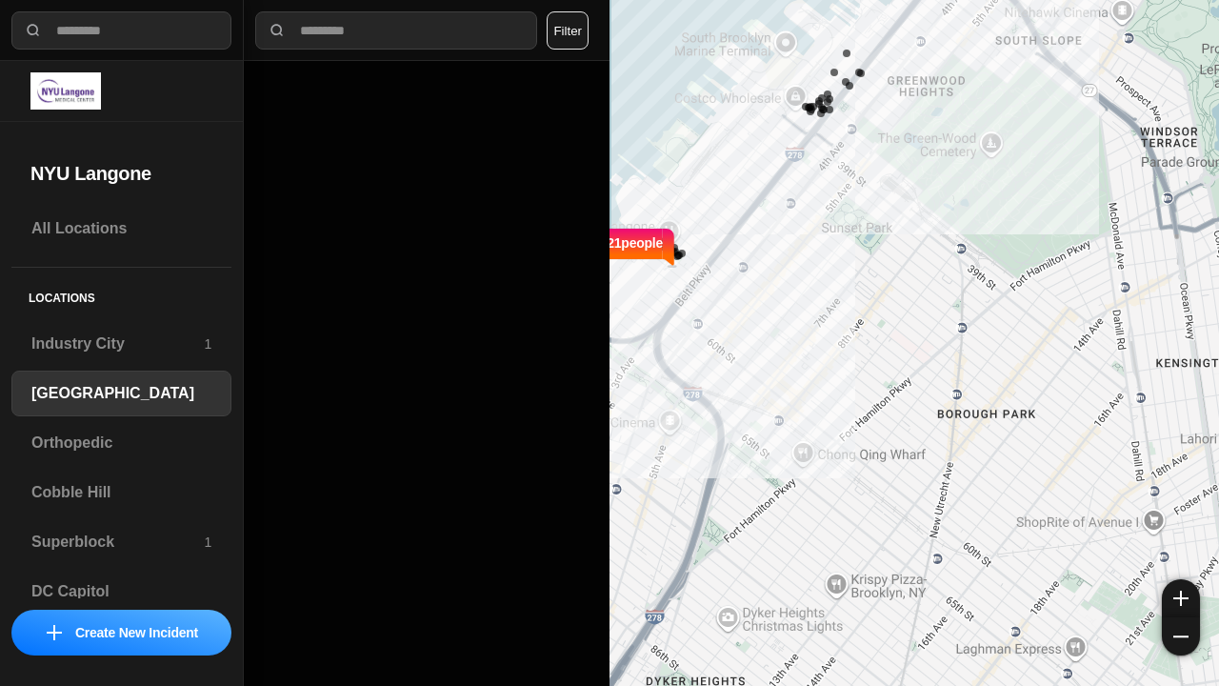
select select "*"
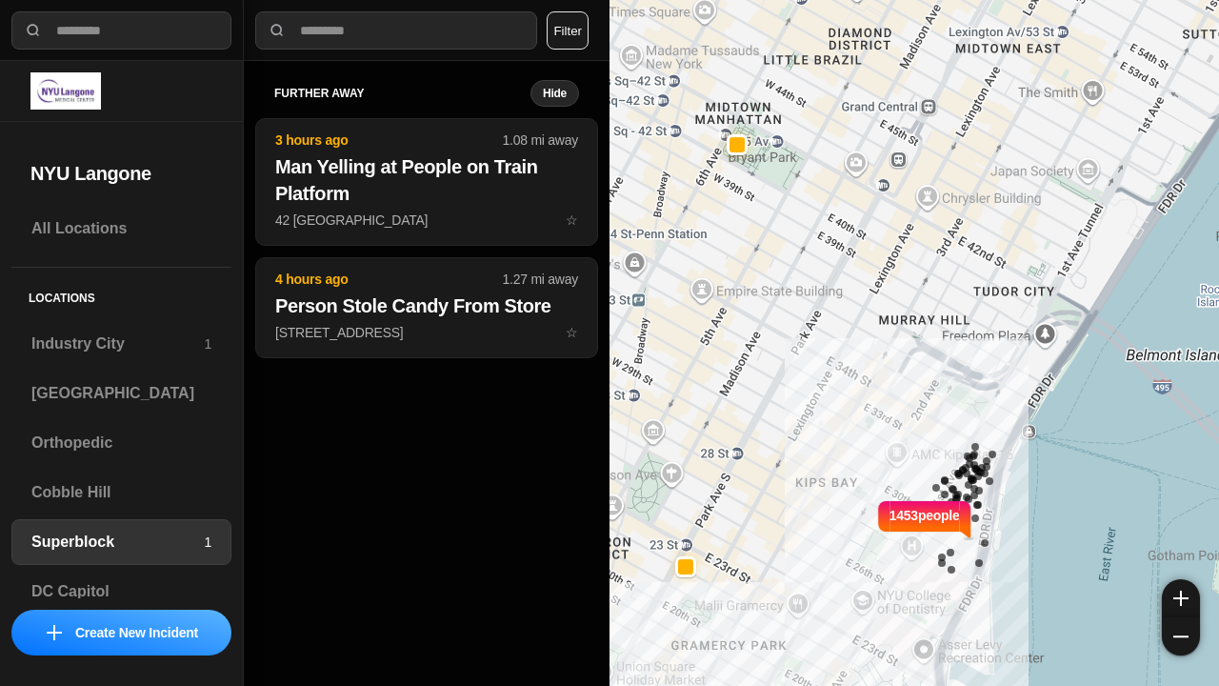
select select "*"
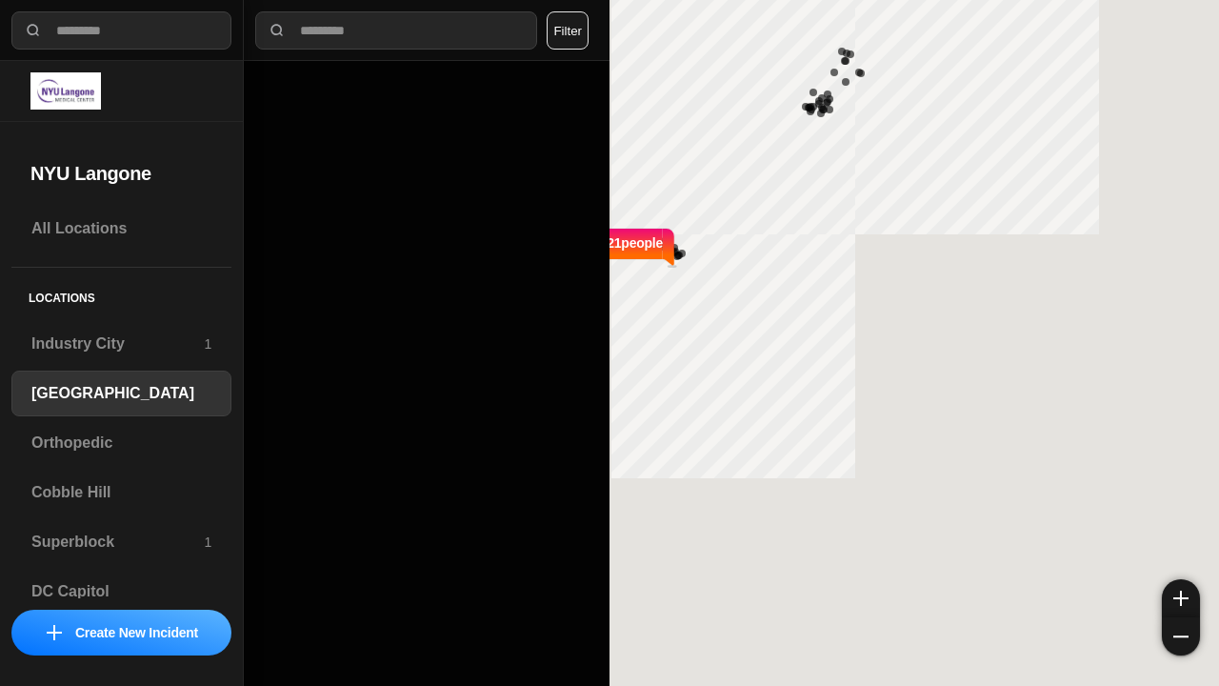
select select "*"
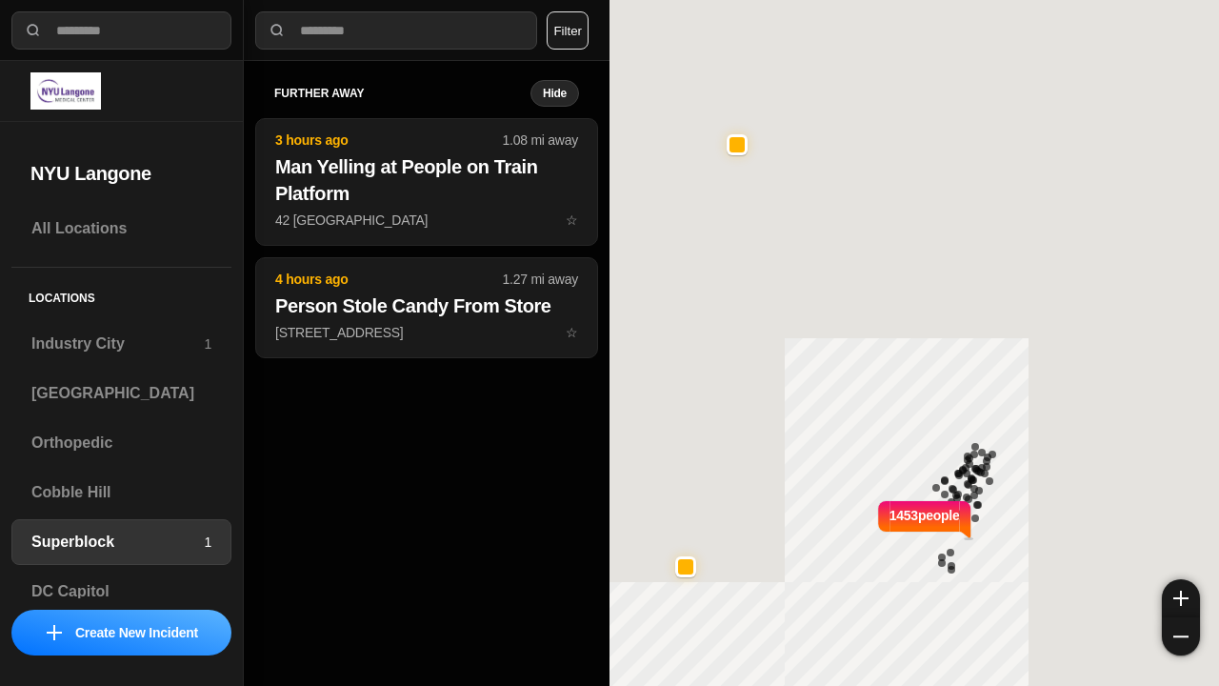
select select "*"
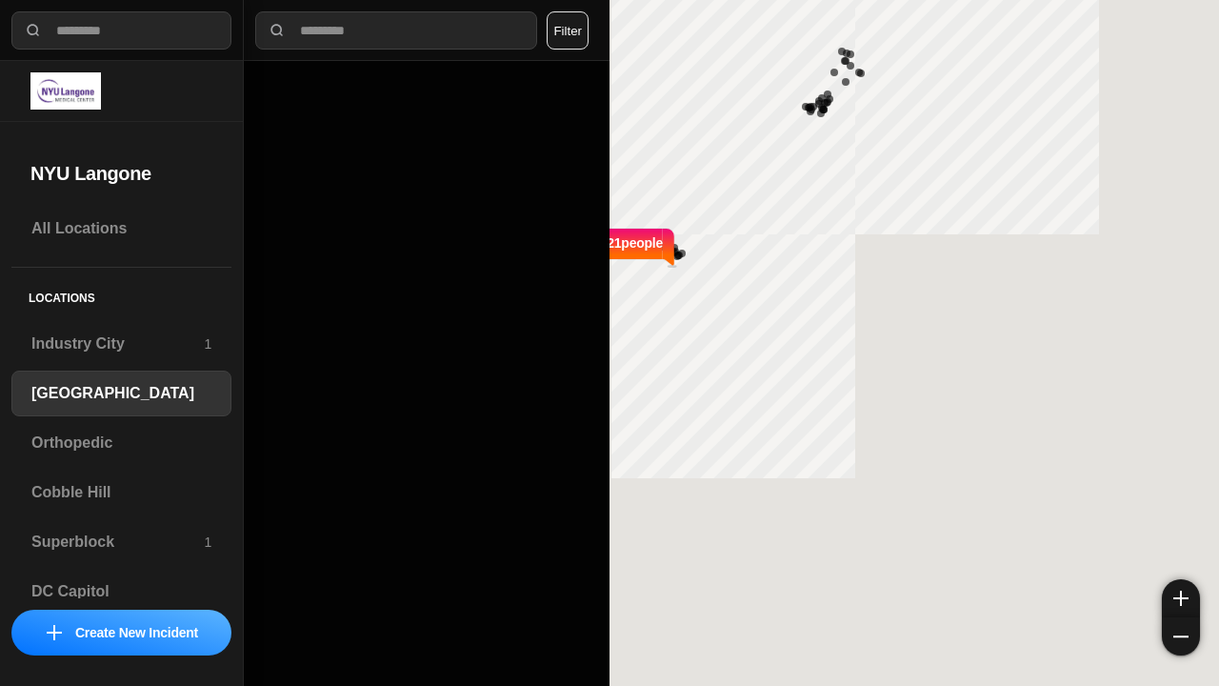
select select "*"
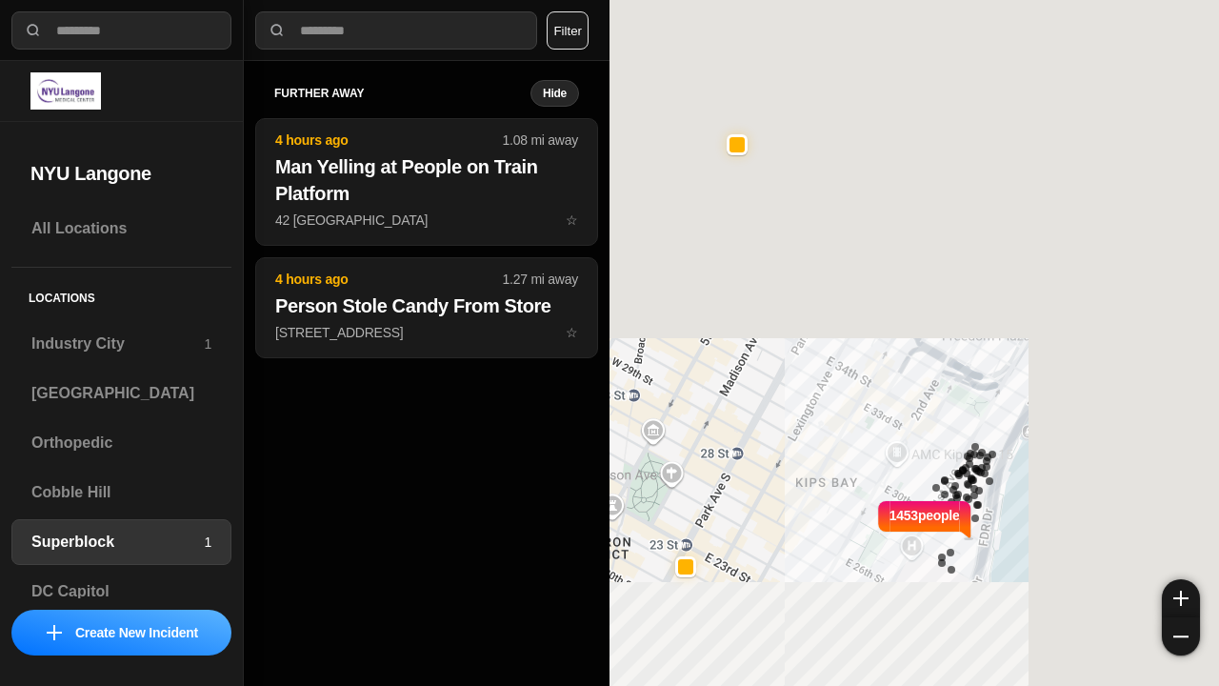
select select "*"
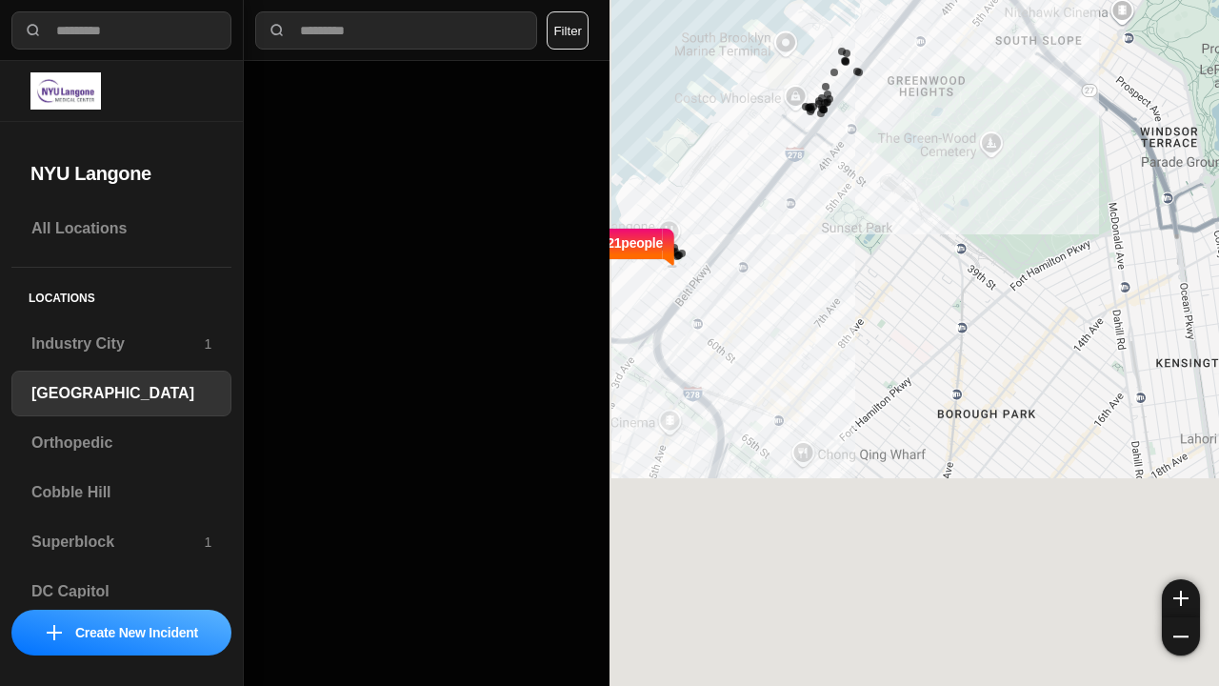
select select "*"
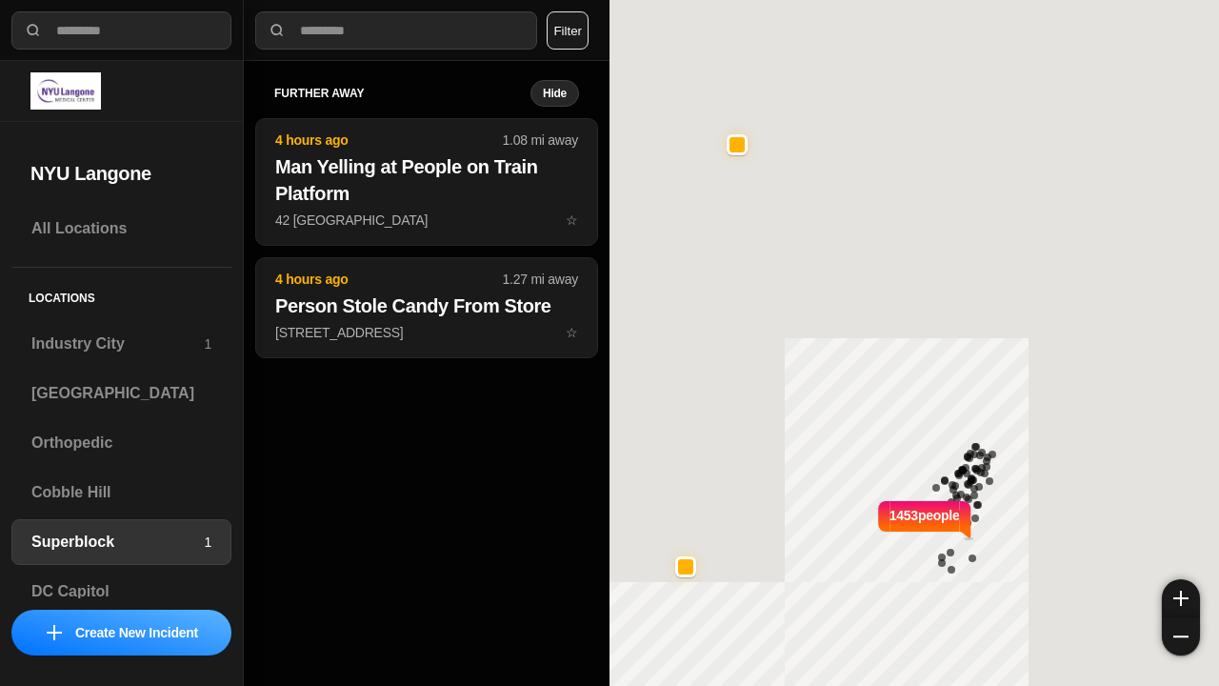
select select "*"
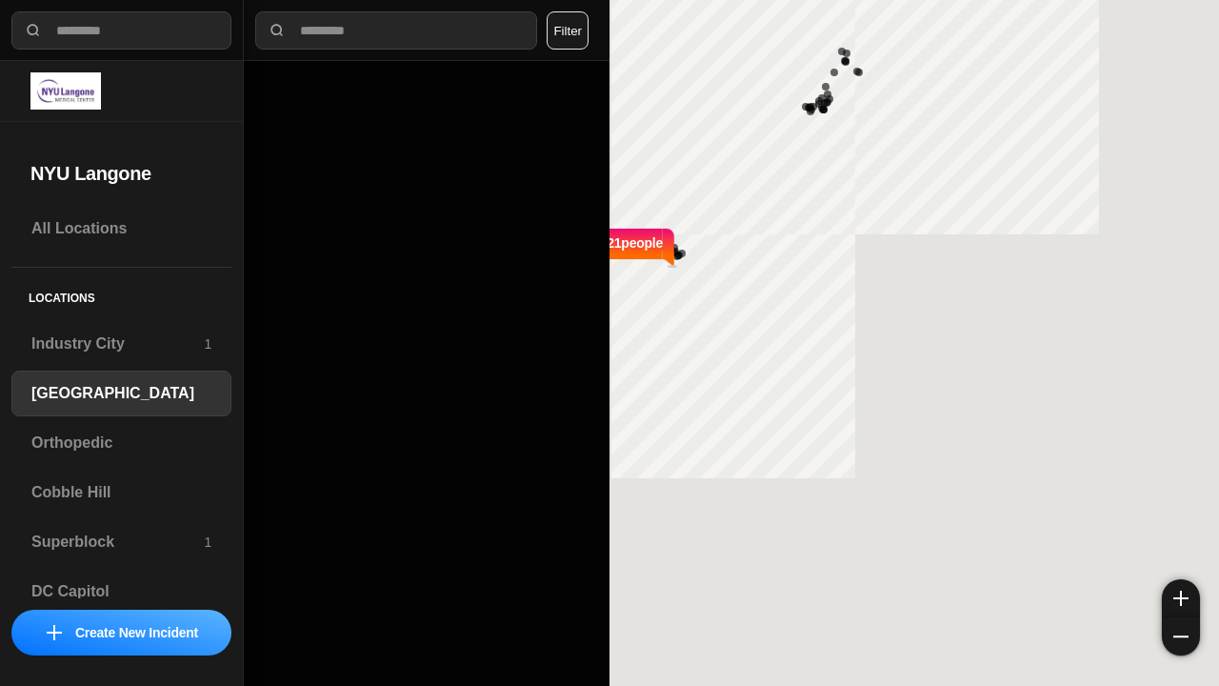
select select "*"
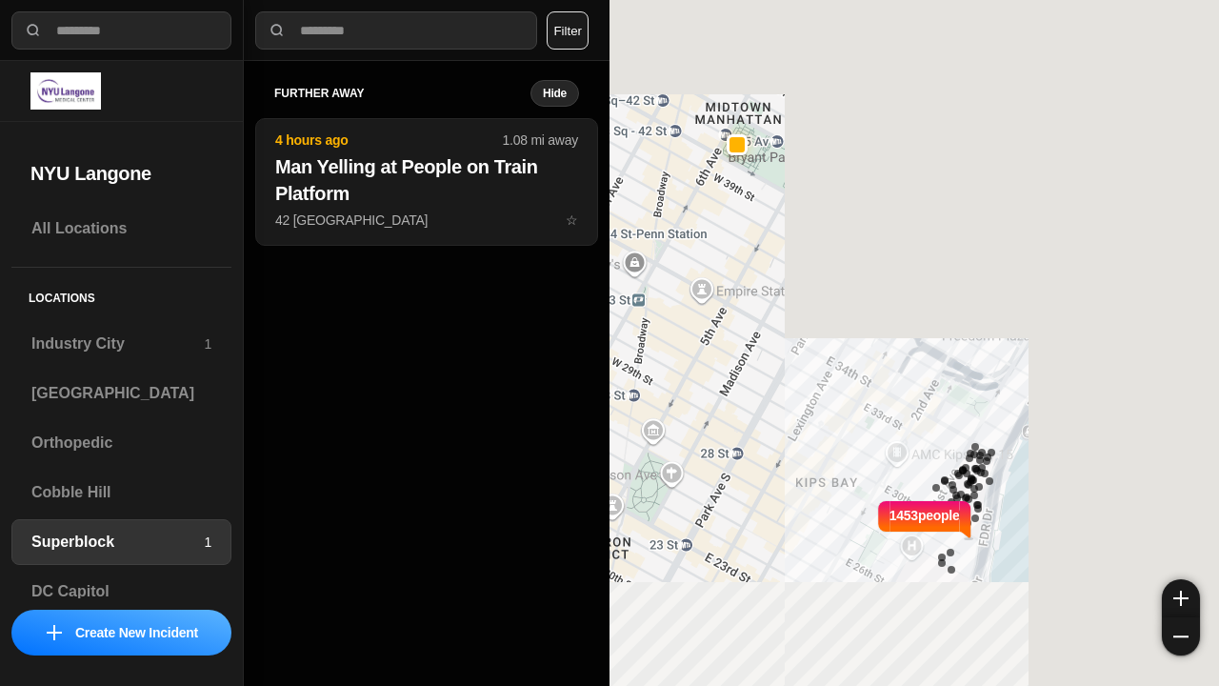
select select "*"
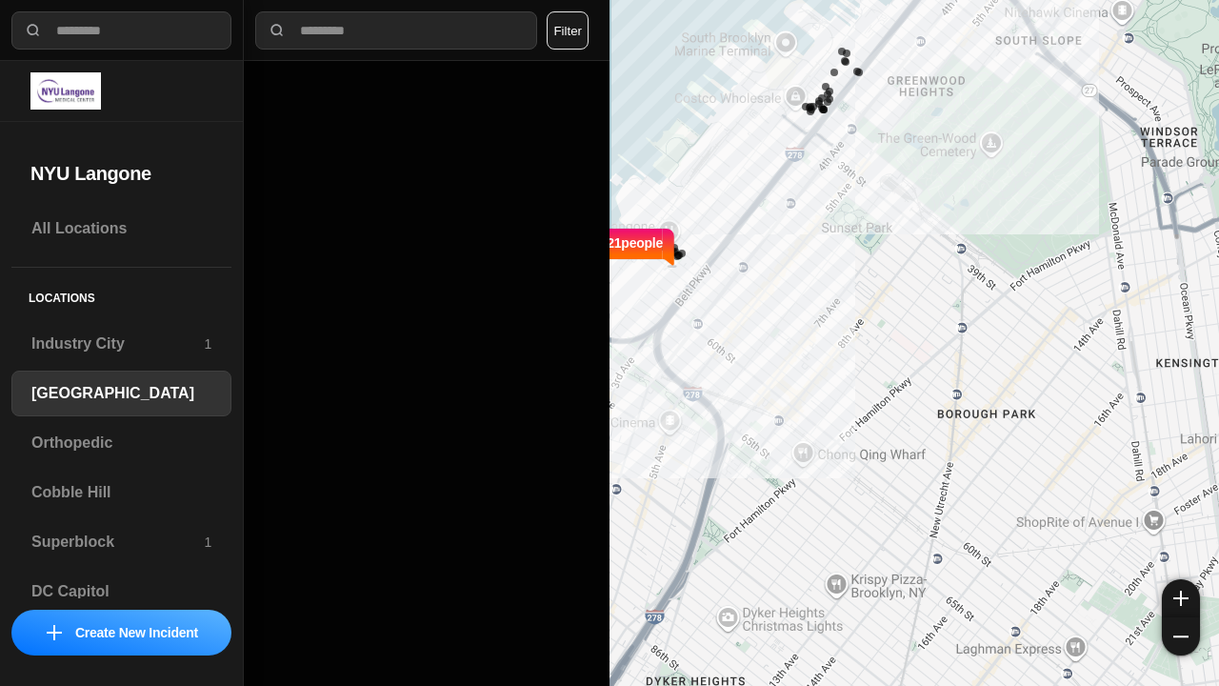
select select "*"
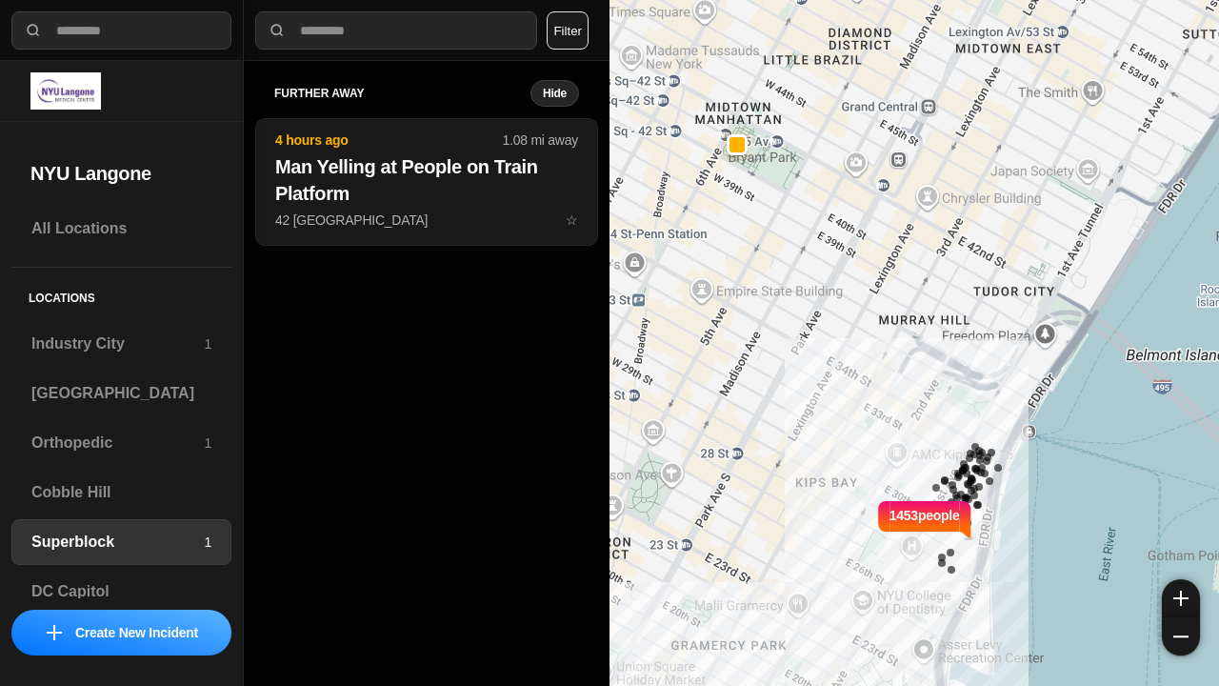
select select "*"
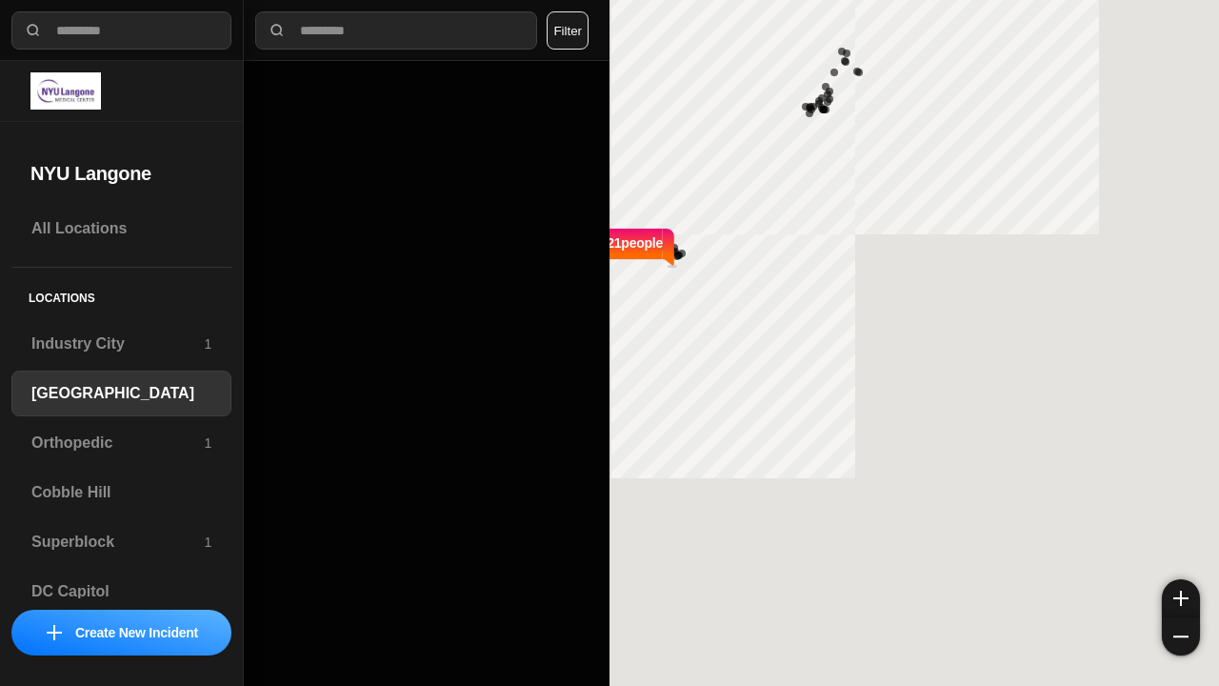
select select "*"
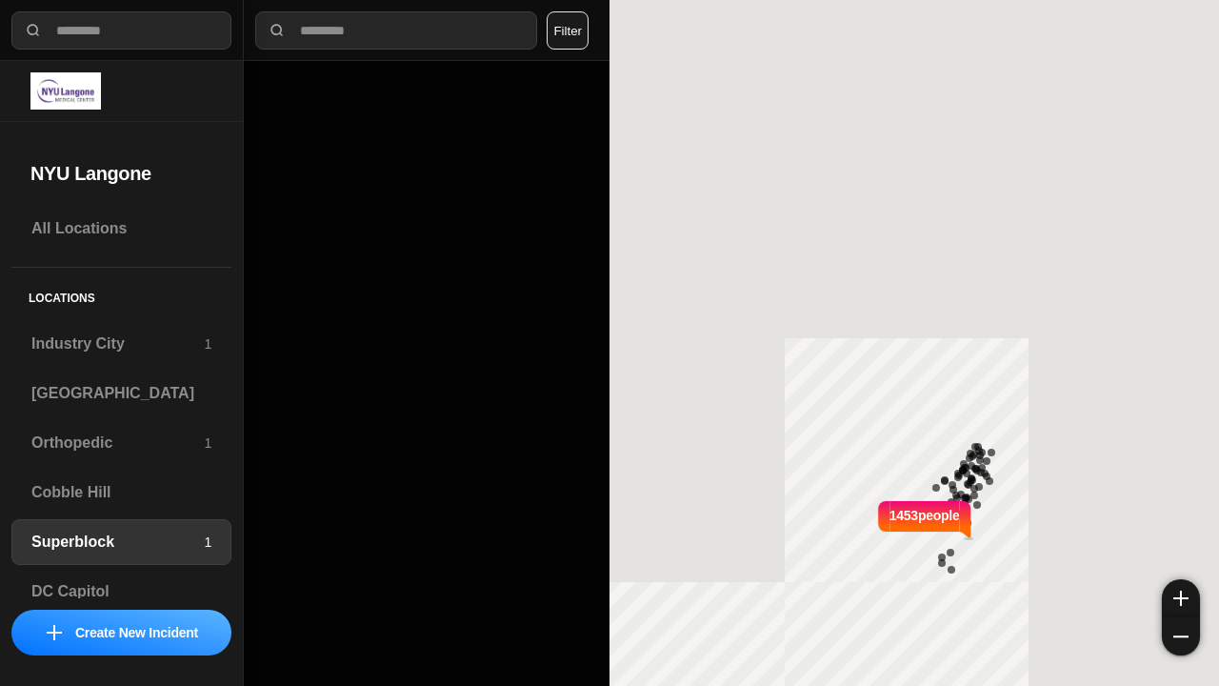
select select "*"
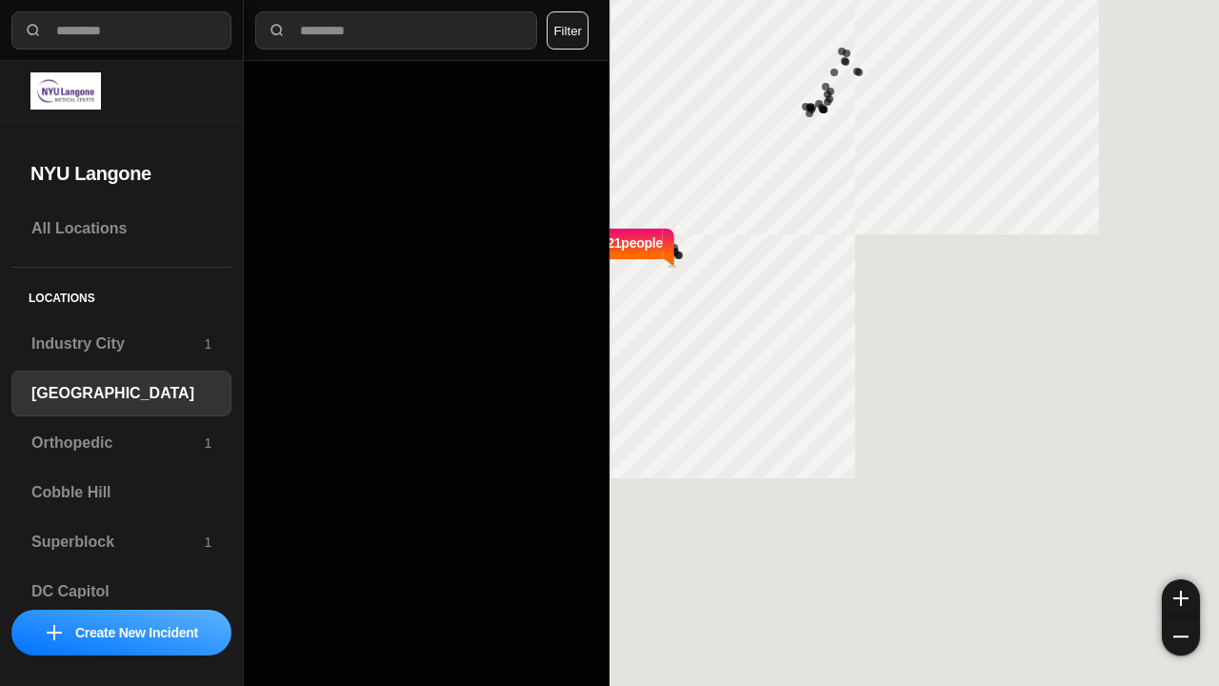
select select "*"
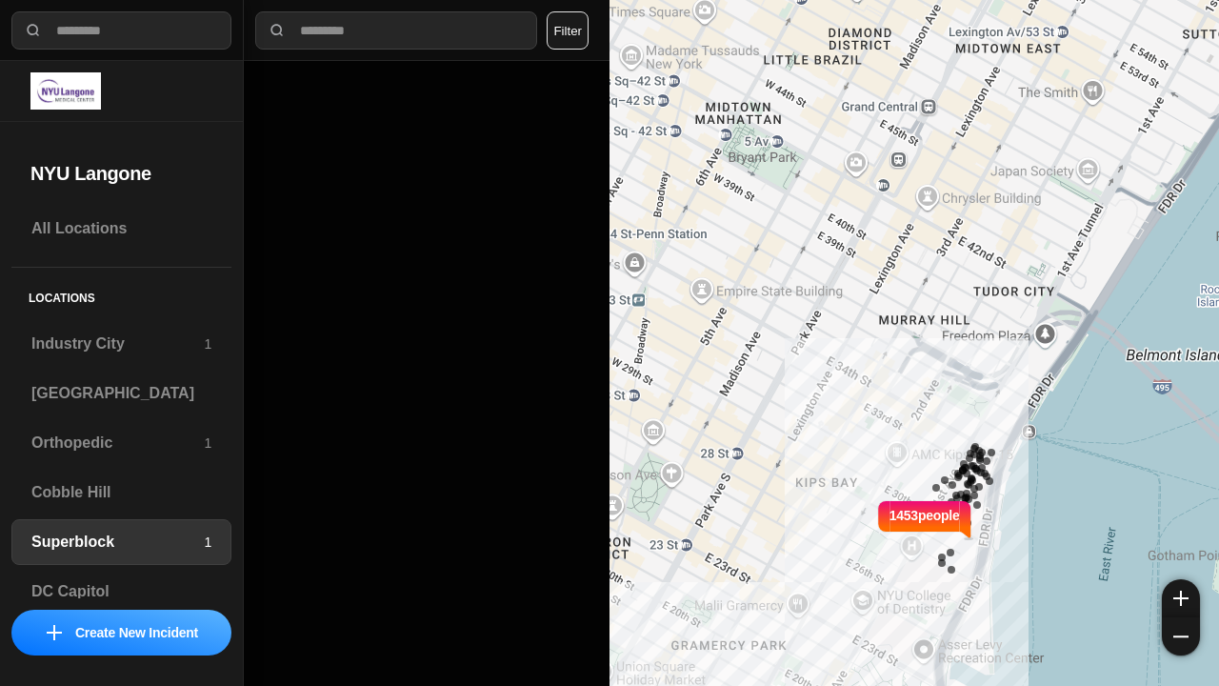
select select "*"
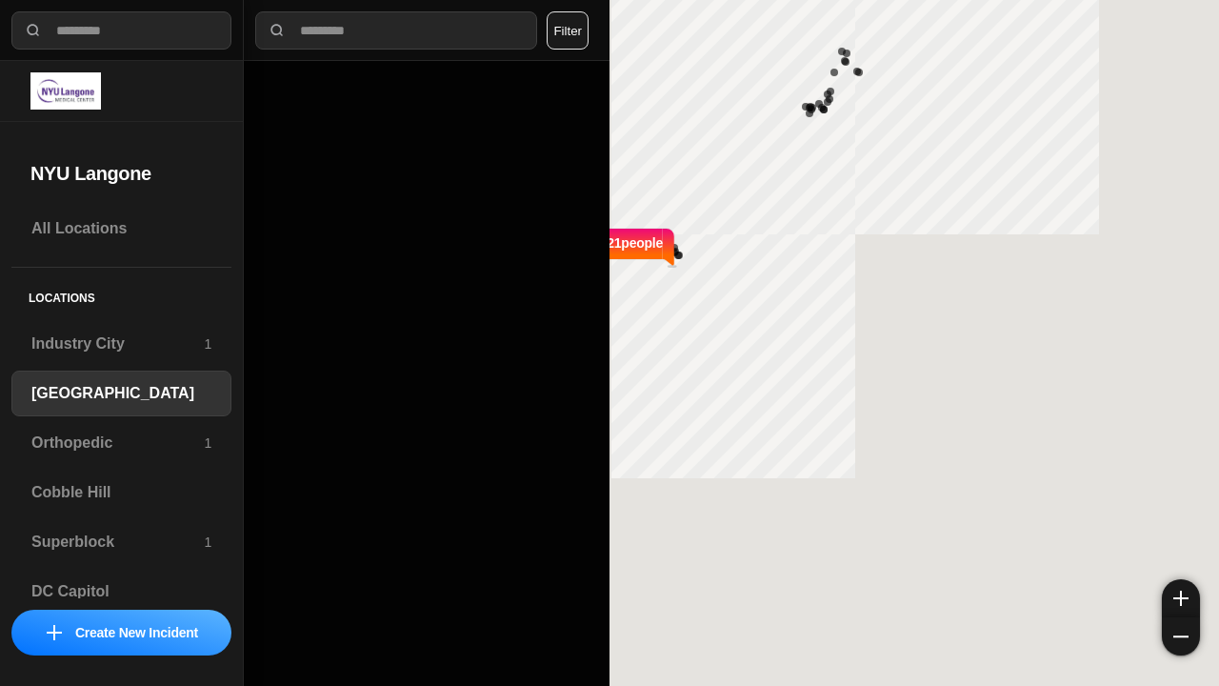
select select "*"
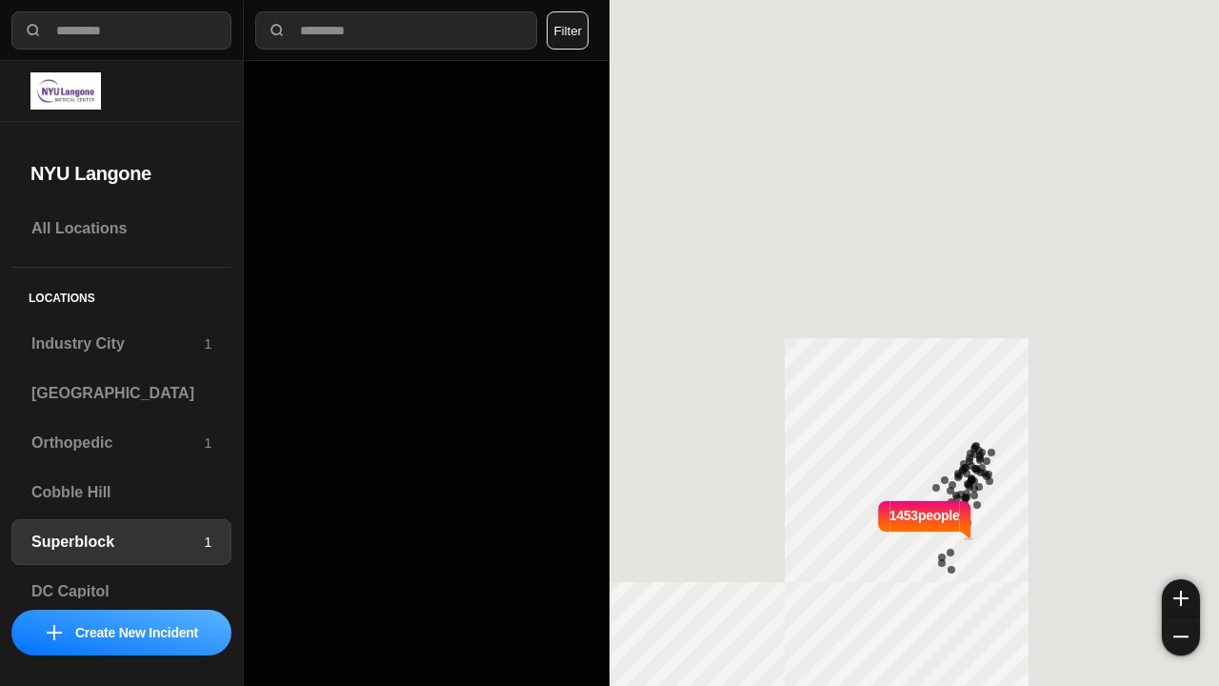
select select "*"
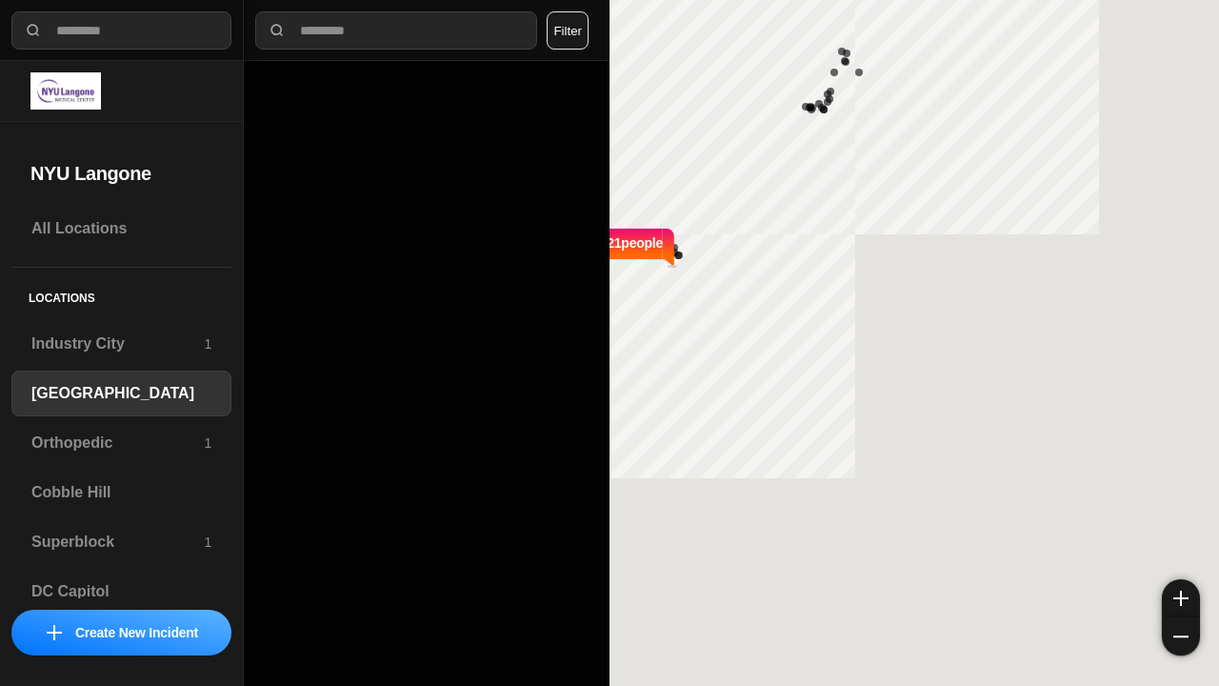
select select "*"
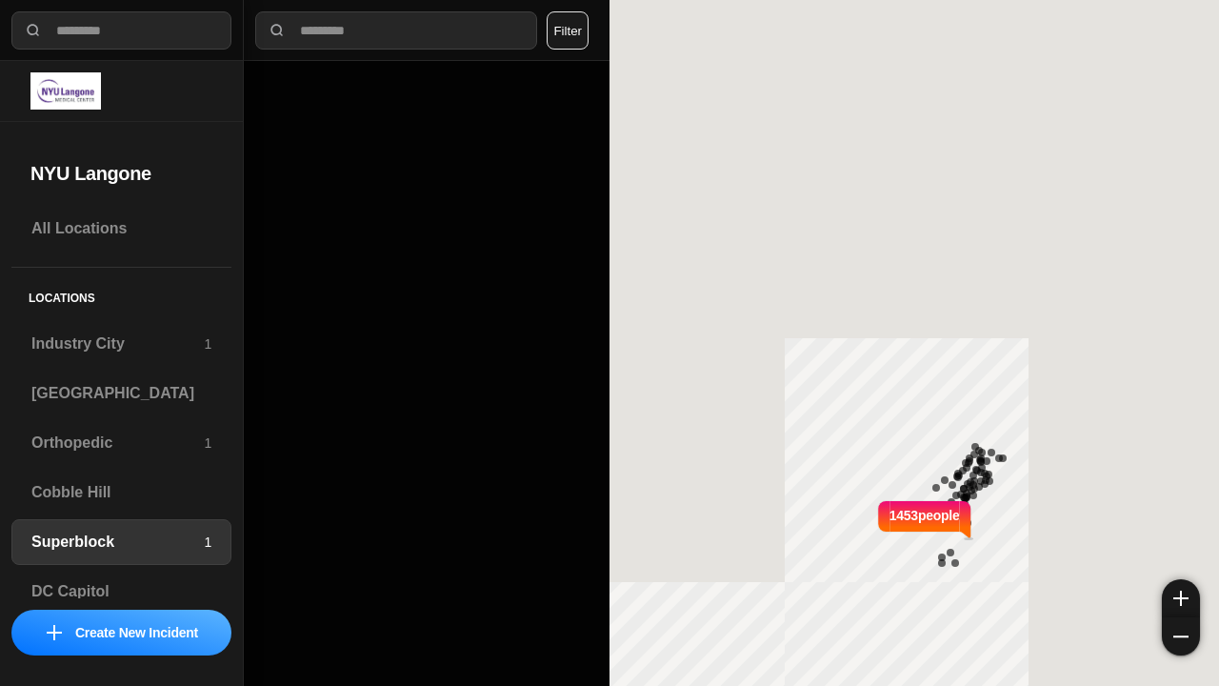
select select "*"
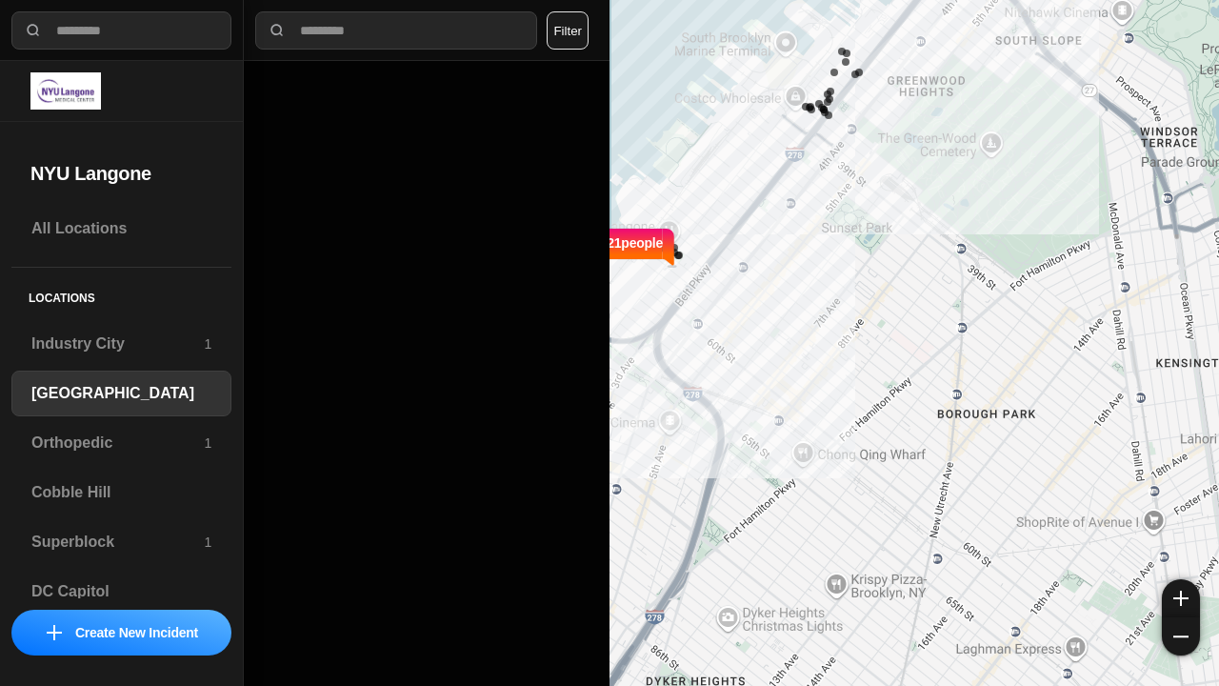
select select "*"
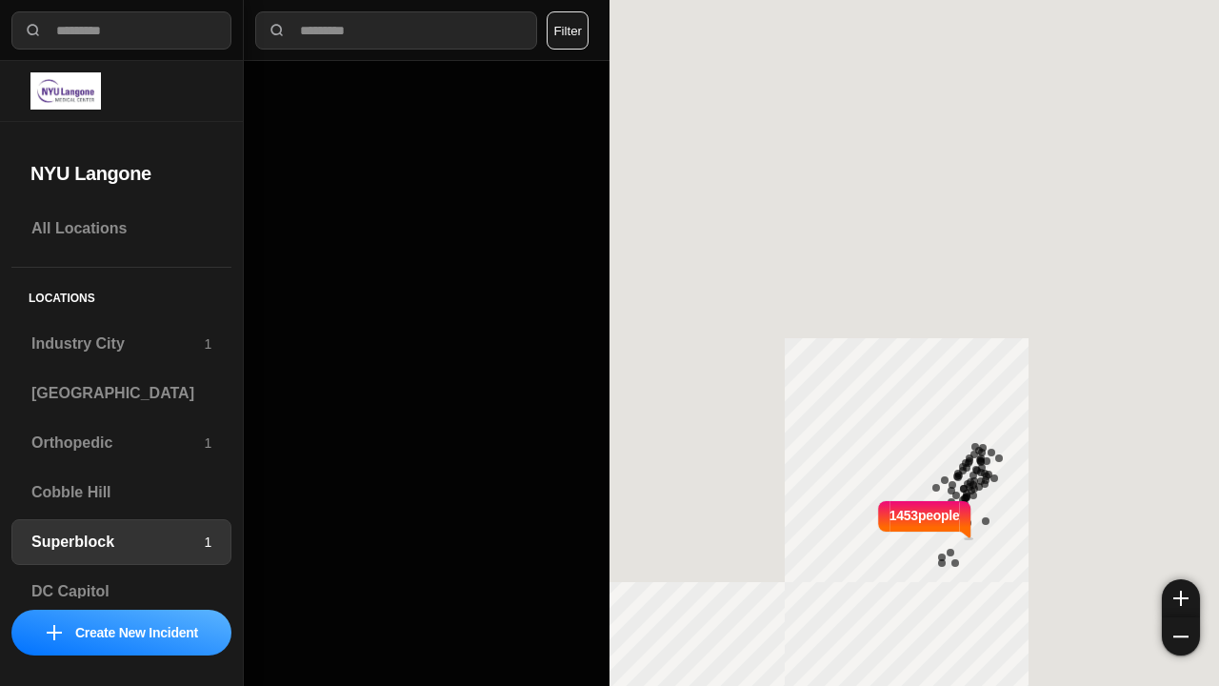
select select "*"
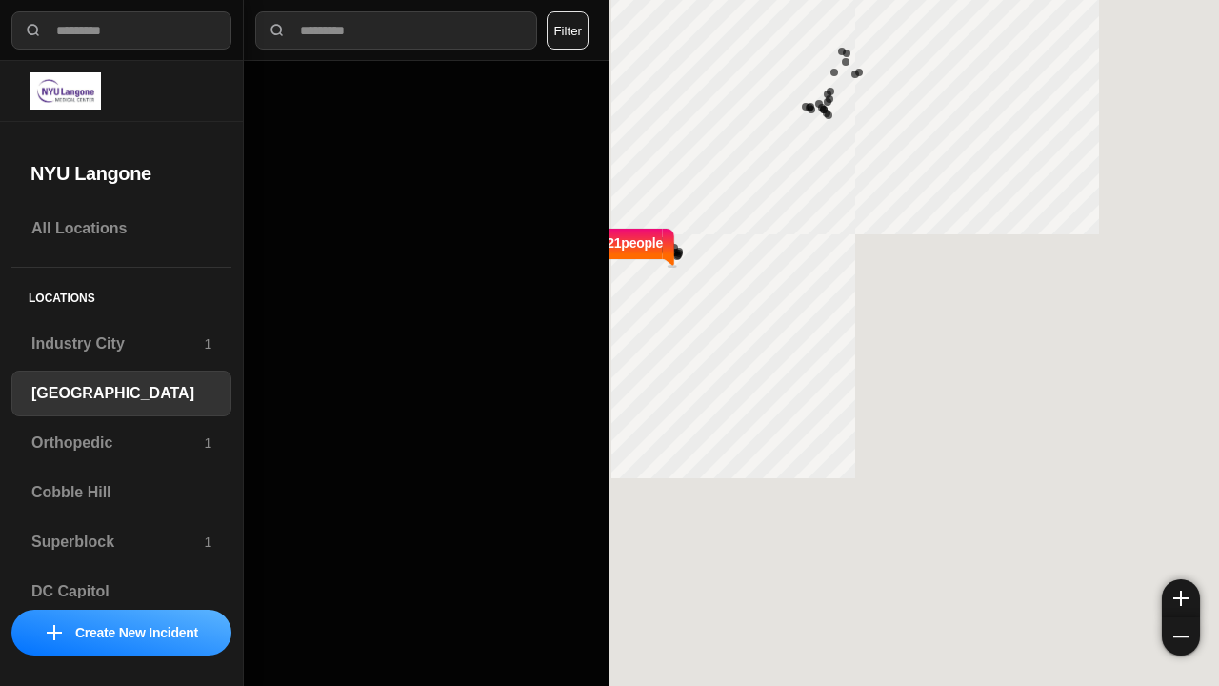
select select "*"
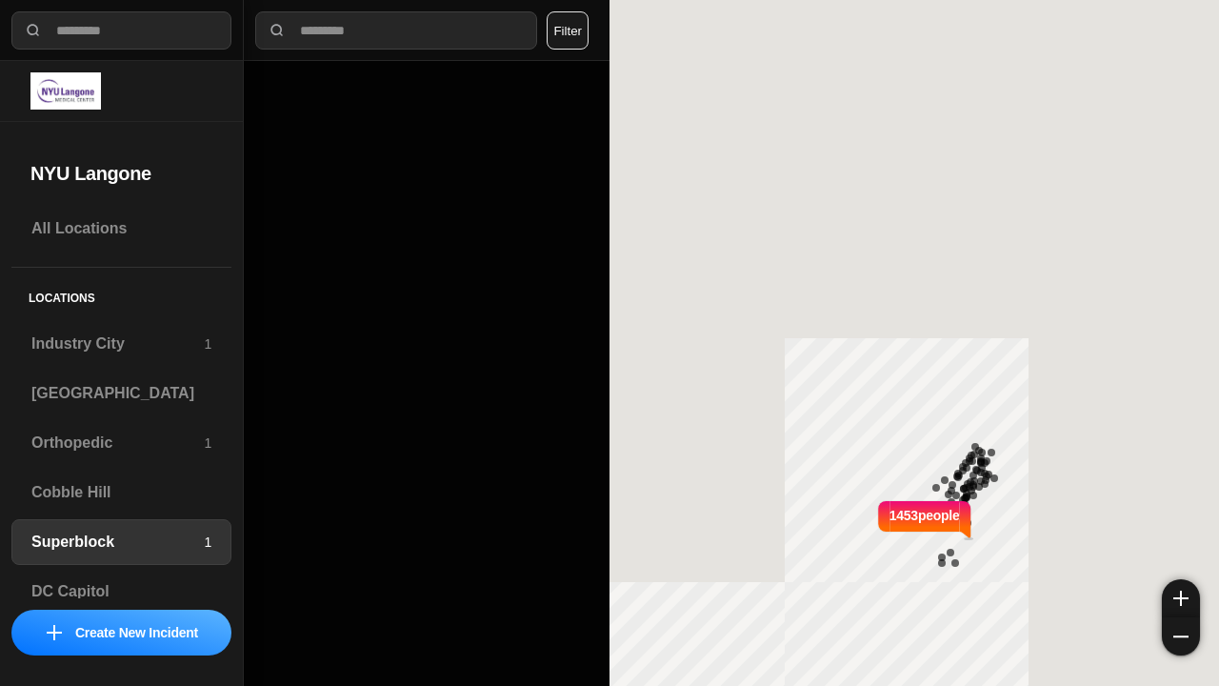
select select "*"
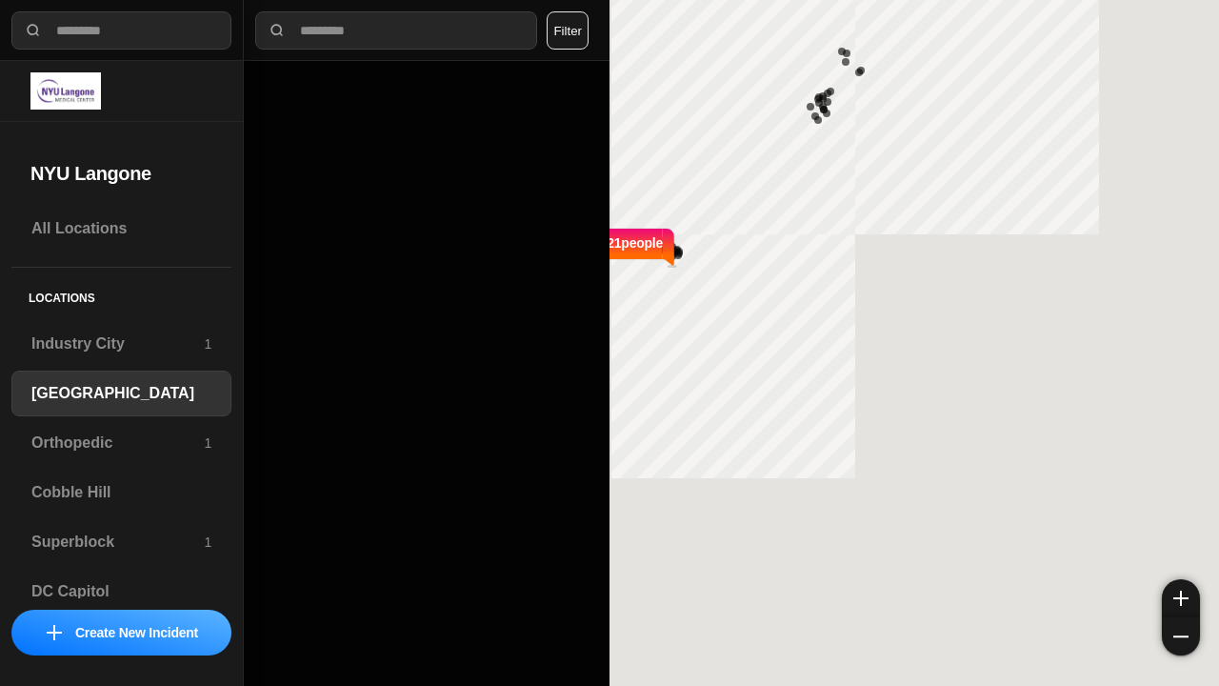
select select "*"
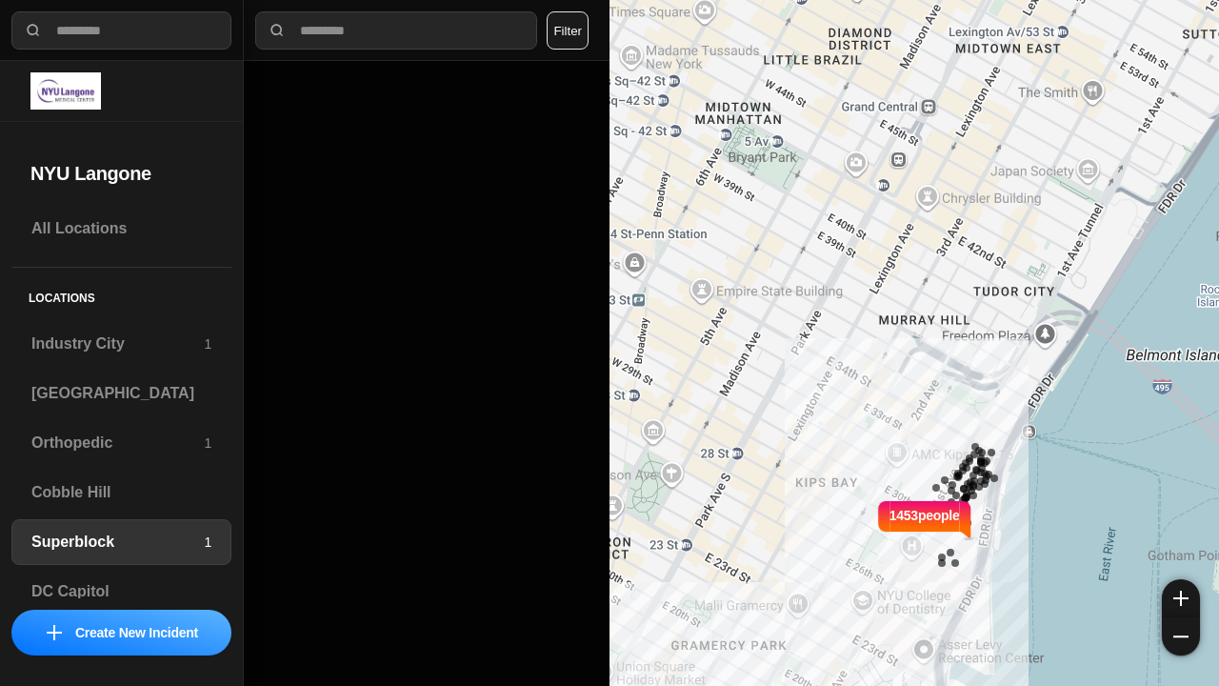
select select "*"
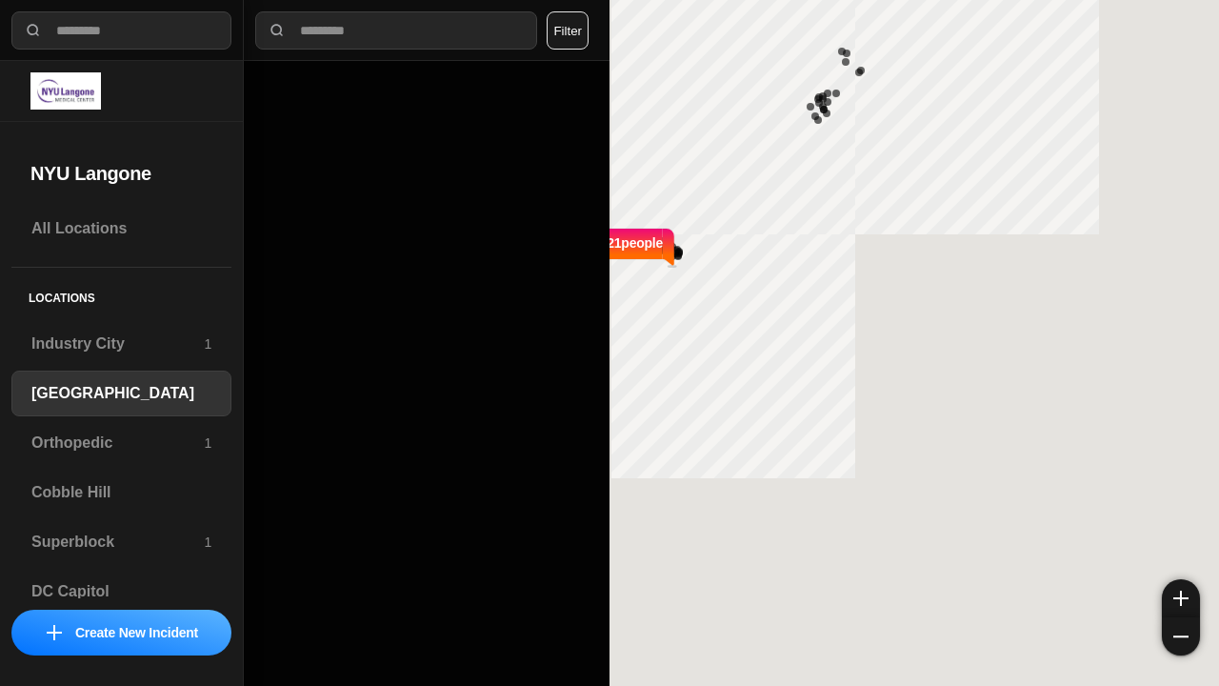
select select "*"
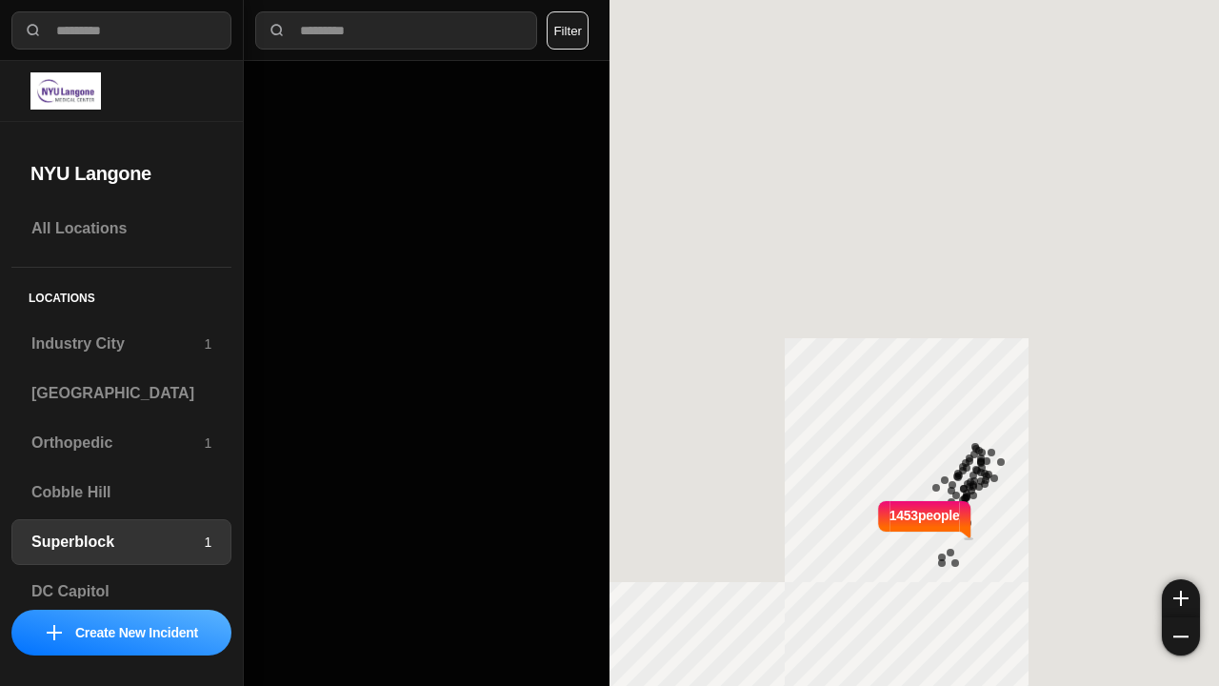
select select "*"
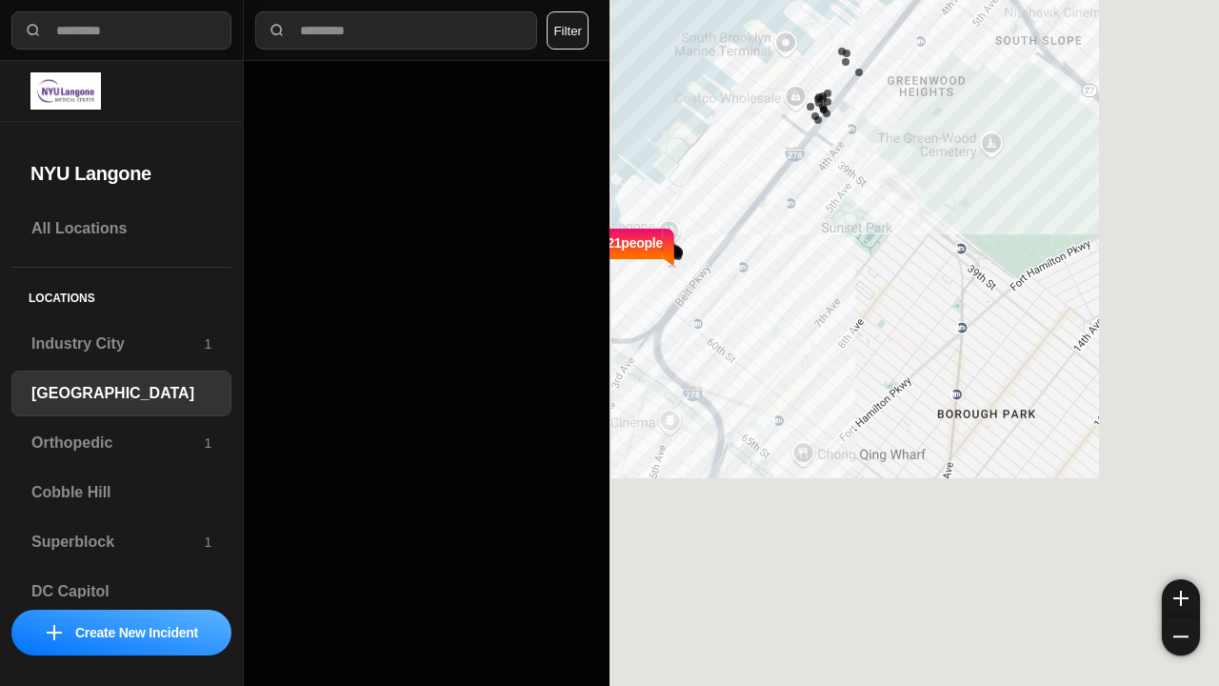
select select "*"
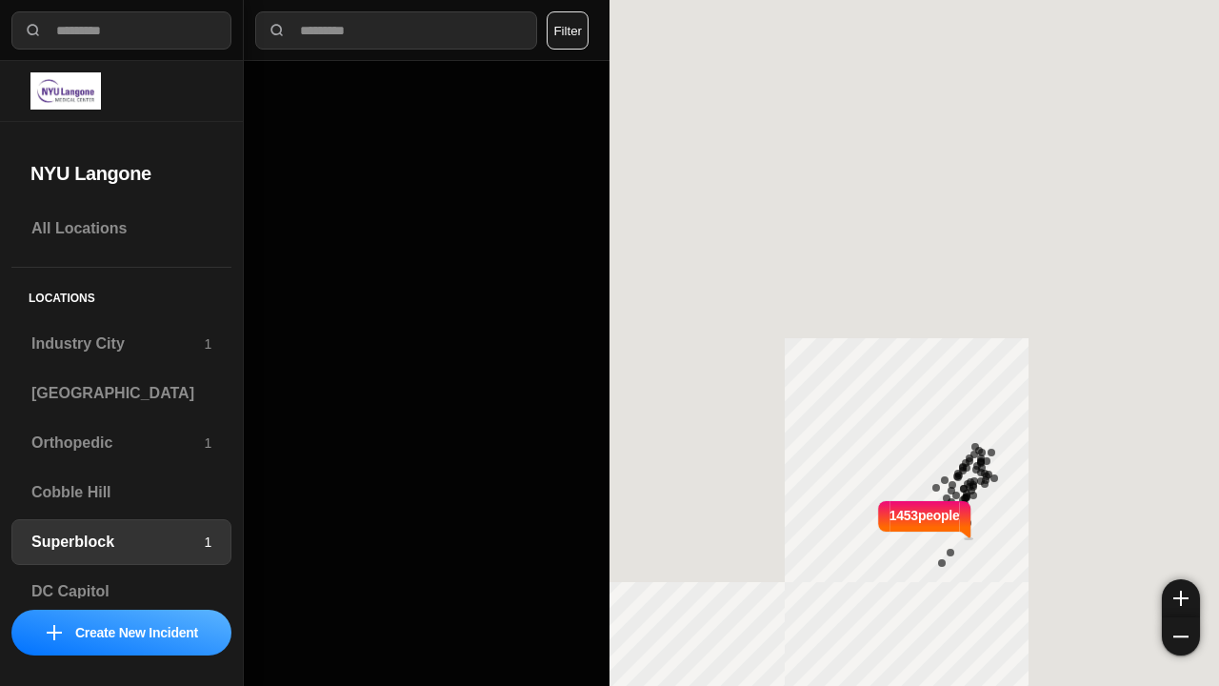
select select "*"
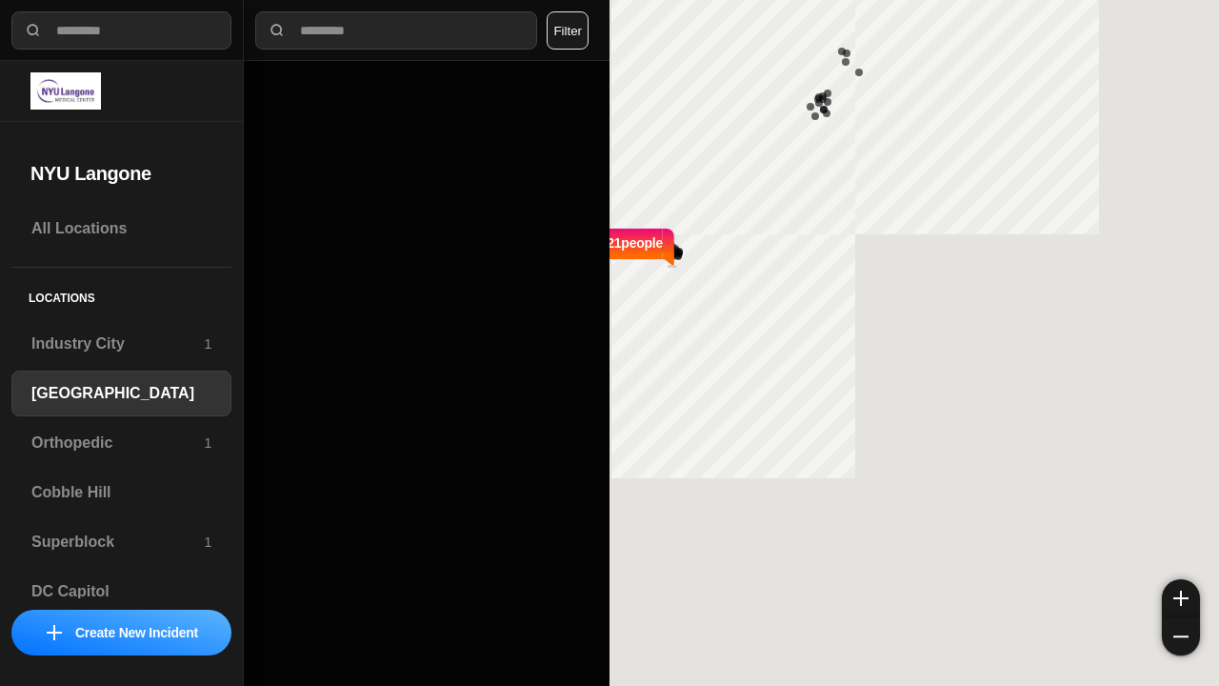
select select "*"
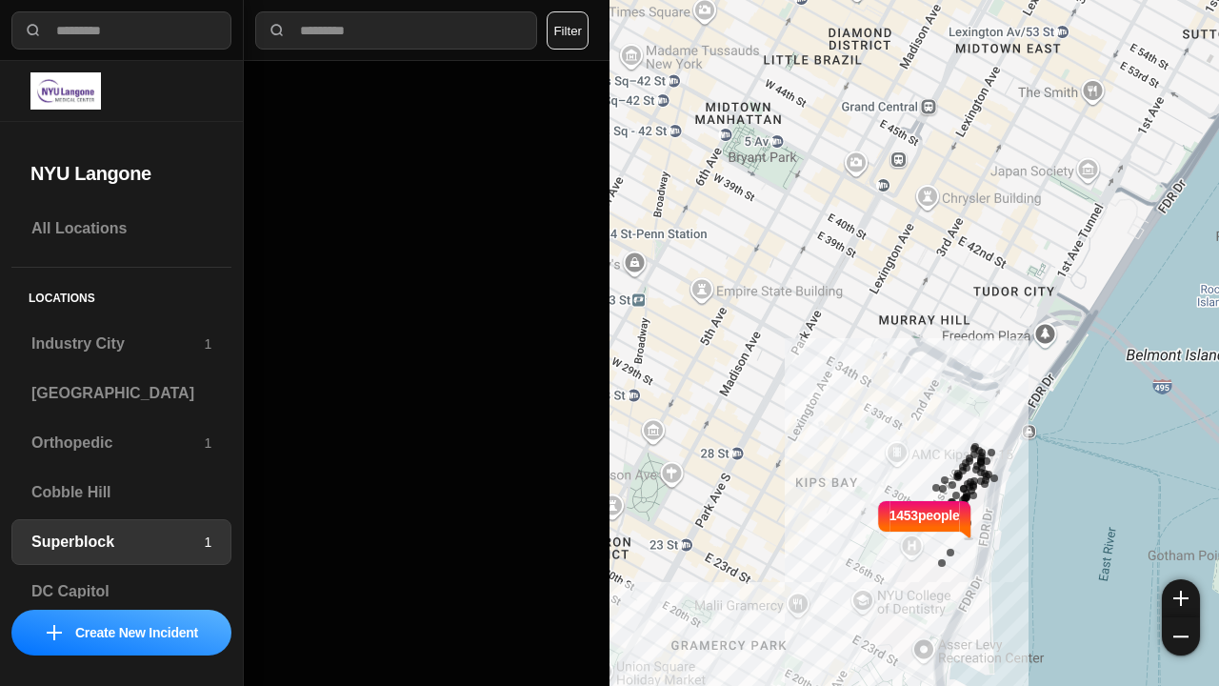
select select "*"
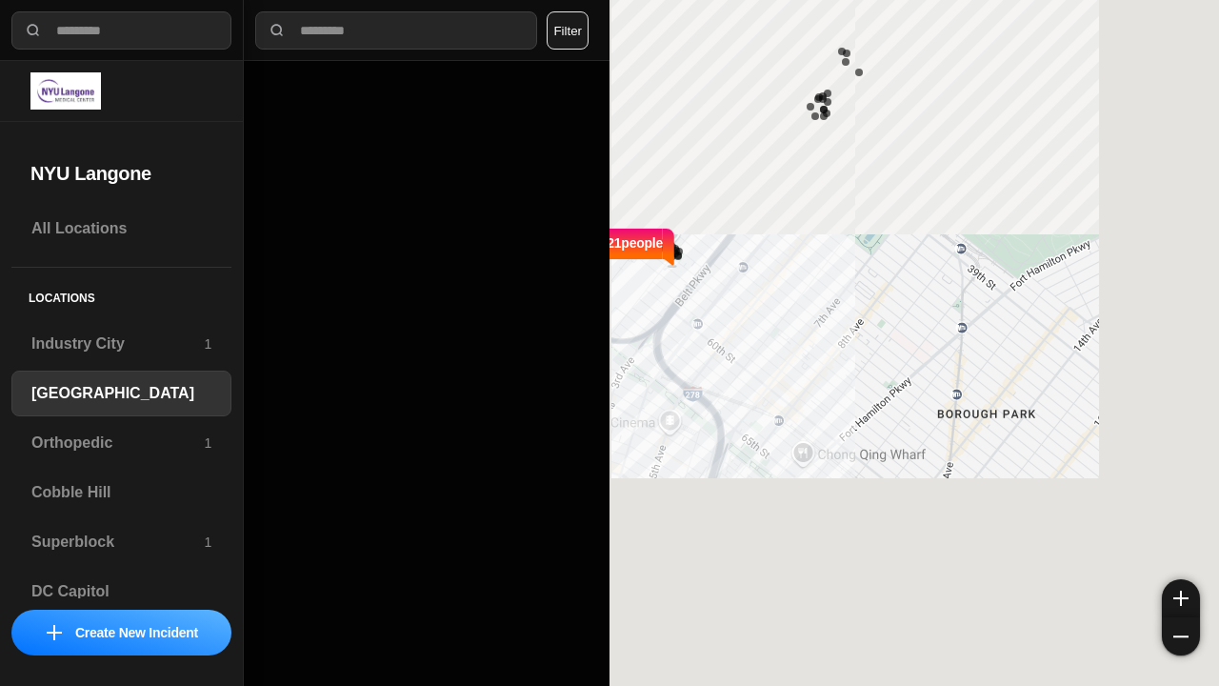
select select "*"
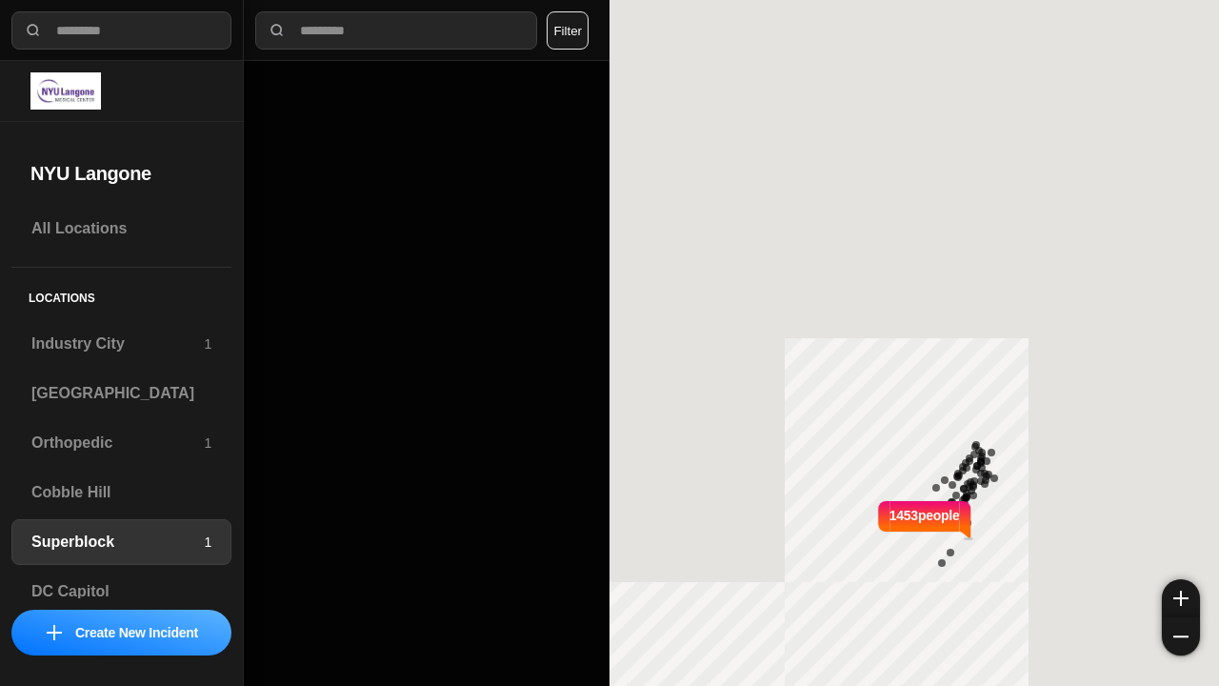
select select "*"
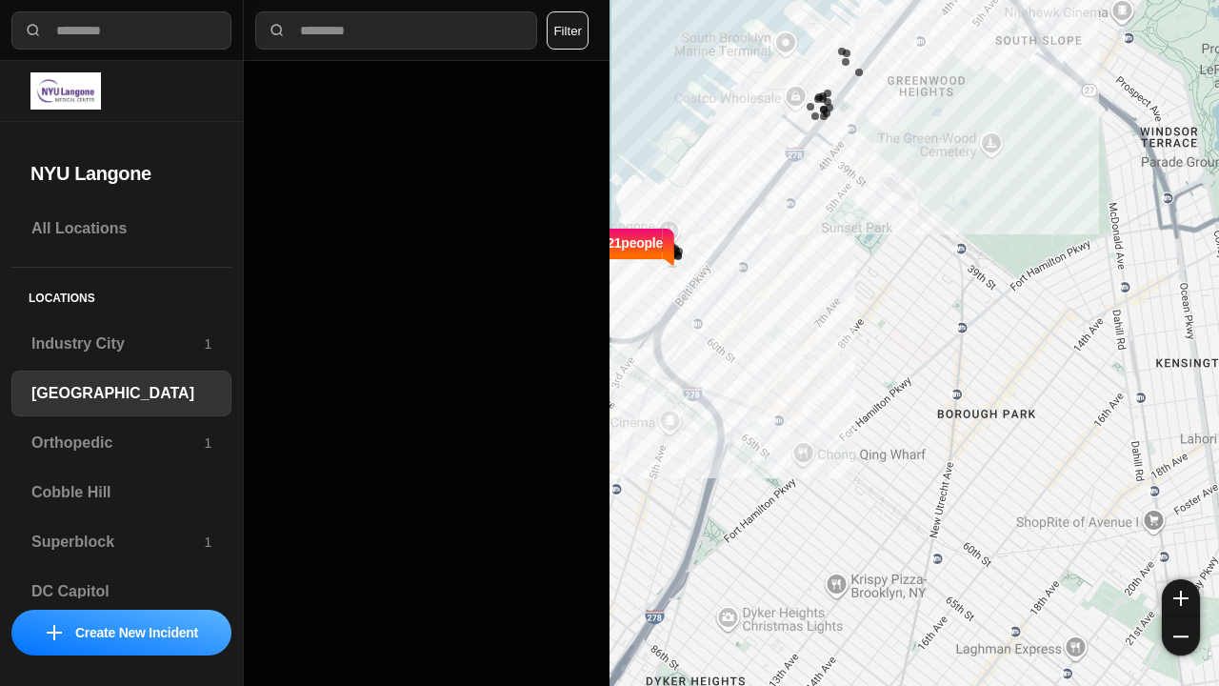
select select "*"
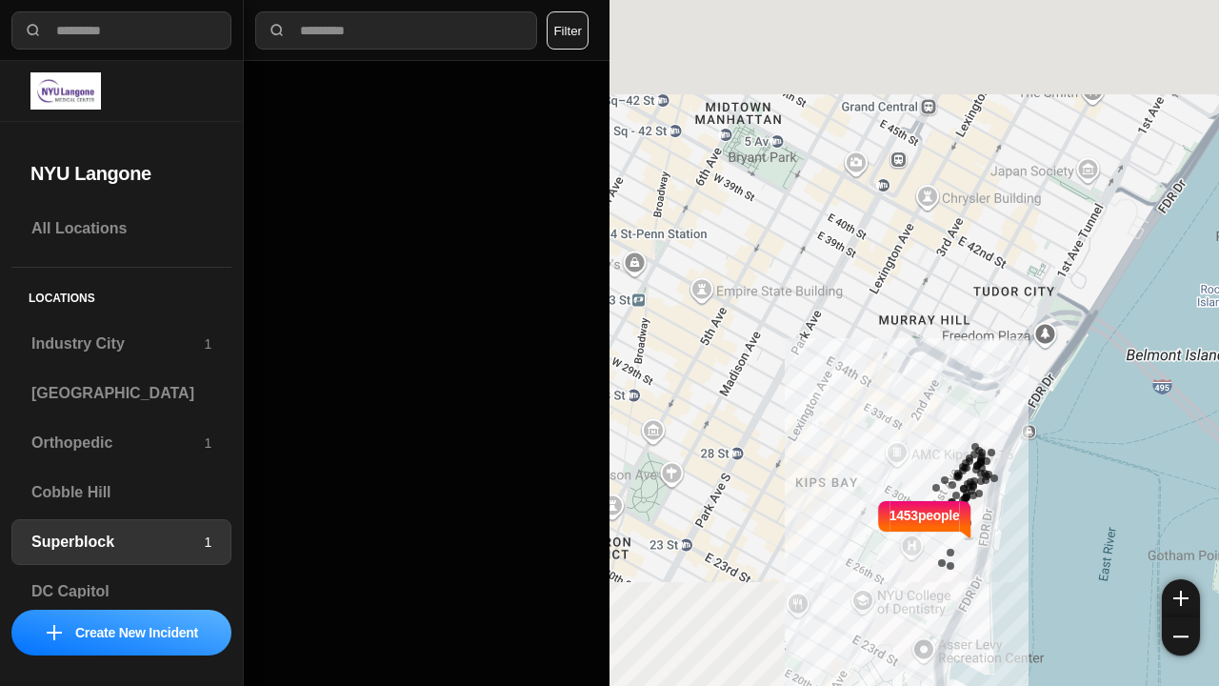
select select "*"
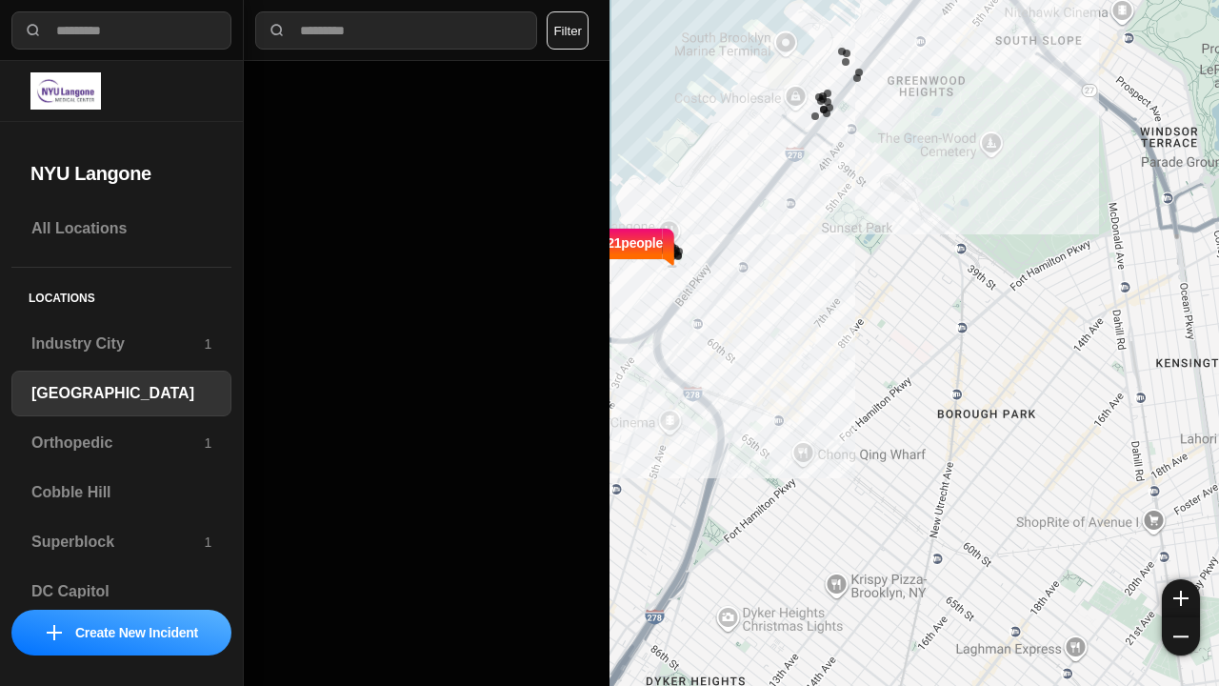
select select "*"
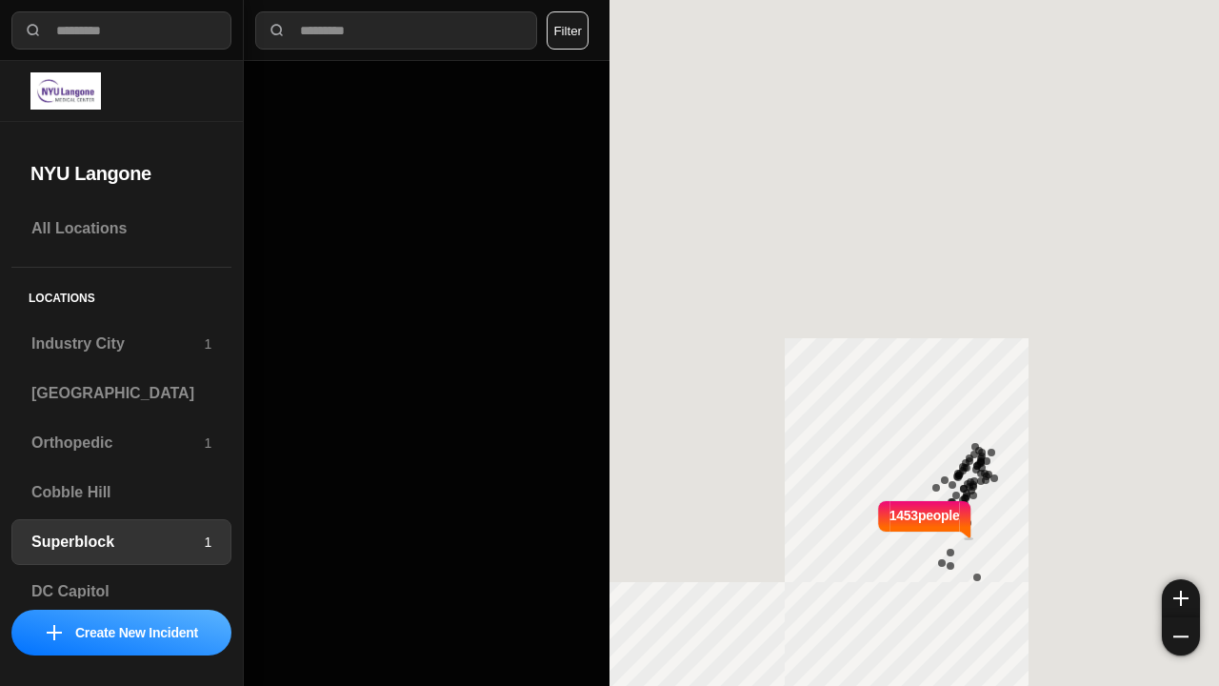
select select "*"
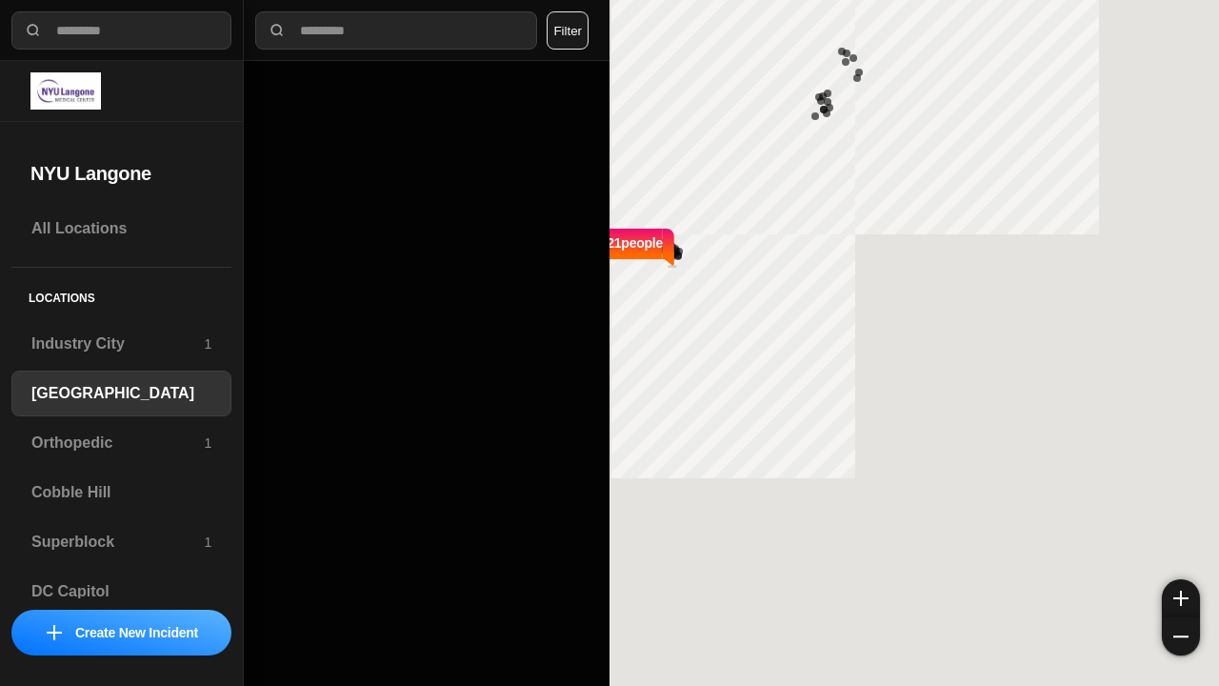
select select "*"
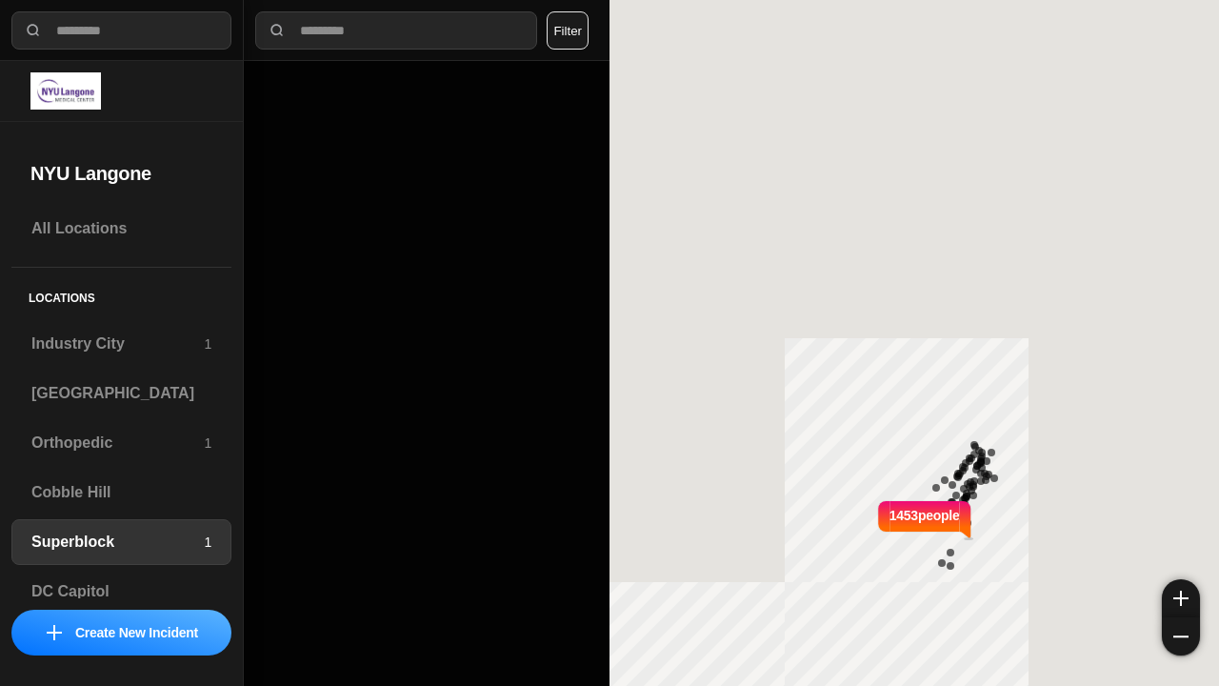
select select "*"
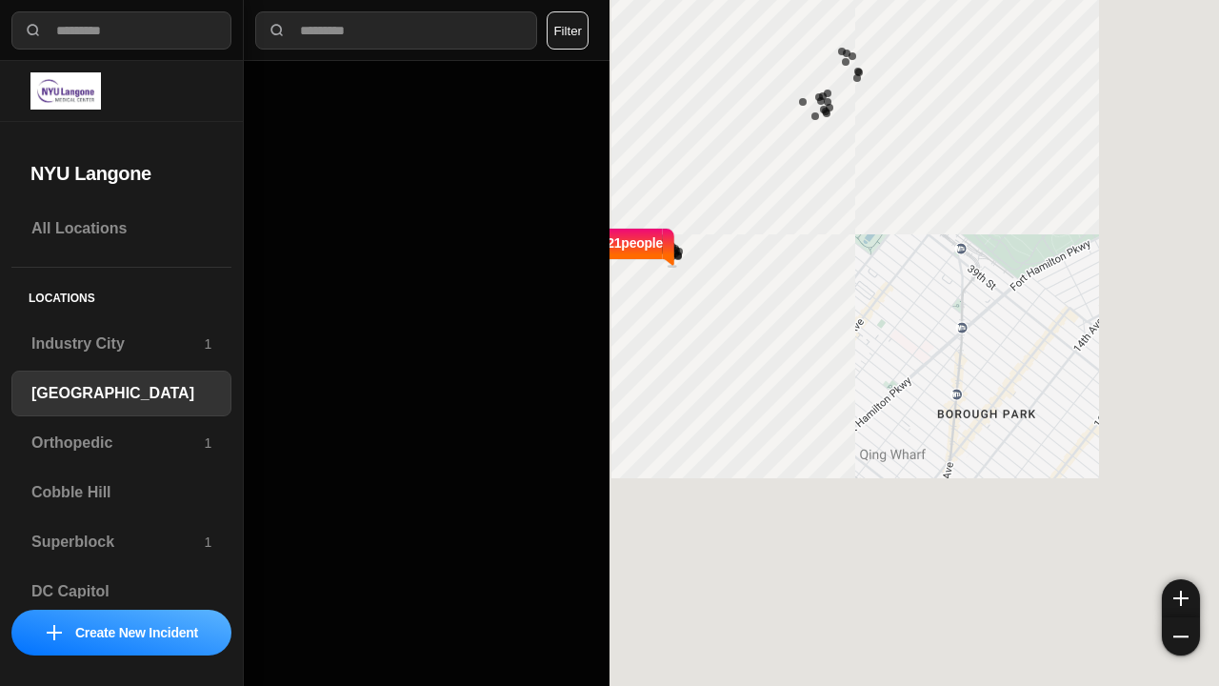
select select "*"
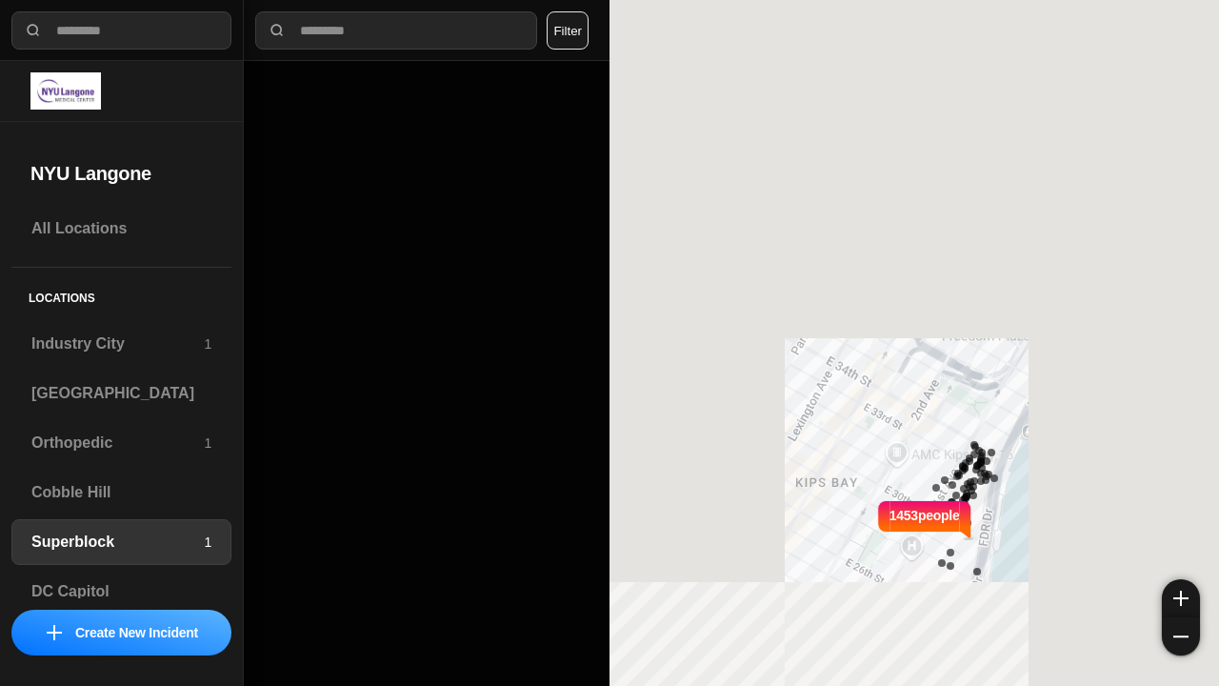
select select "*"
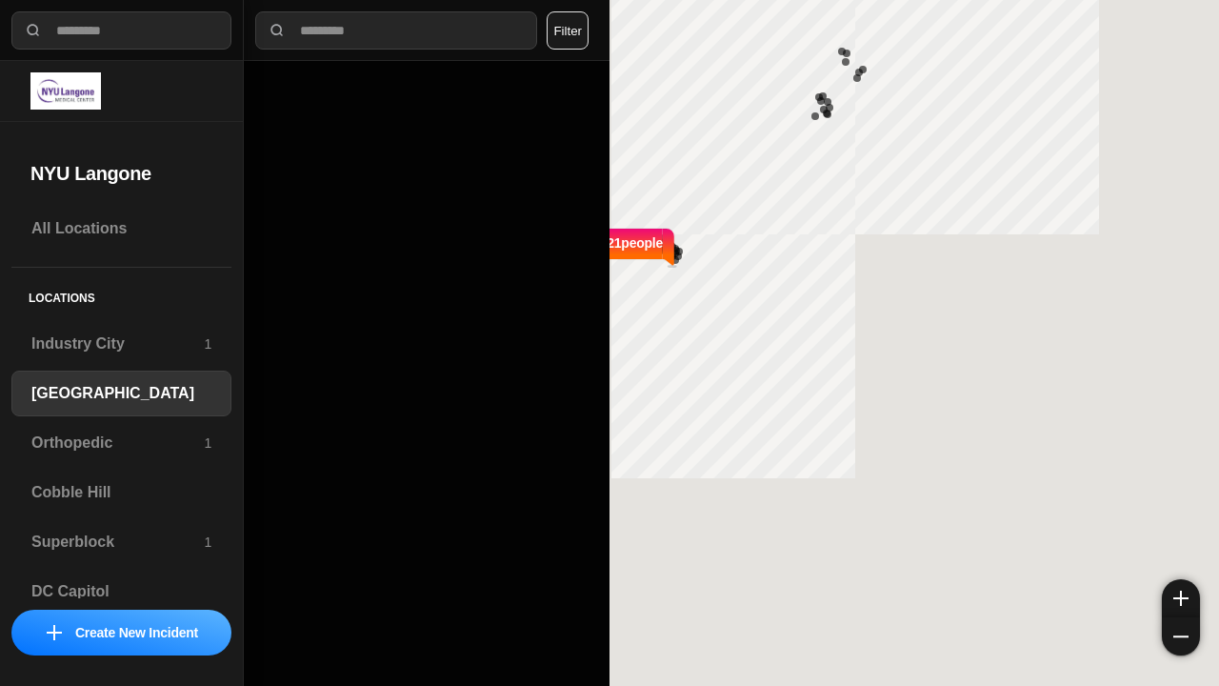
select select "*"
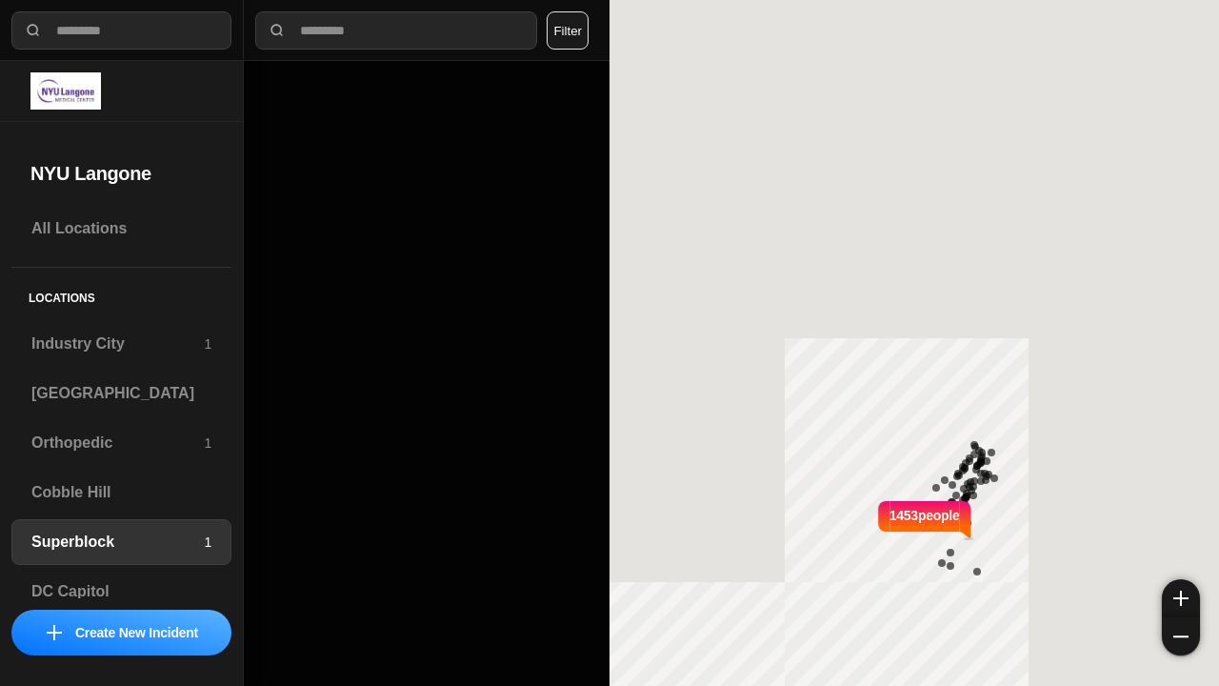
select select "*"
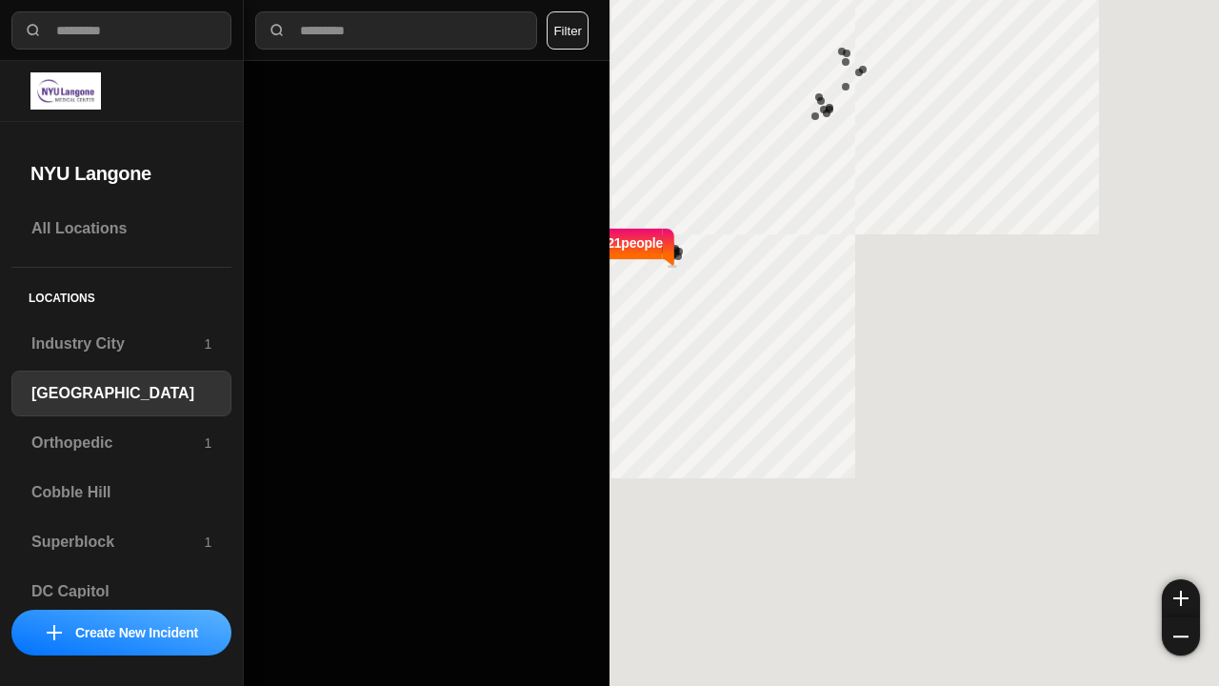
select select "*"
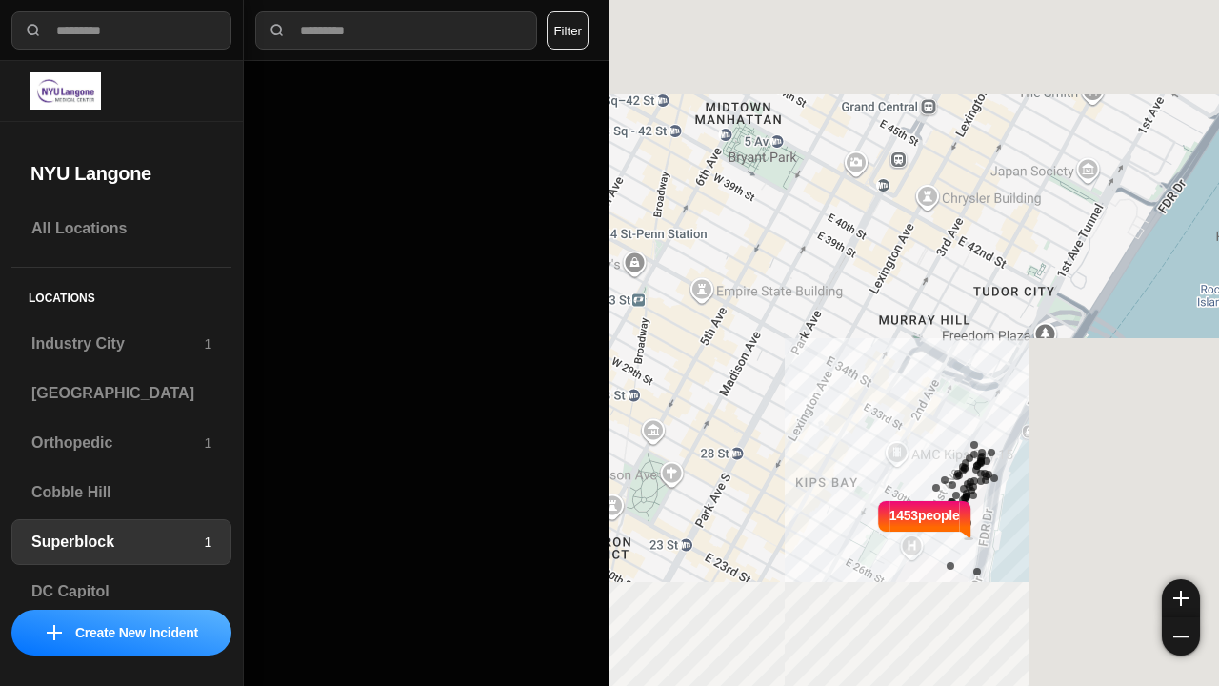
select select "*"
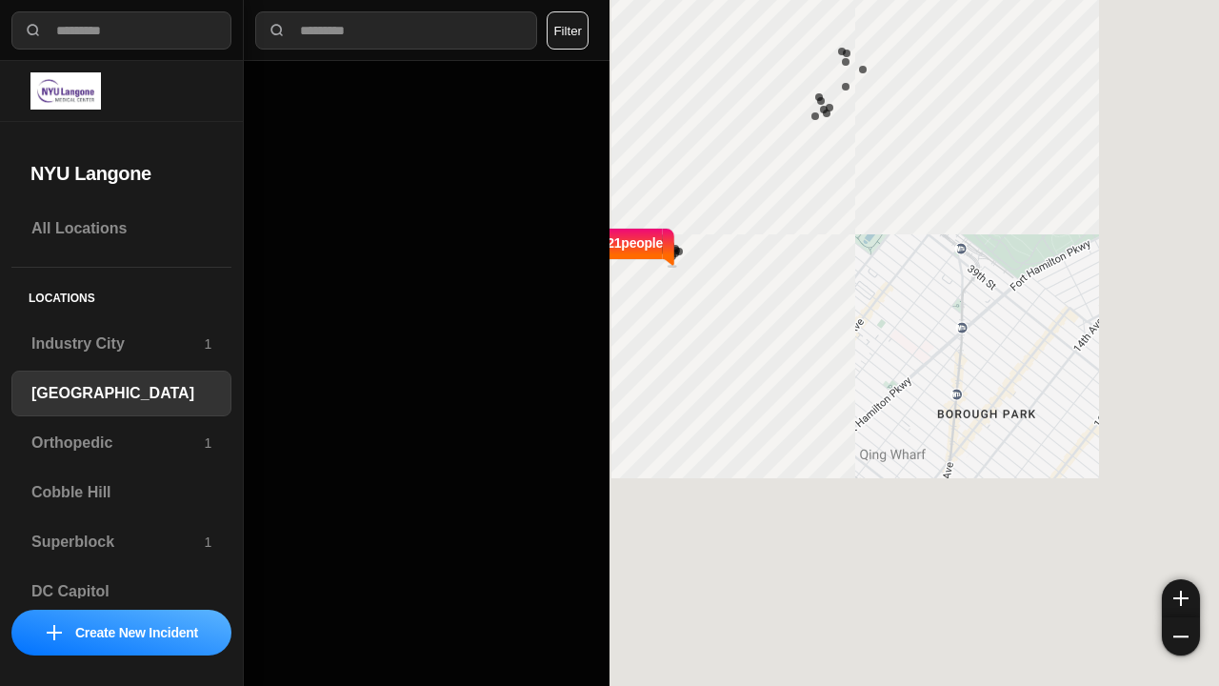
select select "*"
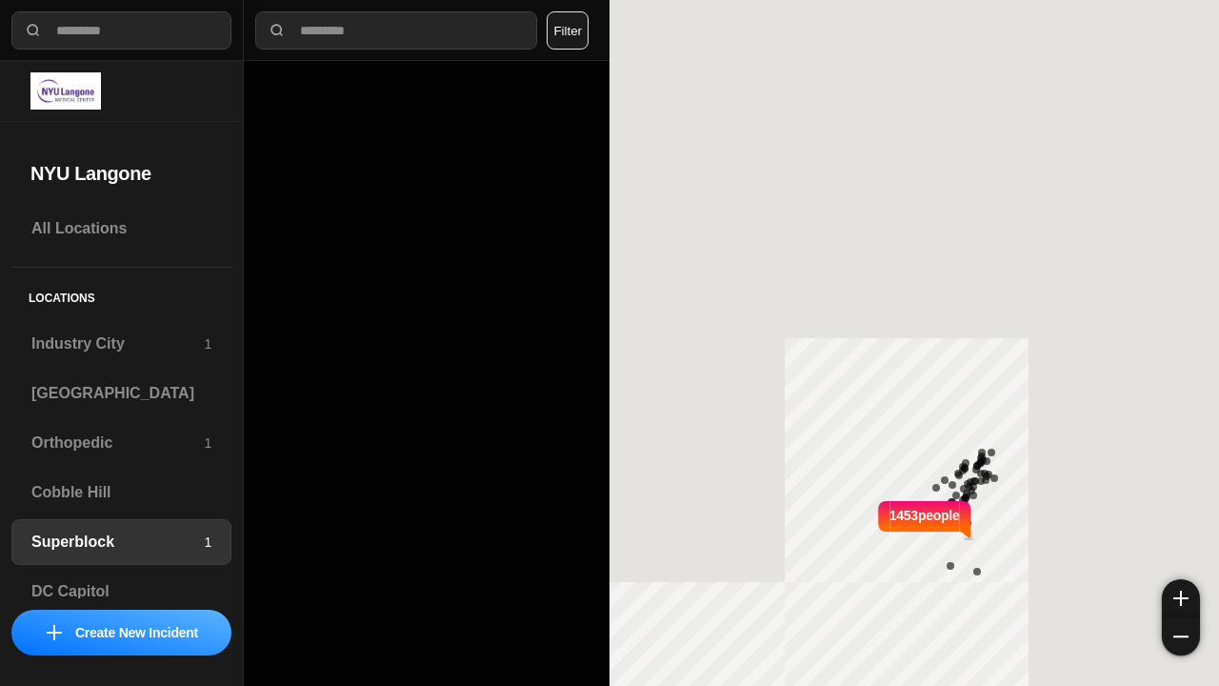
select select "*"
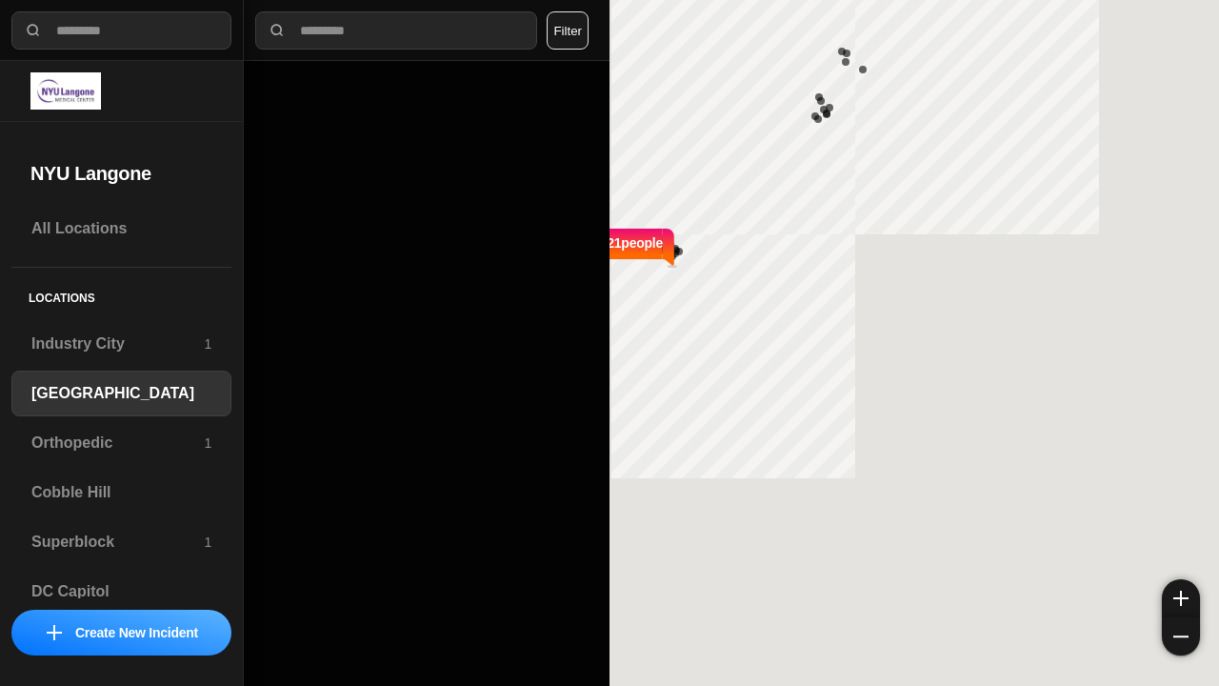
select select "*"
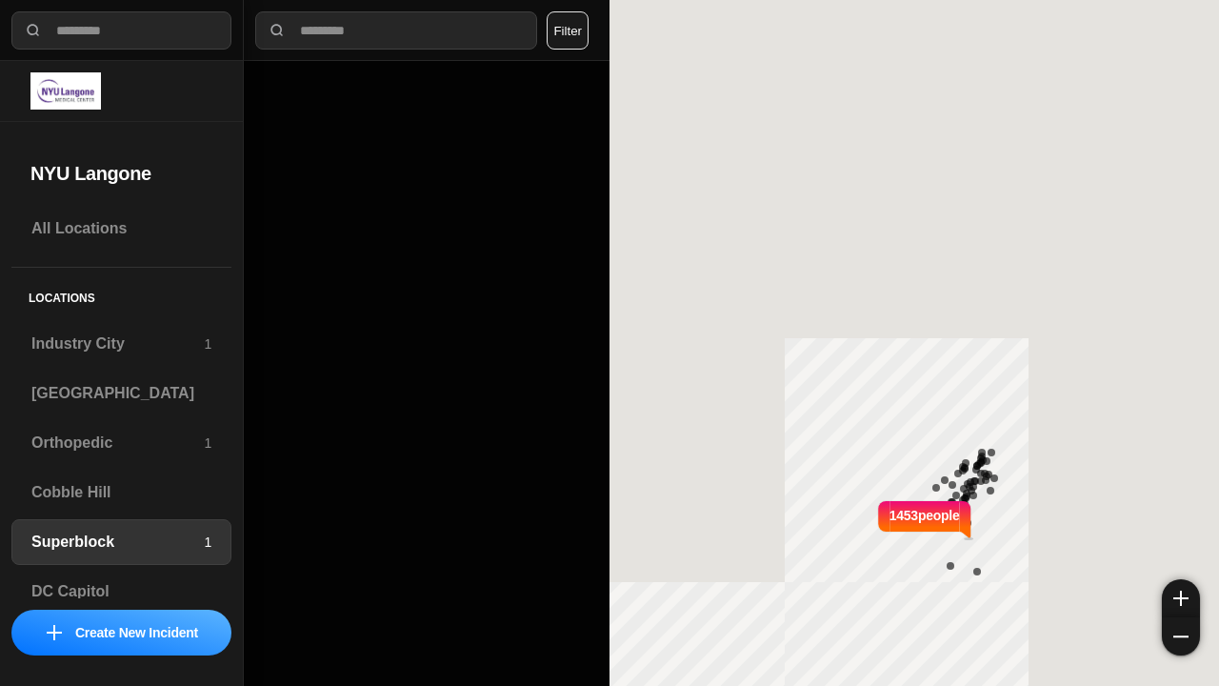
select select "*"
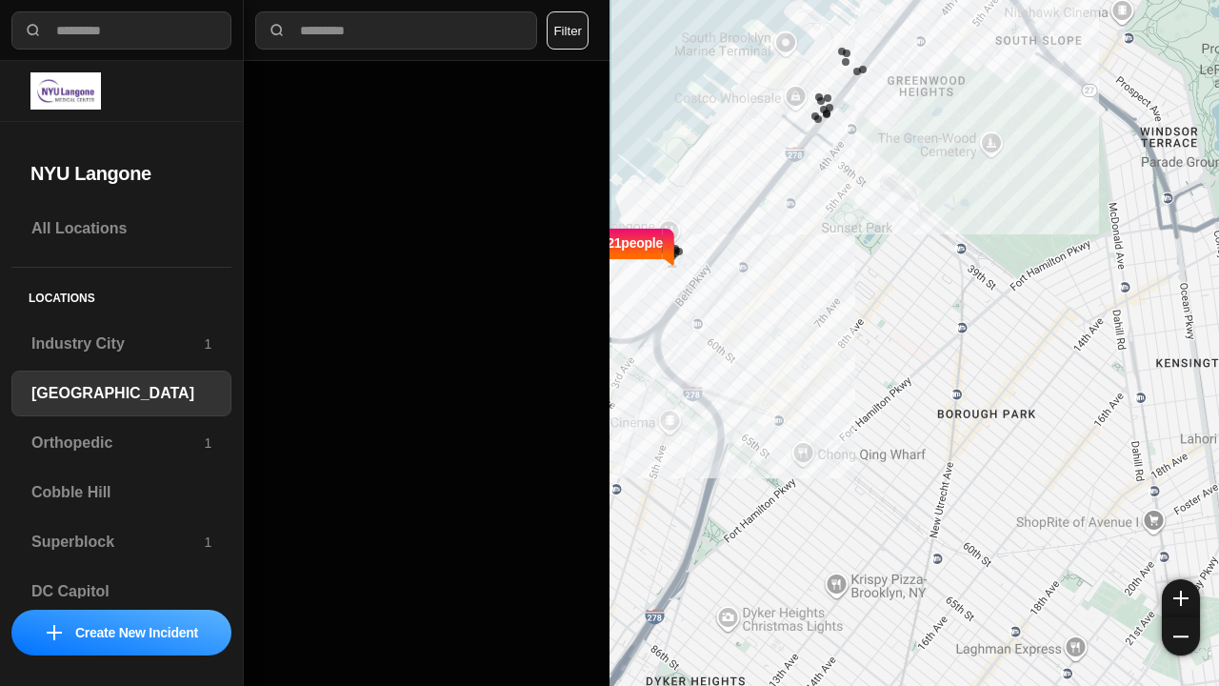
select select "*"
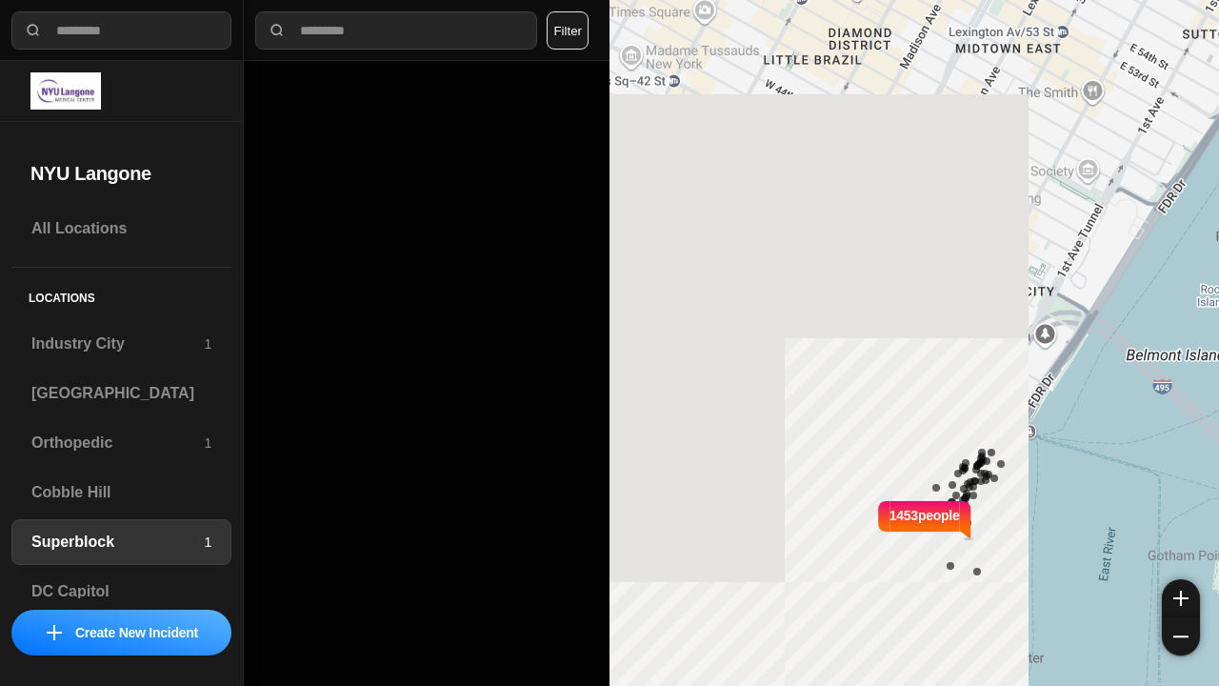
select select "*"
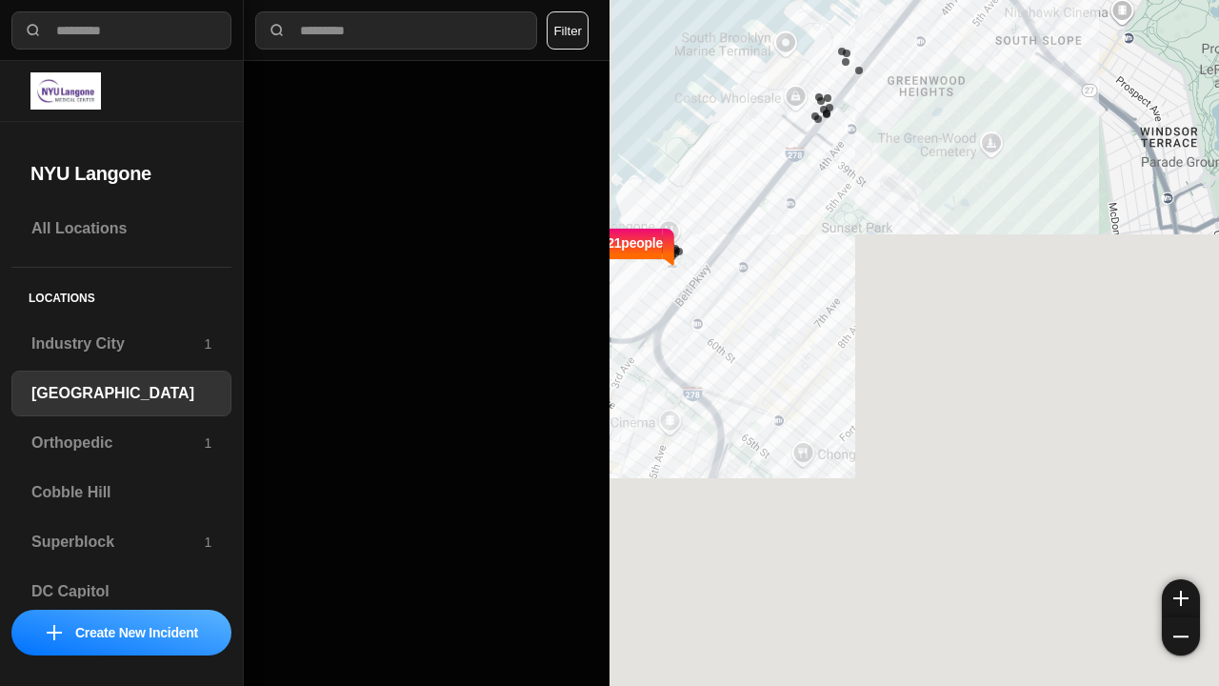
select select "*"
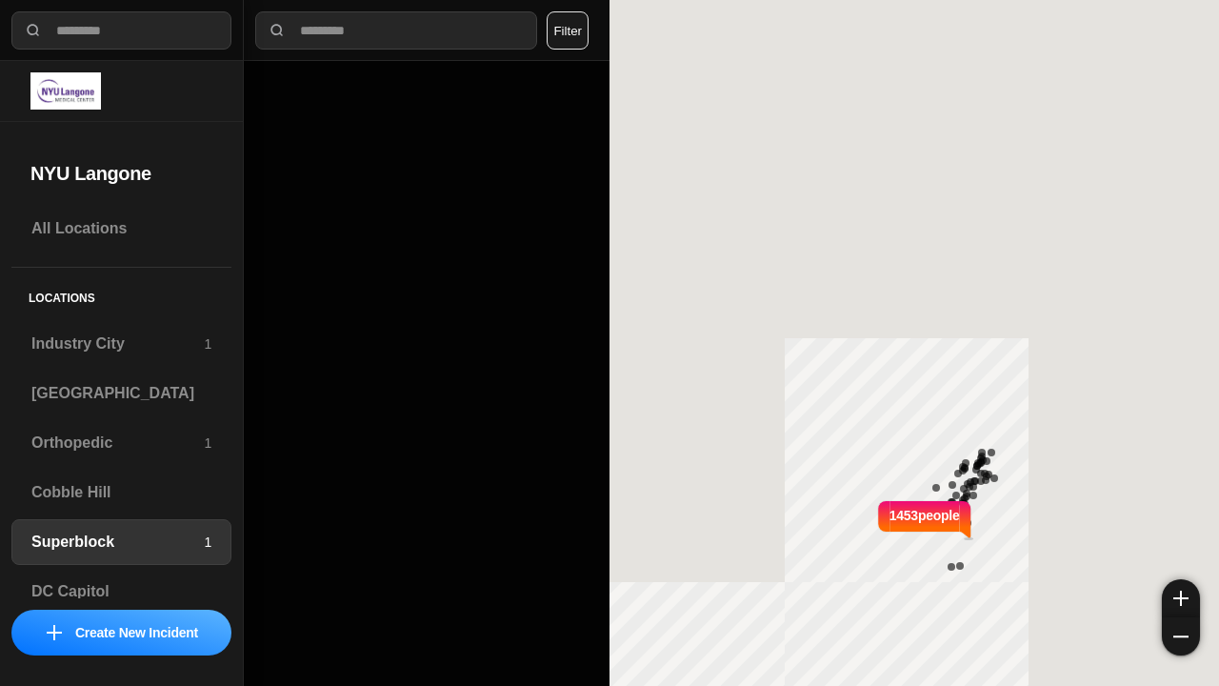
select select "*"
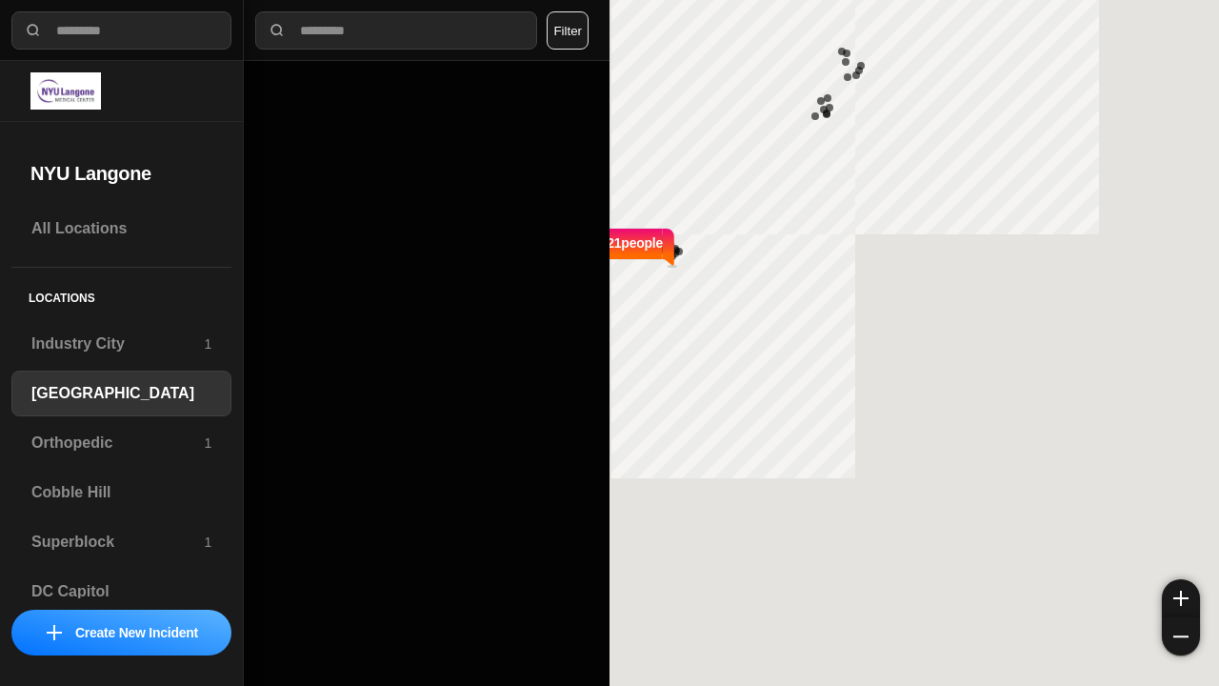
select select "*"
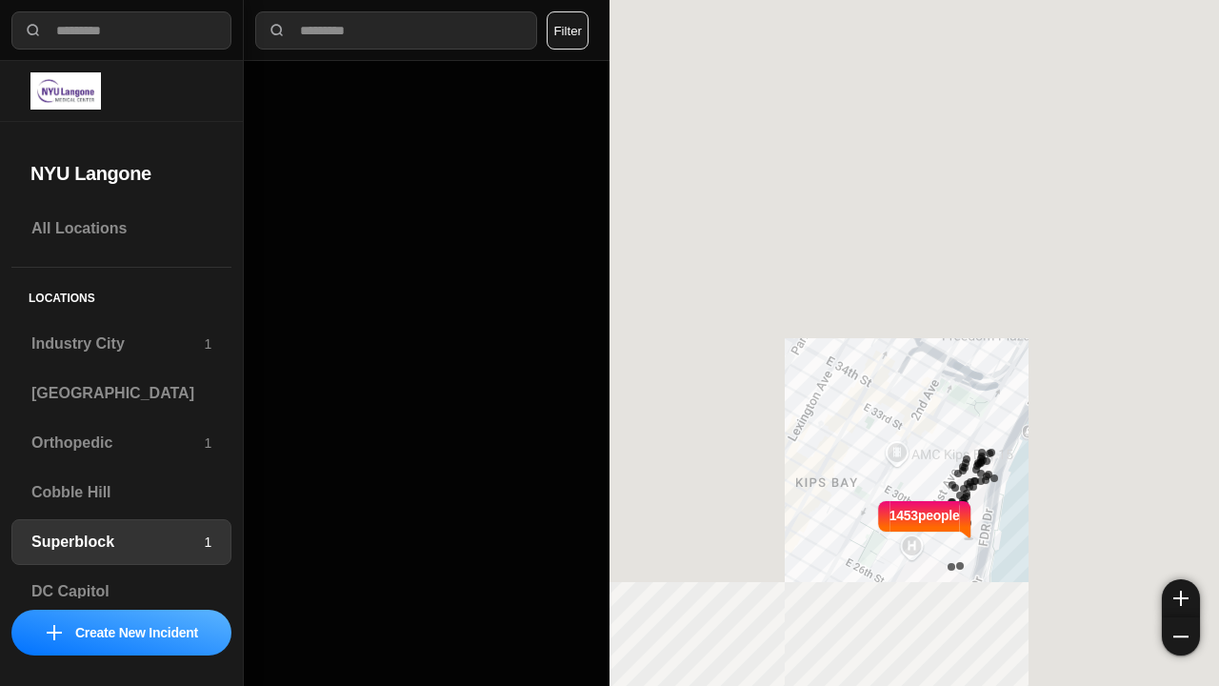
select select "*"
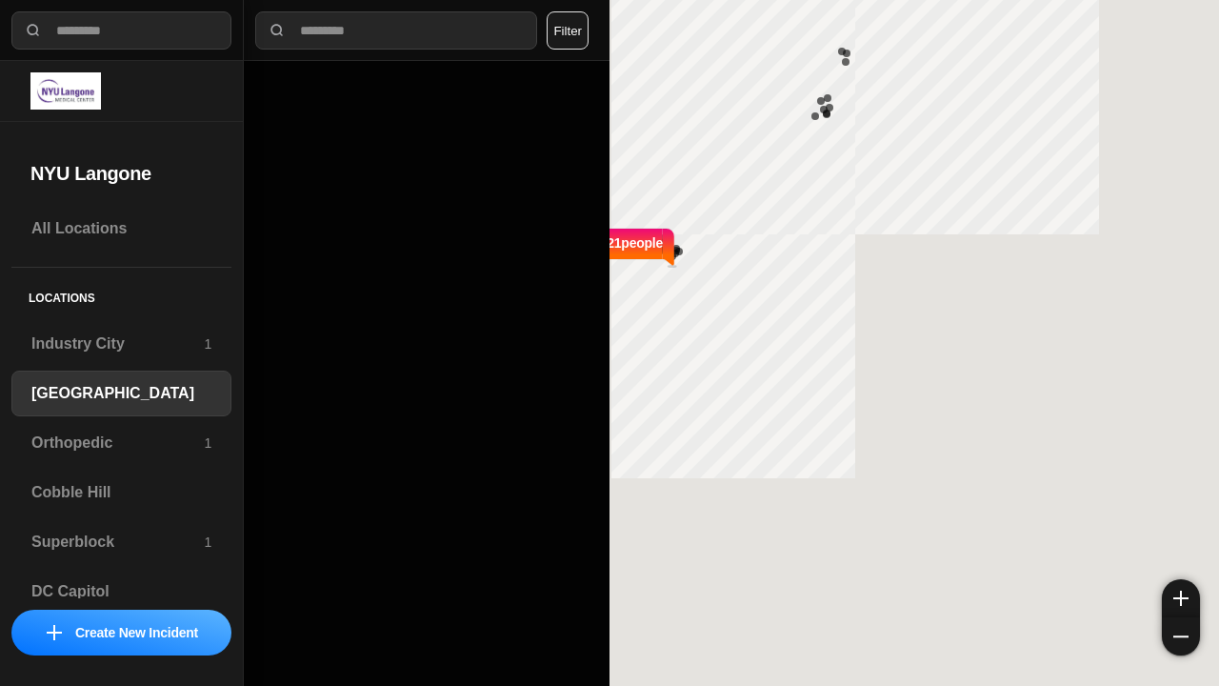
select select "*"
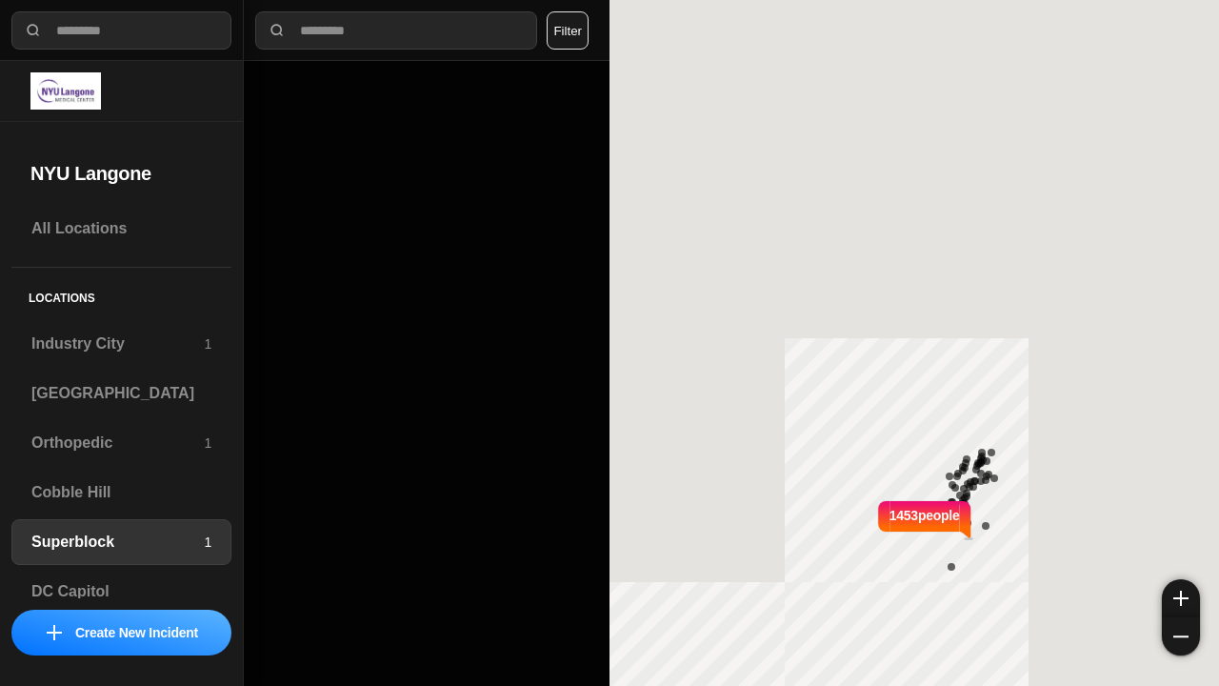
select select "*"
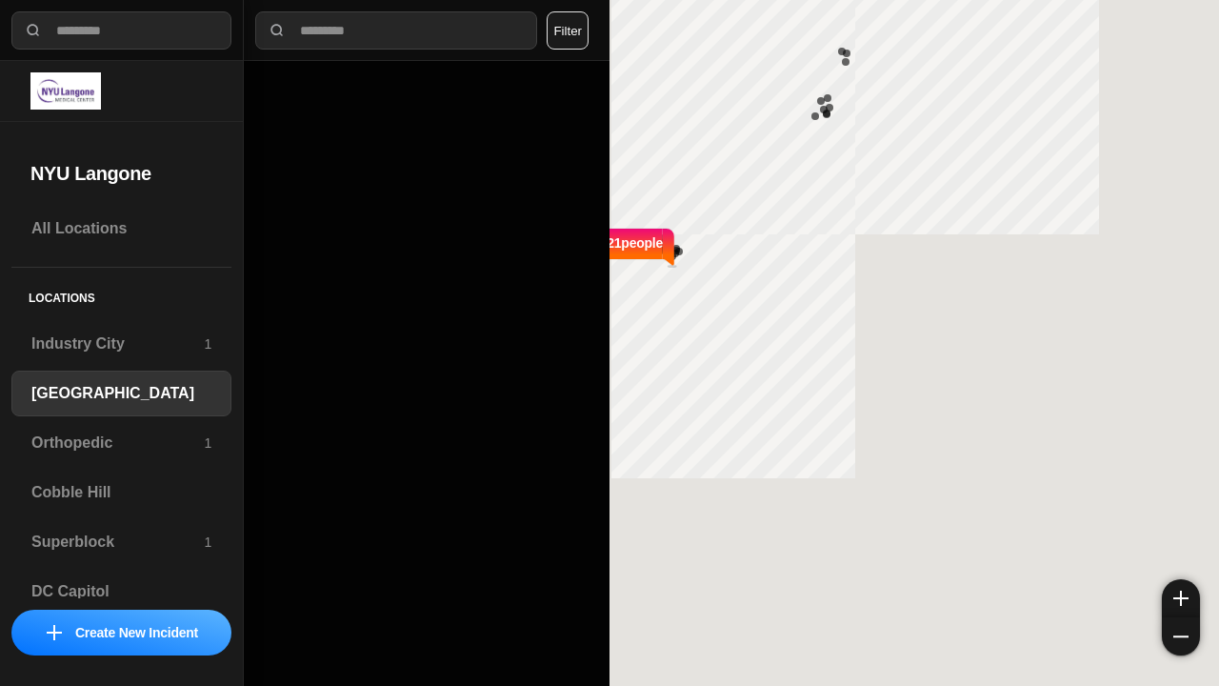
select select "*"
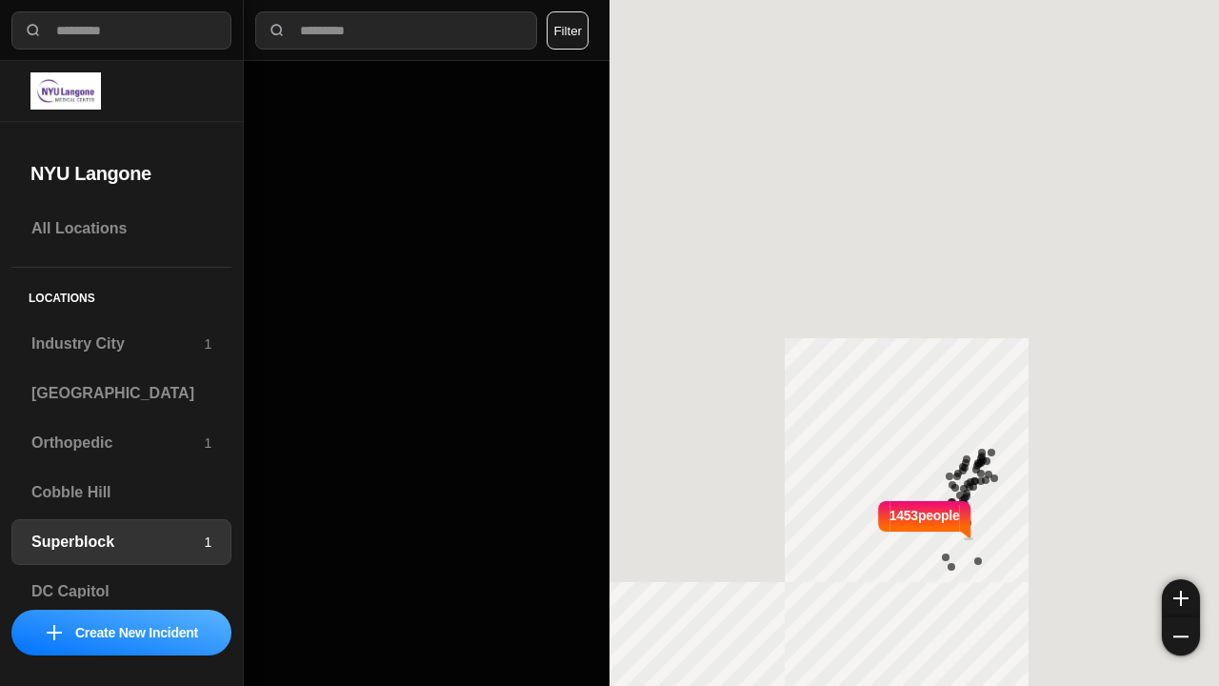
select select "*"
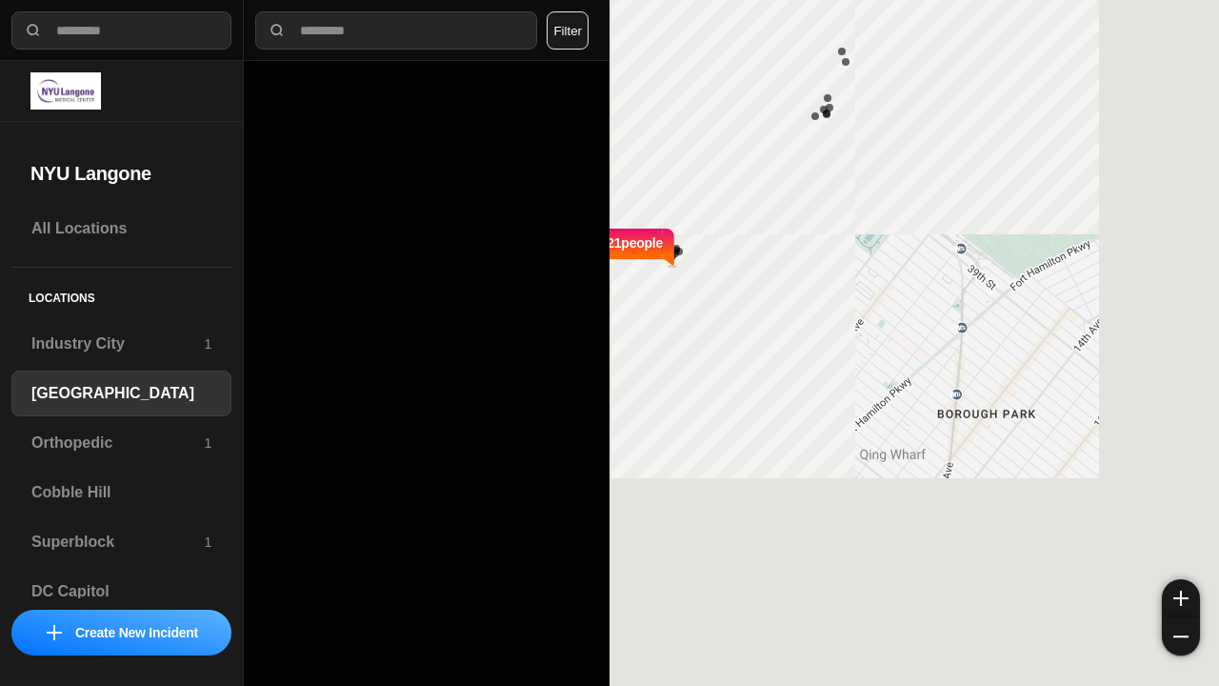
select select "*"
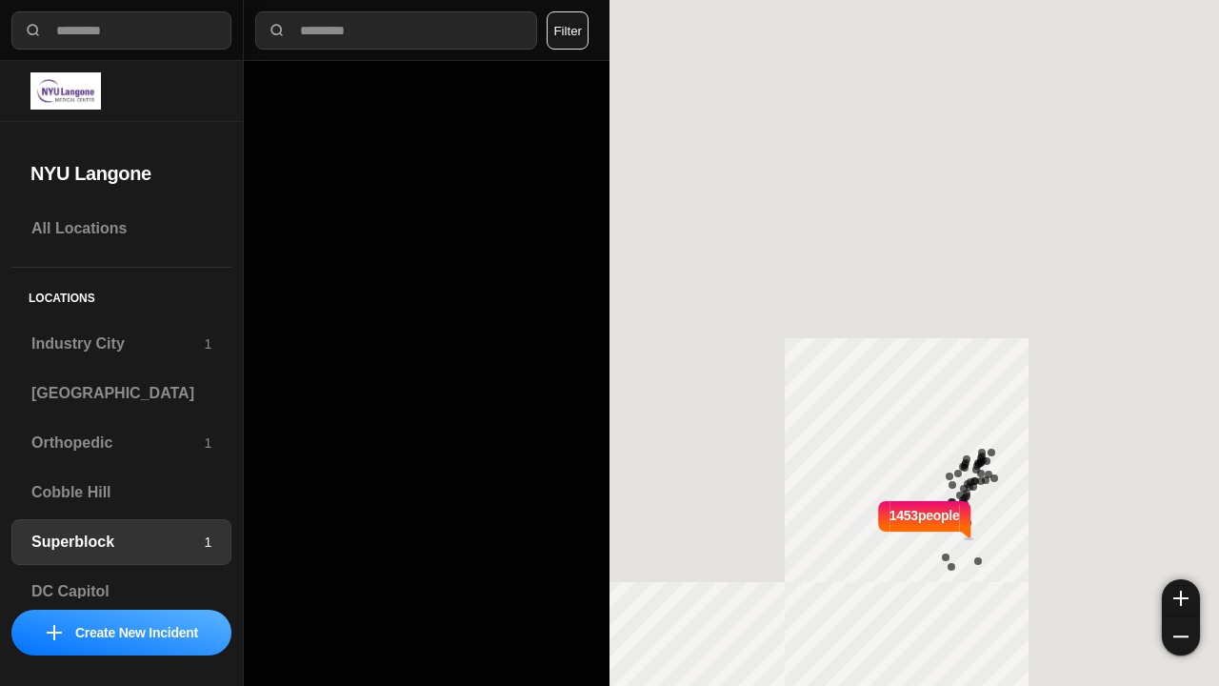
select select "*"
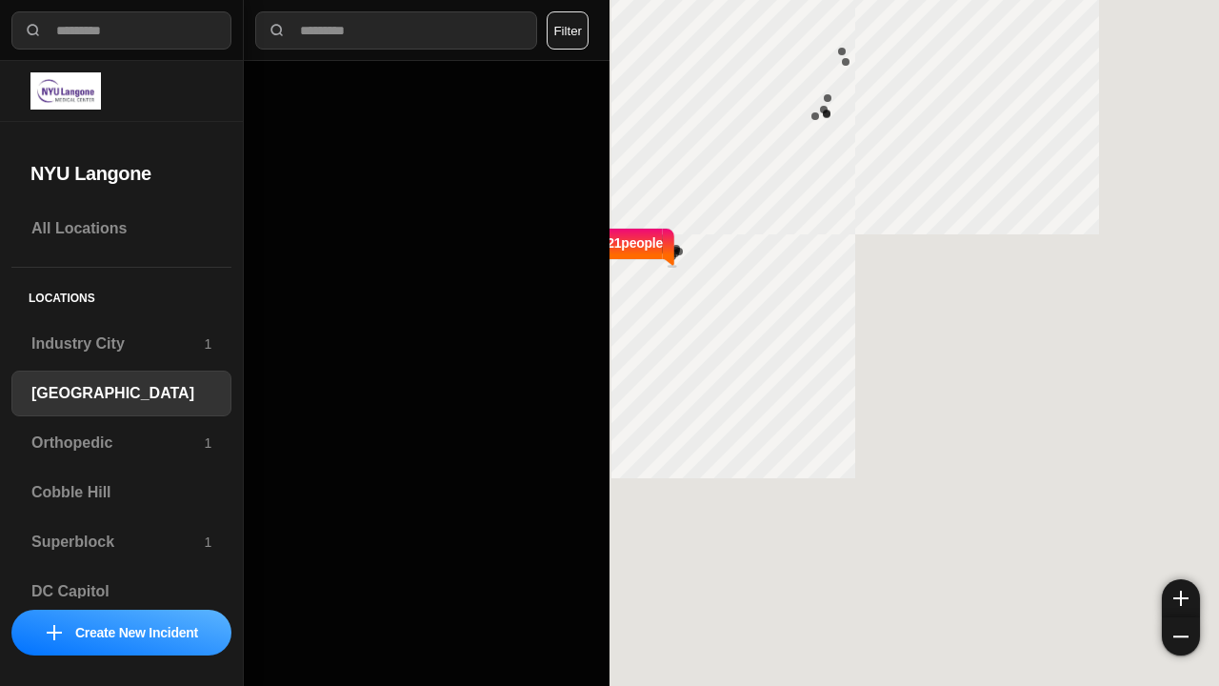
select select "*"
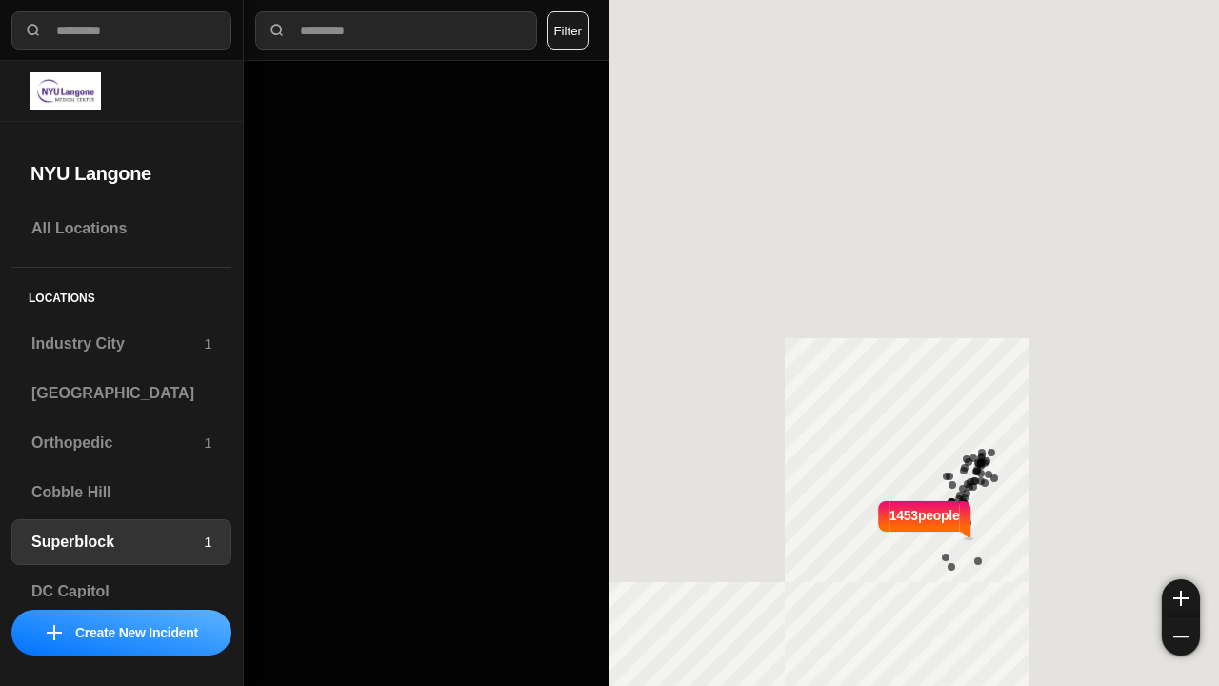
select select "*"
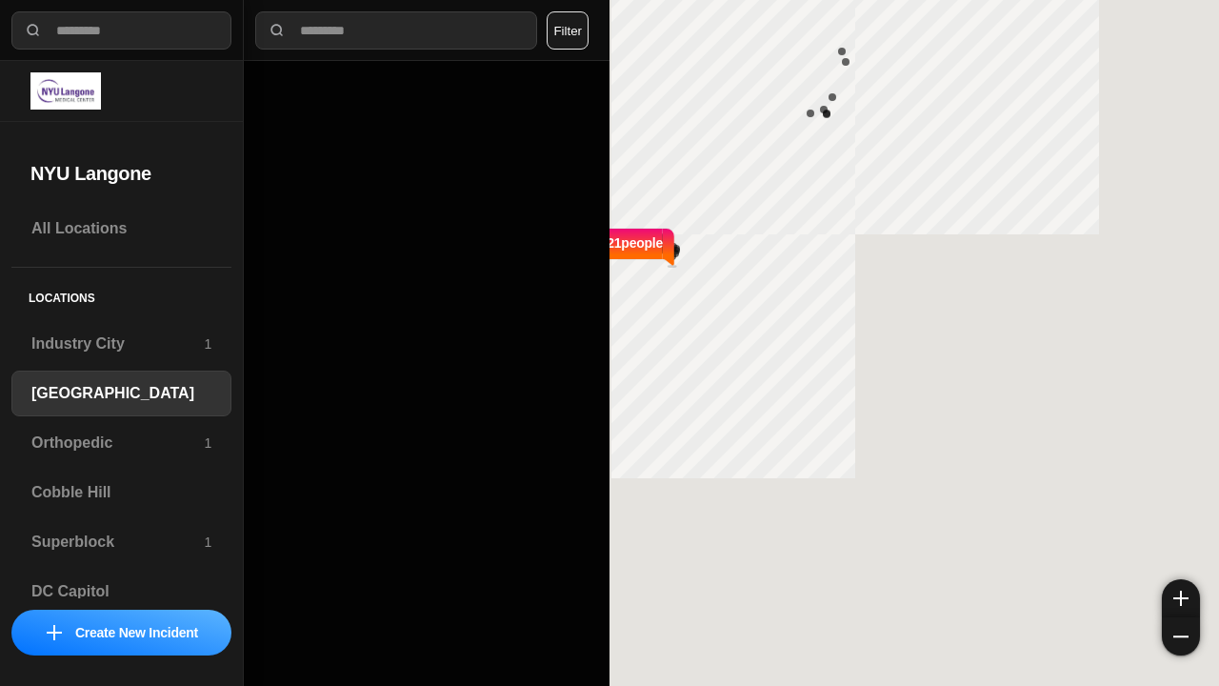
select select "*"
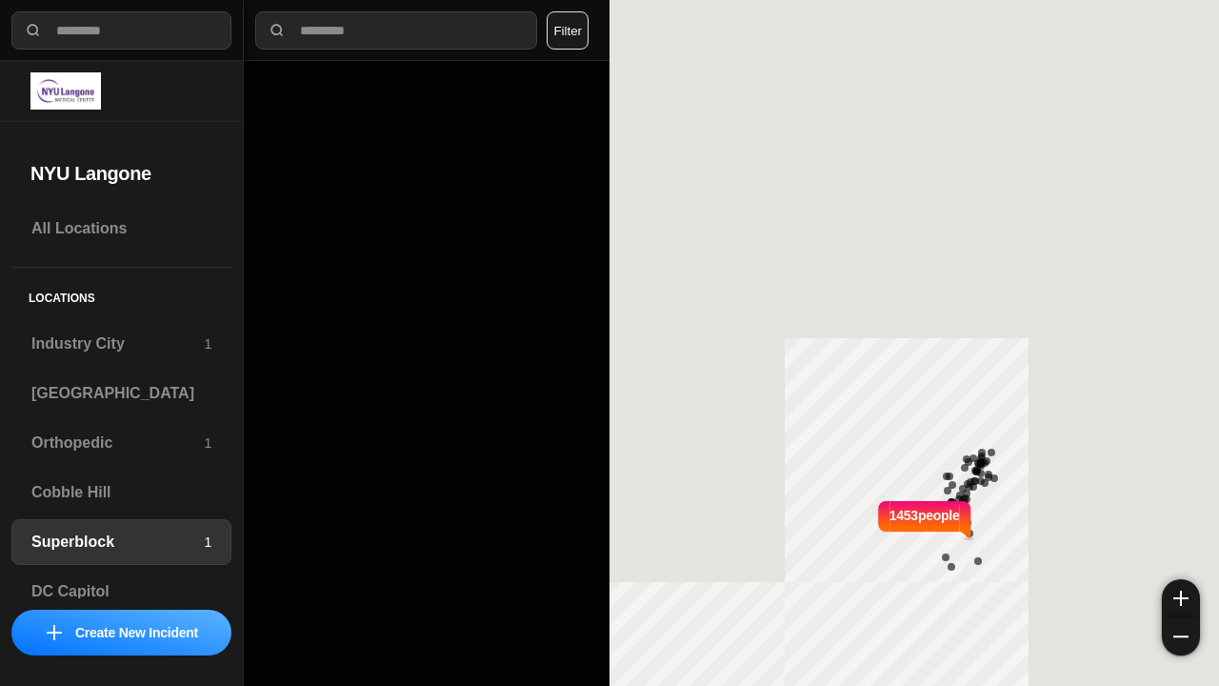
select select "*"
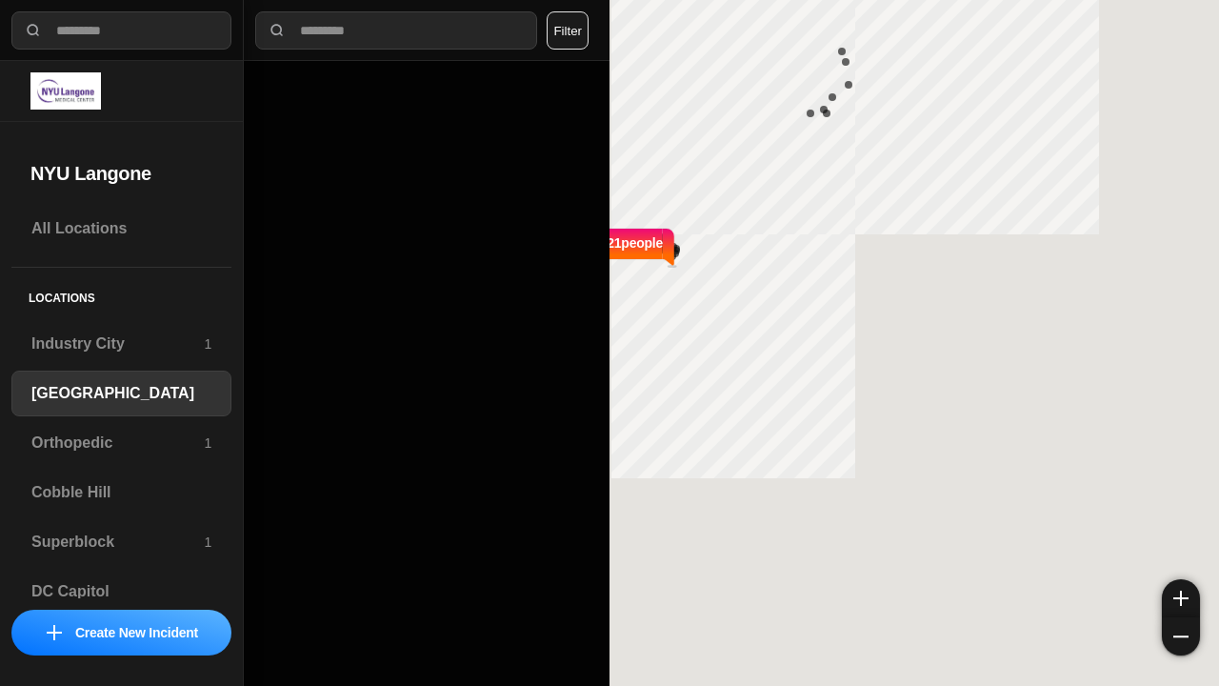
select select "*"
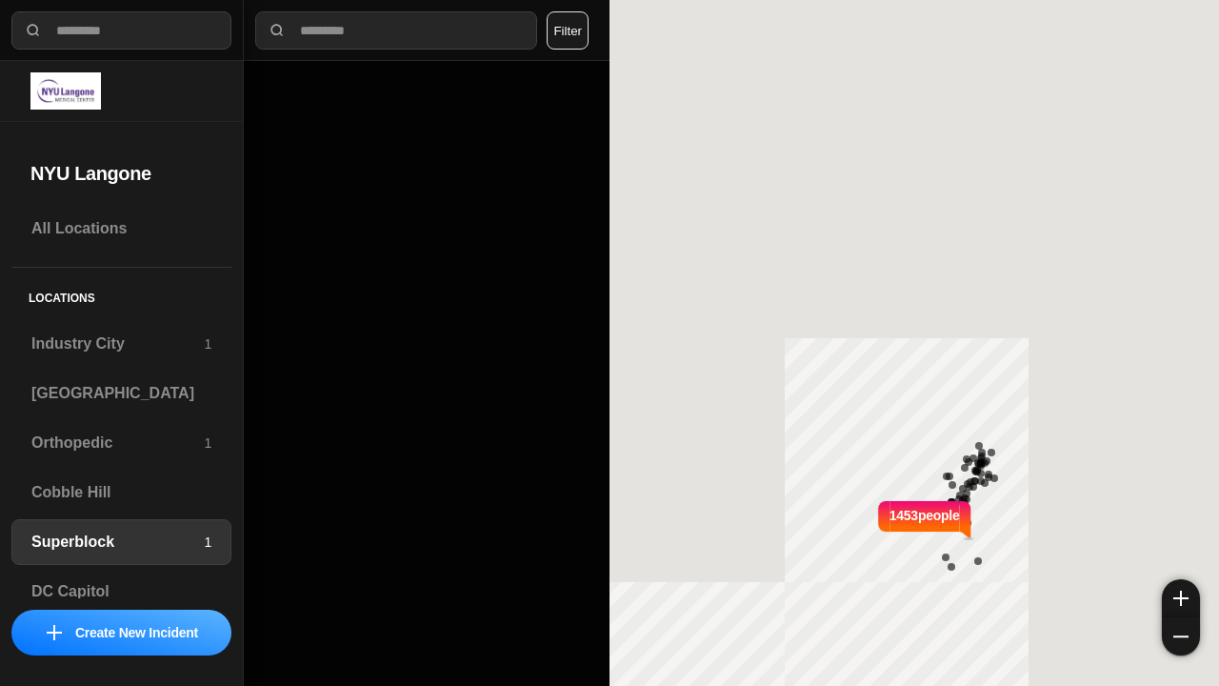
select select "*"
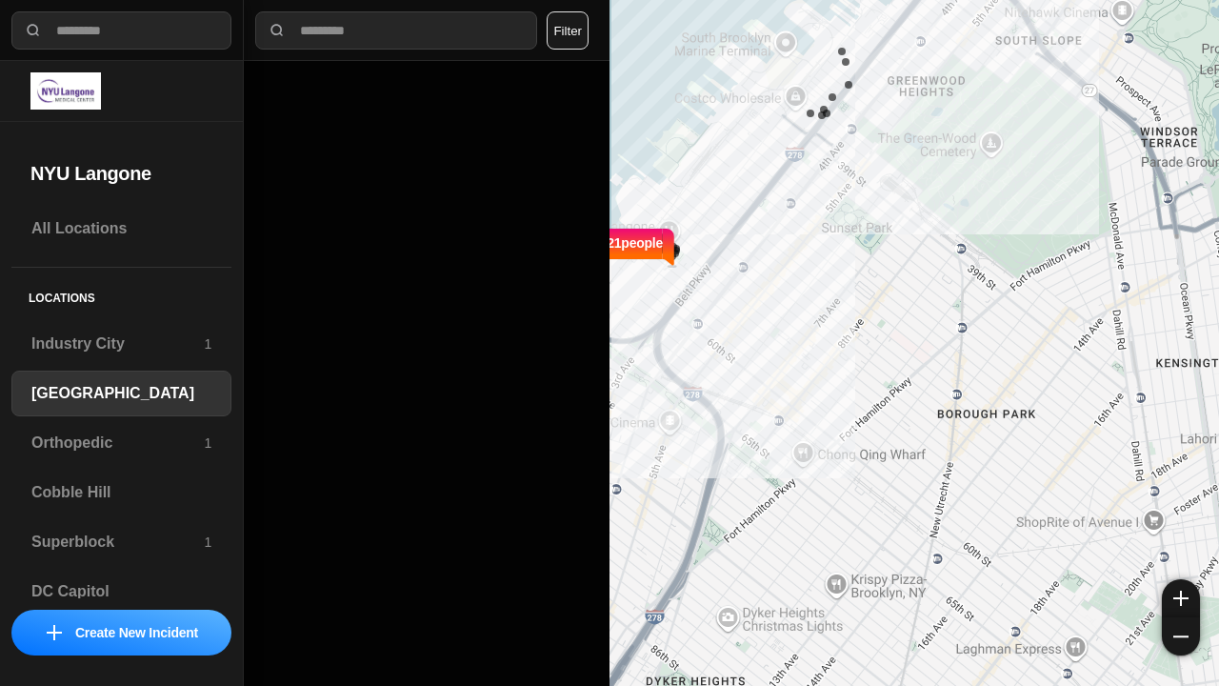
select select "*"
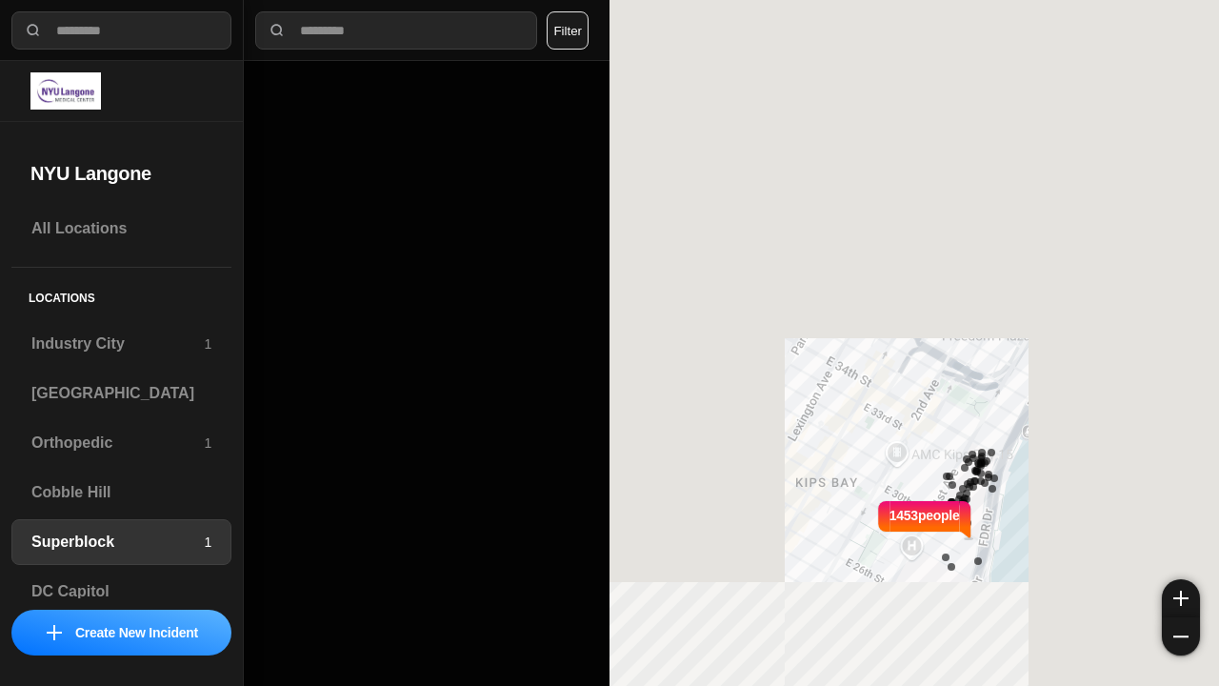
select select "*"
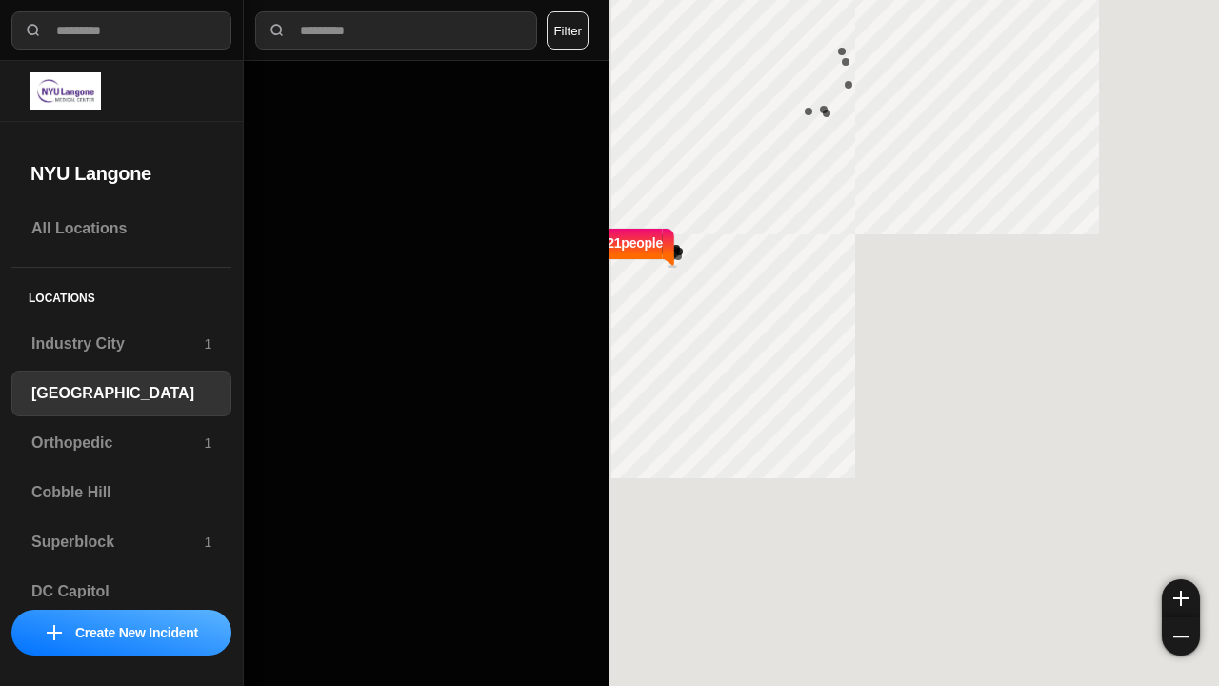
select select "*"
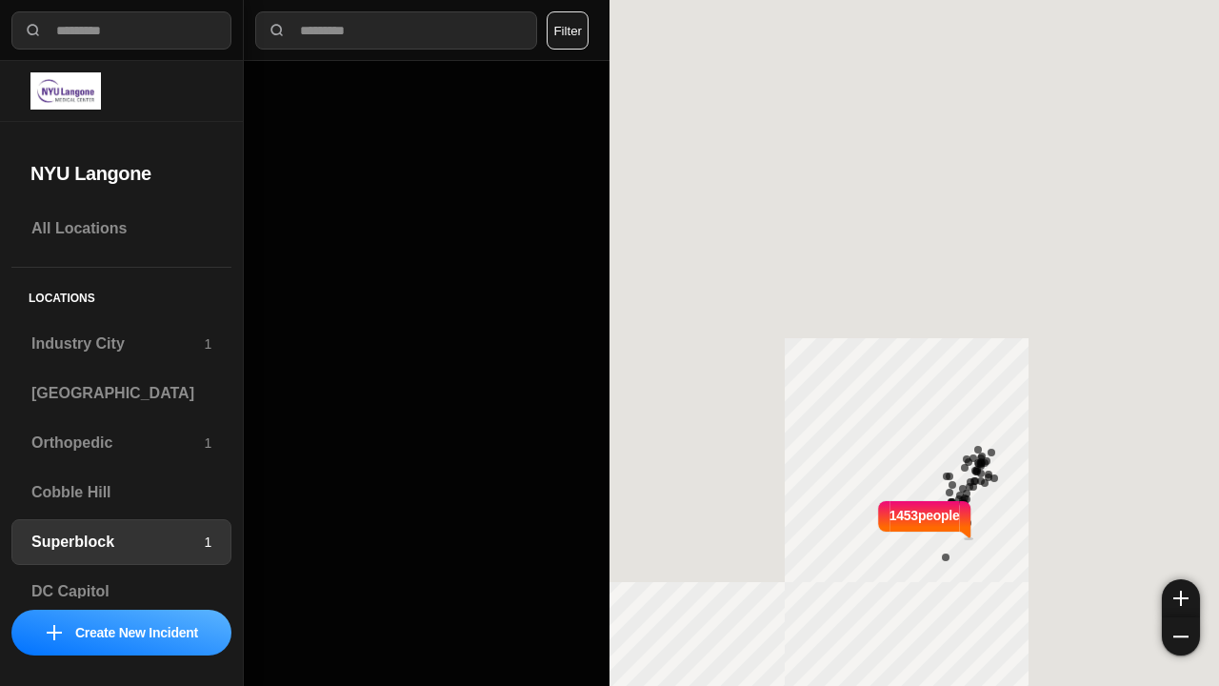
select select "*"
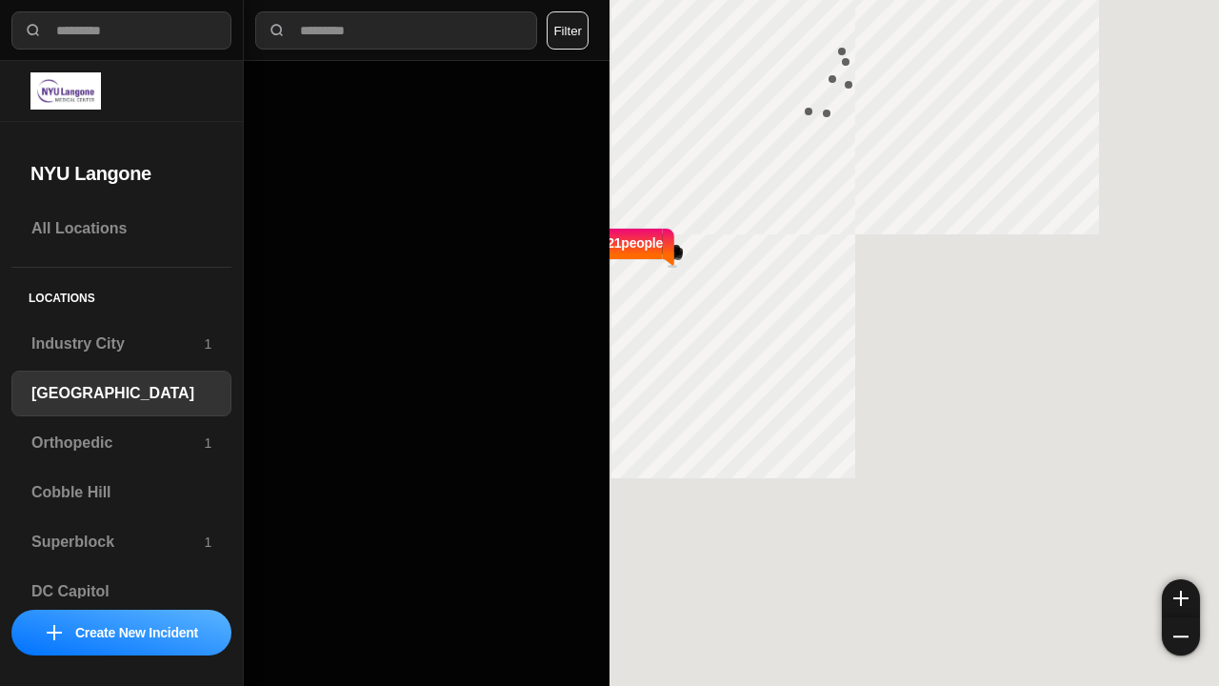
select select "*"
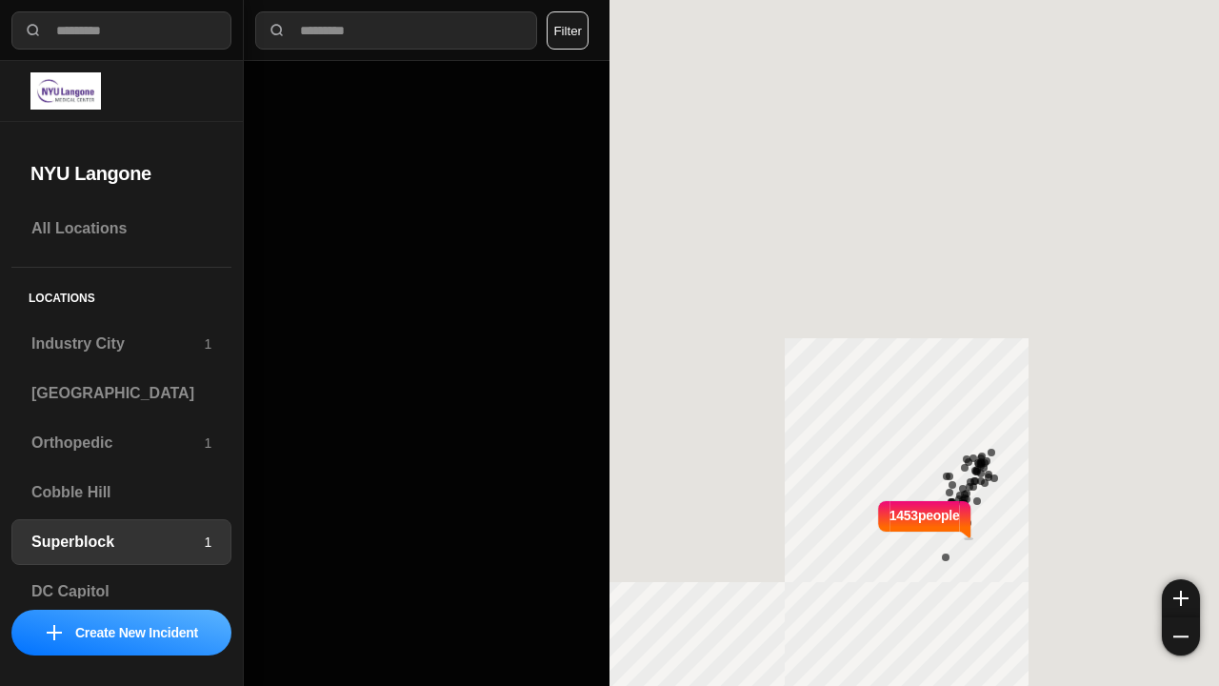
select select "*"
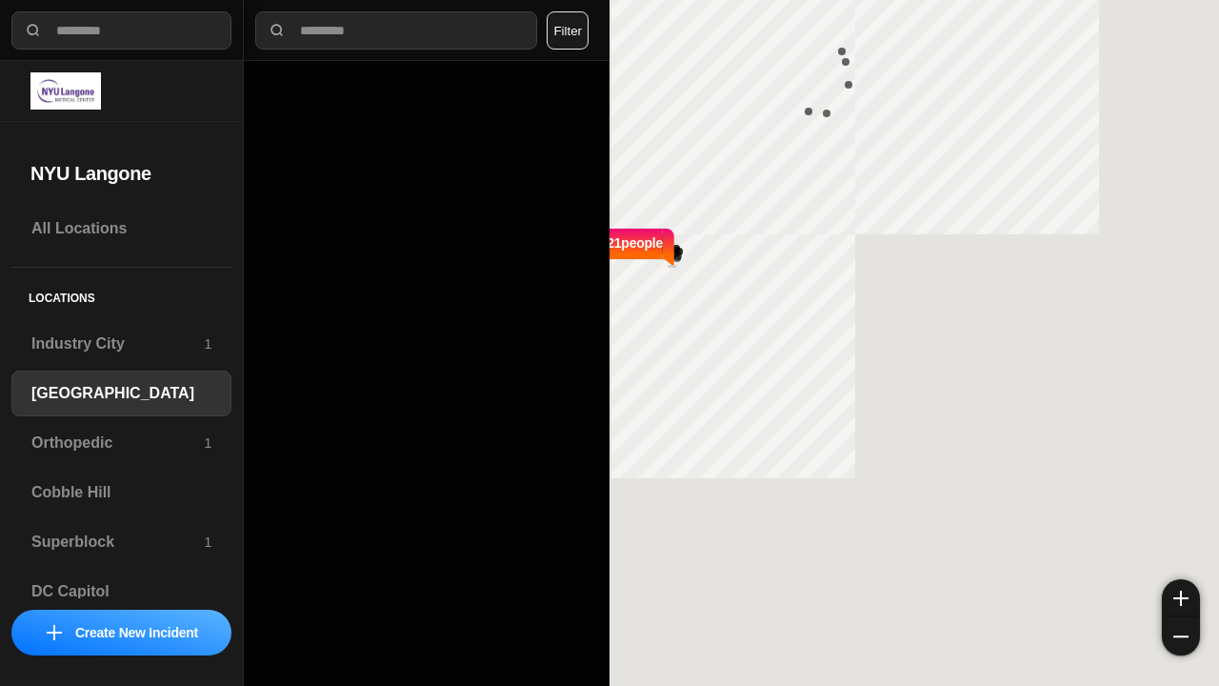
select select "*"
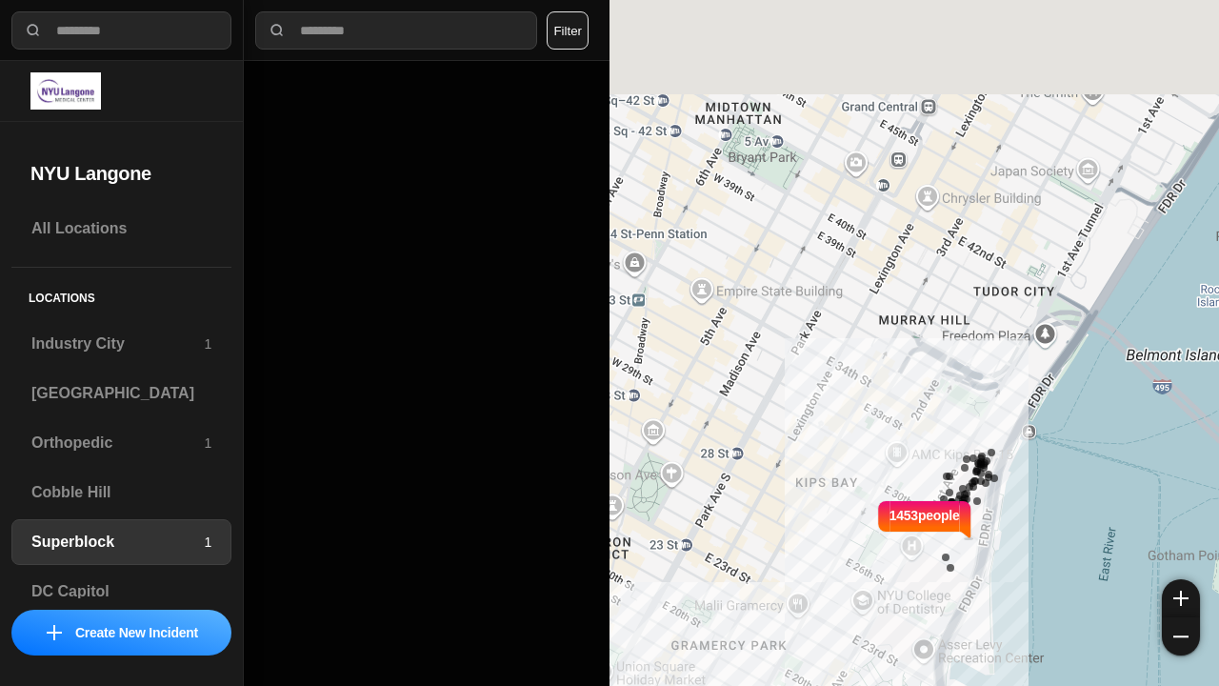
select select "*"
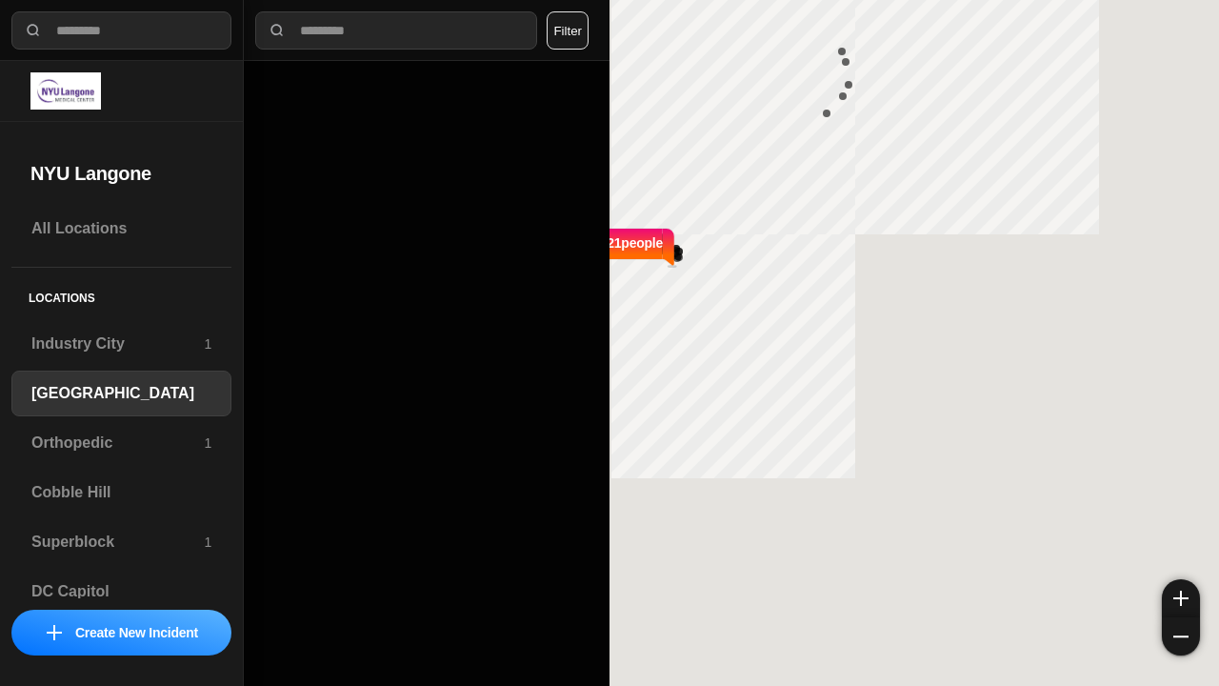
select select "*"
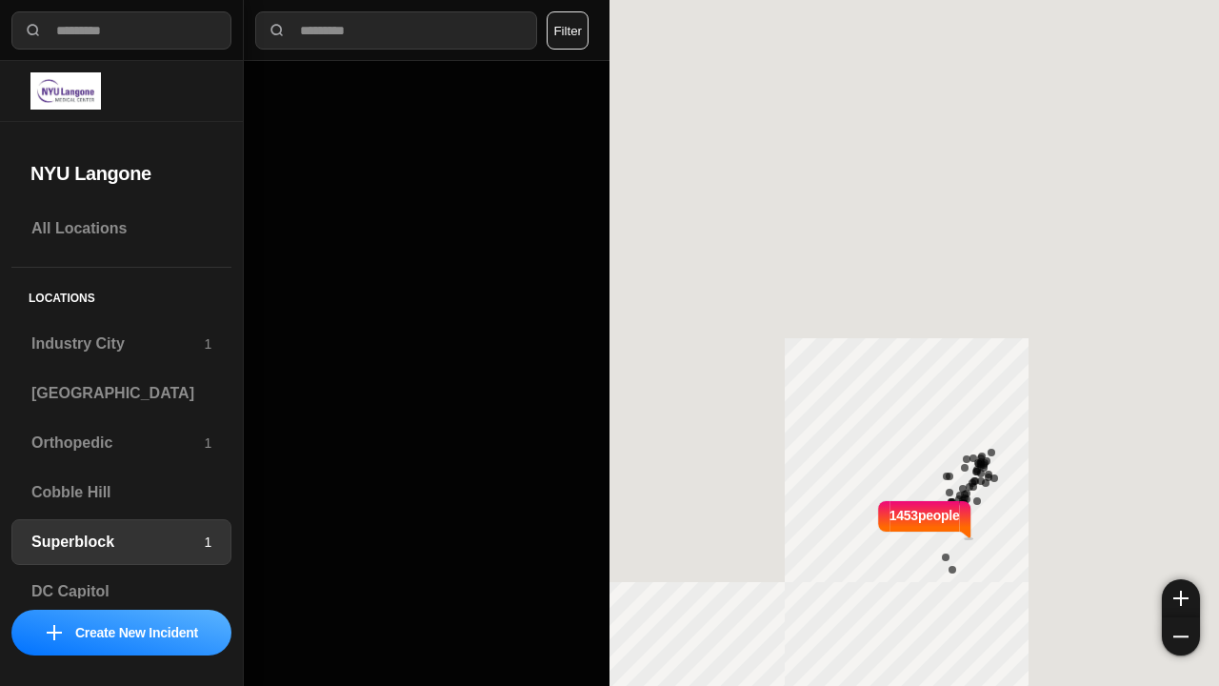
select select "*"
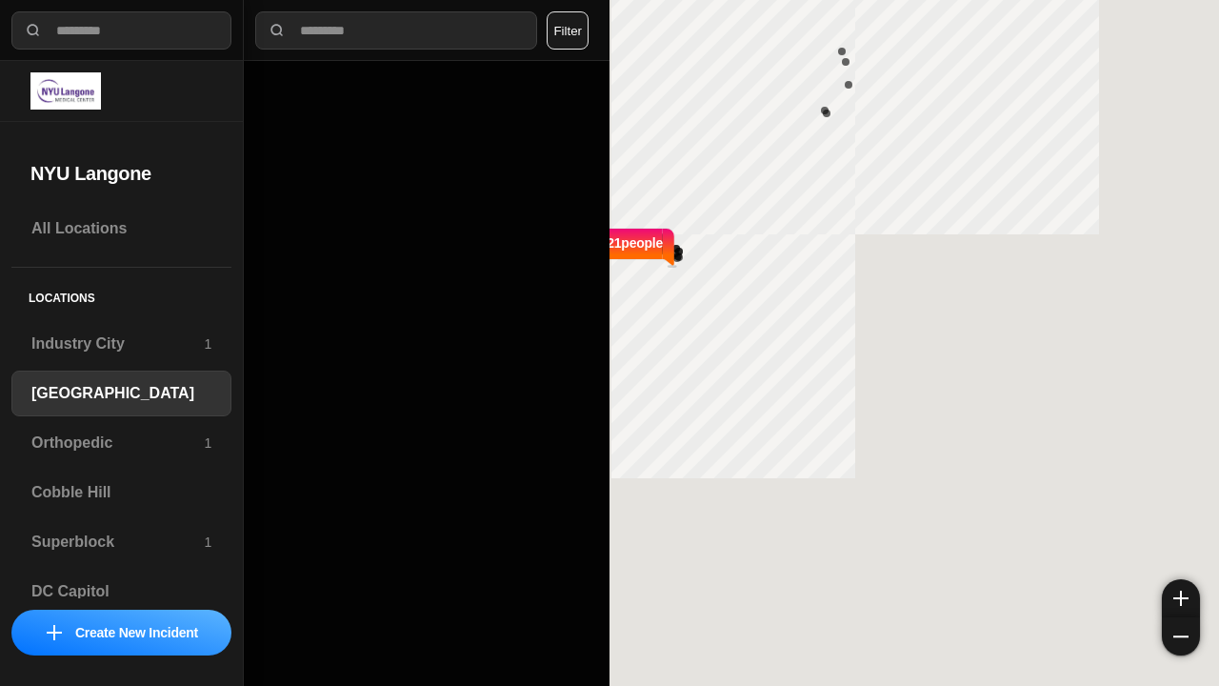
select select "*"
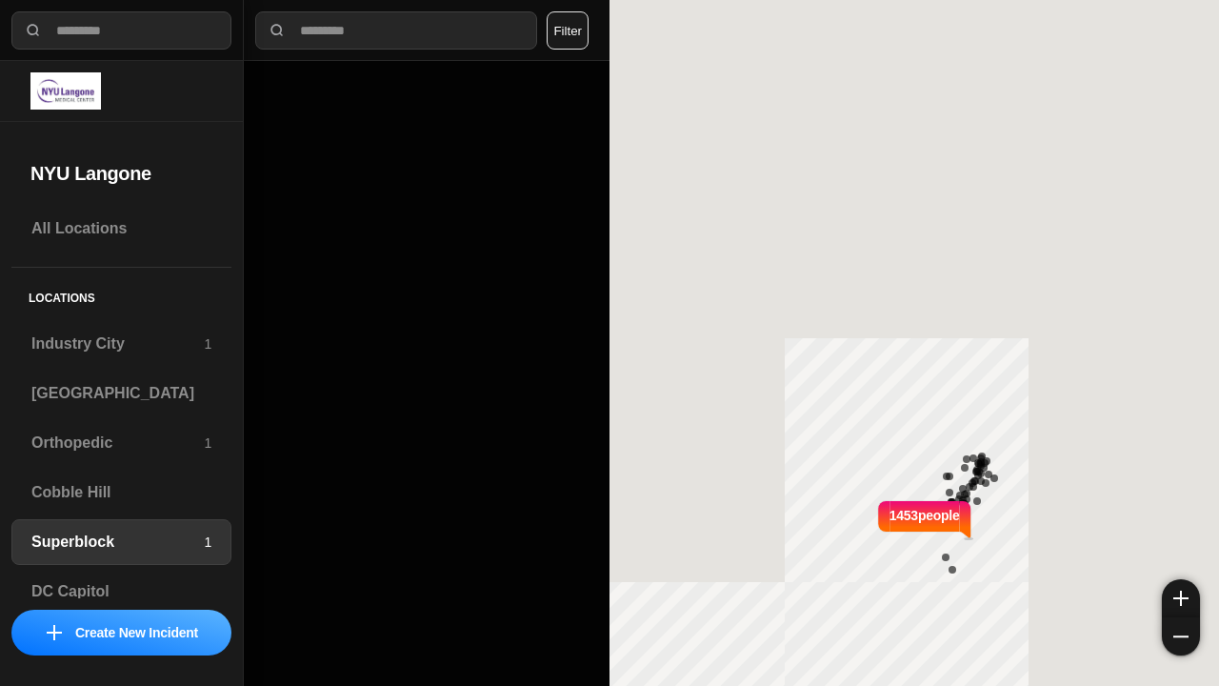
select select "*"
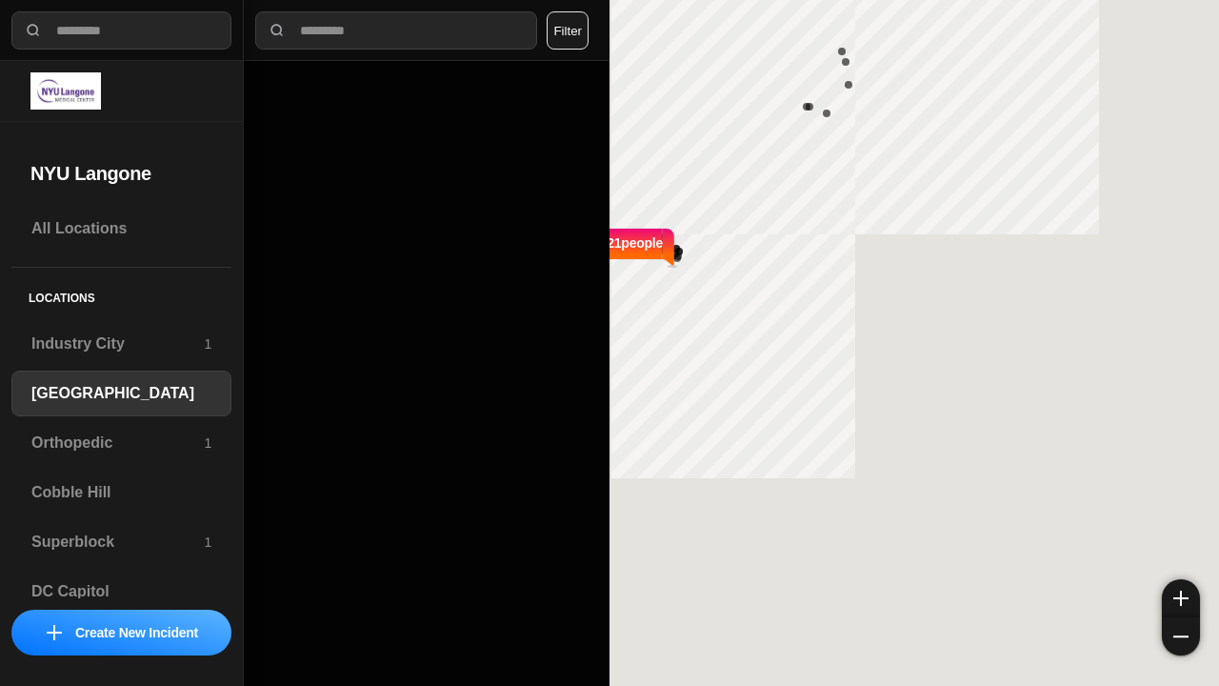
select select "*"
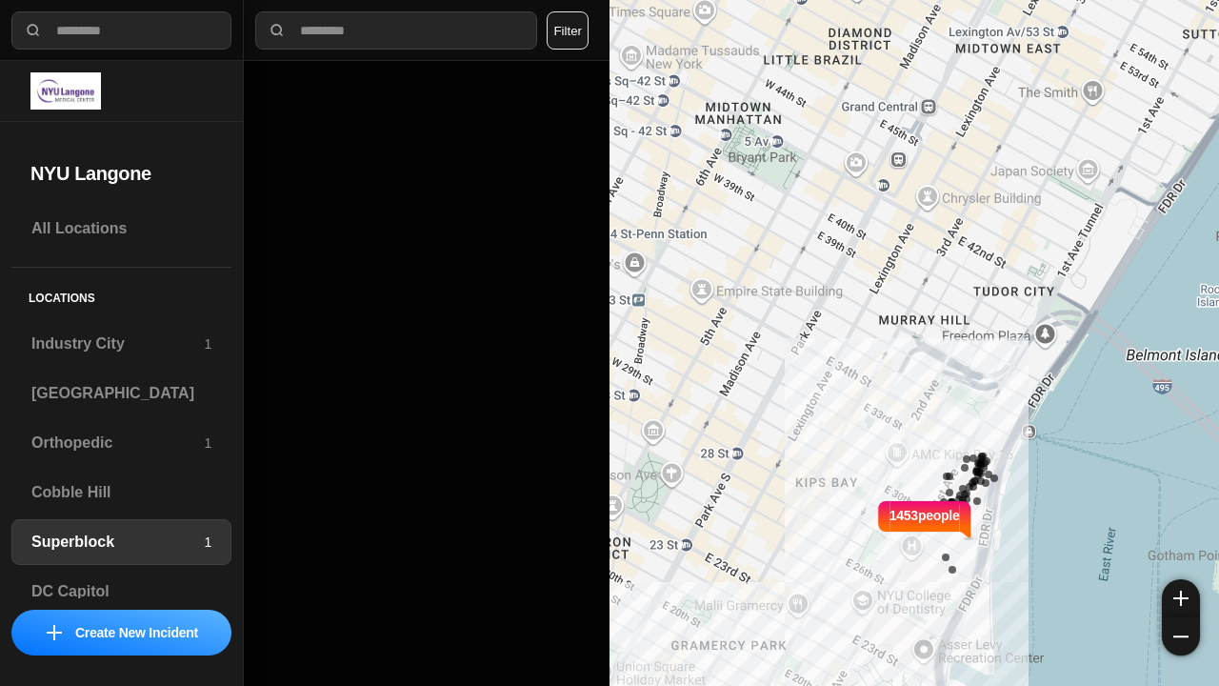
select select "*"
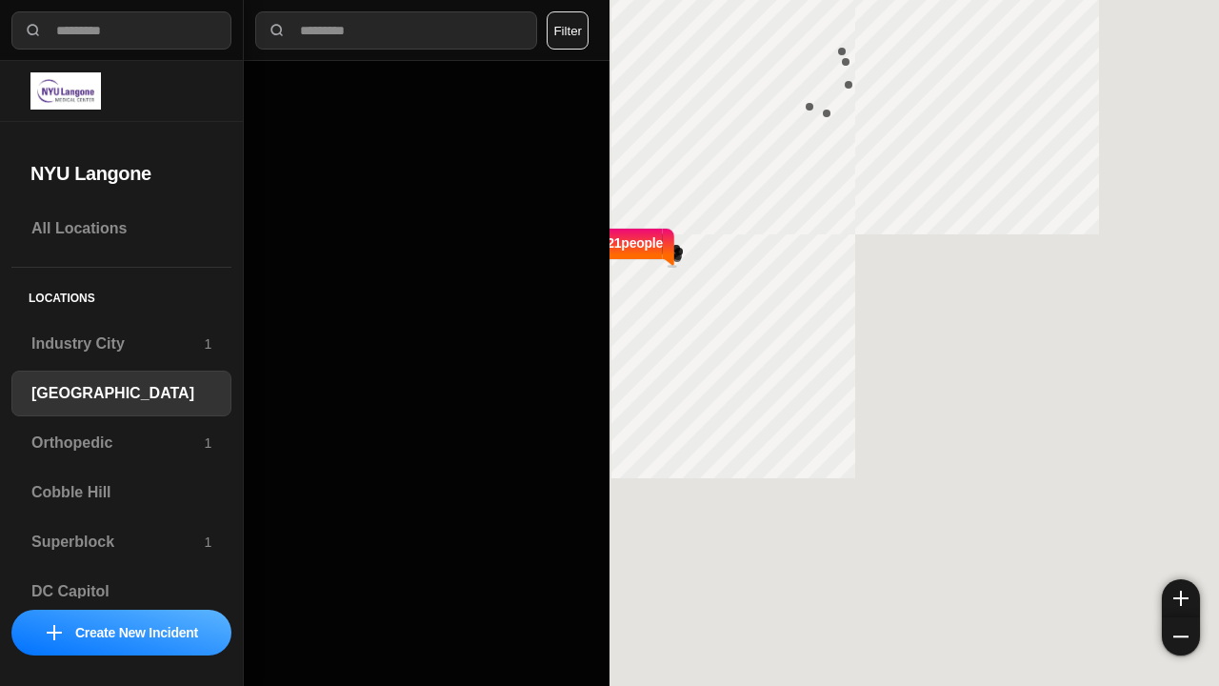
select select "*"
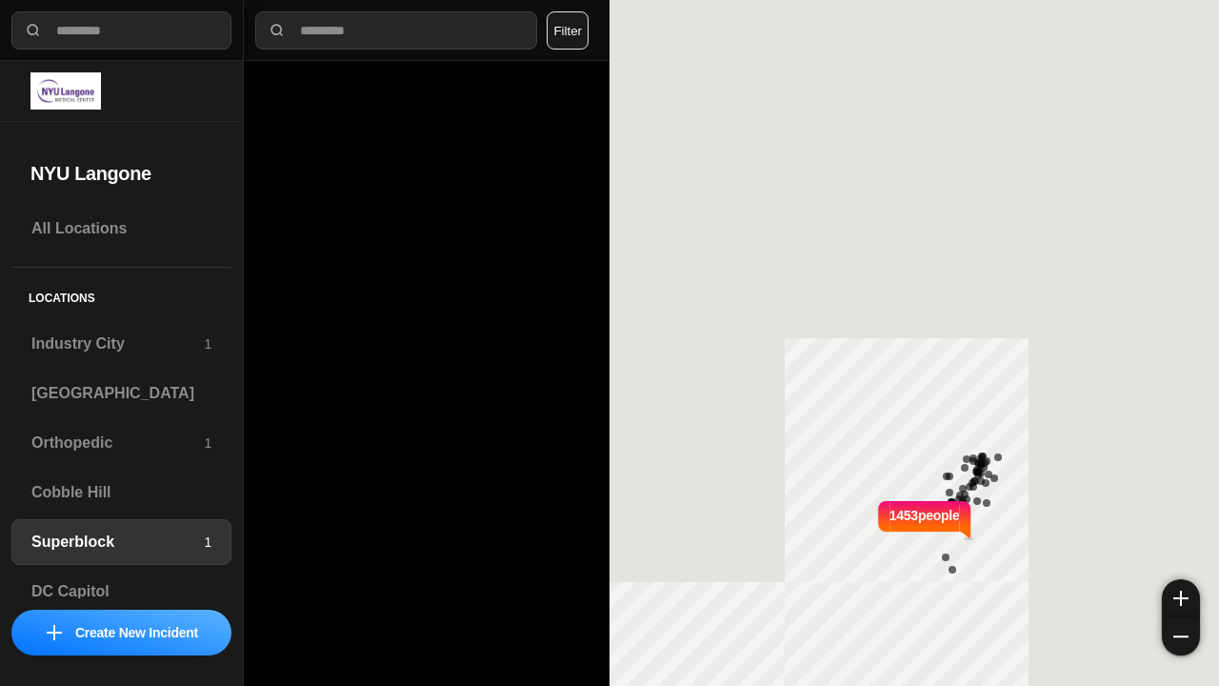
select select "*"
